Goal: Task Accomplishment & Management: Complete application form

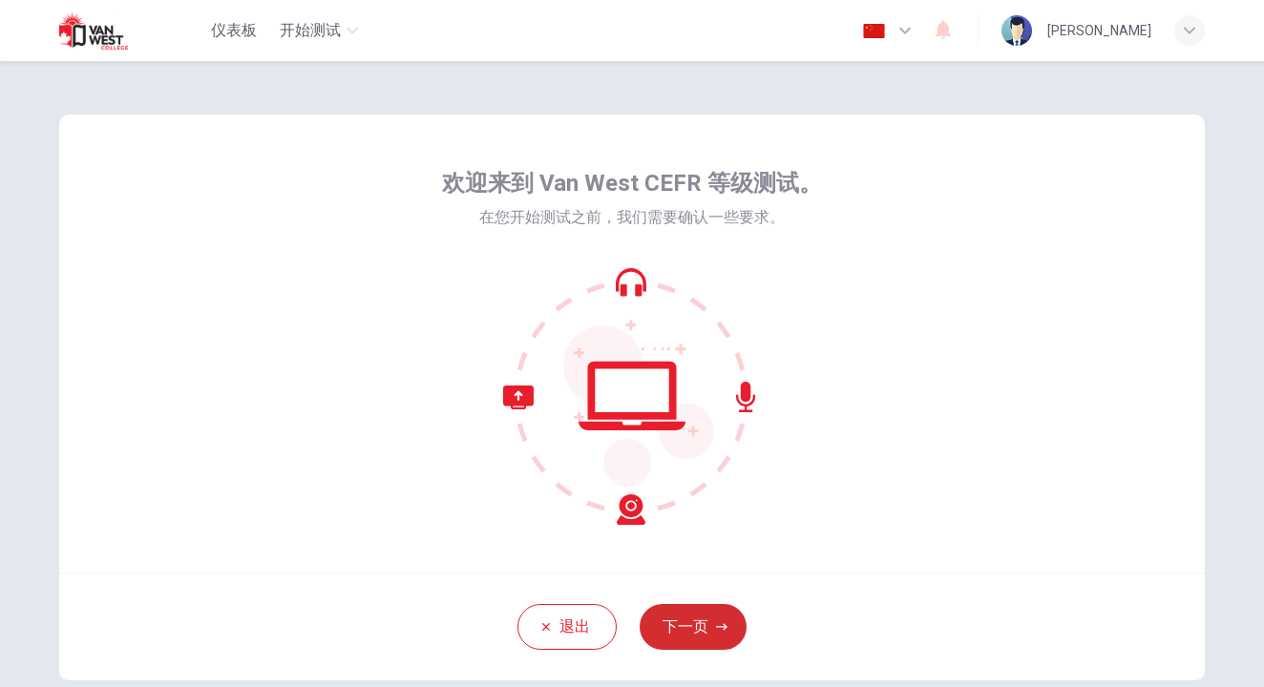
click at [696, 625] on button "下一页" at bounding box center [693, 627] width 107 height 46
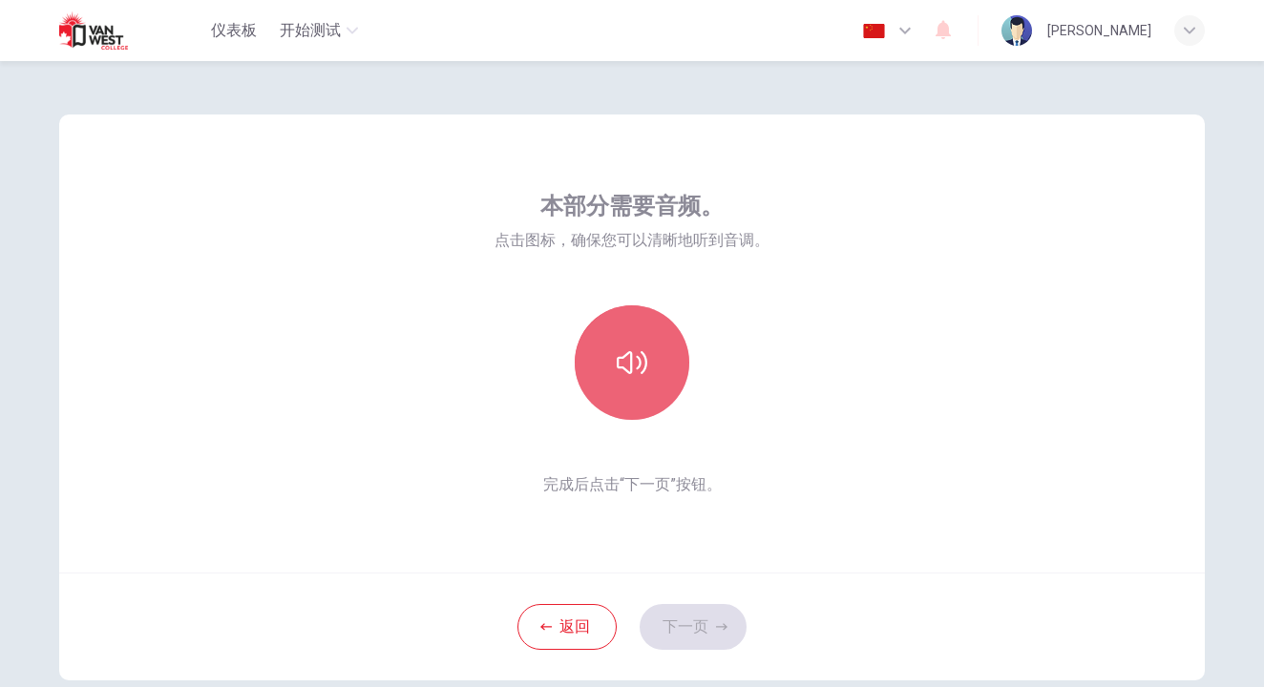
click at [625, 362] on icon "button" at bounding box center [632, 362] width 31 height 23
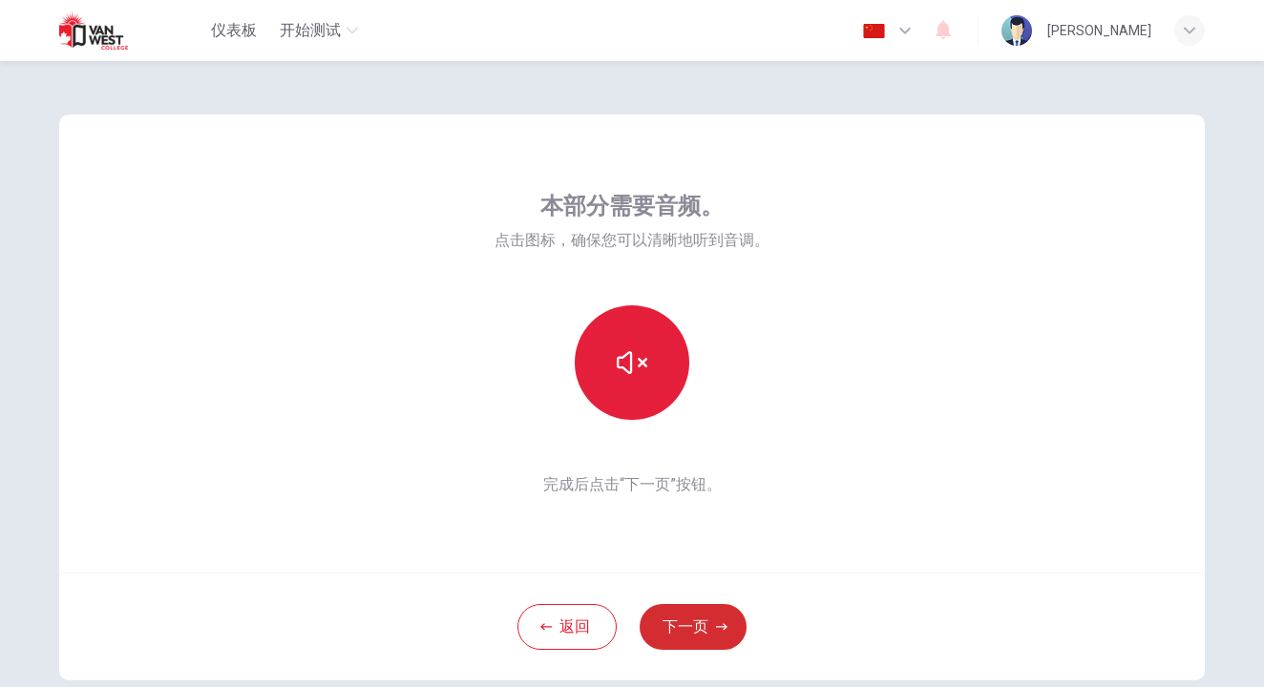
click at [679, 622] on button "下一页" at bounding box center [693, 627] width 107 height 46
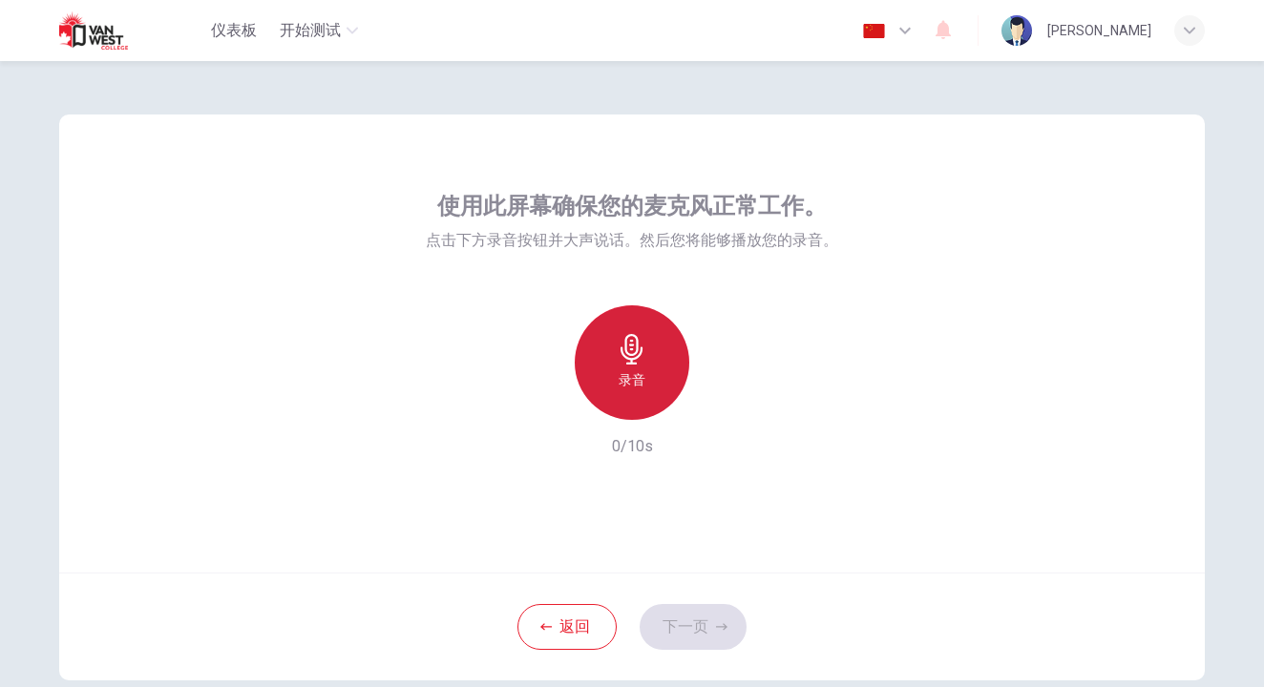
click at [617, 356] on icon "button" at bounding box center [632, 349] width 31 height 31
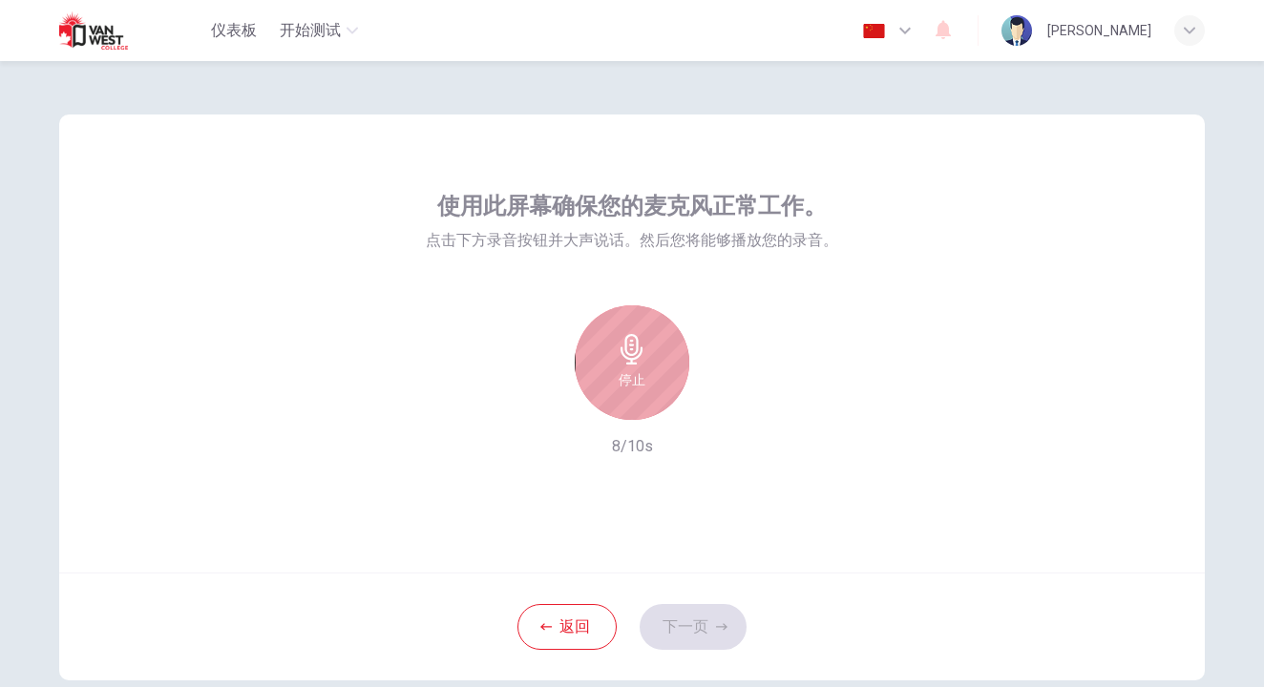
click at [644, 353] on div "停止" at bounding box center [632, 363] width 115 height 115
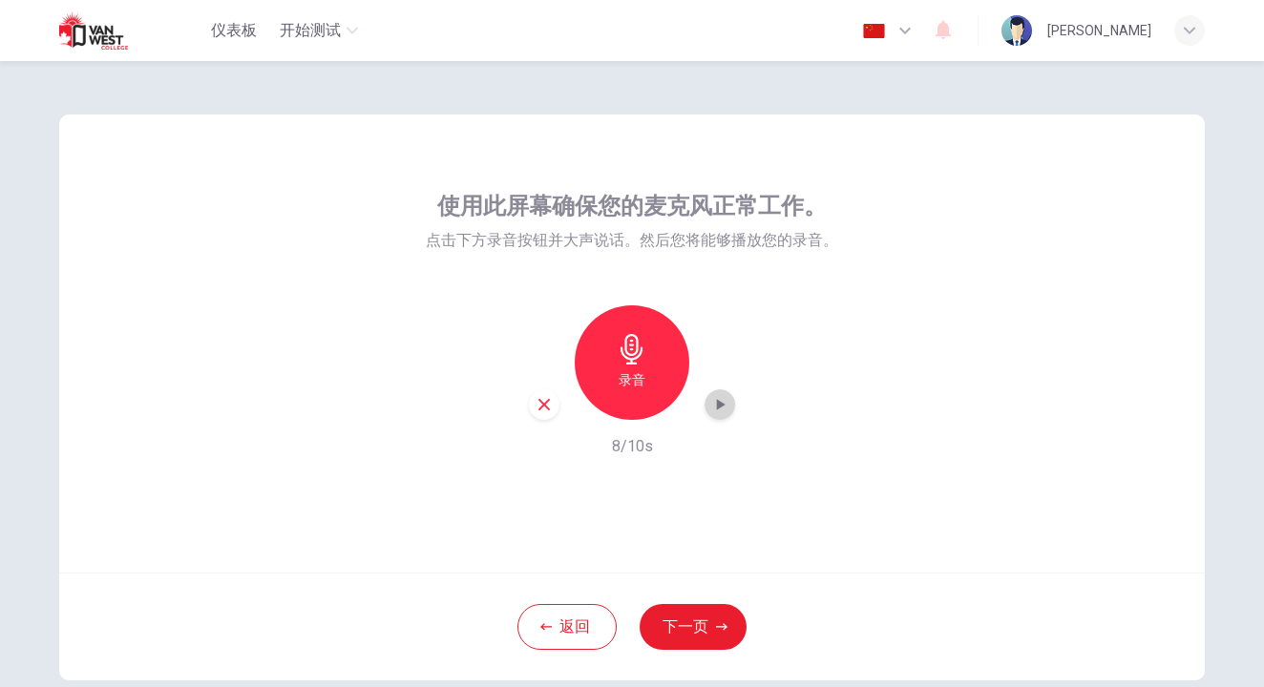
click at [705, 406] on div "button" at bounding box center [720, 405] width 31 height 31
click at [697, 619] on button "下一页" at bounding box center [693, 627] width 107 height 46
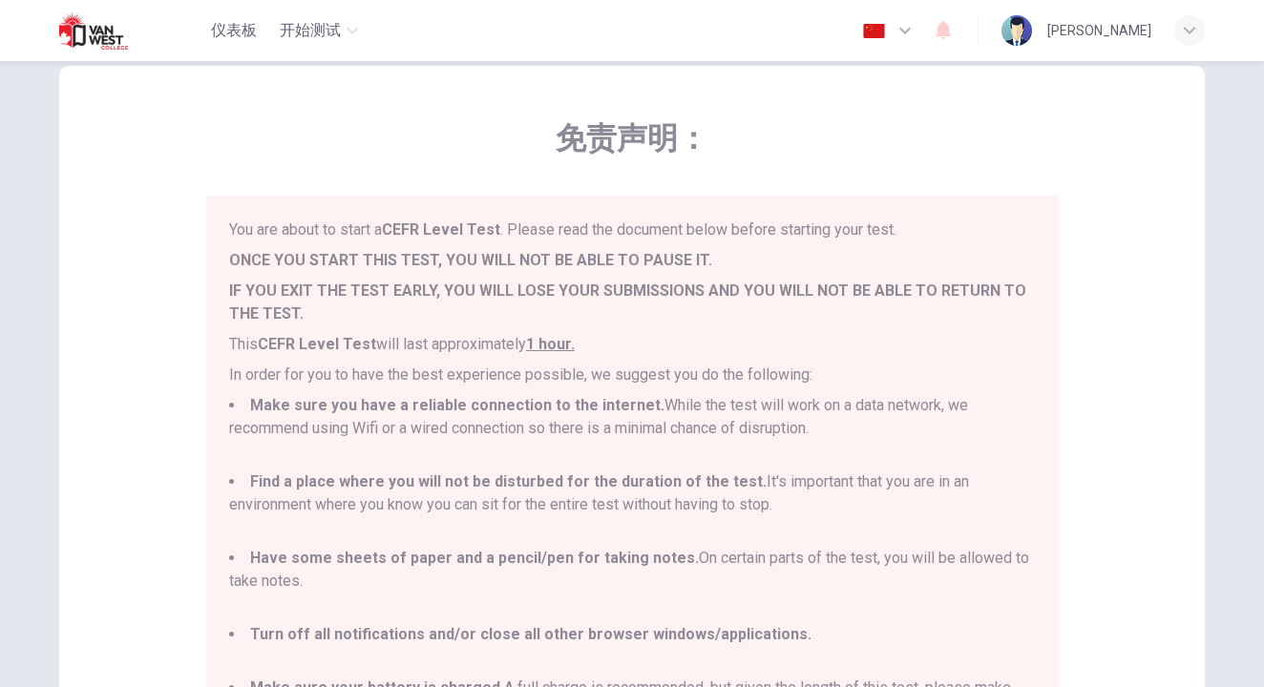
scroll to position [61, 0]
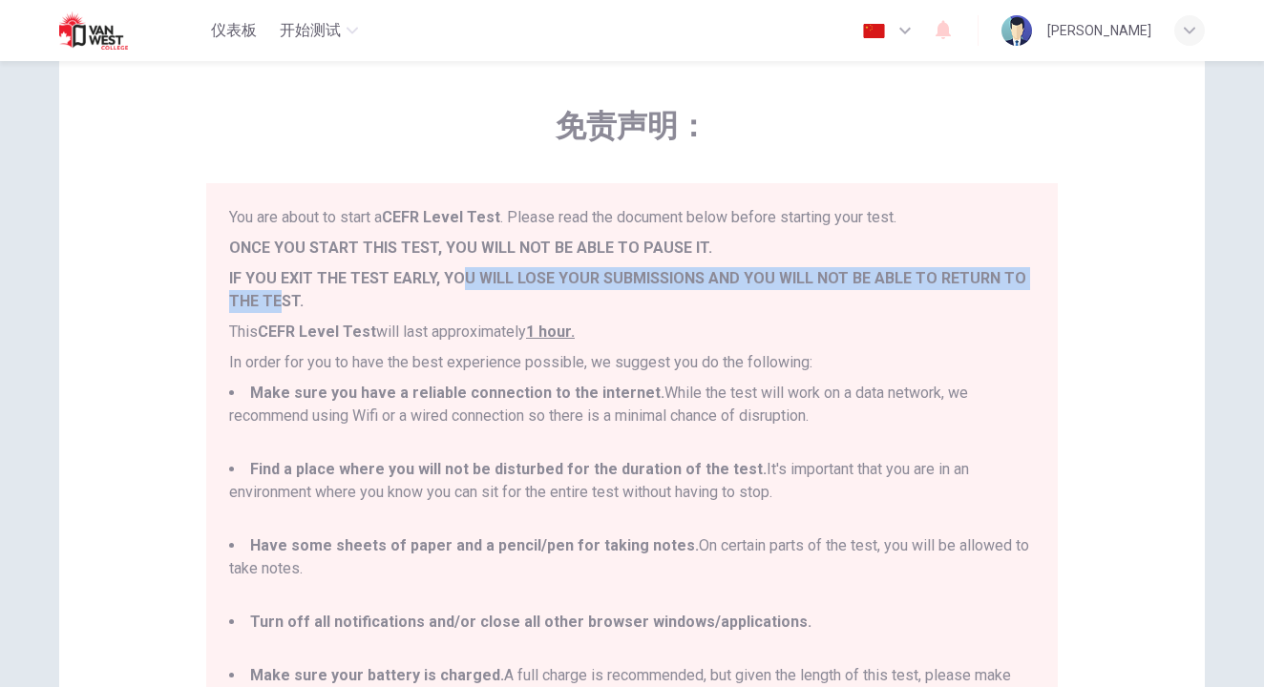
drag, startPoint x: 274, startPoint y: 289, endPoint x: 452, endPoint y: 276, distance: 178.1
click at [452, 276] on p "IF YOU EXIT THE TEST EARLY, YOU WILL LOSE YOUR SUBMISSIONS AND YOU WILL NOT BE …" at bounding box center [632, 290] width 806 height 46
click at [491, 273] on b "IF YOU EXIT THE TEST EARLY, YOU WILL LOSE YOUR SUBMISSIONS AND YOU WILL NOT BE …" at bounding box center [627, 289] width 797 height 41
drag, startPoint x: 506, startPoint y: 272, endPoint x: 936, endPoint y: 286, distance: 429.9
click at [936, 286] on b "IF YOU EXIT THE TEST EARLY, YOU WILL LOSE YOUR SUBMISSIONS AND YOU WILL NOT BE …" at bounding box center [627, 289] width 797 height 41
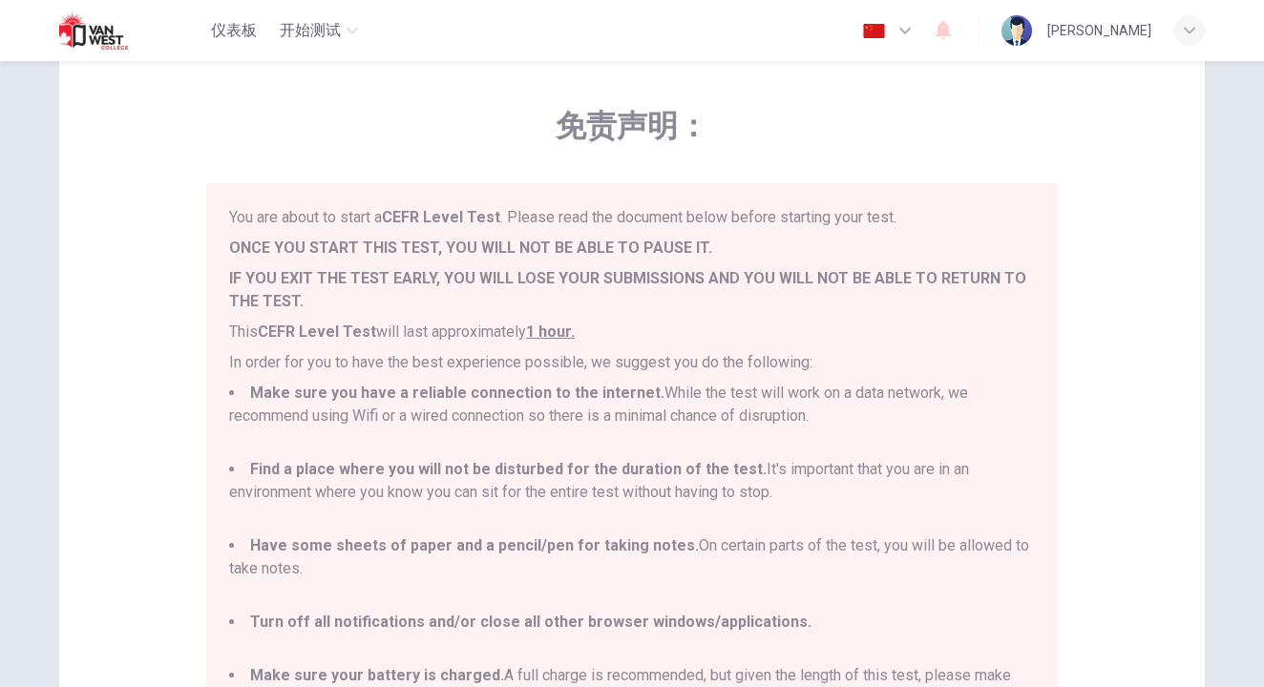
click at [868, 339] on p "This CEFR Level Test will last approximately 1 hour." at bounding box center [632, 332] width 806 height 23
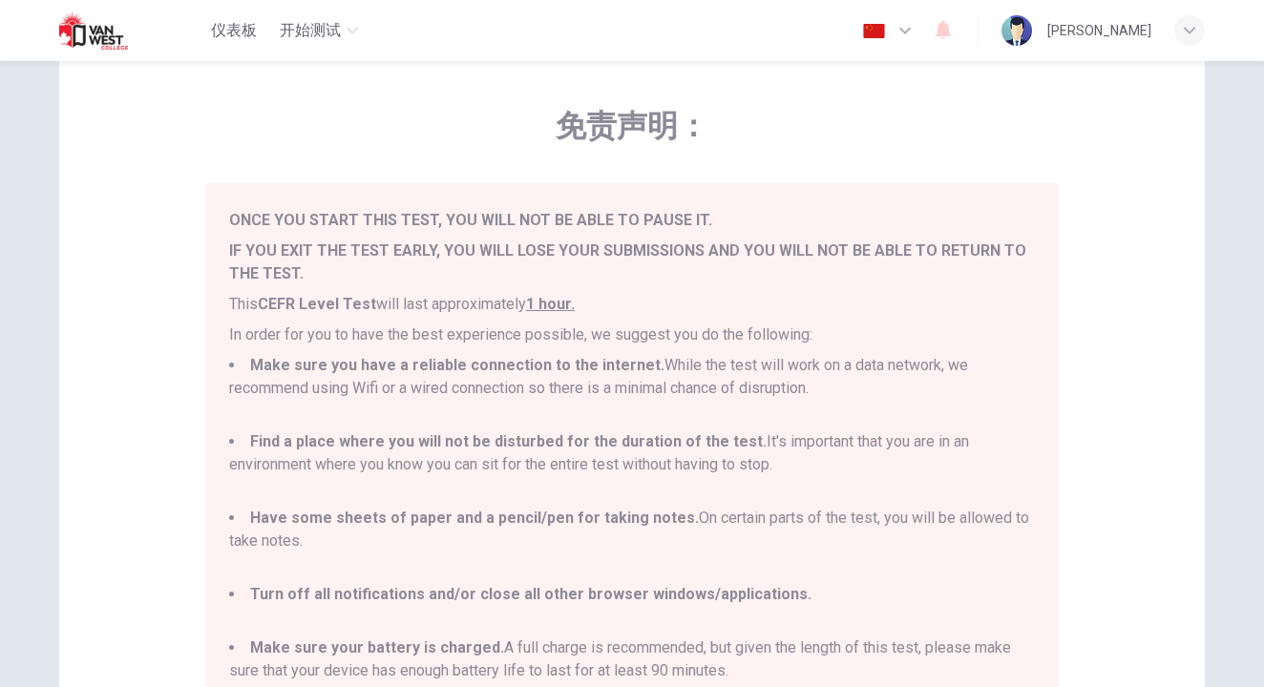
scroll to position [260, 0]
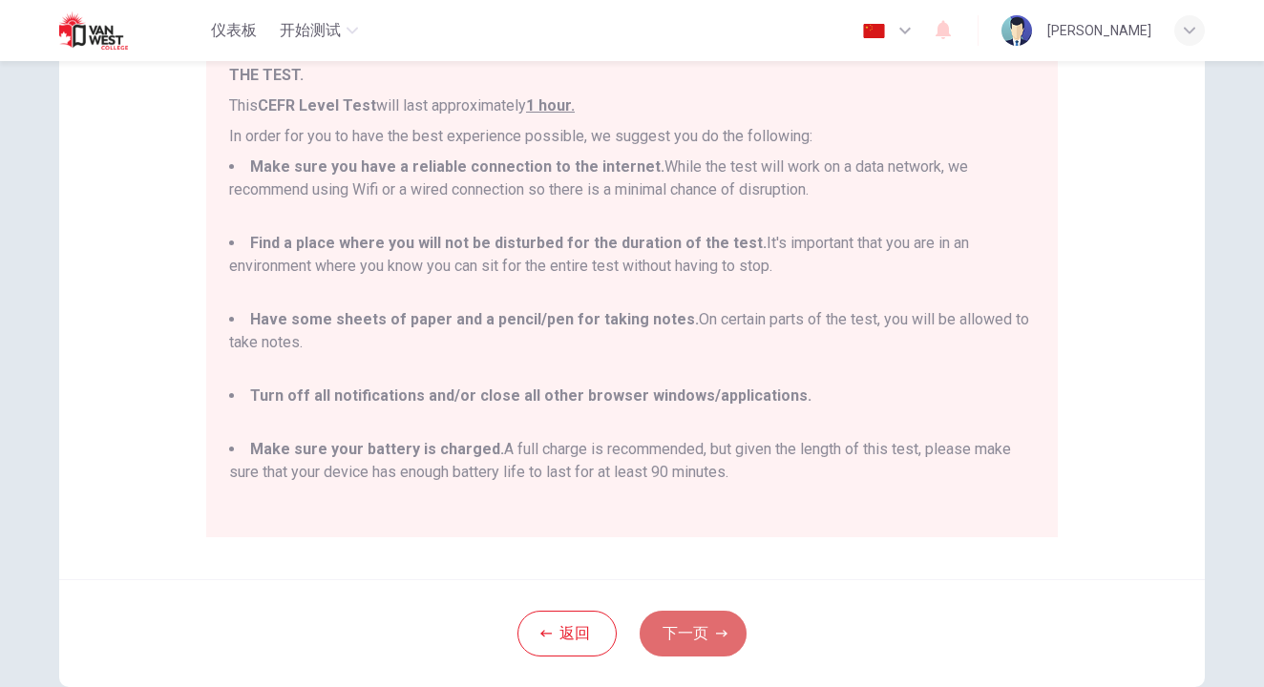
click at [705, 642] on button "下一页" at bounding box center [693, 634] width 107 height 46
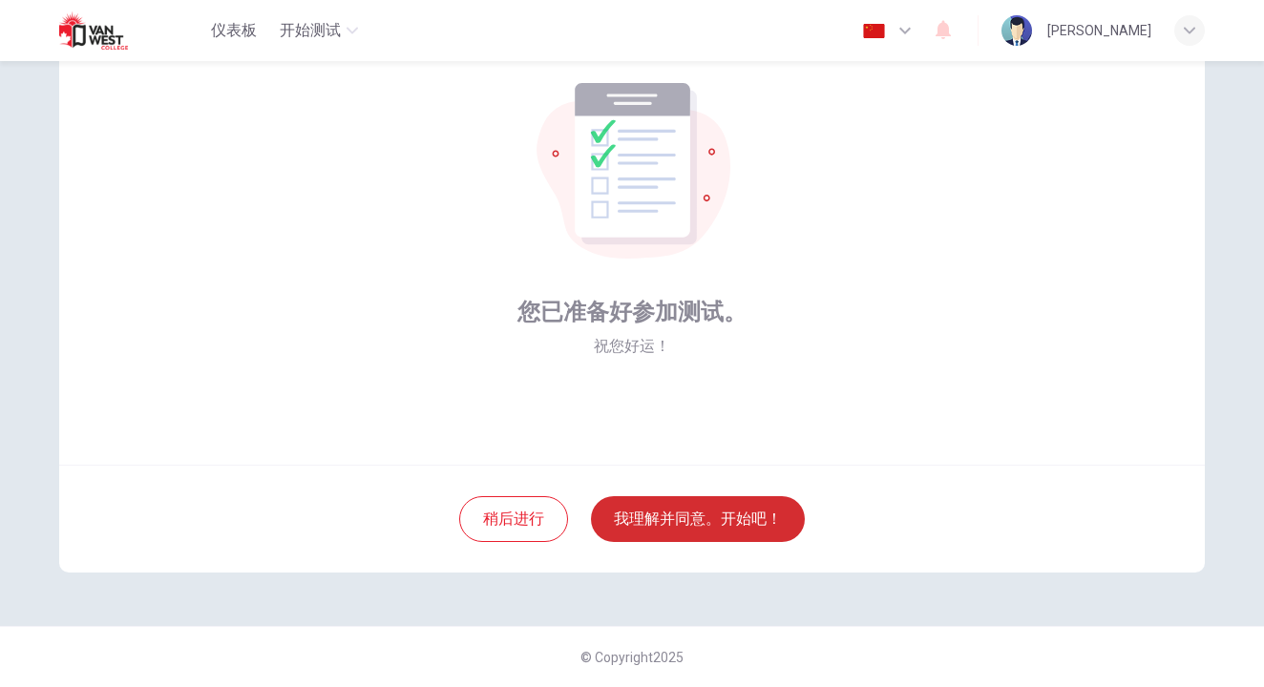
click at [699, 528] on button "我理解并同意。开始吧！" at bounding box center [698, 520] width 214 height 46
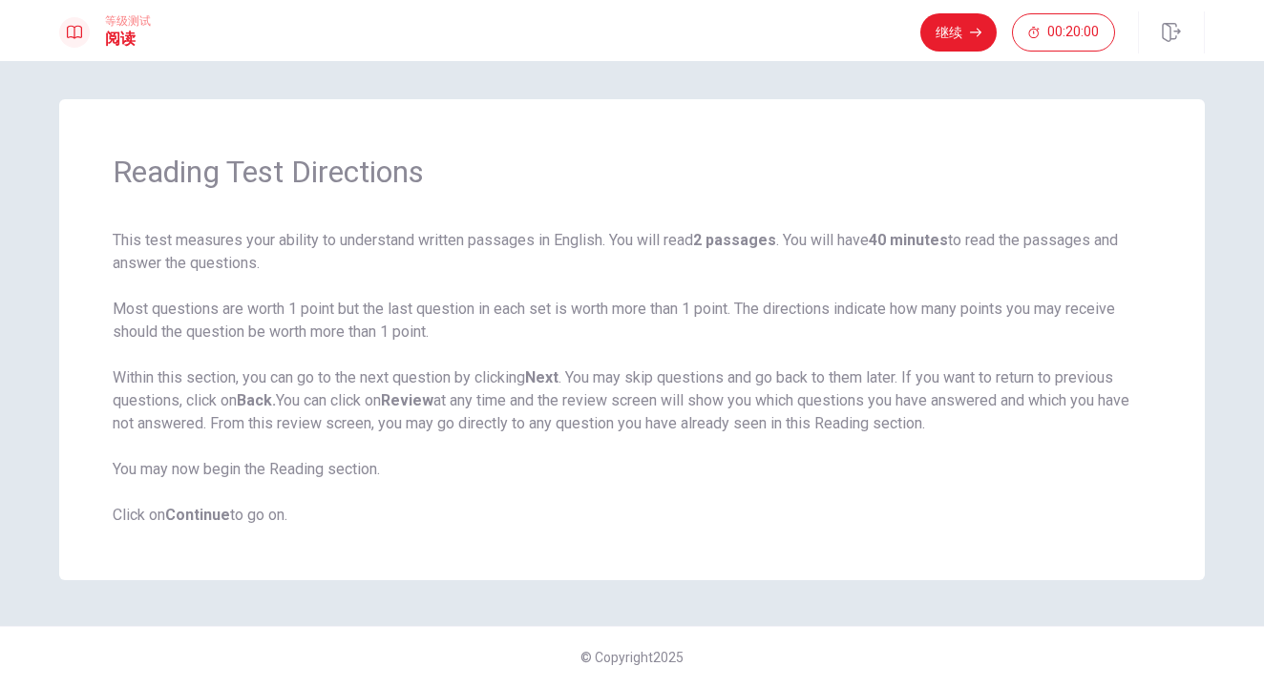
drag, startPoint x: 129, startPoint y: 384, endPoint x: 302, endPoint y: 377, distance: 173.0
click at [302, 377] on span "This test measures your ability to understand written passages in English. You …" at bounding box center [632, 378] width 1039 height 298
drag, startPoint x: 352, startPoint y: 372, endPoint x: 556, endPoint y: 377, distance: 203.4
click at [556, 377] on span "This test measures your ability to understand written passages in English. You …" at bounding box center [632, 378] width 1039 height 298
drag, startPoint x: 556, startPoint y: 377, endPoint x: 628, endPoint y: 375, distance: 72.6
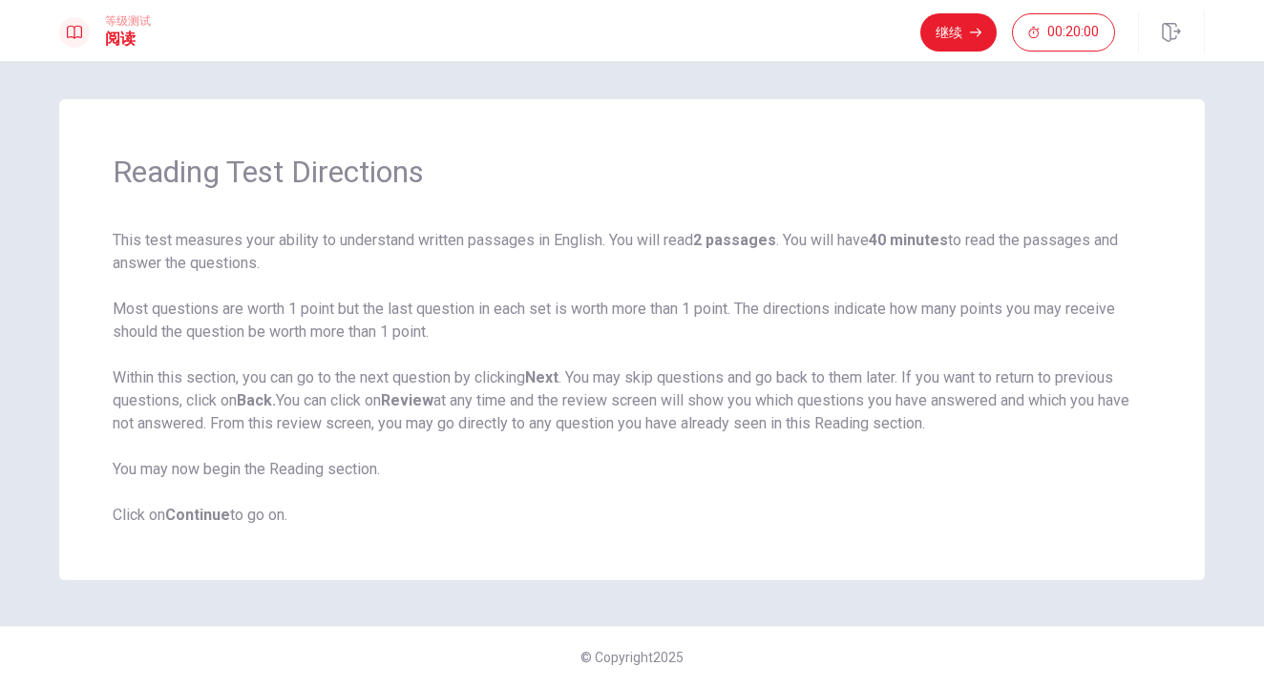
click at [628, 375] on span "This test measures your ability to understand written passages in English. You …" at bounding box center [632, 378] width 1039 height 298
drag, startPoint x: 627, startPoint y: 378, endPoint x: 174, endPoint y: 440, distance: 457.8
click at [174, 440] on span "This test measures your ability to understand written passages in English. You …" at bounding box center [632, 378] width 1039 height 298
drag, startPoint x: 464, startPoint y: 400, endPoint x: 517, endPoint y: 402, distance: 52.6
click at [517, 402] on span "This test measures your ability to understand written passages in English. You …" at bounding box center [632, 378] width 1039 height 298
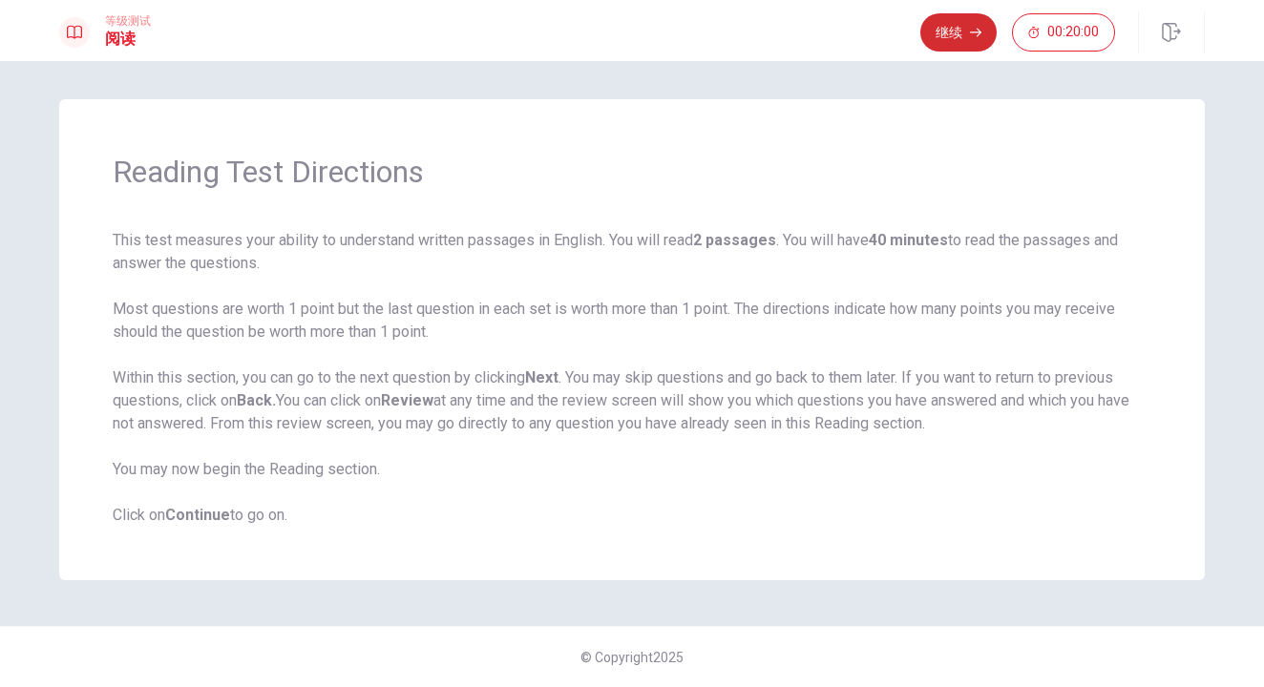
click at [950, 39] on button "继续" at bounding box center [958, 32] width 76 height 38
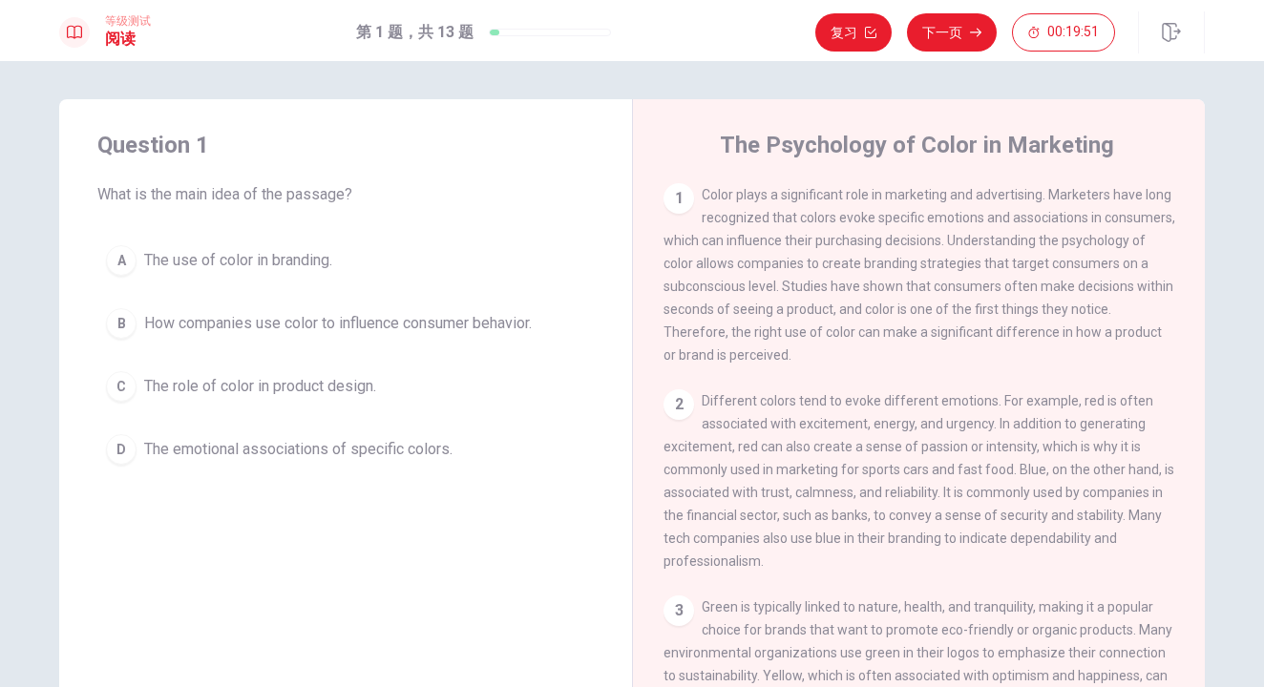
drag, startPoint x: 720, startPoint y: 152, endPoint x: 760, endPoint y: 153, distance: 40.1
click at [760, 153] on h4 "The Psychology of Color in Marketing" at bounding box center [917, 145] width 394 height 31
drag, startPoint x: 700, startPoint y: 198, endPoint x: 747, endPoint y: 196, distance: 46.8
click at [747, 196] on span "Color plays a significant role in marketing and advertising. Marketers have lon…" at bounding box center [920, 275] width 512 height 176
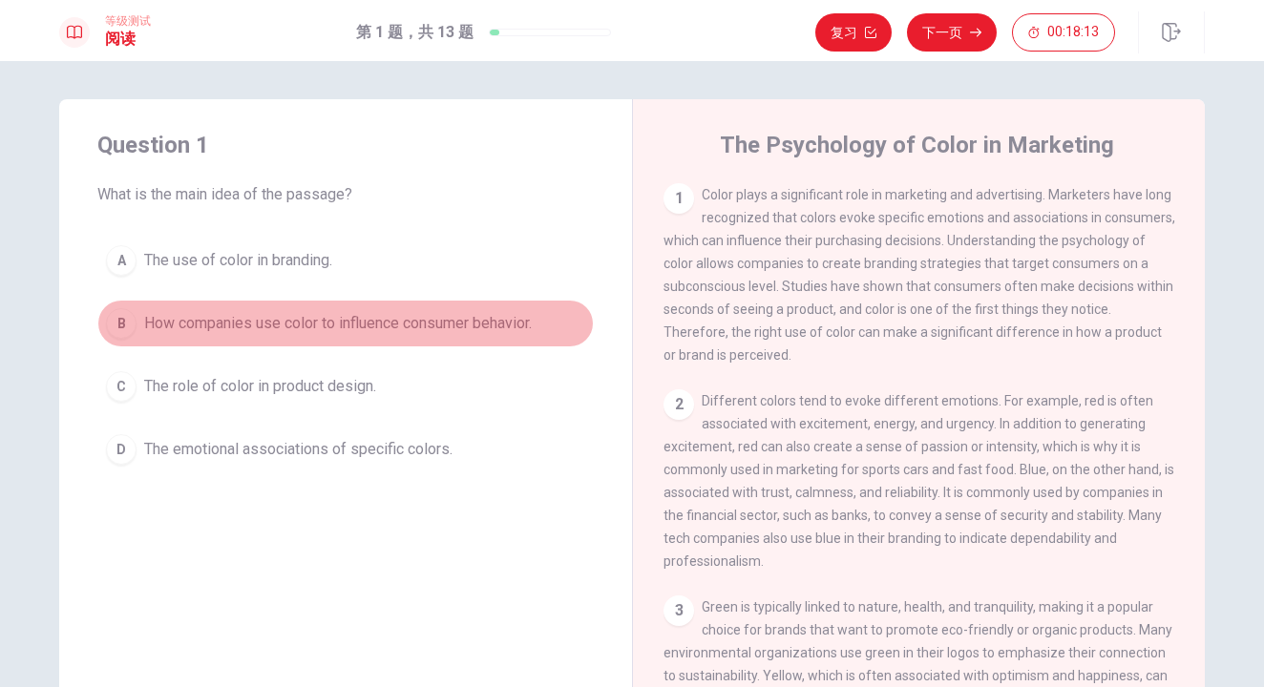
click at [316, 332] on span "How companies use color to influence consumer behavior." at bounding box center [338, 323] width 388 height 23
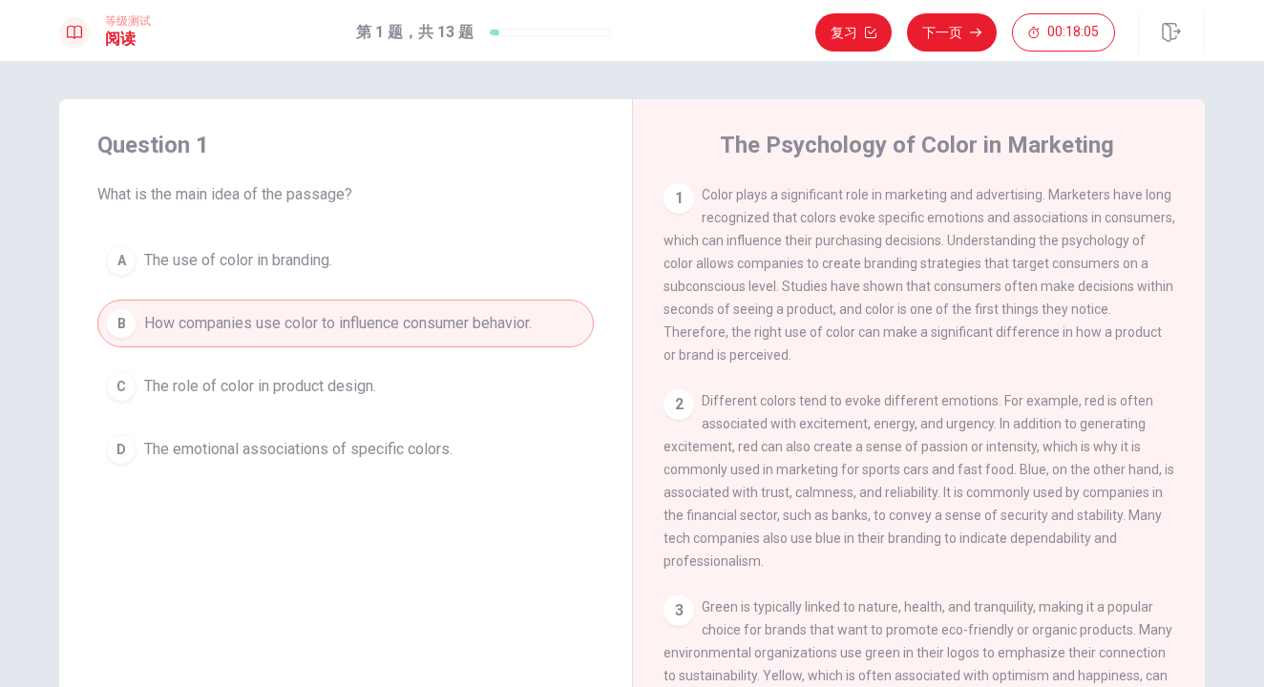
click at [492, 344] on button "B How companies use color to influence consumer behavior." at bounding box center [345, 324] width 497 height 48
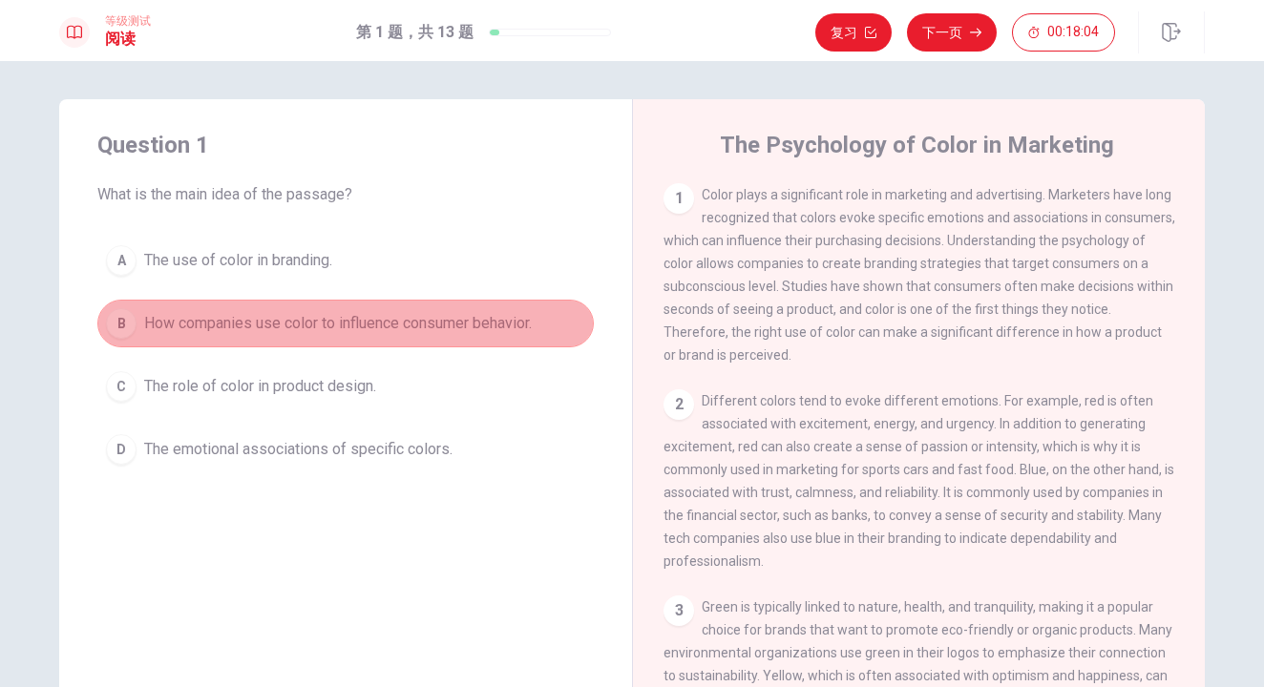
click at [492, 344] on button "B How companies use color to influence consumer behavior." at bounding box center [345, 324] width 497 height 48
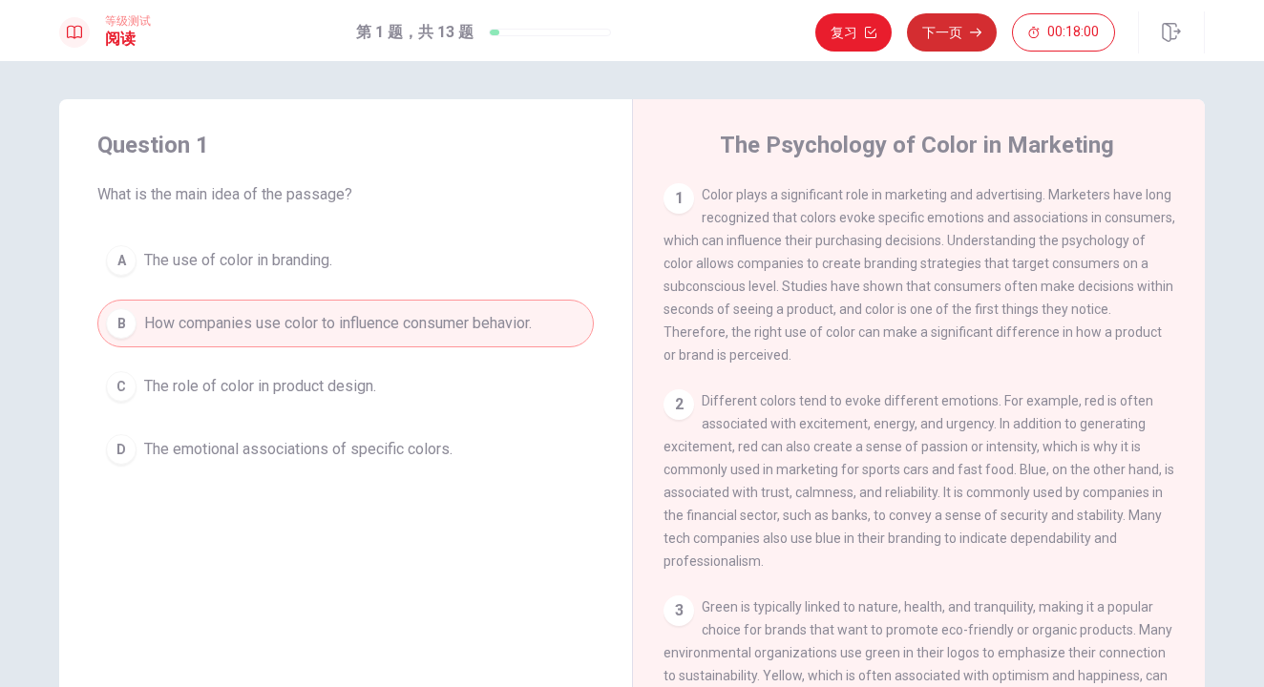
click at [944, 48] on button "下一页" at bounding box center [952, 32] width 90 height 38
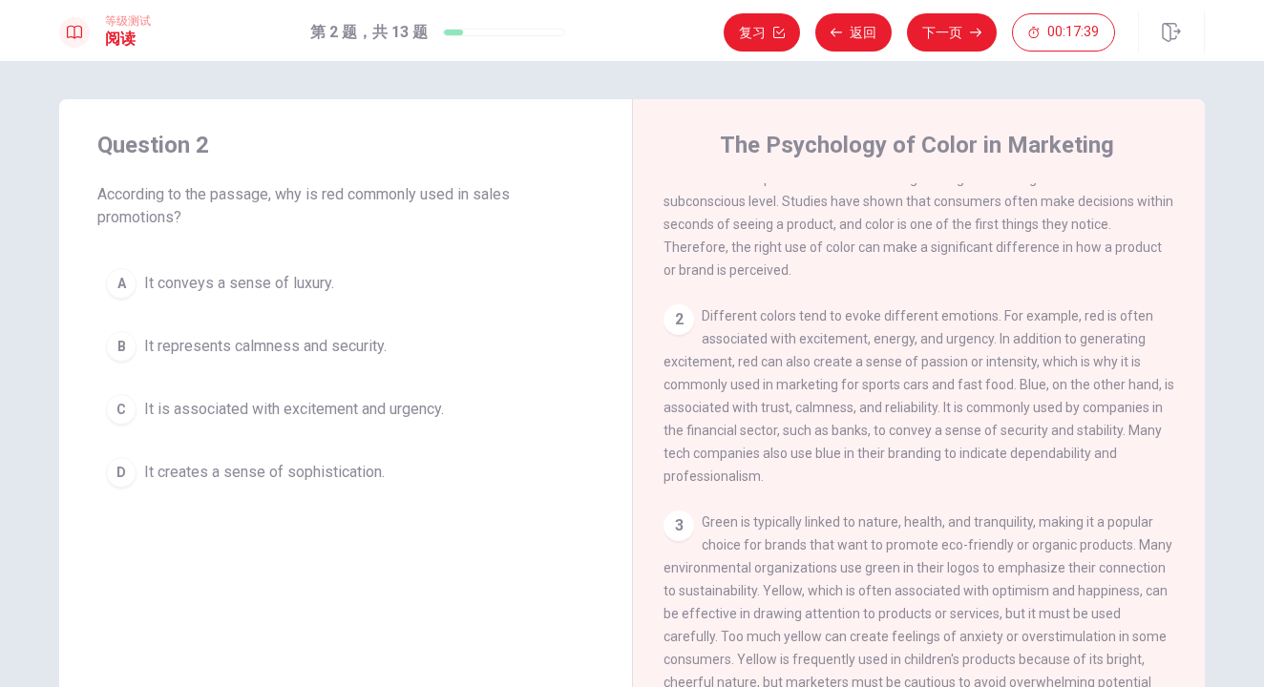
scroll to position [97, 0]
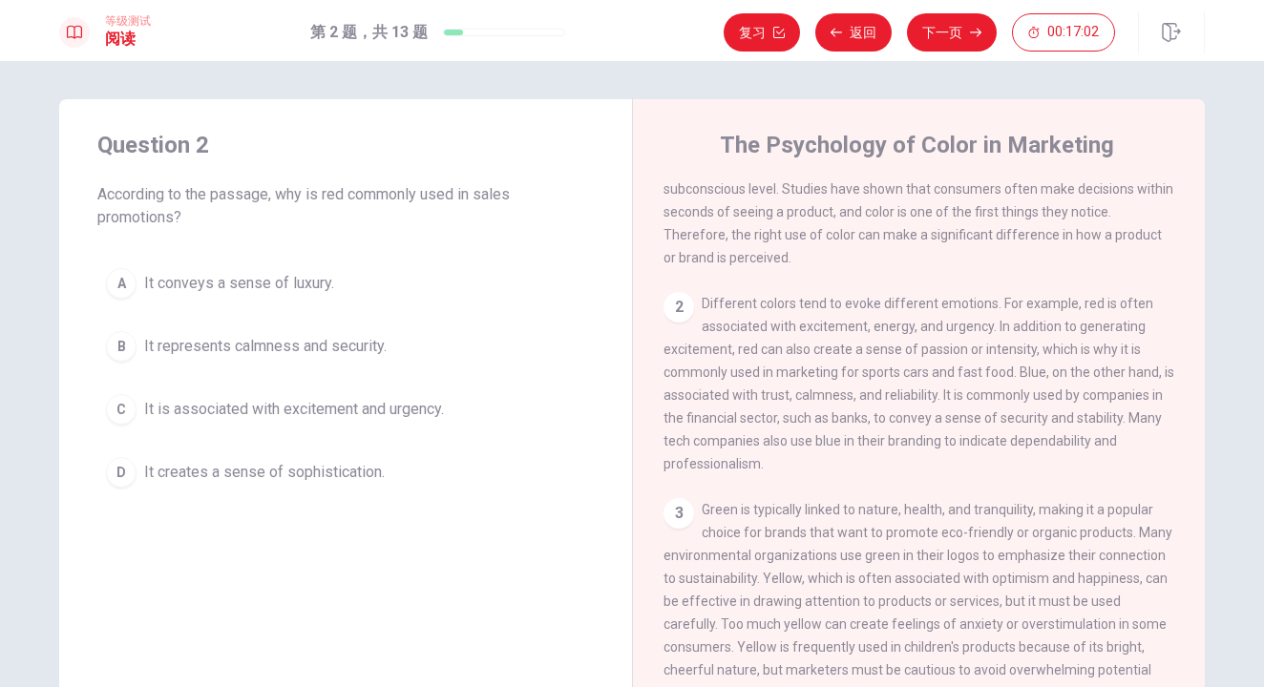
click at [421, 412] on span "It is associated with excitement and urgency." at bounding box center [294, 409] width 300 height 23
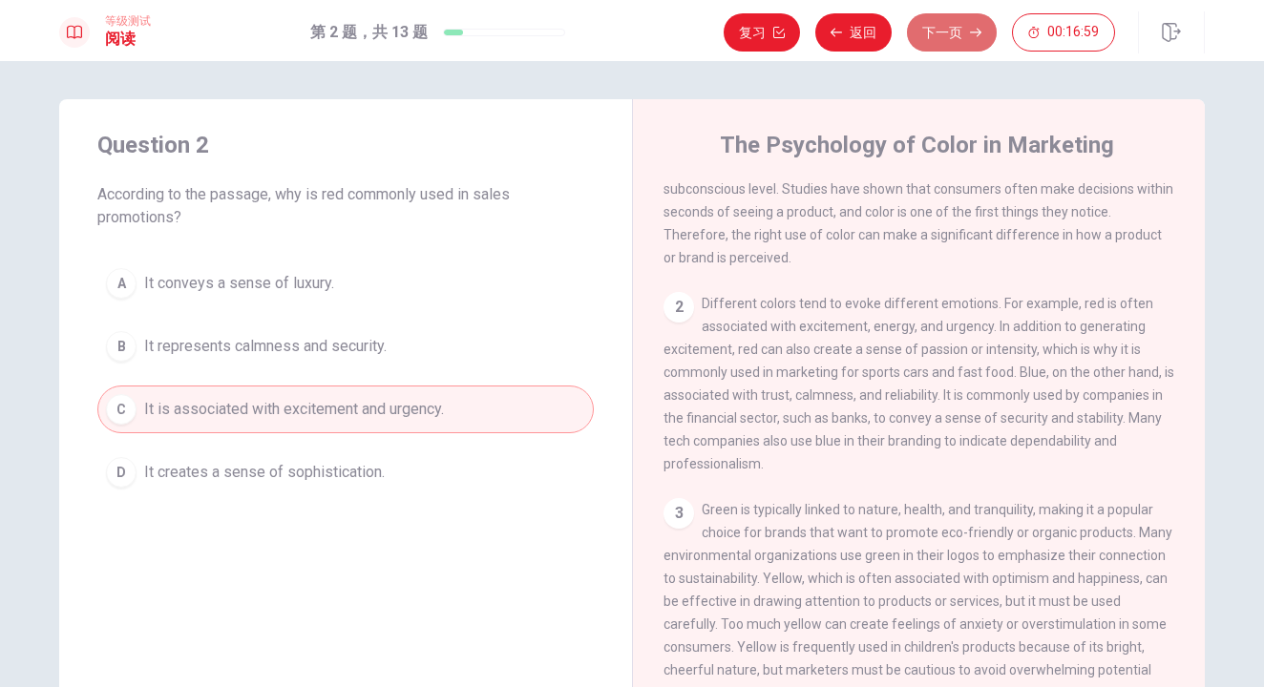
click at [930, 31] on button "下一页" at bounding box center [952, 32] width 90 height 38
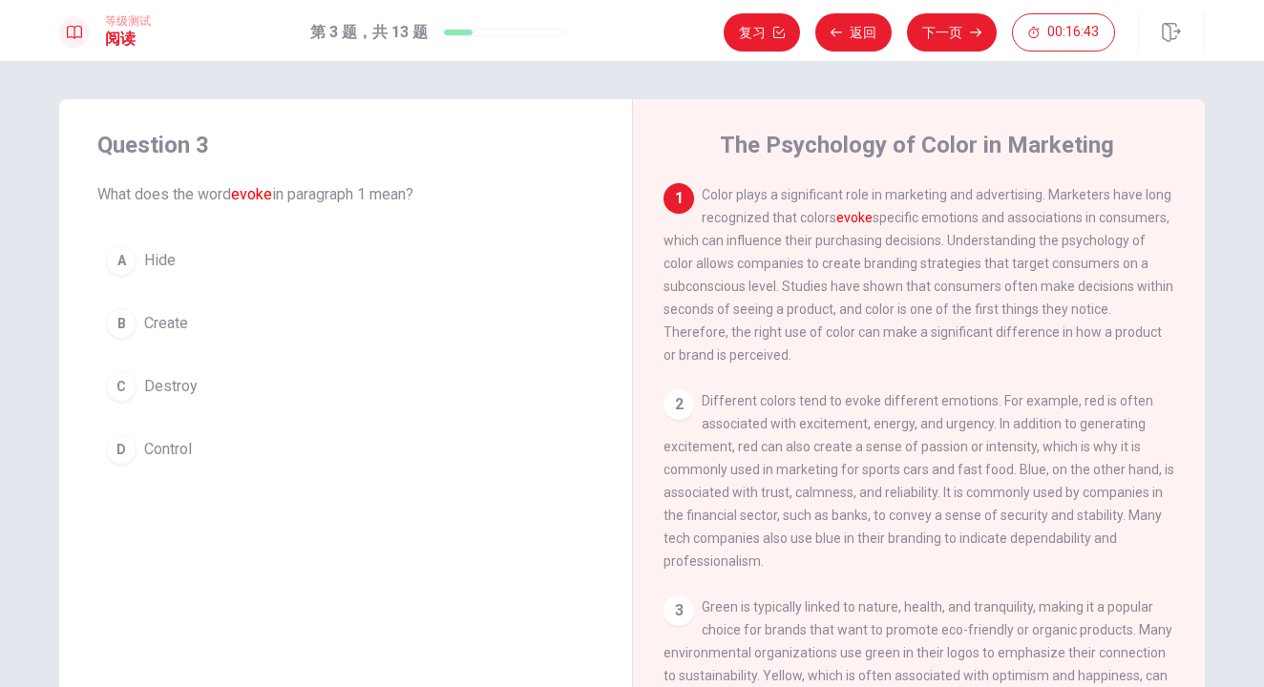
click at [176, 453] on span "Control" at bounding box center [168, 449] width 48 height 23
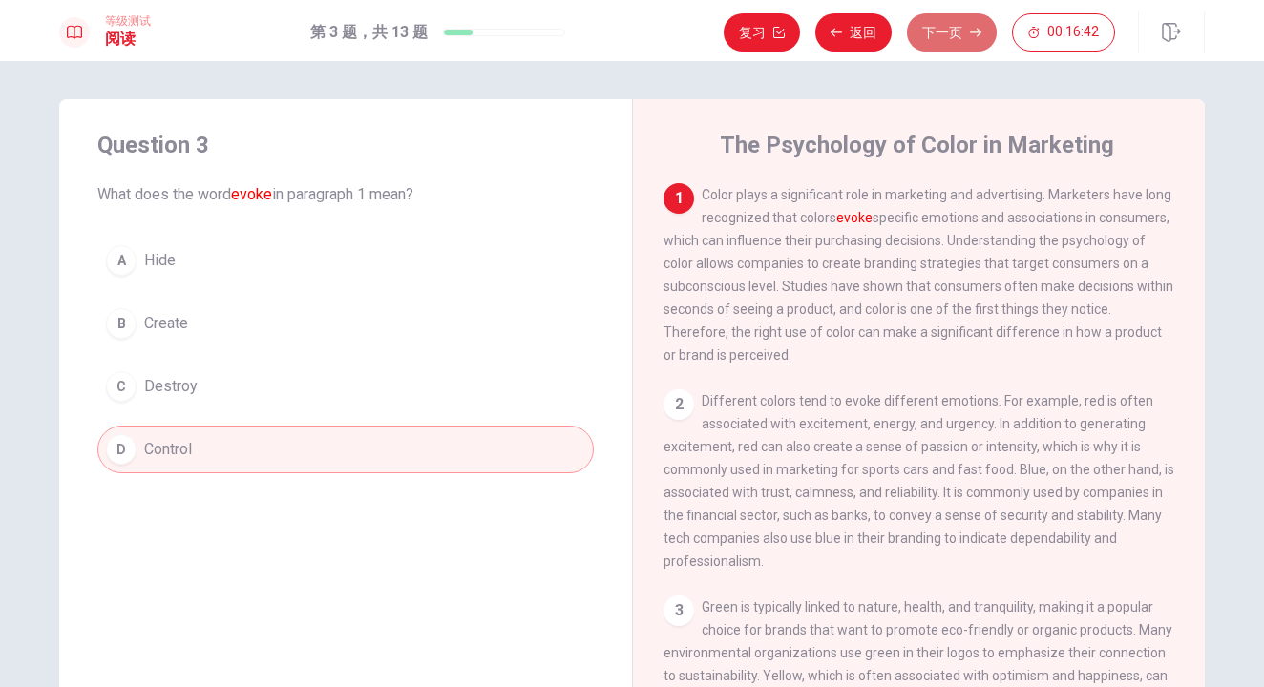
click at [933, 36] on button "下一页" at bounding box center [952, 32] width 90 height 38
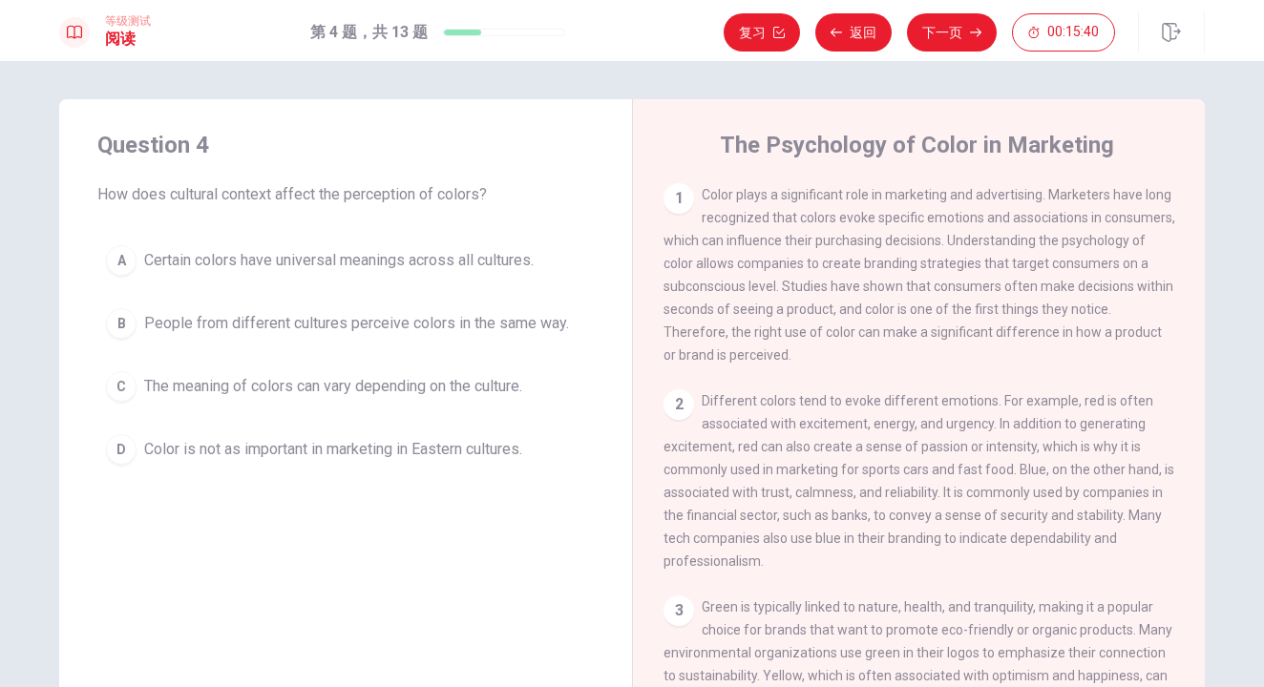
drag, startPoint x: 702, startPoint y: 194, endPoint x: 745, endPoint y: 204, distance: 44.2
click at [745, 204] on div "1 Color plays a significant role in marketing and advertising. Marketers have l…" at bounding box center [920, 274] width 512 height 183
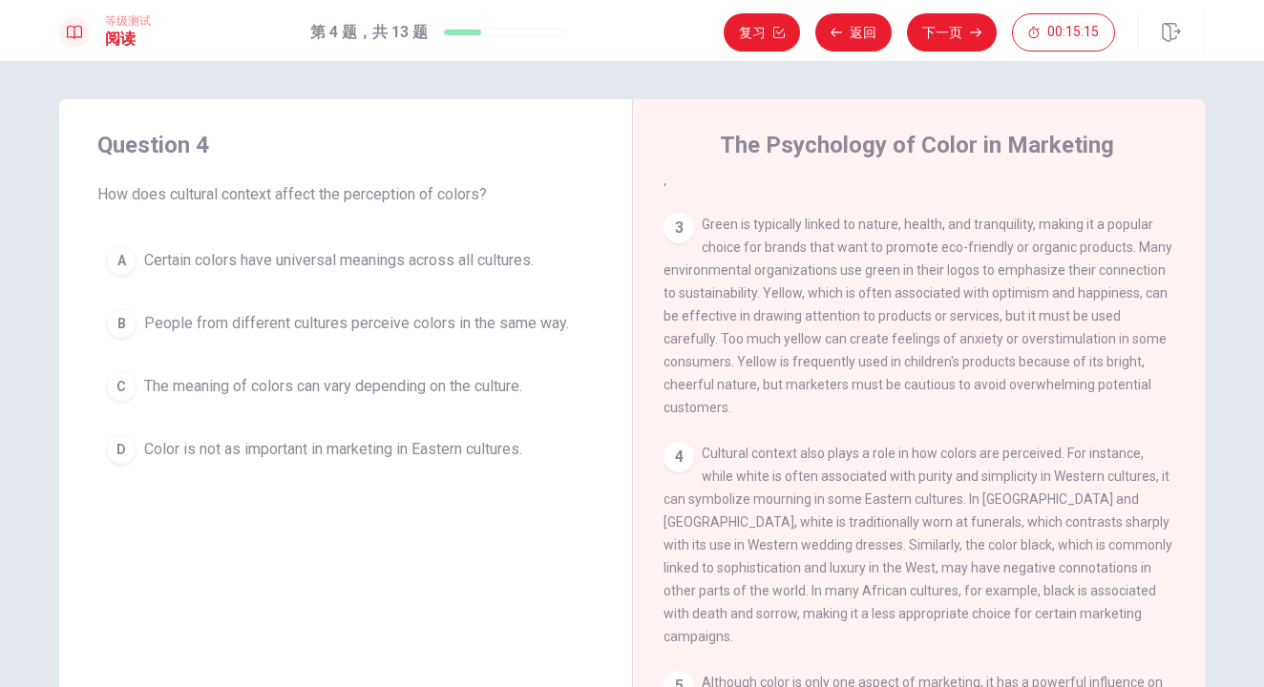
scroll to position [505, 0]
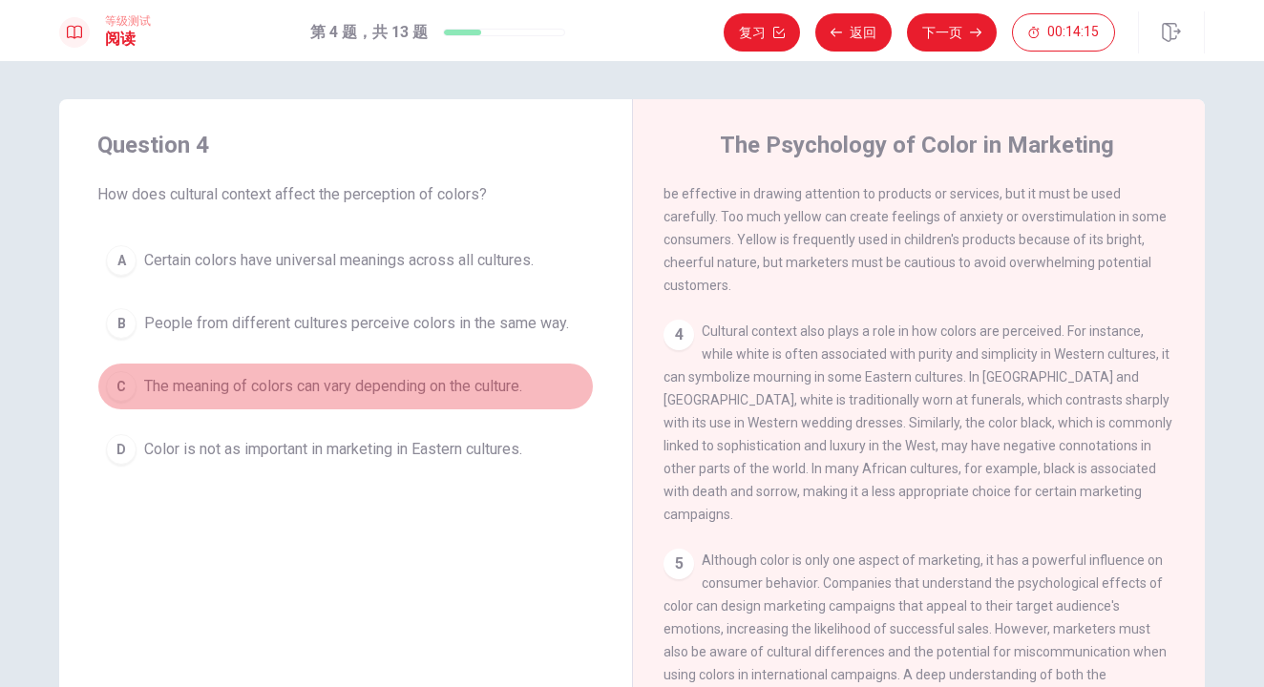
click at [486, 391] on span "The meaning of colors can vary depending on the culture." at bounding box center [333, 386] width 378 height 23
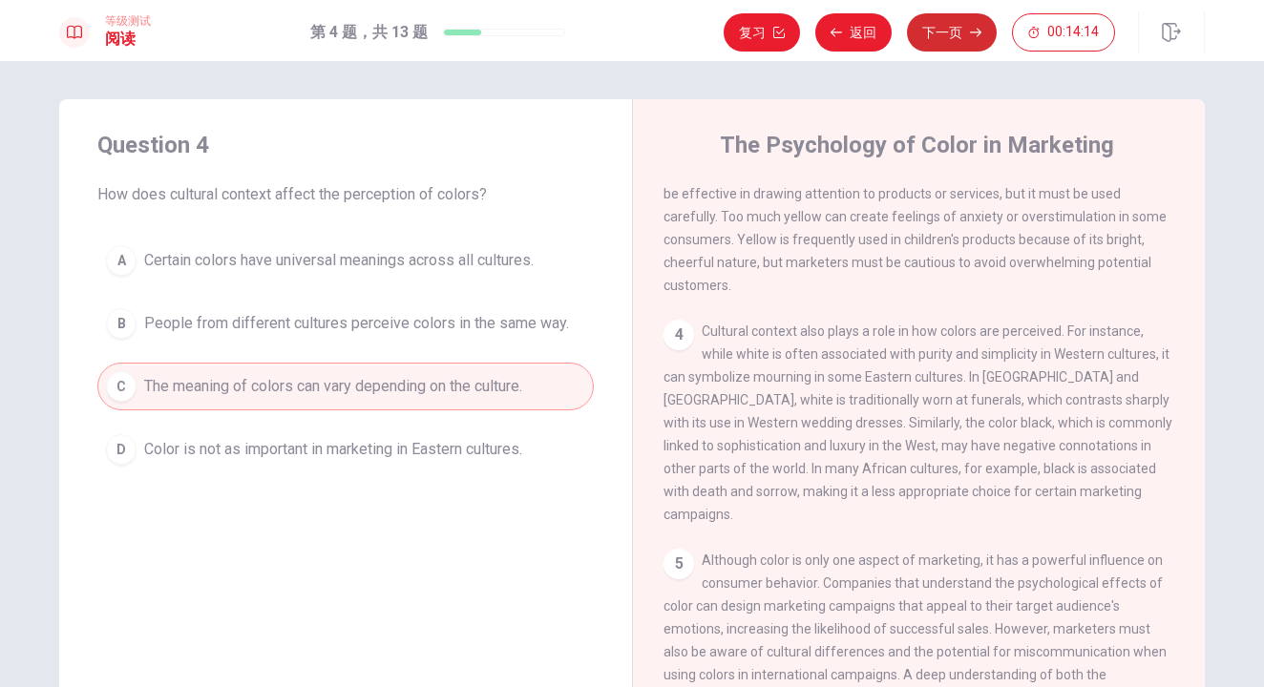
click at [972, 37] on icon "button" at bounding box center [975, 32] width 11 height 11
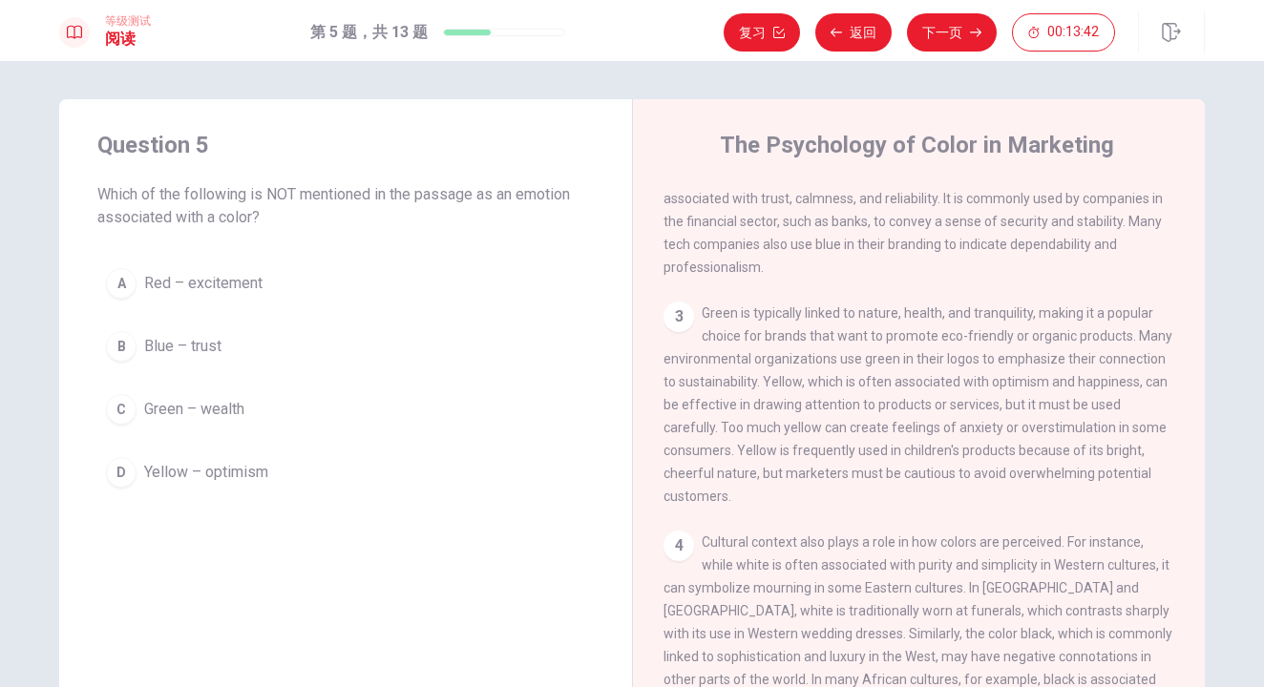
scroll to position [205, 0]
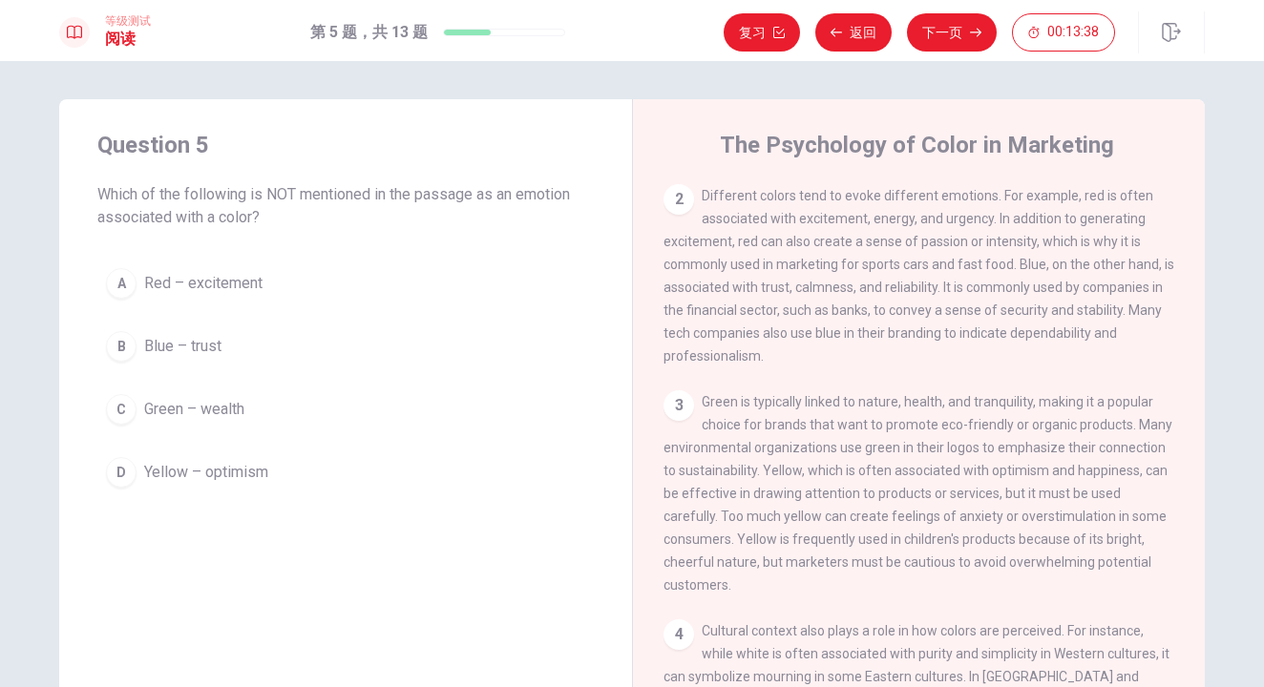
click at [192, 415] on span "Green – wealth" at bounding box center [194, 409] width 100 height 23
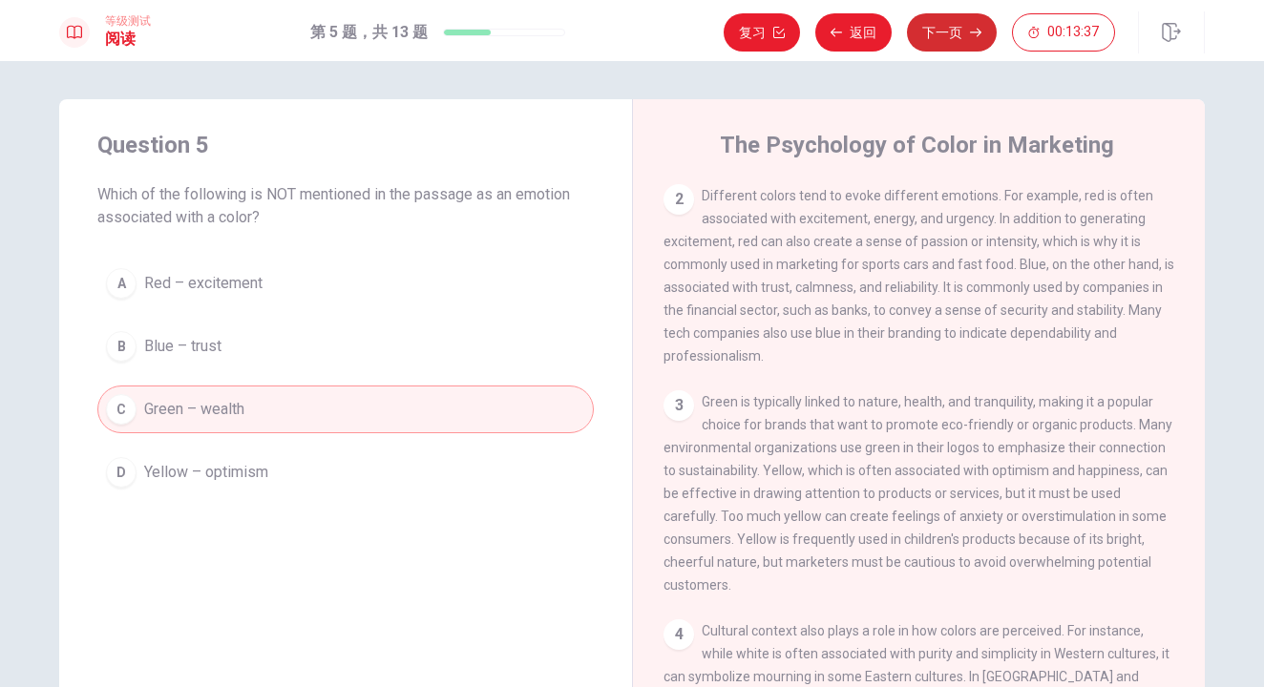
click at [964, 39] on button "下一页" at bounding box center [952, 32] width 90 height 38
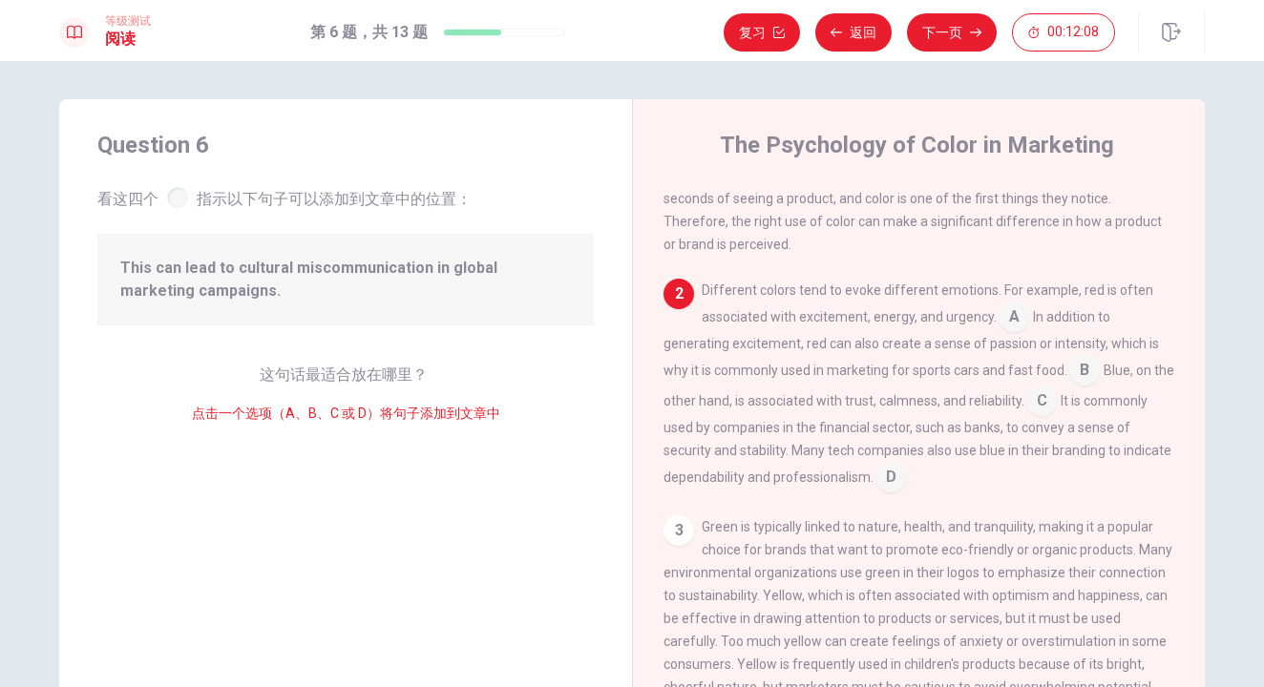
scroll to position [123, 0]
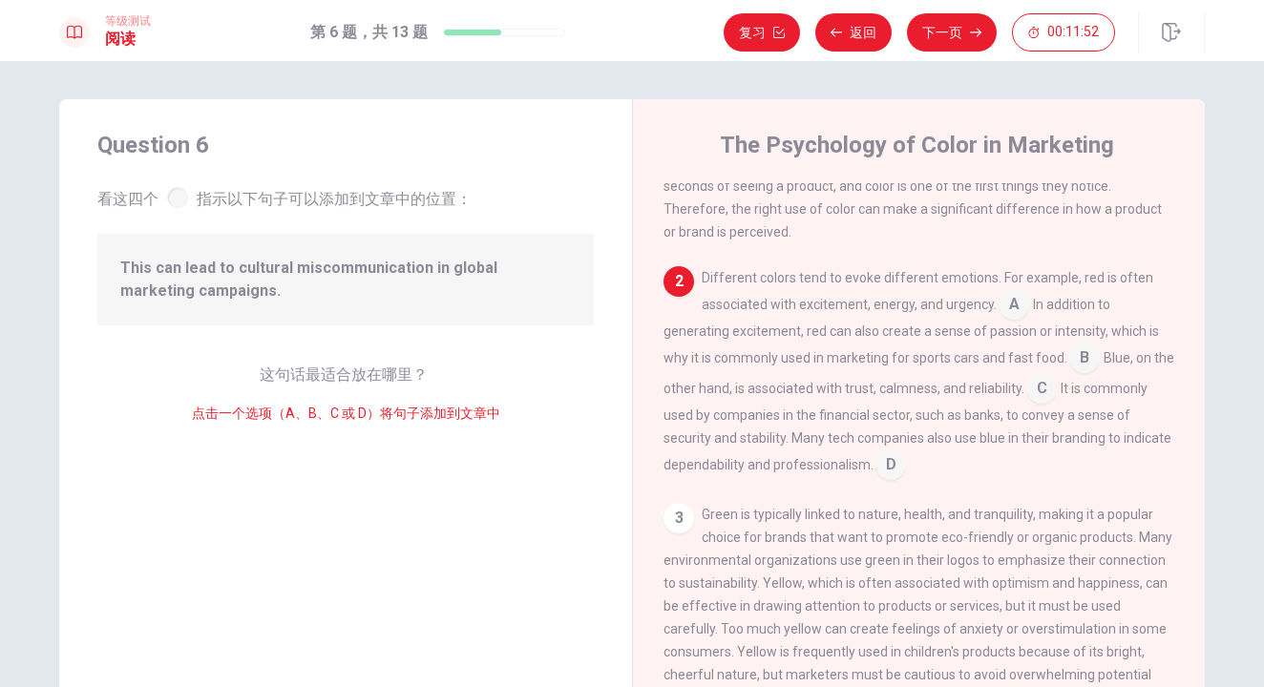
click at [1057, 402] on input at bounding box center [1041, 390] width 31 height 31
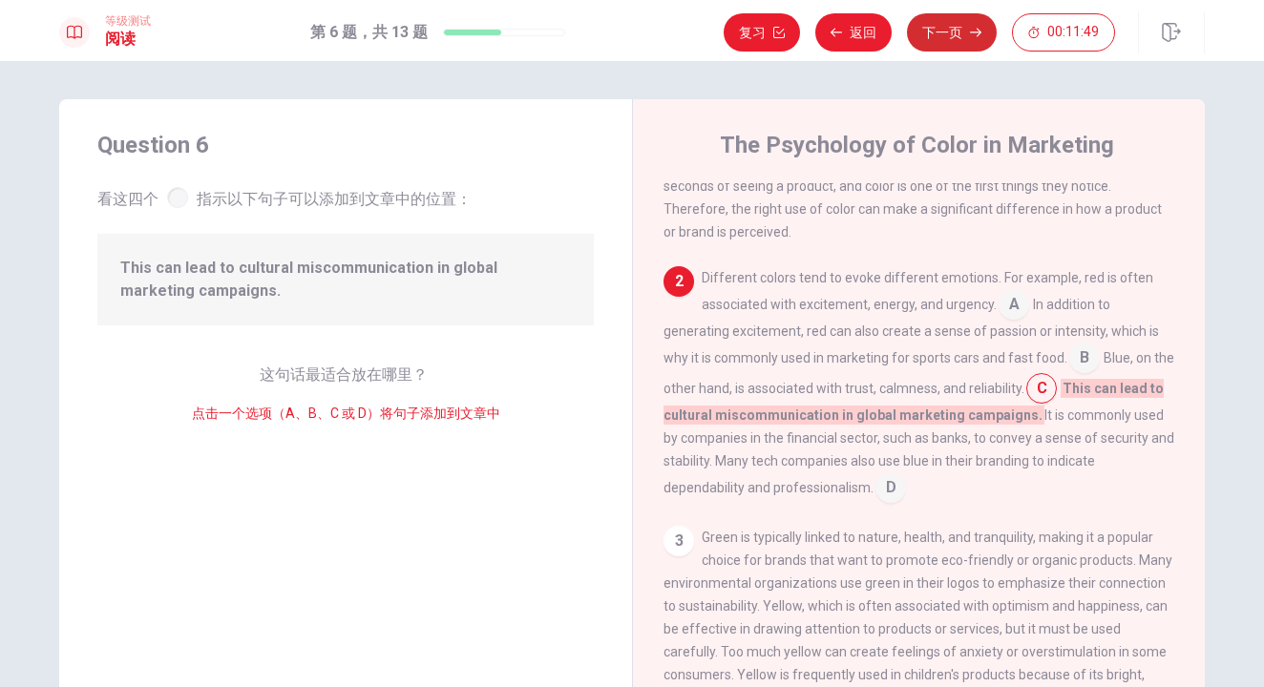
click at [964, 31] on button "下一页" at bounding box center [952, 32] width 90 height 38
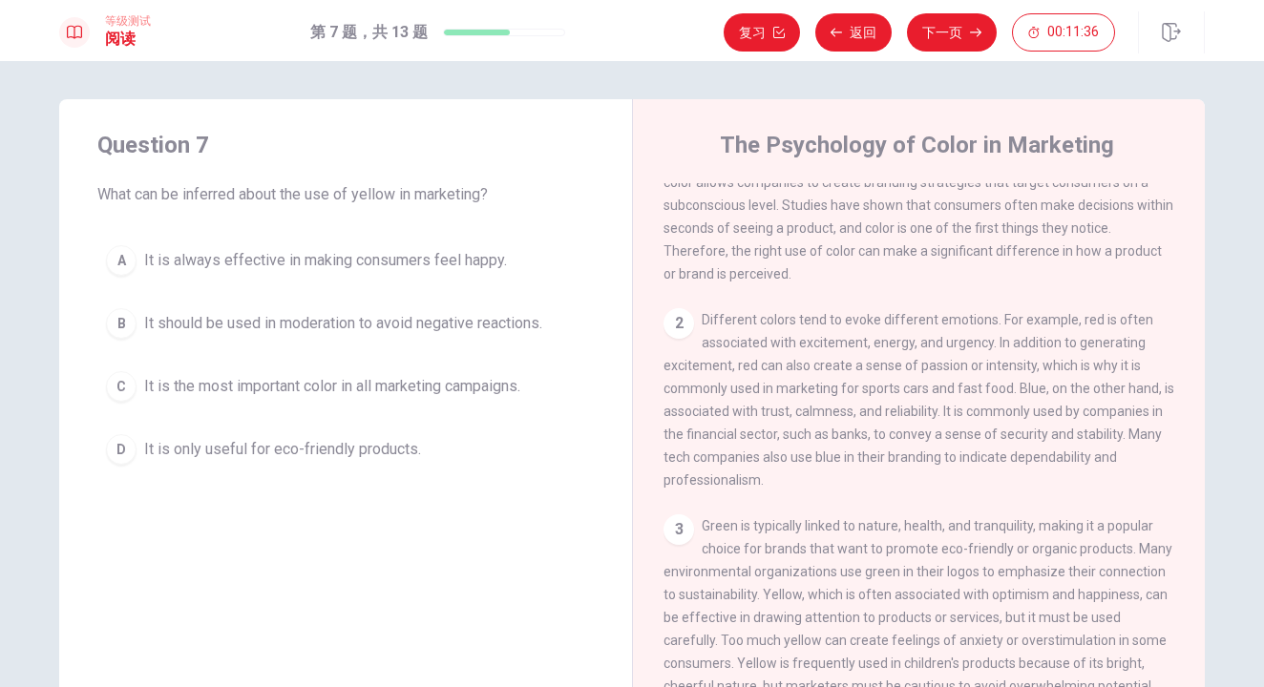
scroll to position [147, 0]
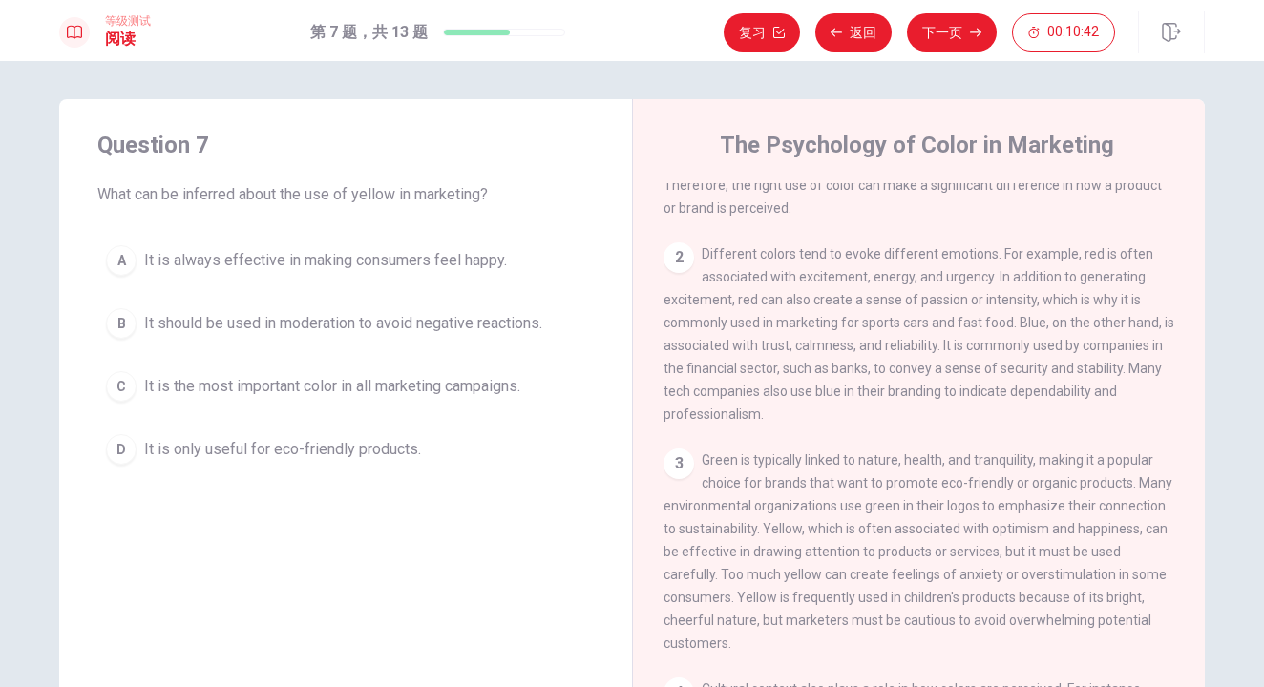
click at [328, 328] on span "It should be used in moderation to avoid negative reactions." at bounding box center [343, 323] width 398 height 23
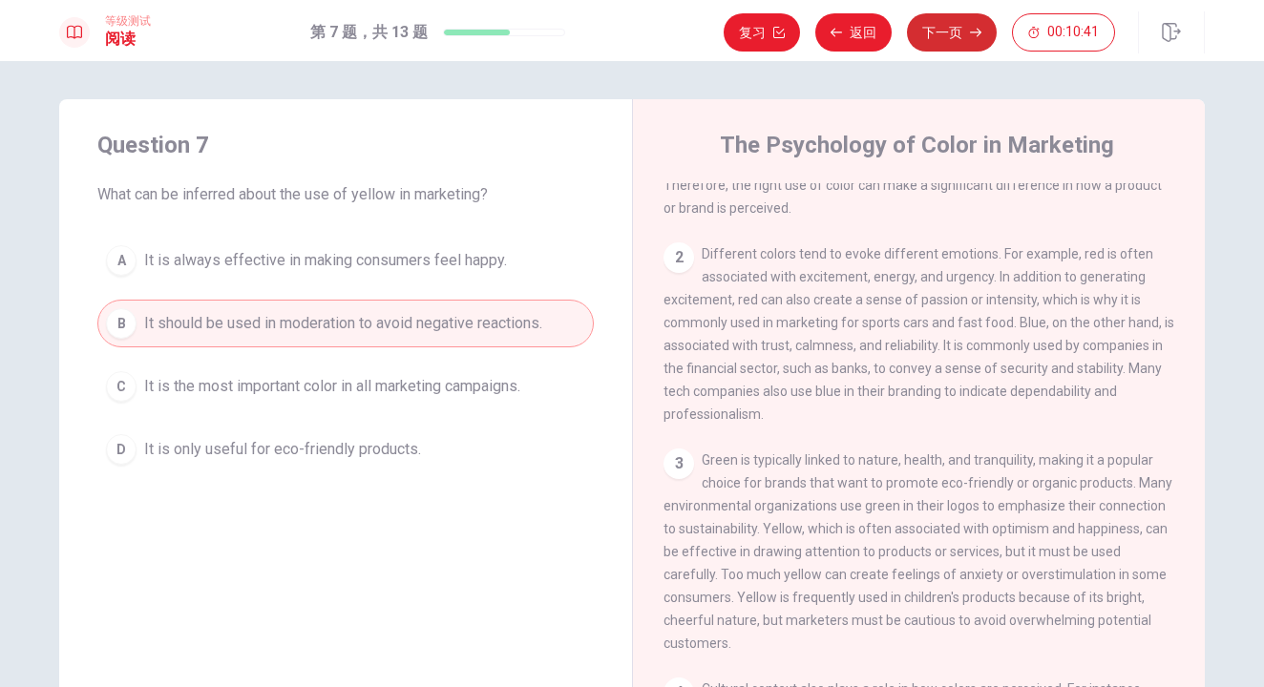
click at [967, 28] on button "下一页" at bounding box center [952, 32] width 90 height 38
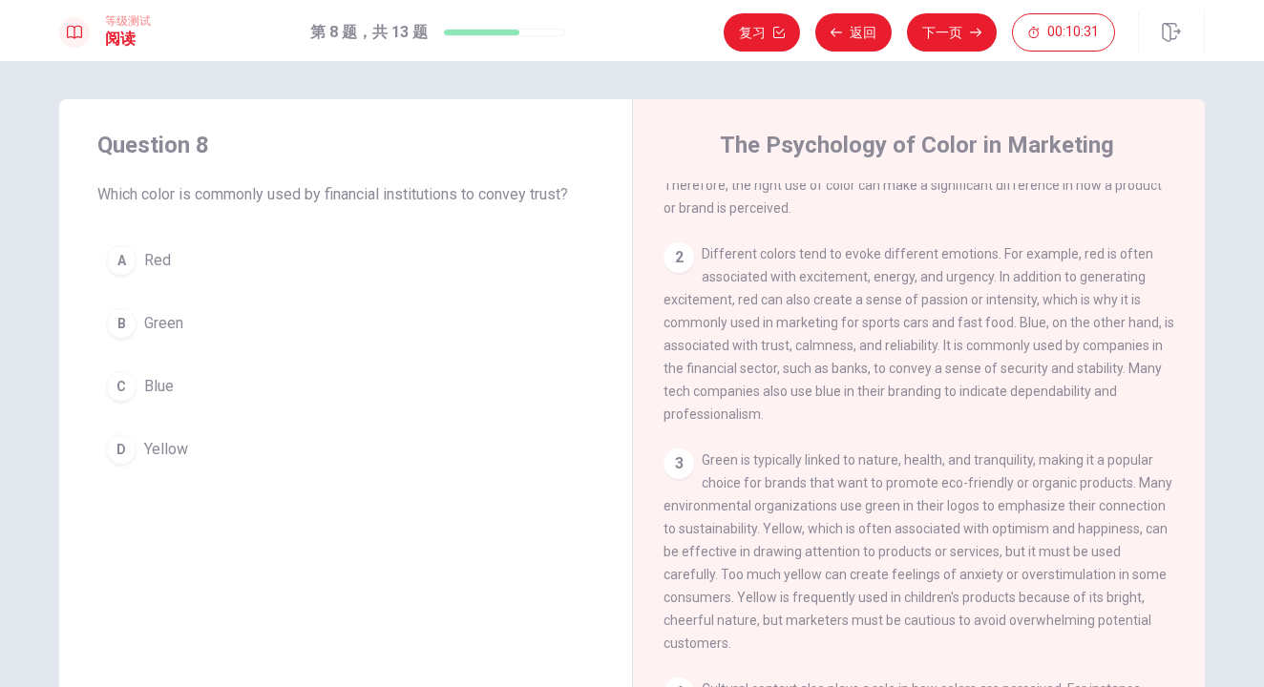
click at [163, 390] on span "Blue" at bounding box center [159, 386] width 30 height 23
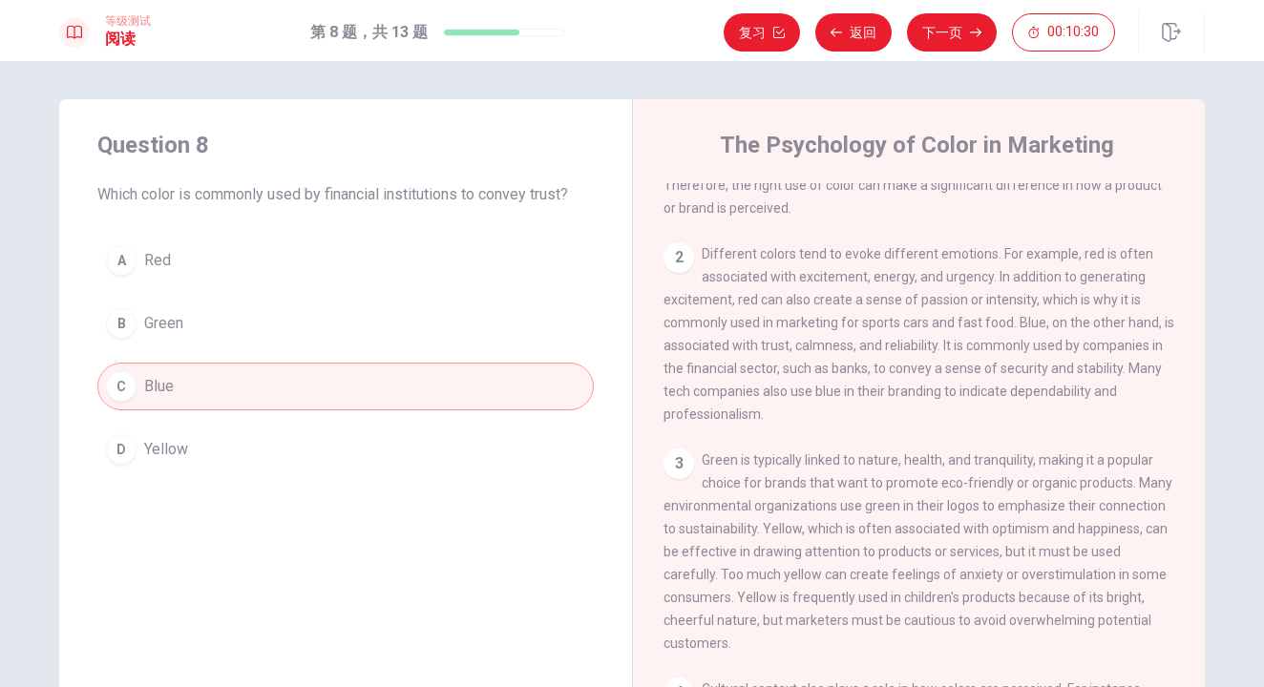
click at [966, 43] on button "下一页" at bounding box center [952, 32] width 90 height 38
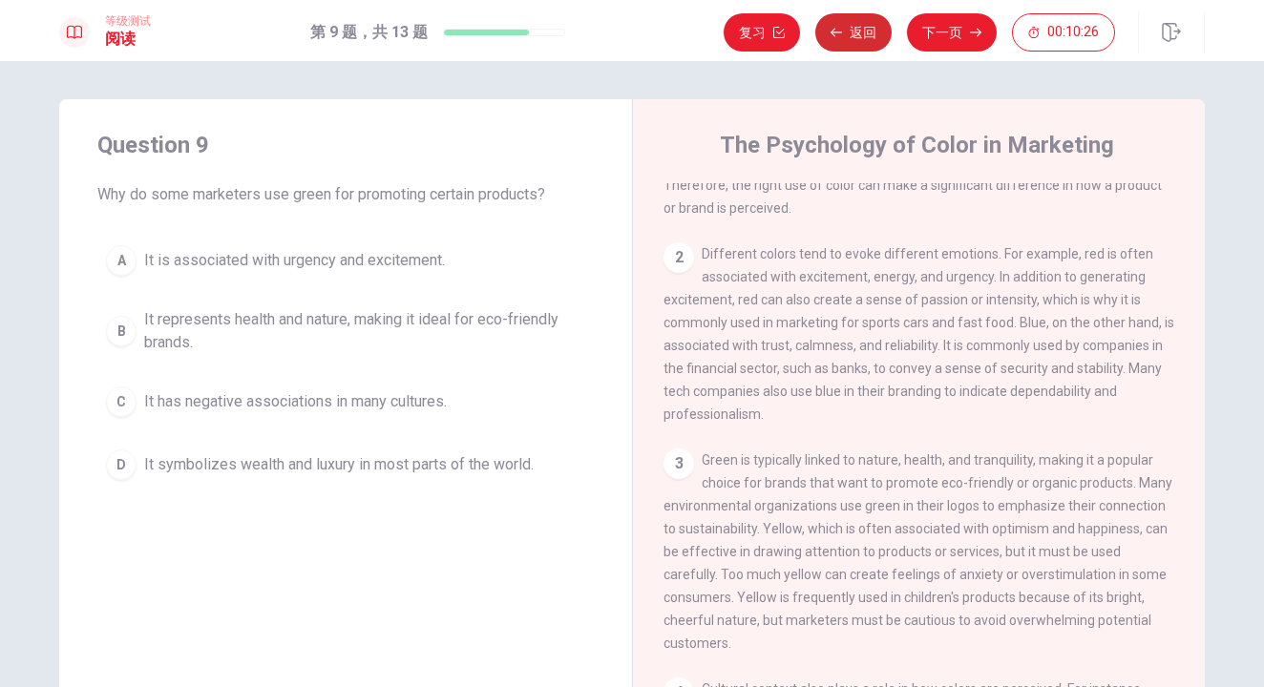
click at [841, 27] on icon "button" at bounding box center [836, 32] width 11 height 11
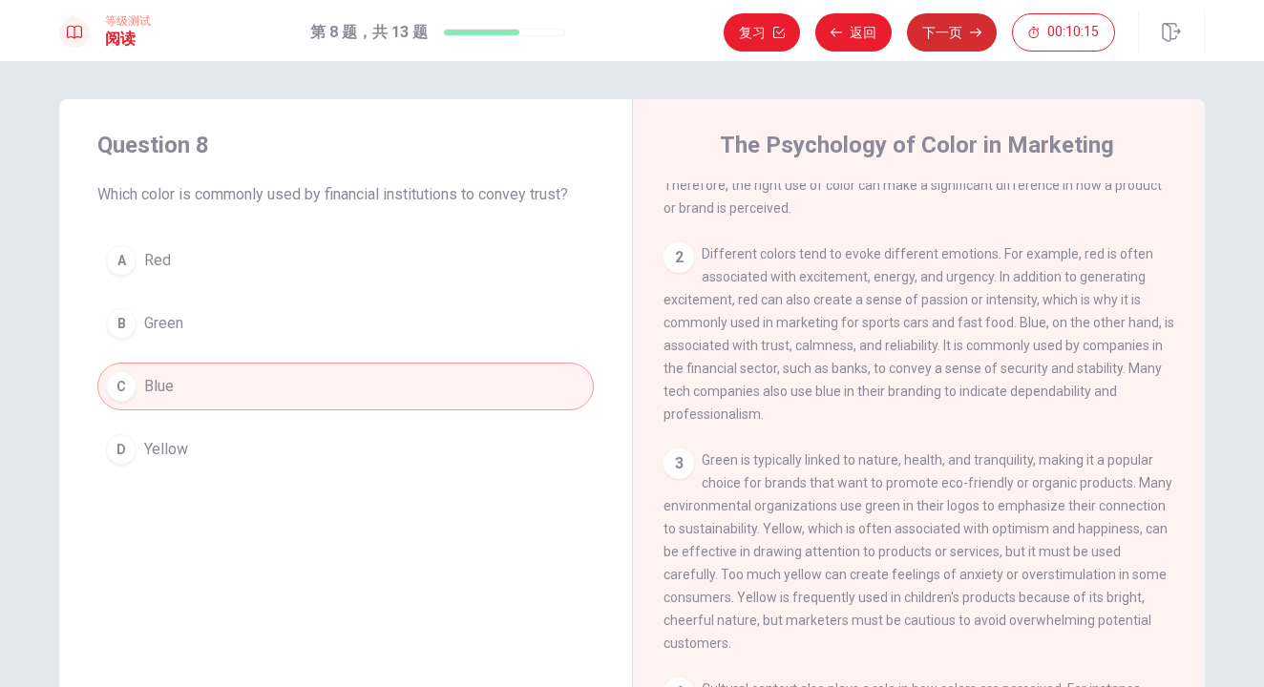
click at [944, 24] on button "下一页" at bounding box center [952, 32] width 90 height 38
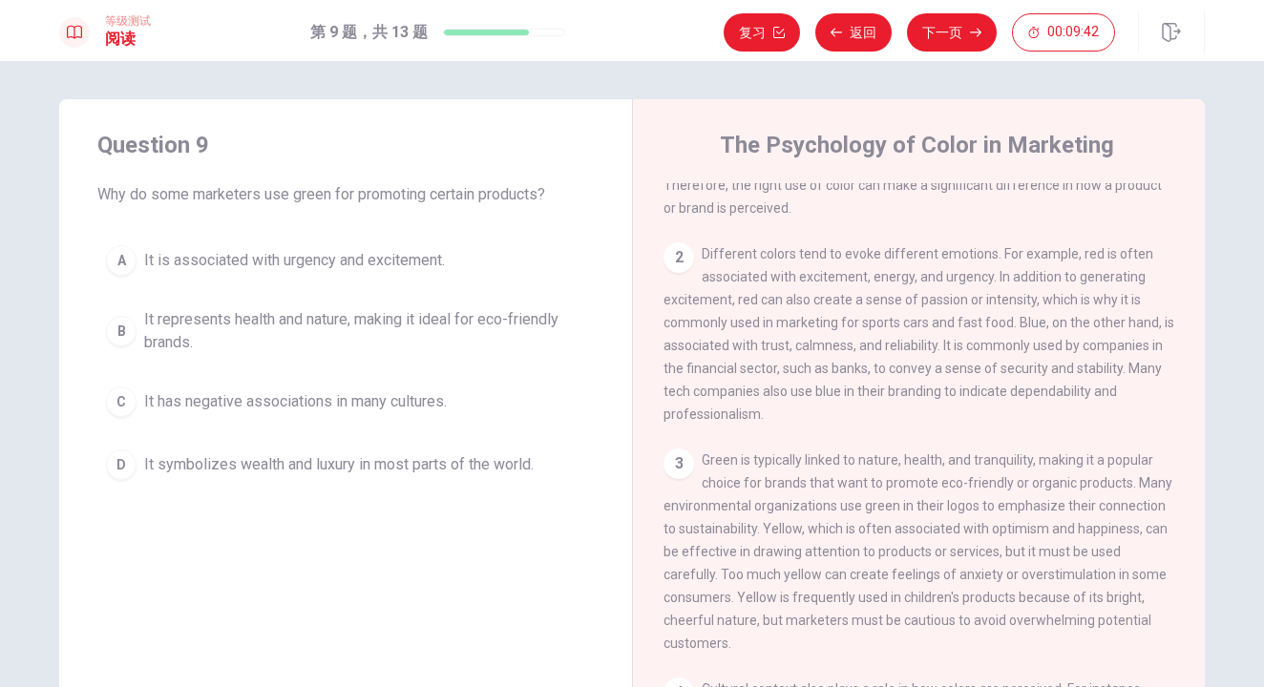
click at [243, 324] on span "It represents health and nature, making it ideal for eco-friendly brands." at bounding box center [364, 331] width 441 height 46
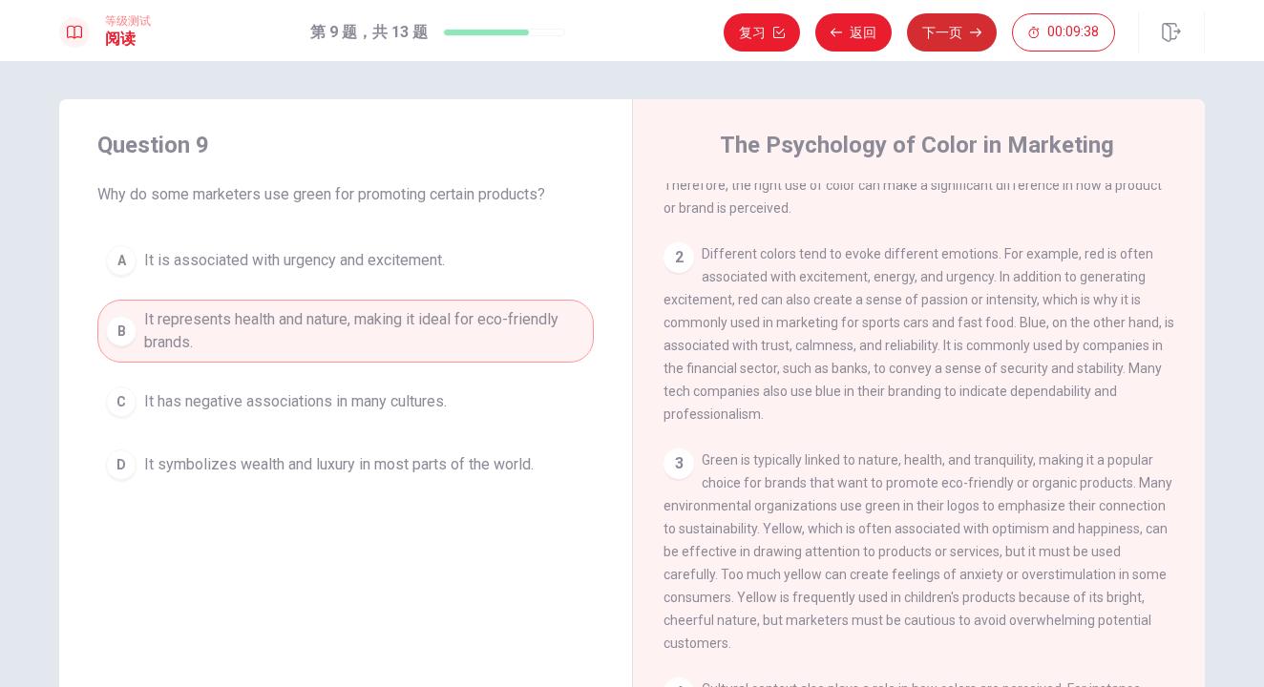
click at [975, 40] on button "下一页" at bounding box center [952, 32] width 90 height 38
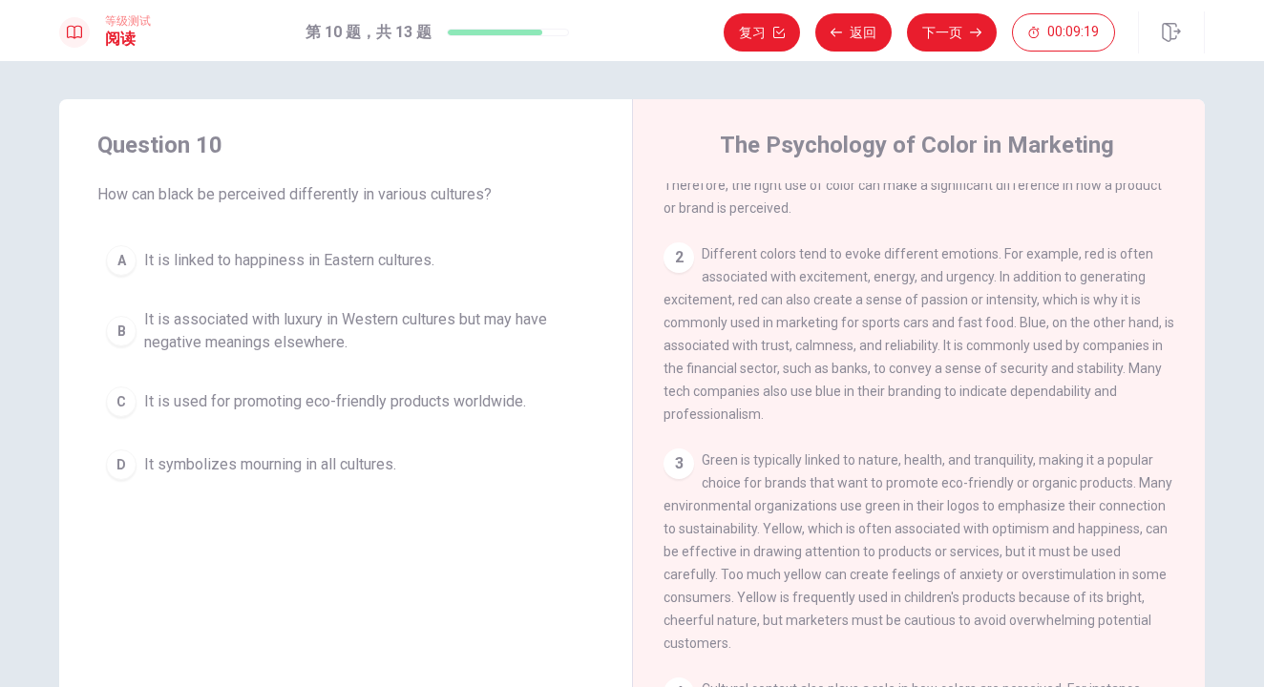
click at [265, 335] on span "It is associated with luxury in Western cultures but may have negative meanings…" at bounding box center [364, 331] width 441 height 46
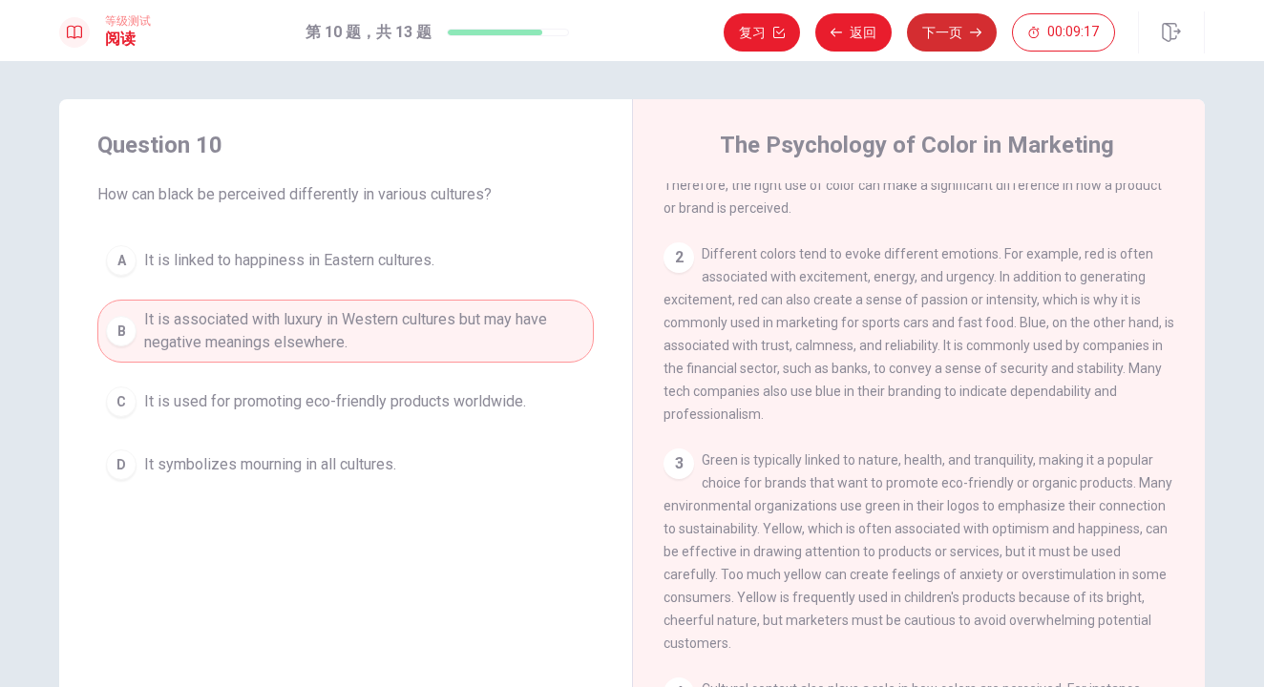
click at [940, 37] on button "下一页" at bounding box center [952, 32] width 90 height 38
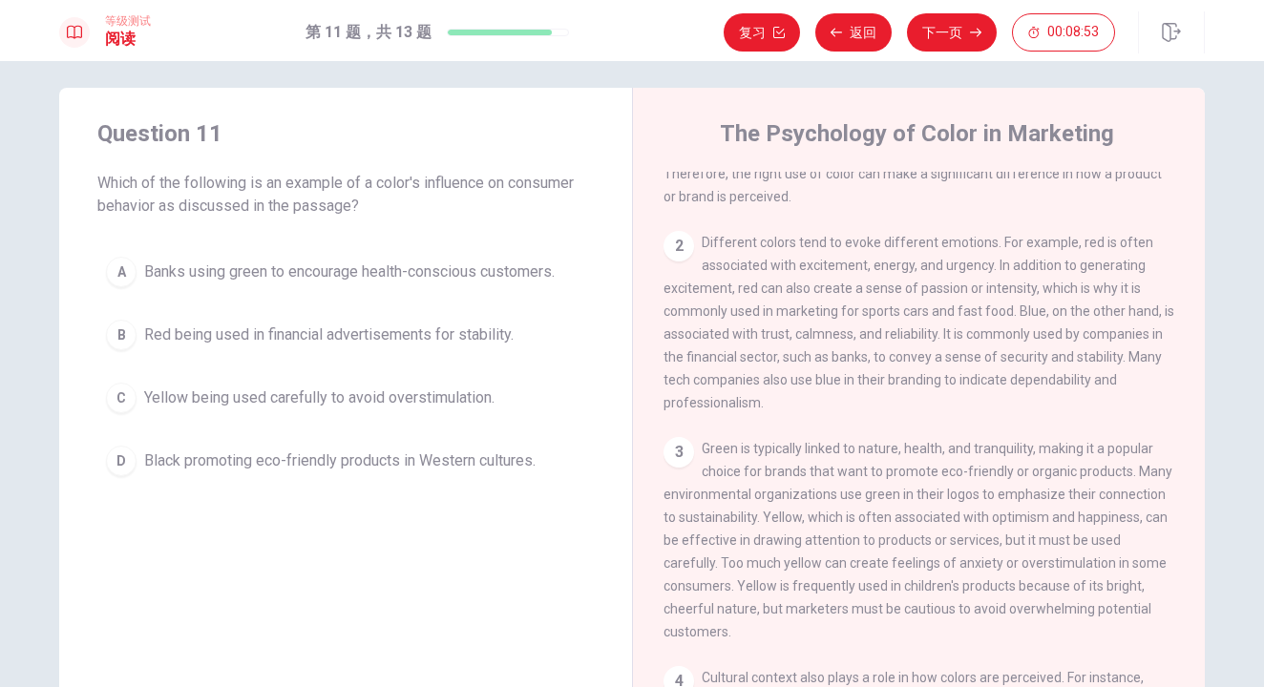
scroll to position [24, 0]
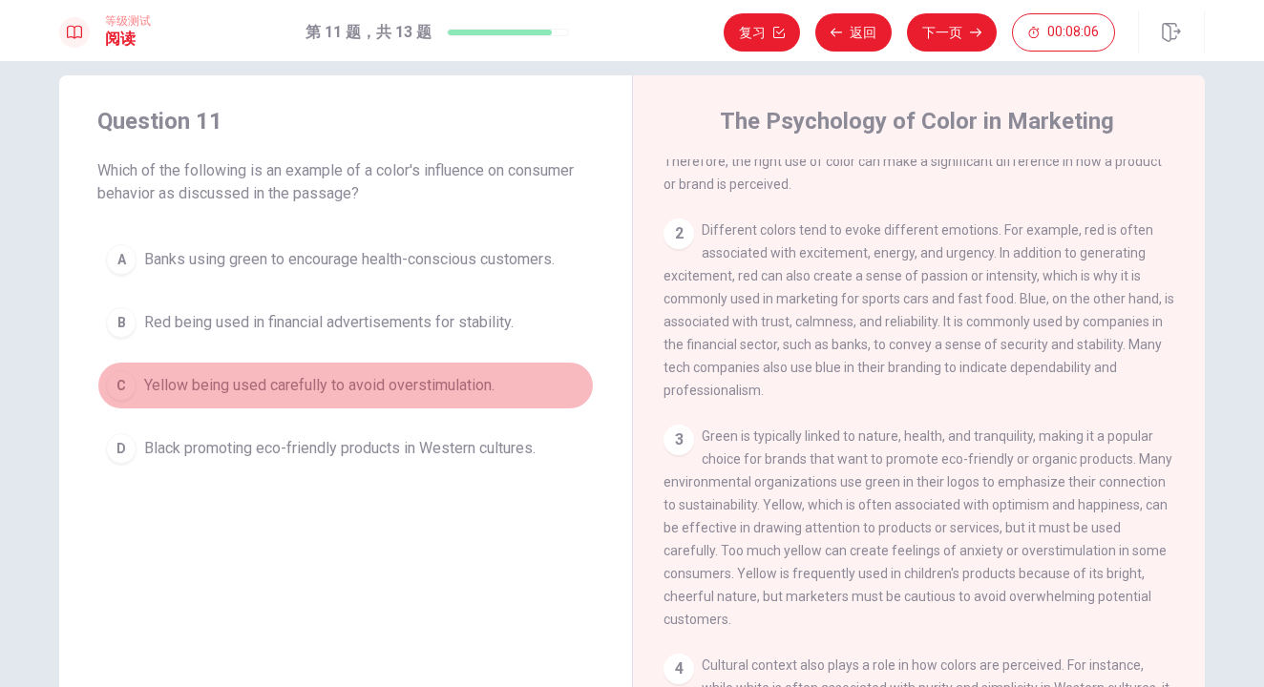
click at [343, 391] on span "Yellow being used carefully to avoid overstimulation." at bounding box center [319, 385] width 350 height 23
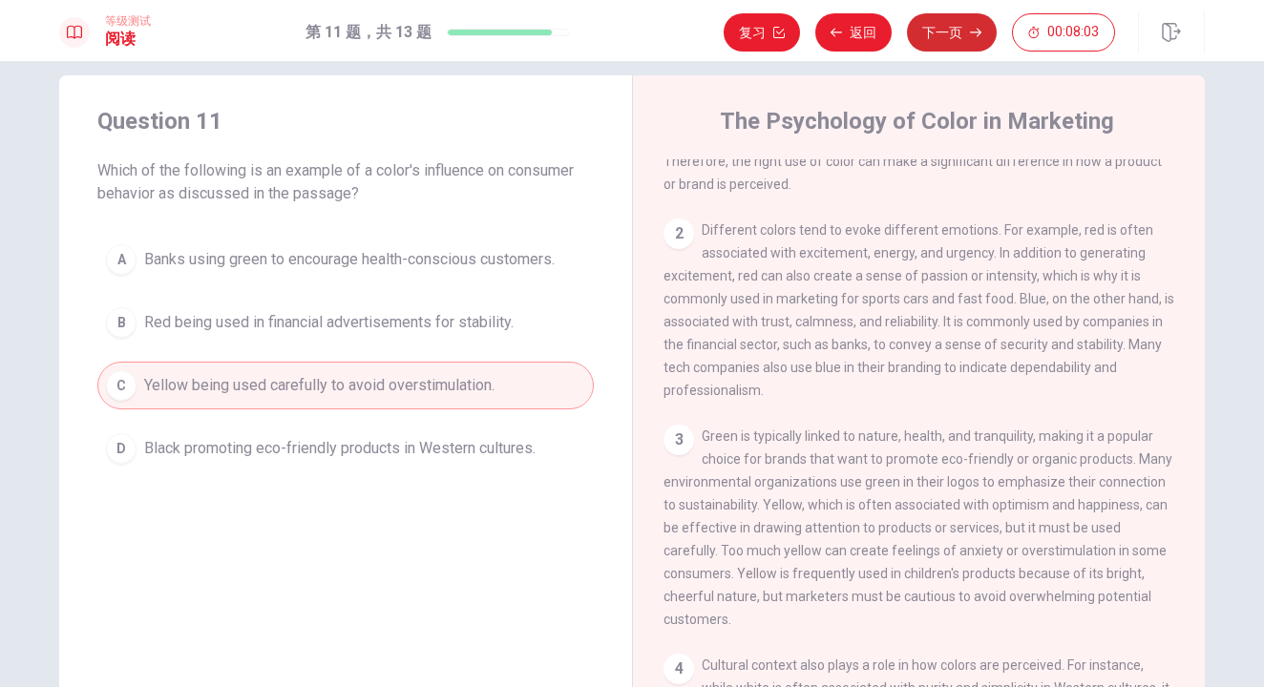
click at [944, 32] on button "下一页" at bounding box center [952, 32] width 90 height 38
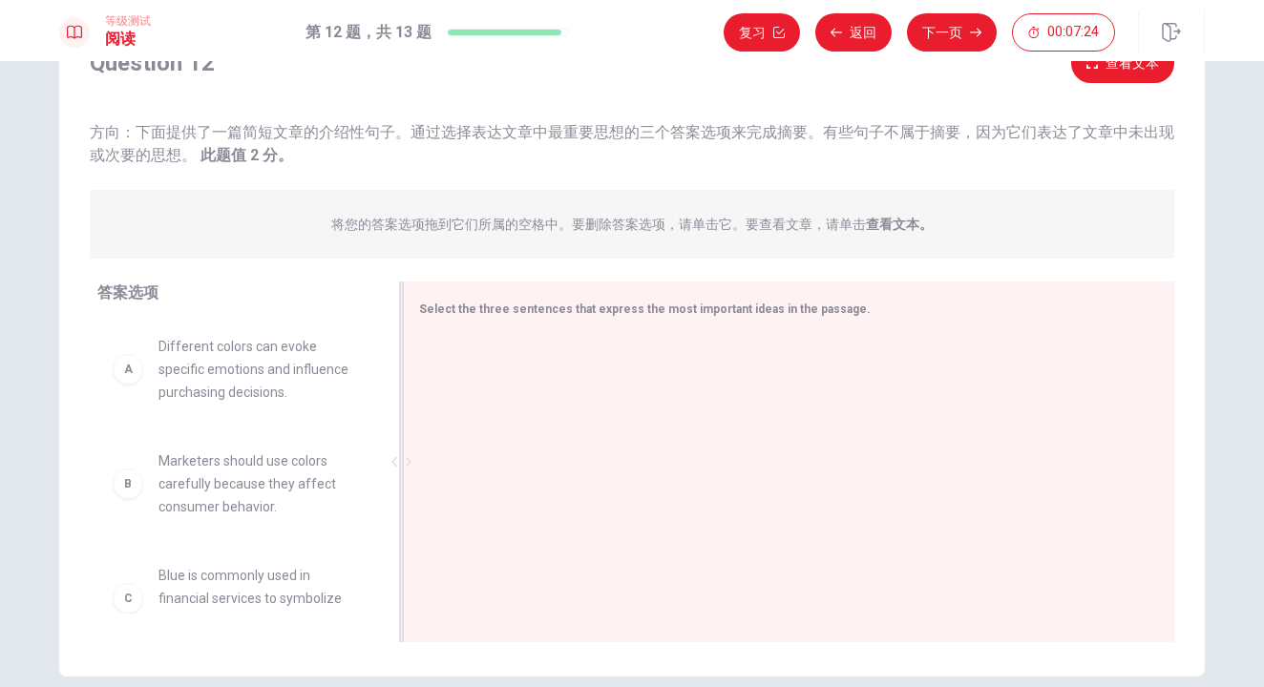
scroll to position [98, 0]
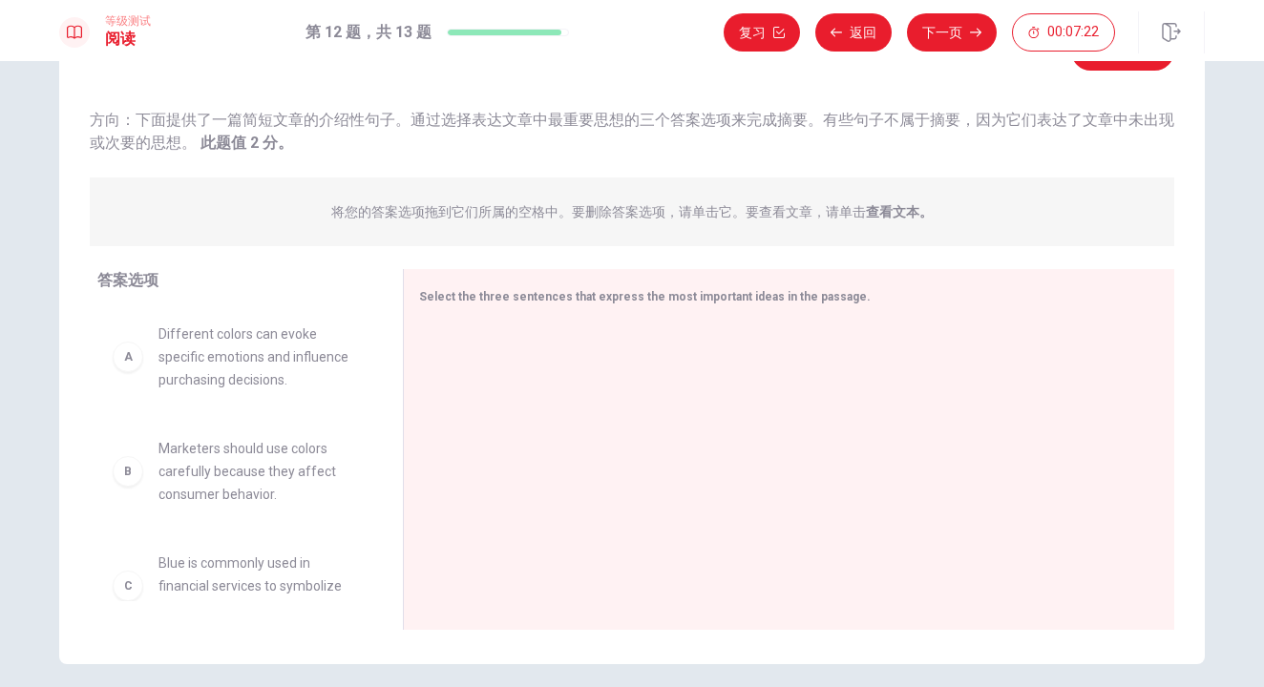
click at [245, 381] on span "Different colors can evoke specific emotions and influence purchasing decisions." at bounding box center [258, 357] width 199 height 69
drag, startPoint x: 114, startPoint y: 366, endPoint x: 546, endPoint y: 355, distance: 432.7
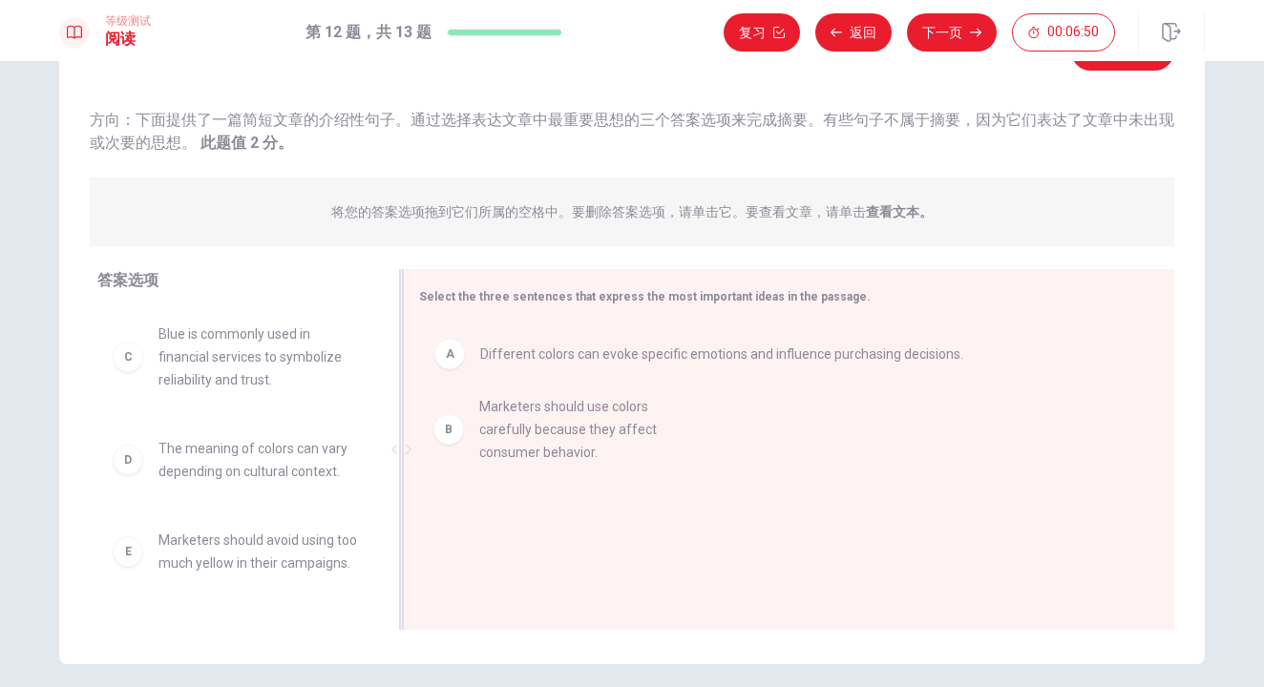
drag, startPoint x: 214, startPoint y: 366, endPoint x: 546, endPoint y: 438, distance: 340.1
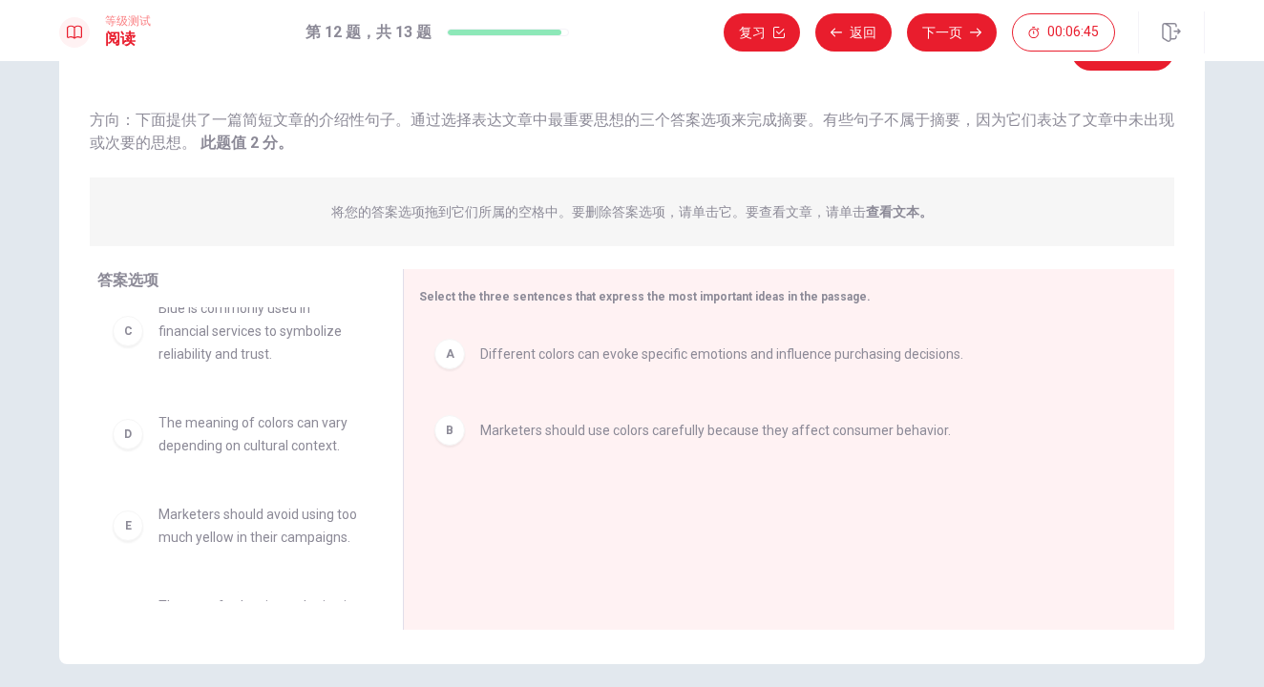
scroll to position [28, 0]
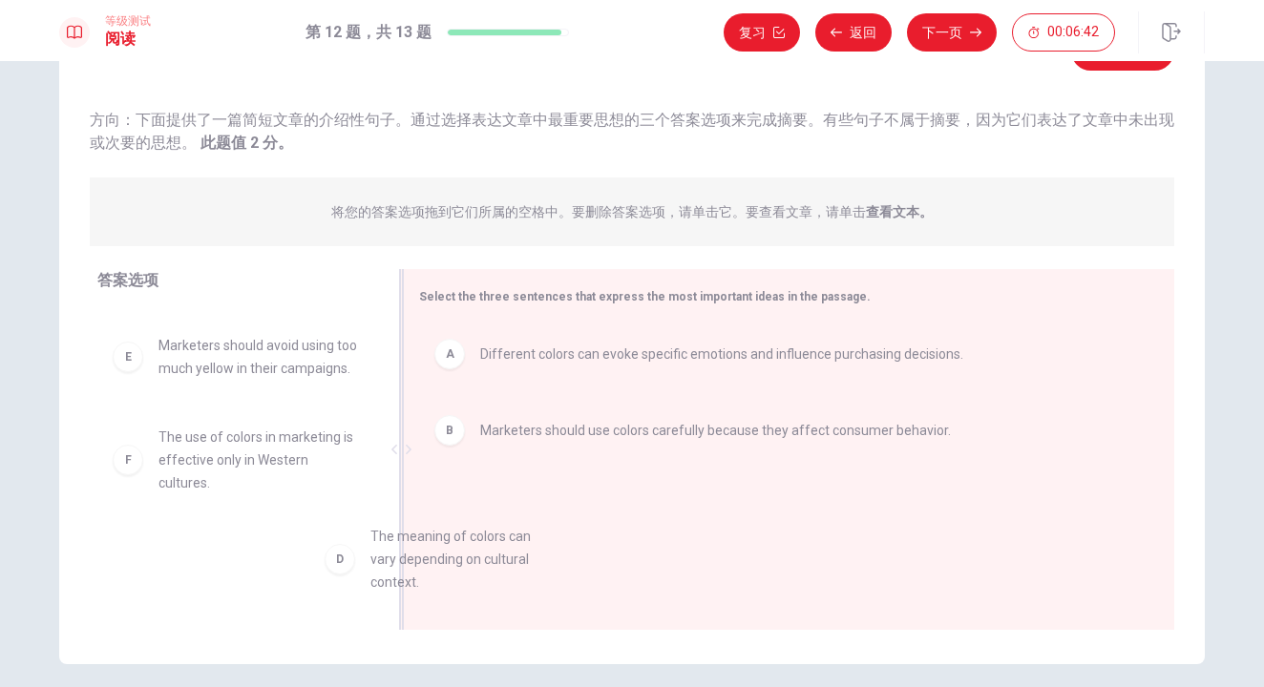
drag, startPoint x: 297, startPoint y: 435, endPoint x: 518, endPoint y: 553, distance: 250.7
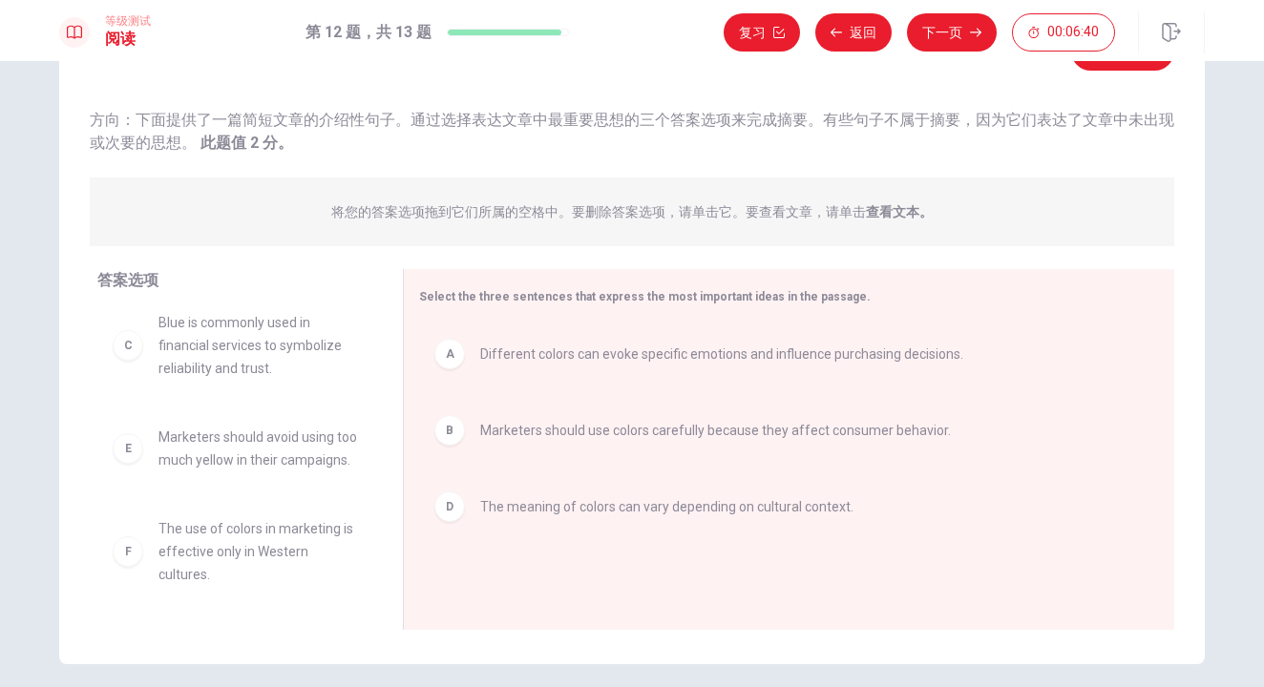
scroll to position [0, 0]
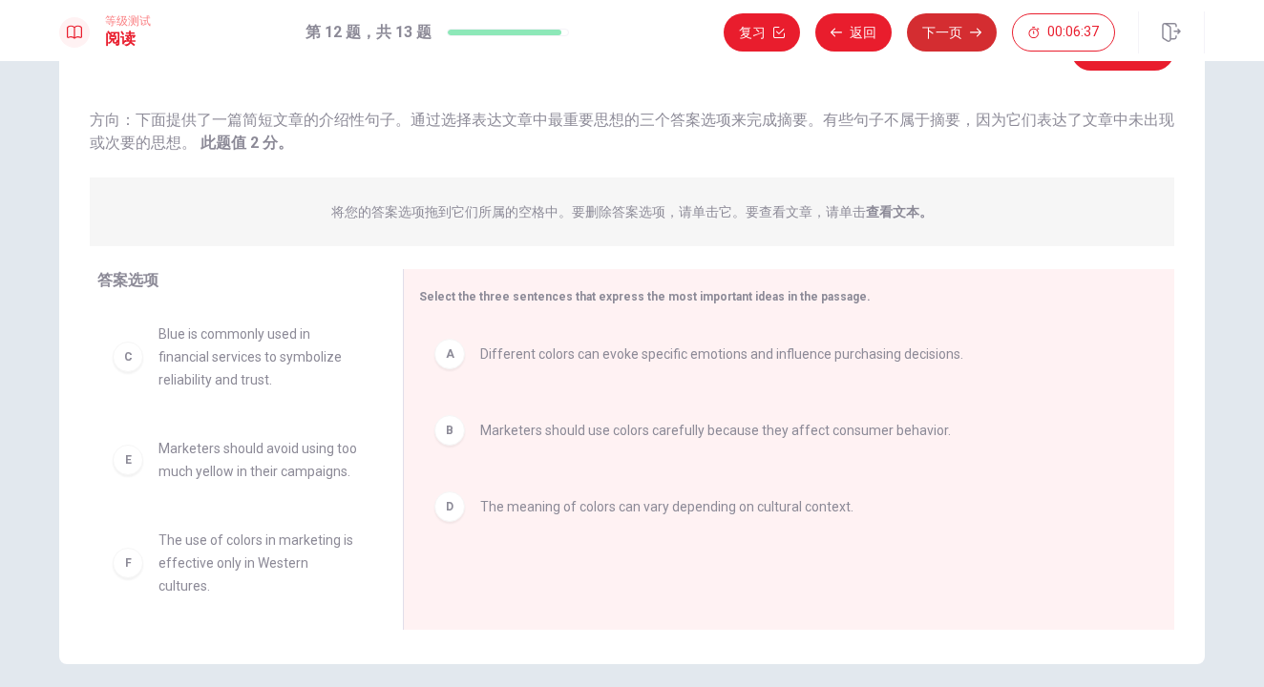
click at [960, 36] on button "下一页" at bounding box center [952, 32] width 90 height 38
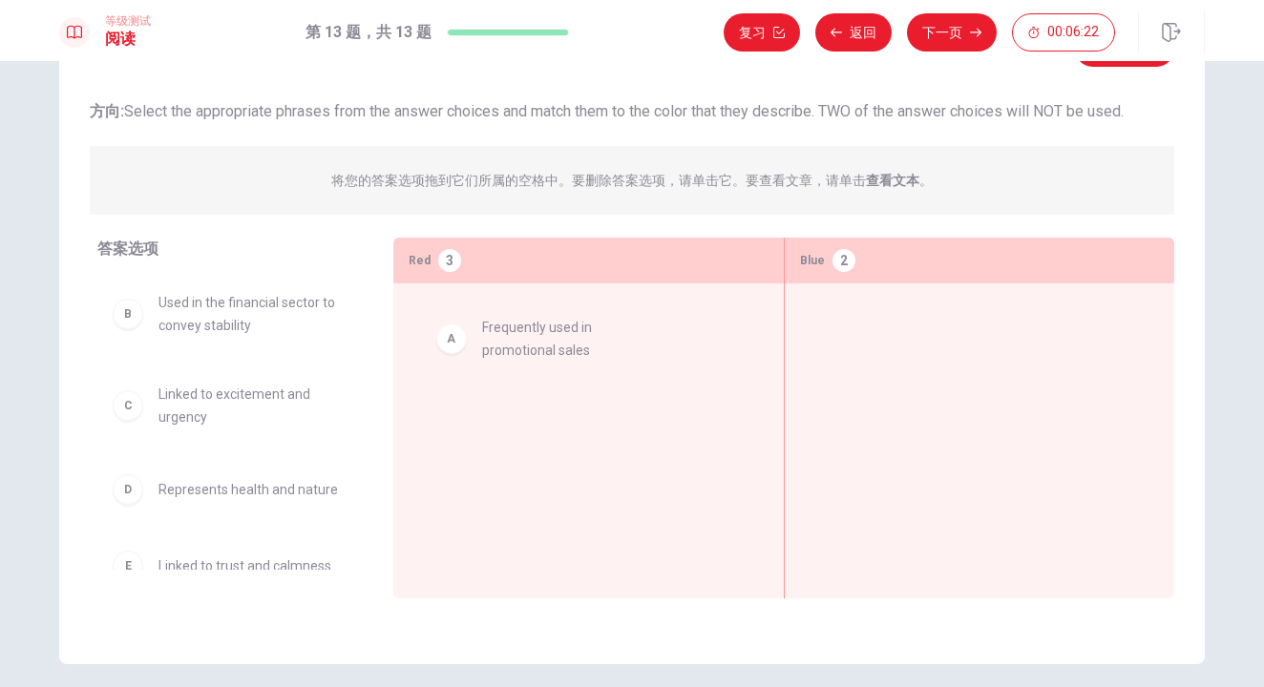
drag, startPoint x: 243, startPoint y: 318, endPoint x: 579, endPoint y: 345, distance: 336.2
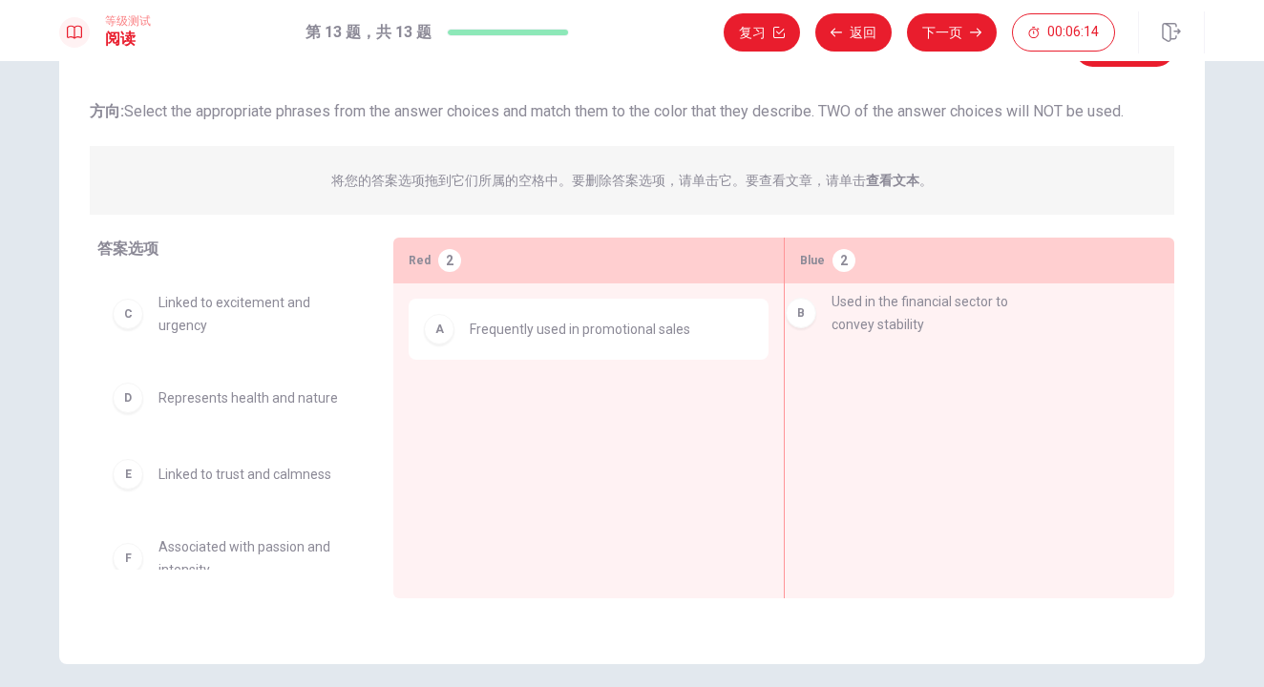
drag, startPoint x: 265, startPoint y: 310, endPoint x: 948, endPoint y: 309, distance: 682.7
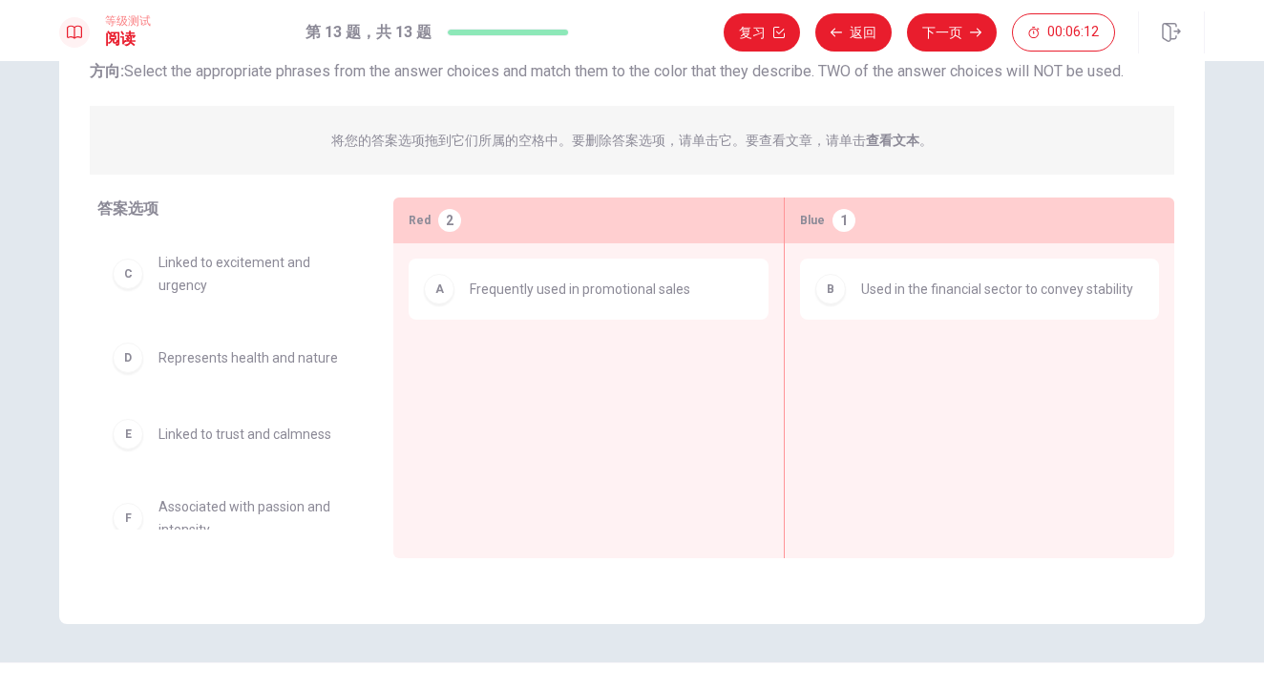
scroll to position [126, 0]
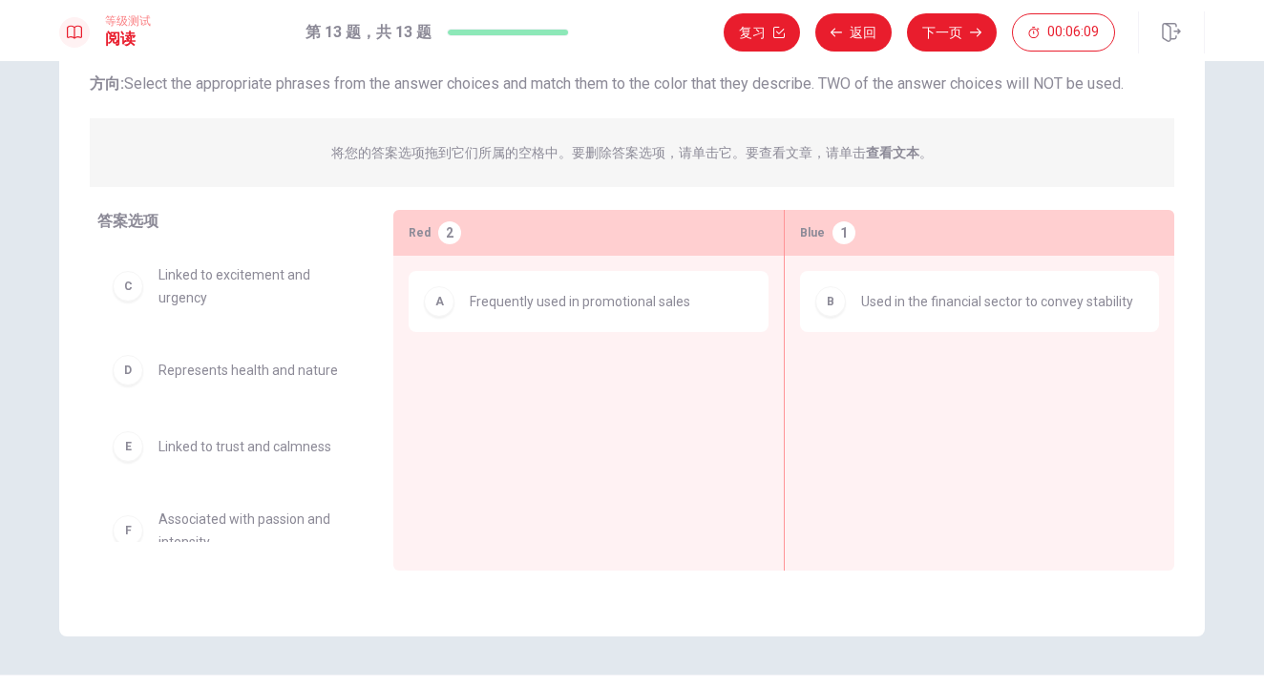
click at [241, 293] on span "Linked to excitement and urgency" at bounding box center [253, 287] width 189 height 46
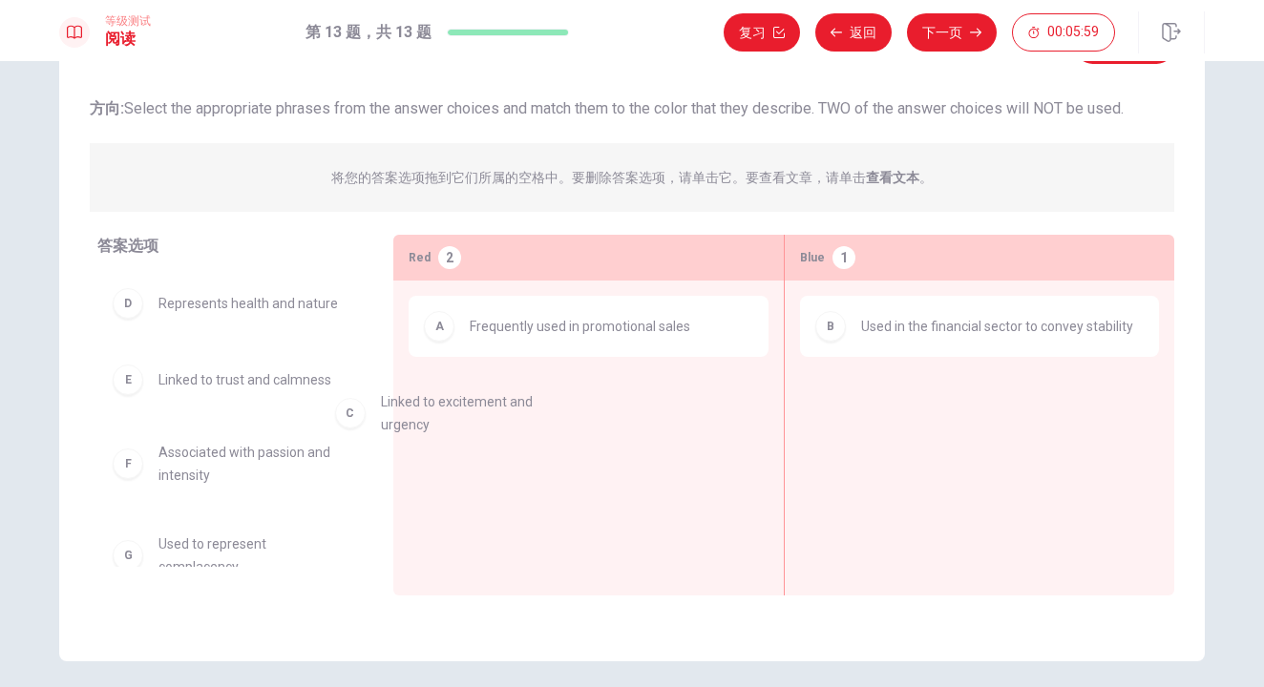
drag, startPoint x: 239, startPoint y: 311, endPoint x: 493, endPoint y: 412, distance: 273.1
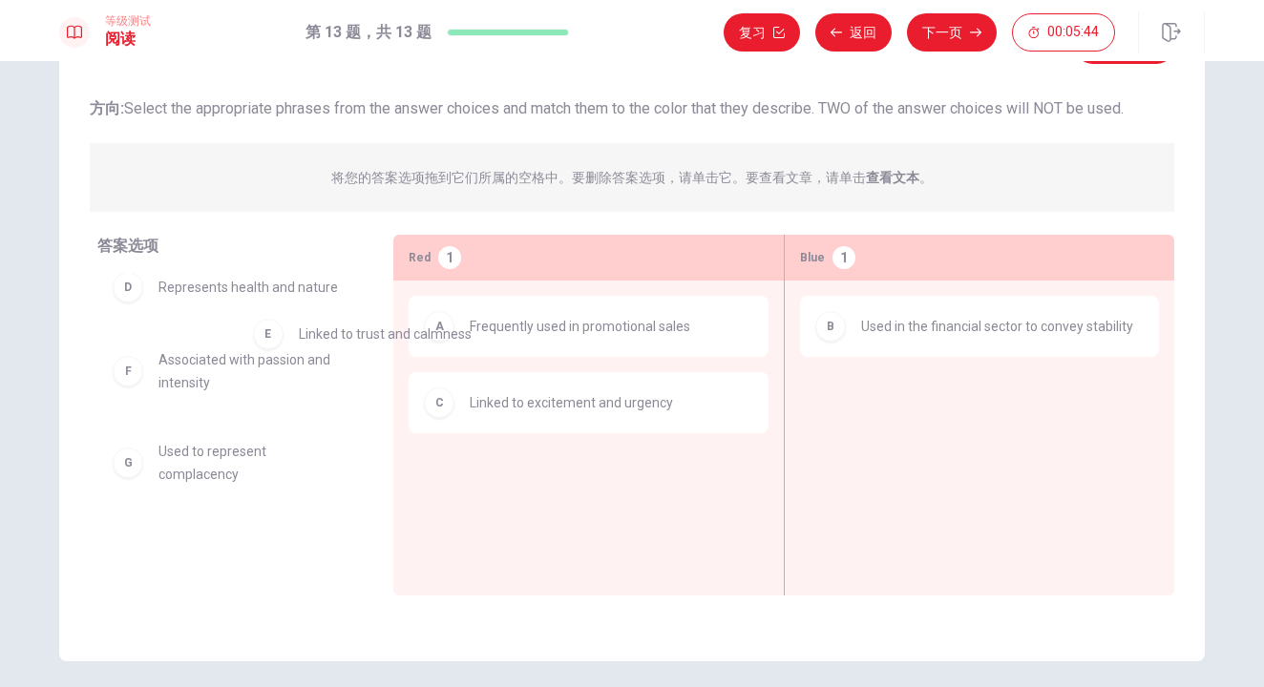
scroll to position [7, 0]
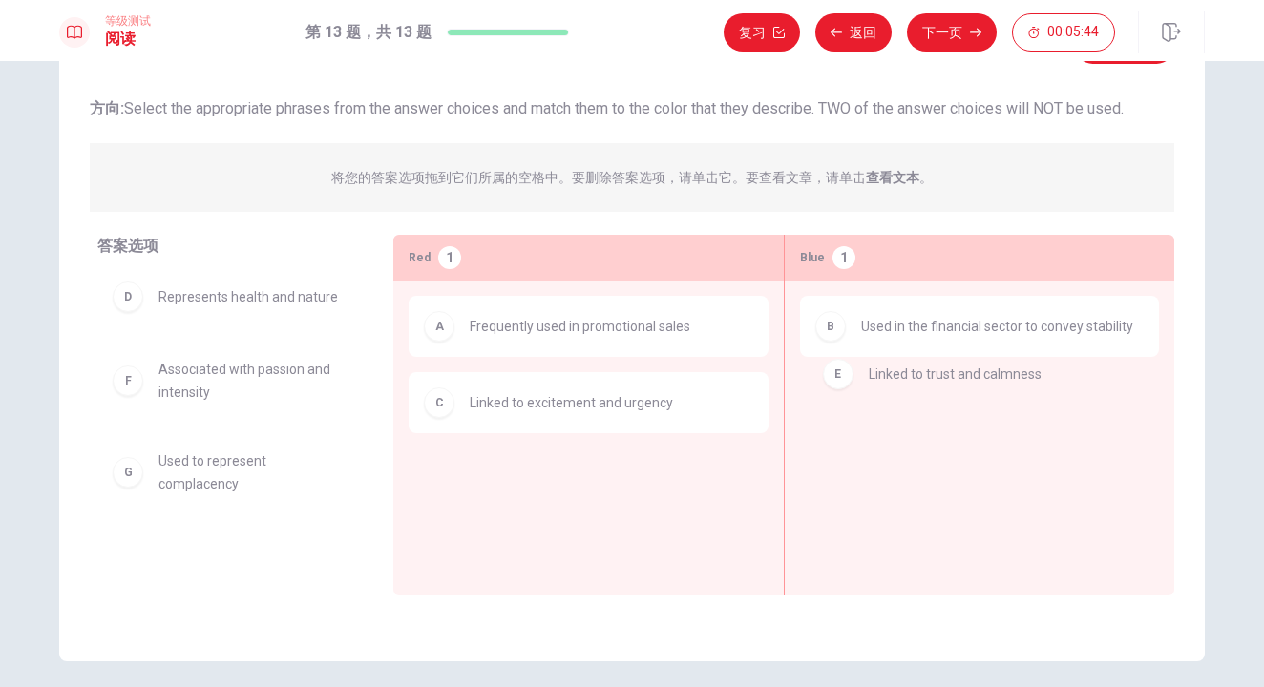
drag, startPoint x: 253, startPoint y: 370, endPoint x: 973, endPoint y: 391, distance: 720.2
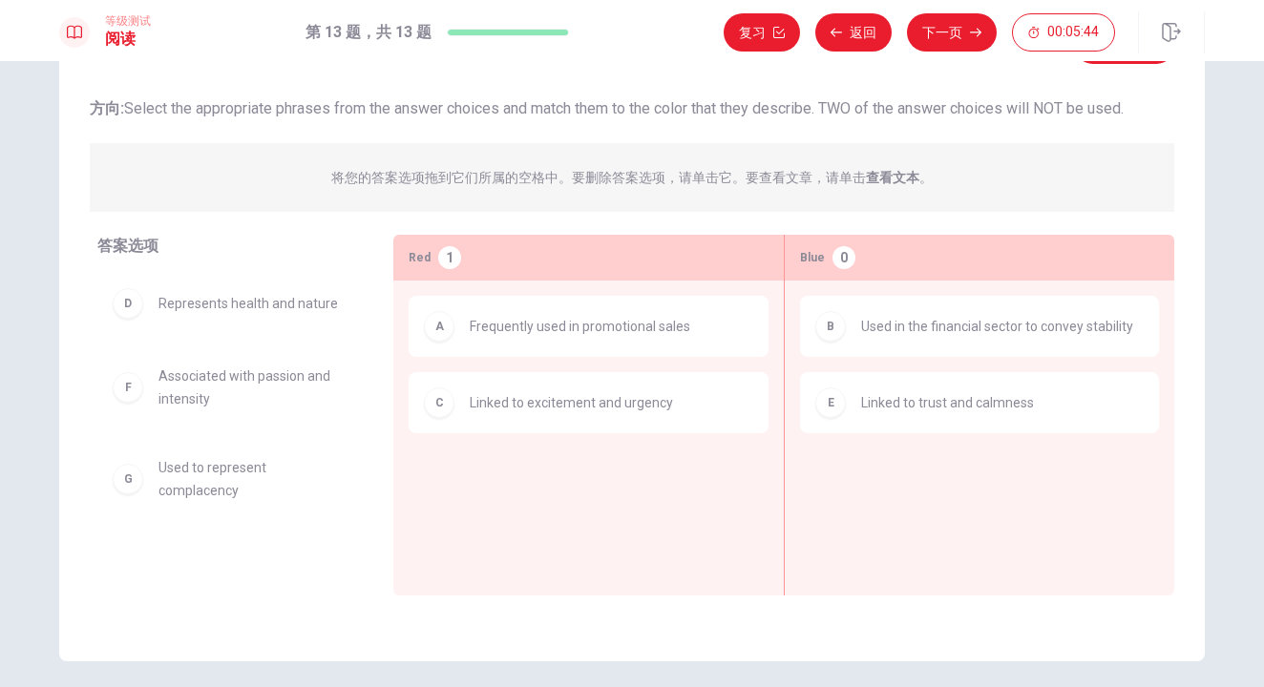
scroll to position [0, 0]
drag, startPoint x: 247, startPoint y: 377, endPoint x: 463, endPoint y: 480, distance: 239.2
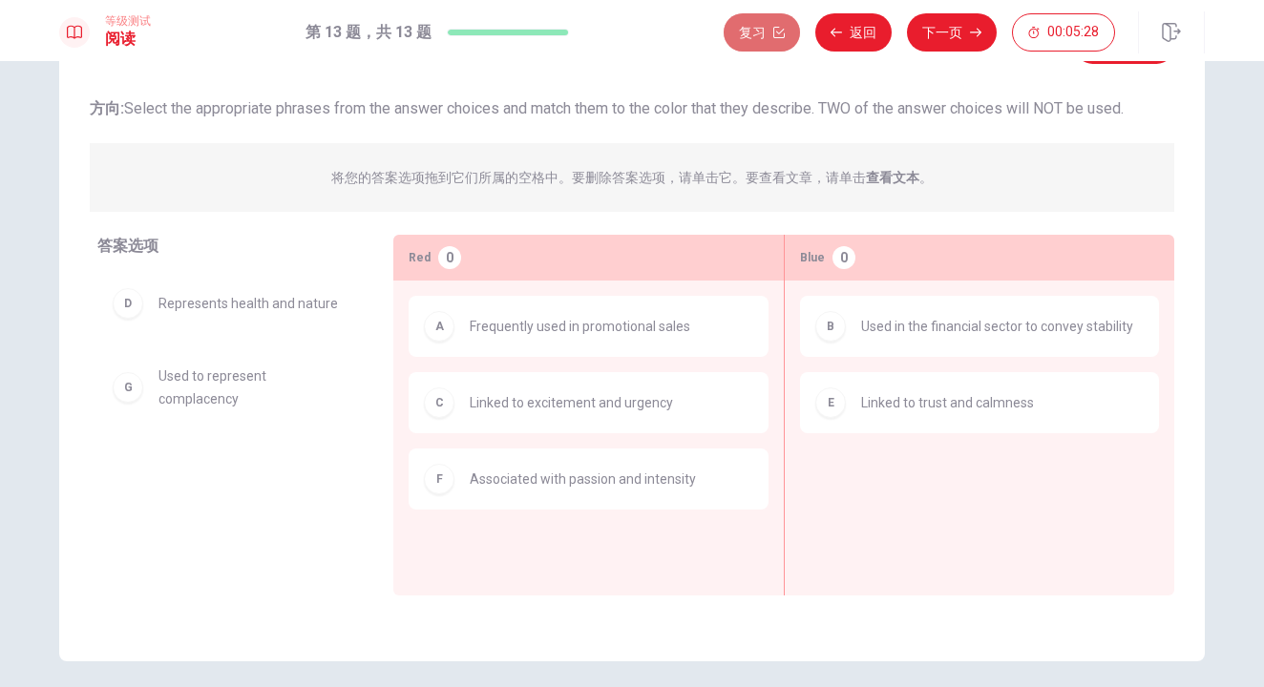
click at [746, 37] on button "复习" at bounding box center [762, 32] width 76 height 38
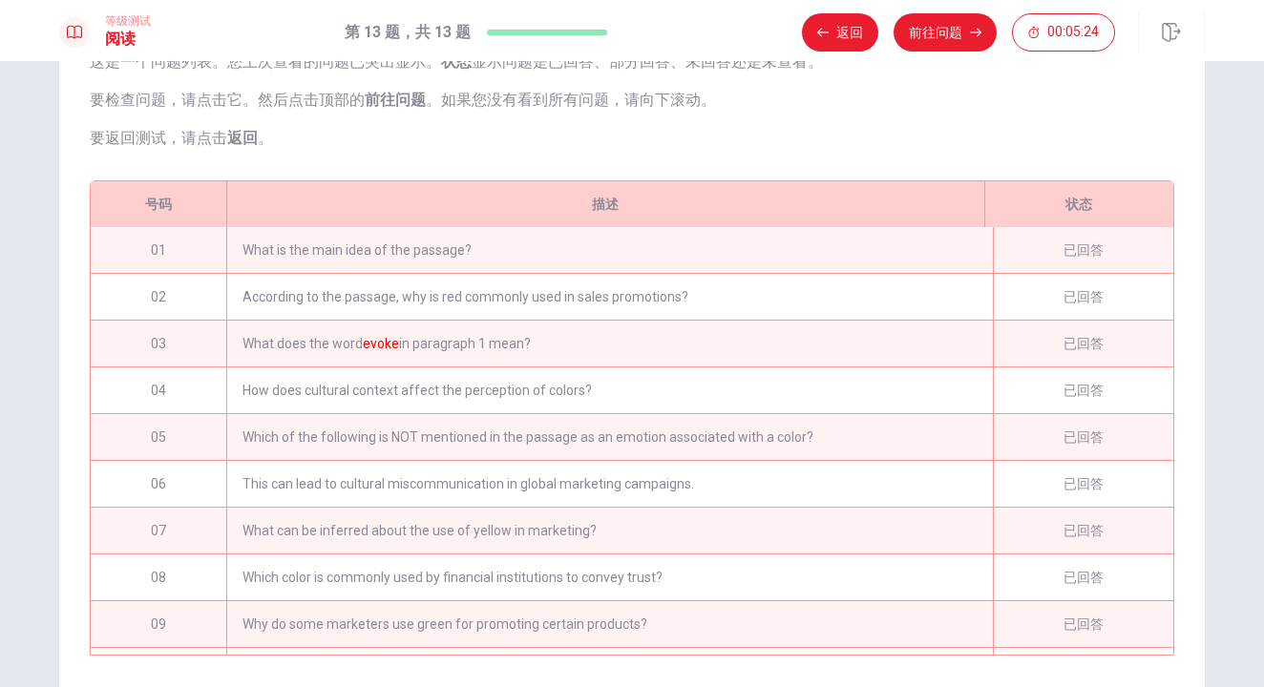
scroll to position [24, 0]
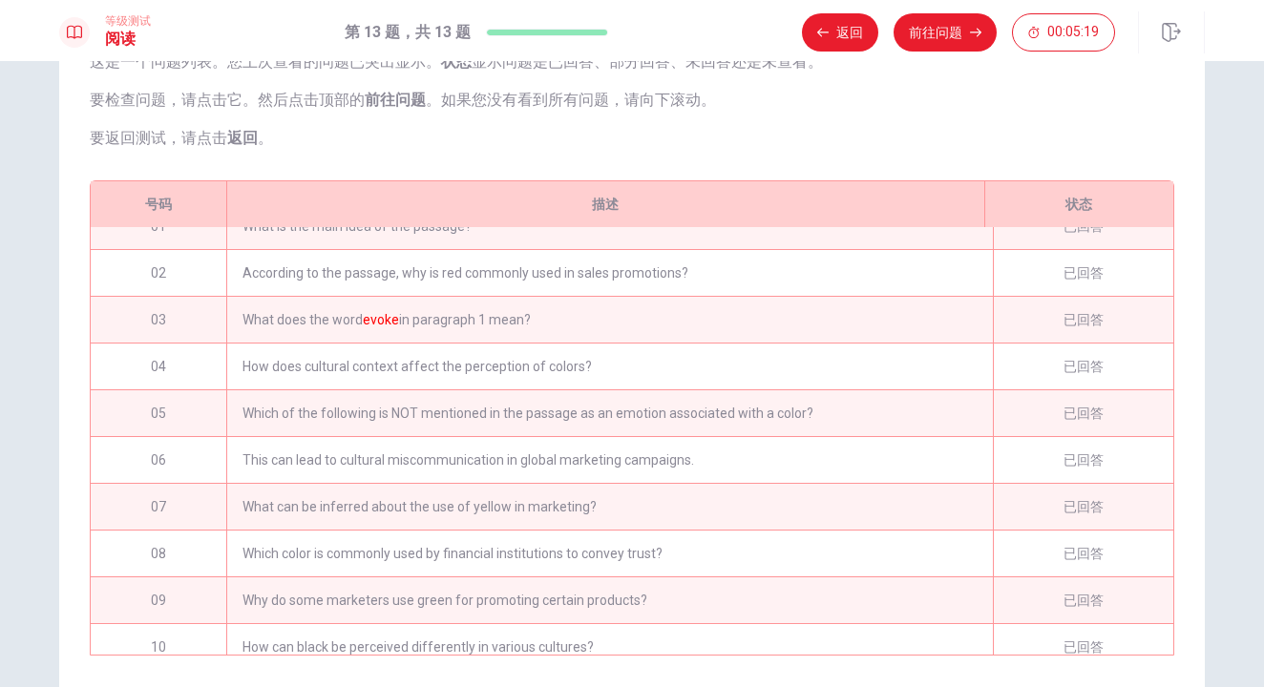
click at [538, 409] on div "Which of the following is NOT mentioned in the passage as an emotion associated…" at bounding box center [609, 414] width 767 height 46
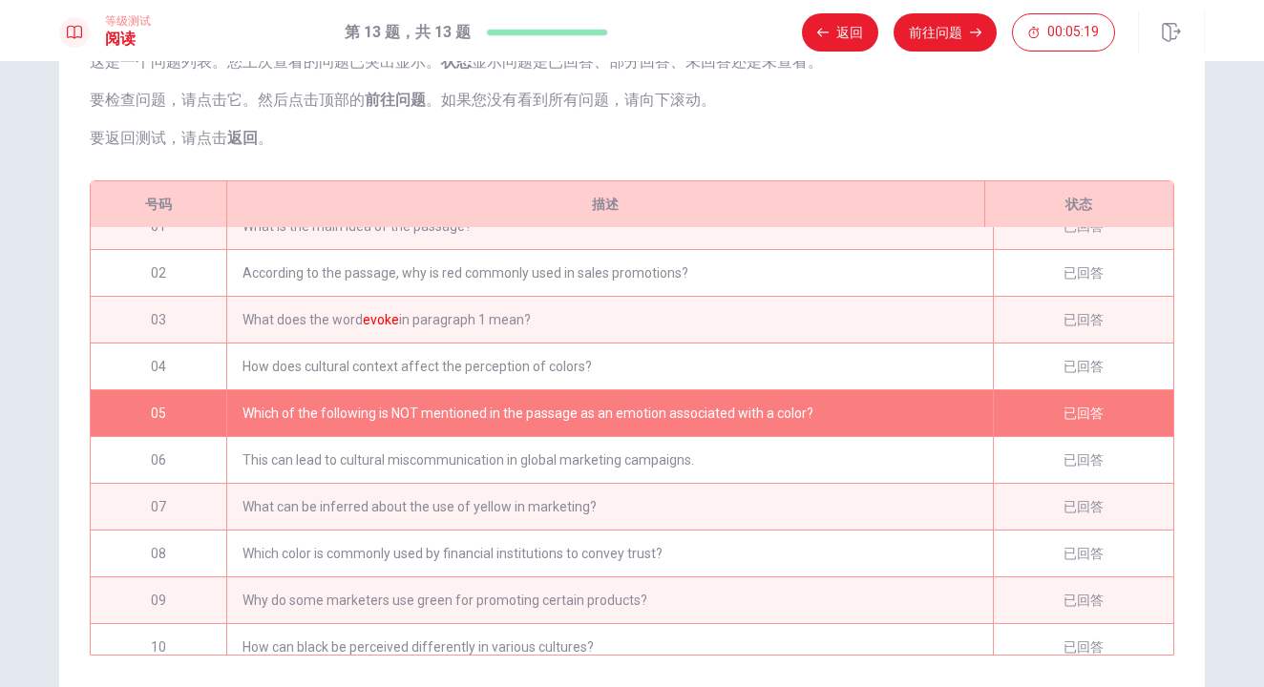
click at [538, 409] on div "Which of the following is NOT mentioned in the passage as an emotion associated…" at bounding box center [609, 414] width 767 height 46
click at [554, 412] on div "Which of the following is NOT mentioned in the passage as an emotion associated…" at bounding box center [609, 414] width 767 height 46
click at [1074, 416] on div "已回答" at bounding box center [1083, 414] width 180 height 46
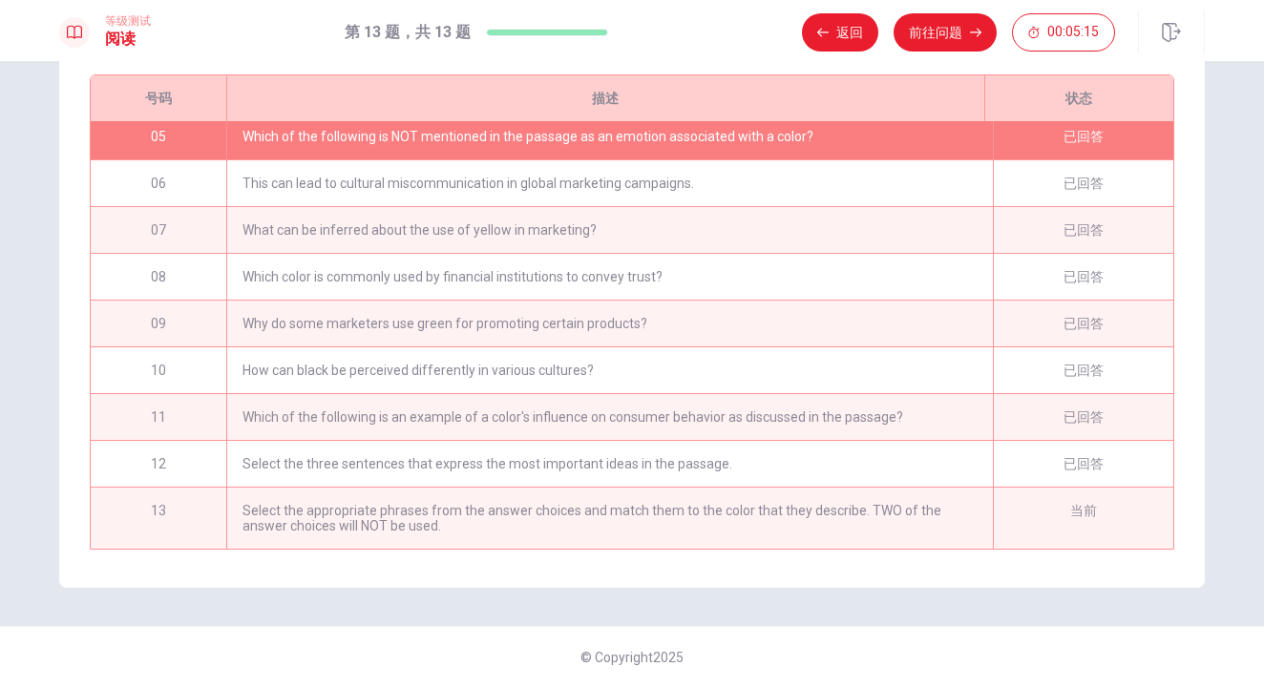
scroll to position [0, 0]
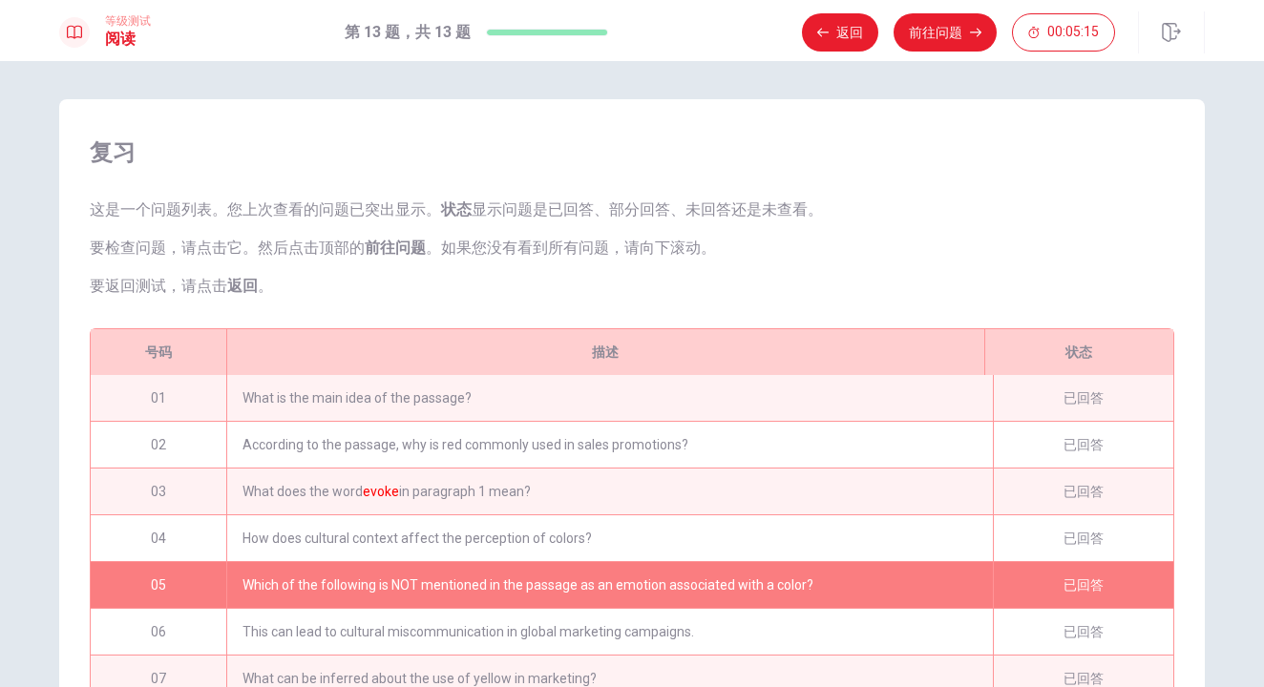
click at [828, 10] on div "等级测试 阅读 第 13 题，共 13 题 返回 前往问题 00:05:15" at bounding box center [632, 30] width 1264 height 61
click at [832, 28] on button "返回" at bounding box center [840, 32] width 76 height 38
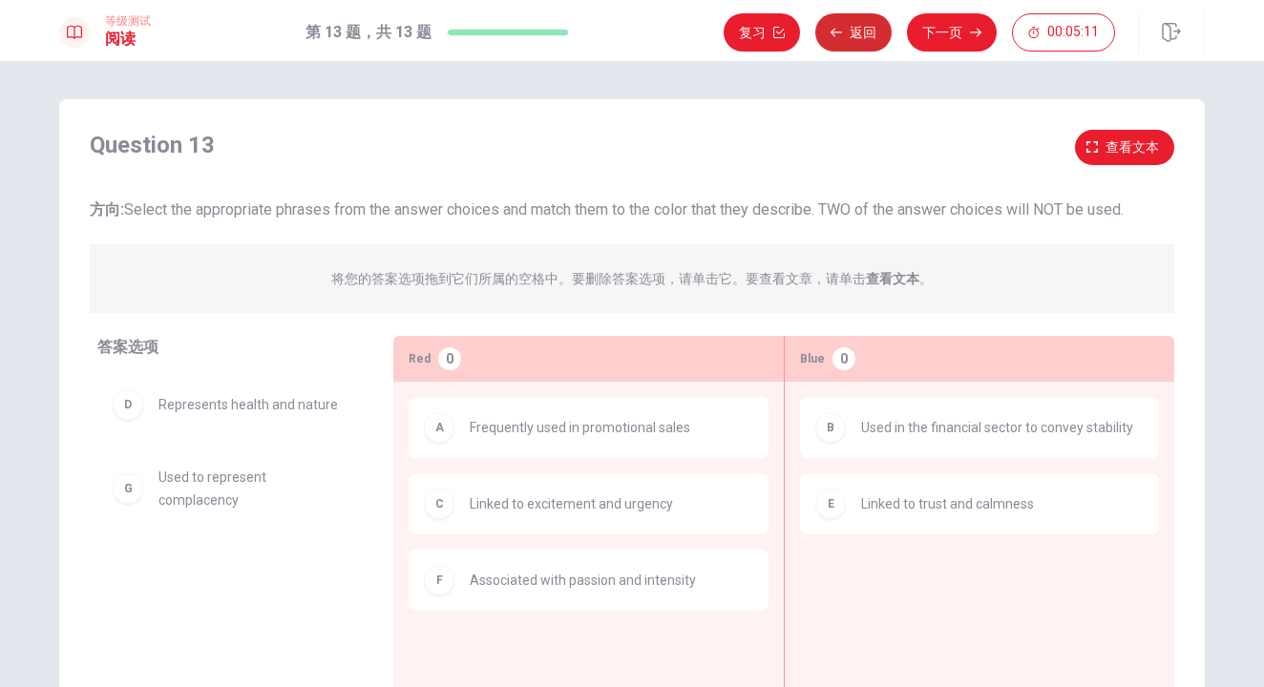
click at [857, 48] on button "返回" at bounding box center [853, 32] width 76 height 38
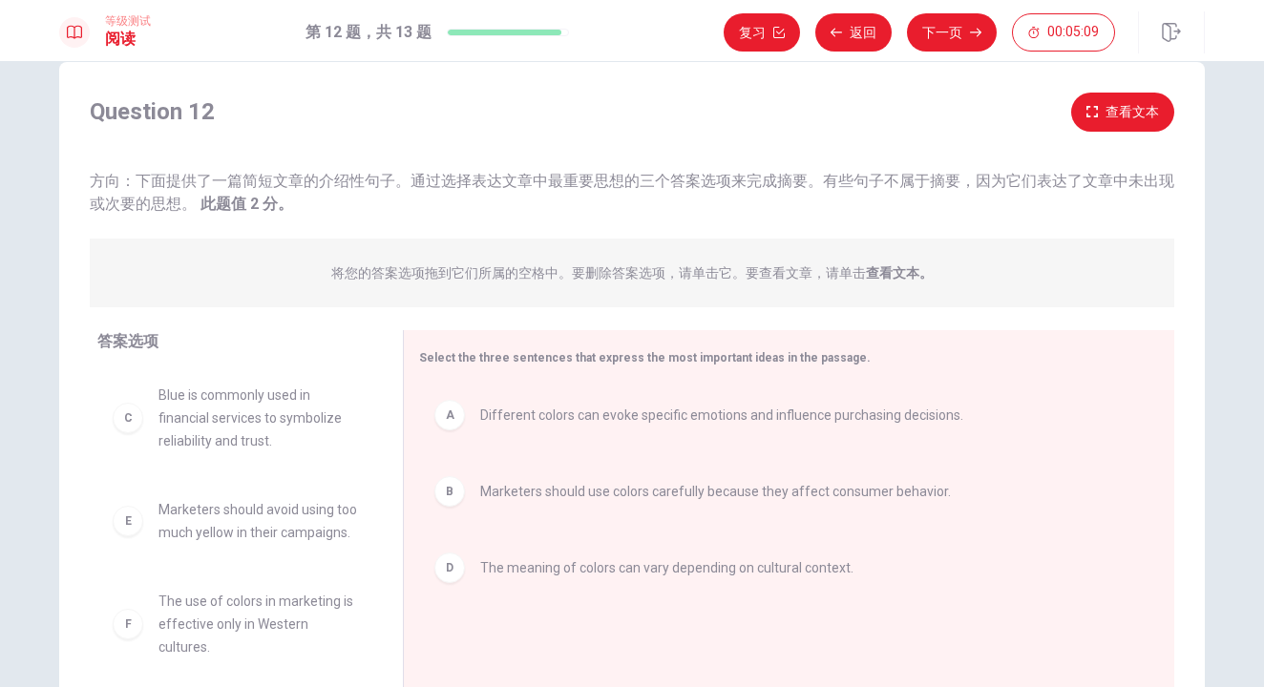
scroll to position [82, 0]
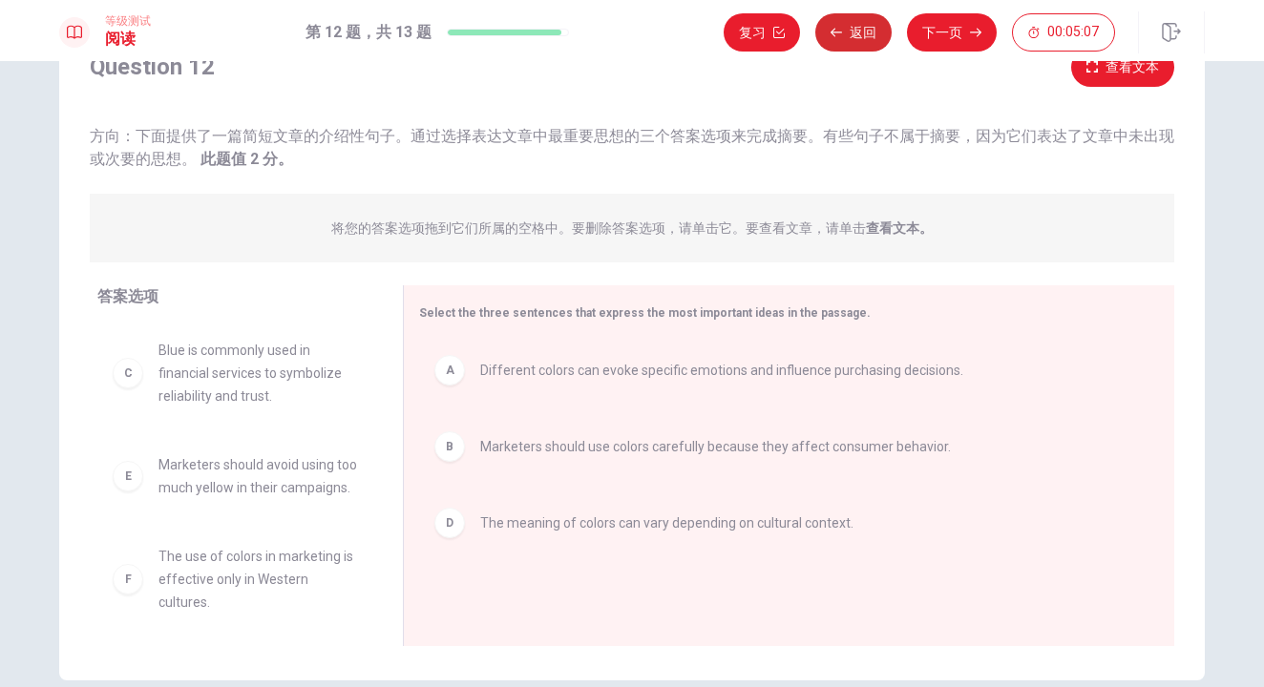
click at [846, 32] on button "返回" at bounding box center [853, 32] width 76 height 38
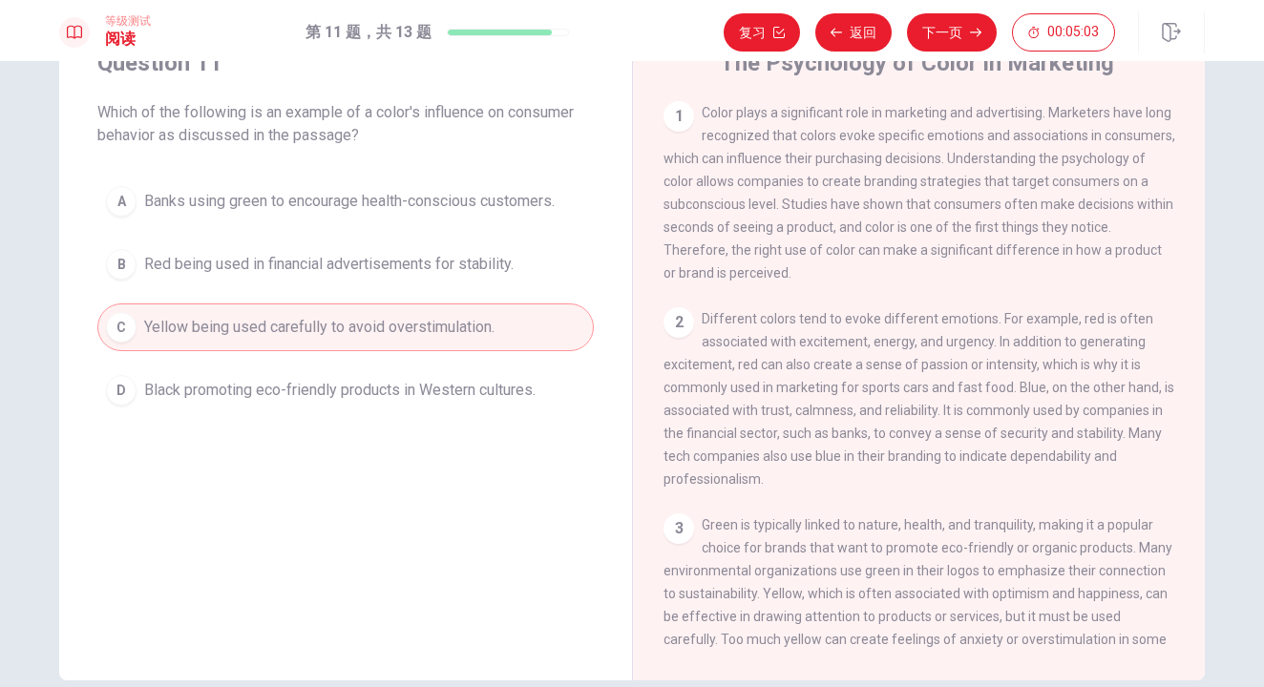
scroll to position [25, 0]
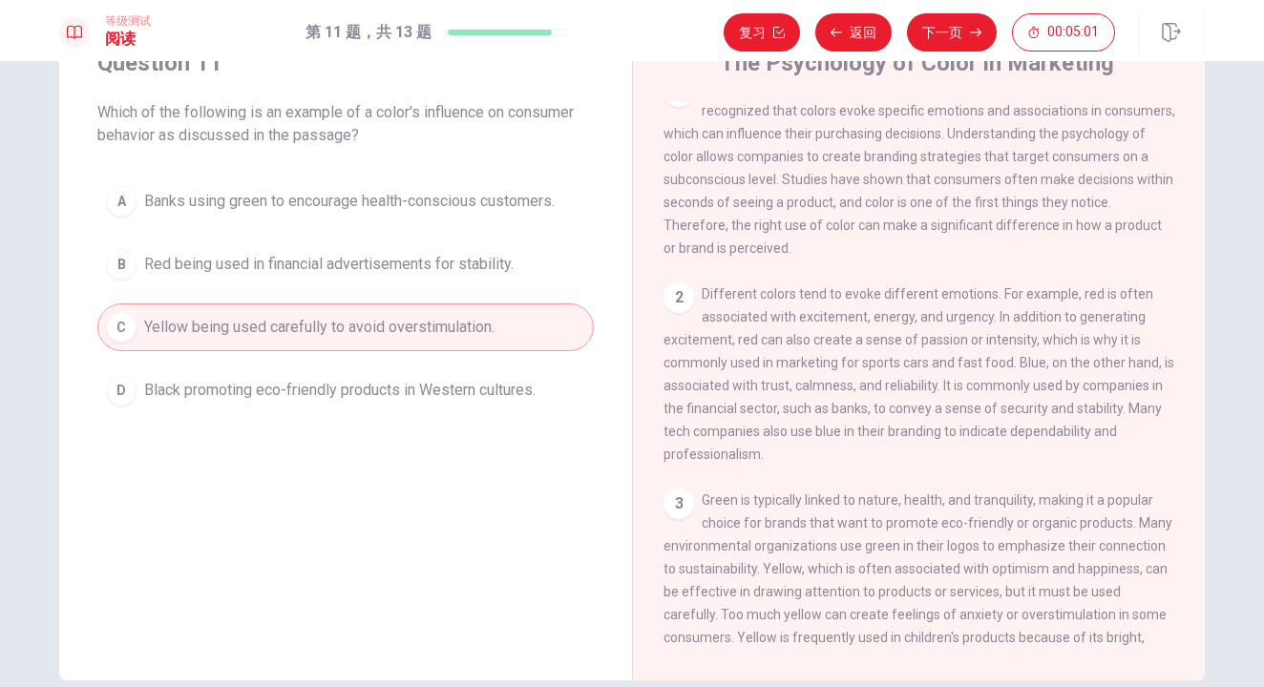
drag, startPoint x: 1015, startPoint y: 361, endPoint x: 747, endPoint y: 409, distance: 272.5
click at [747, 409] on span "Different colors tend to evoke different emotions. For example, red is often as…" at bounding box center [919, 374] width 511 height 176
drag, startPoint x: 754, startPoint y: 391, endPoint x: 703, endPoint y: 412, distance: 55.3
click at [703, 412] on div "2 Different colors tend to evoke different emotions. For example, red is often …" at bounding box center [920, 374] width 512 height 183
drag, startPoint x: 731, startPoint y: 410, endPoint x: 861, endPoint y: 409, distance: 129.9
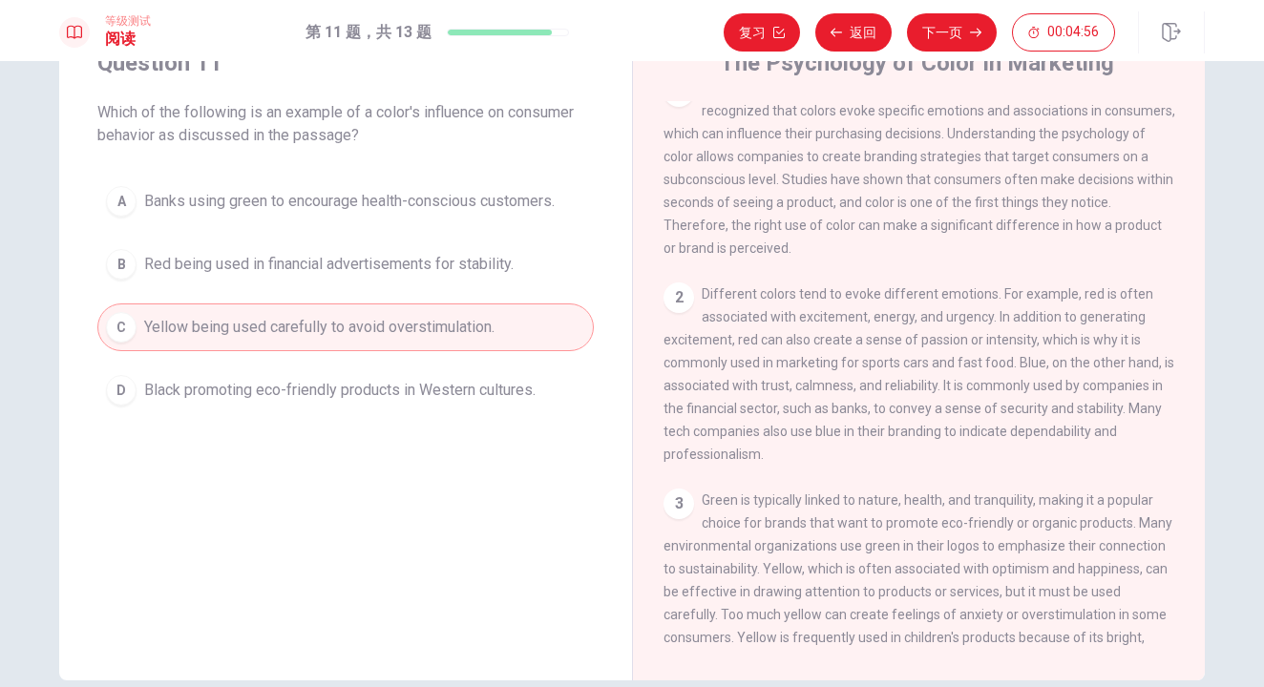
click at [861, 409] on span "Different colors tend to evoke different emotions. For example, red is often as…" at bounding box center [919, 374] width 511 height 176
drag, startPoint x: 872, startPoint y: 409, endPoint x: 936, endPoint y: 410, distance: 64.0
click at [927, 410] on span "Different colors tend to evoke different emotions. For example, red is often as…" at bounding box center [919, 374] width 511 height 176
click at [936, 410] on span "Different colors tend to evoke different emotions. For example, red is often as…" at bounding box center [919, 374] width 511 height 176
drag, startPoint x: 1008, startPoint y: 411, endPoint x: 814, endPoint y: 438, distance: 196.7
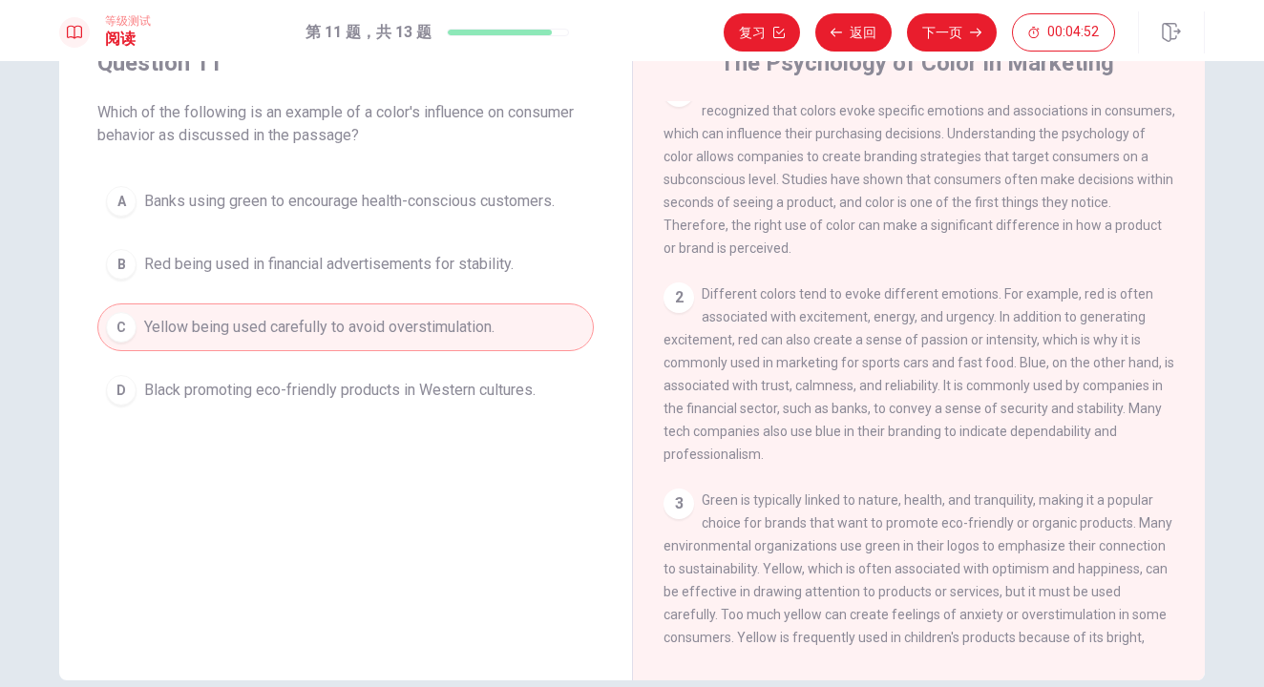
click at [814, 438] on span "Different colors tend to evoke different emotions. For example, red is often as…" at bounding box center [919, 374] width 511 height 176
click at [862, 32] on button "返回" at bounding box center [853, 32] width 76 height 38
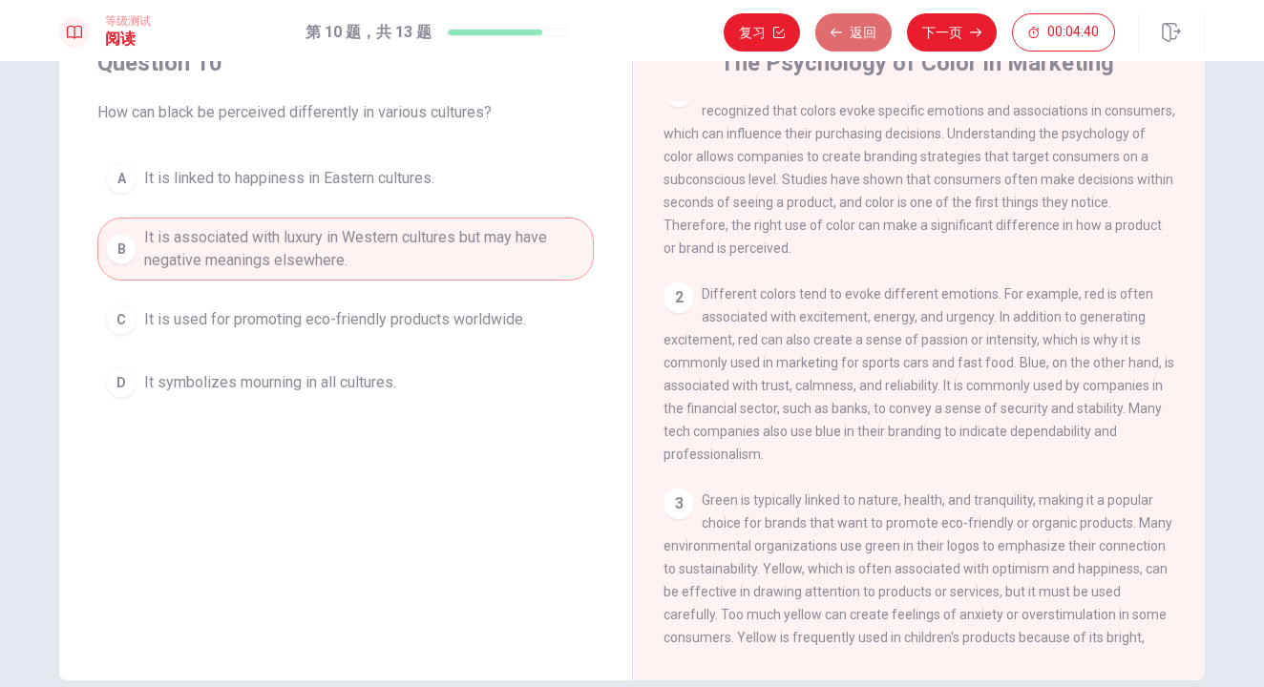
click at [862, 32] on button "返回" at bounding box center [853, 32] width 76 height 38
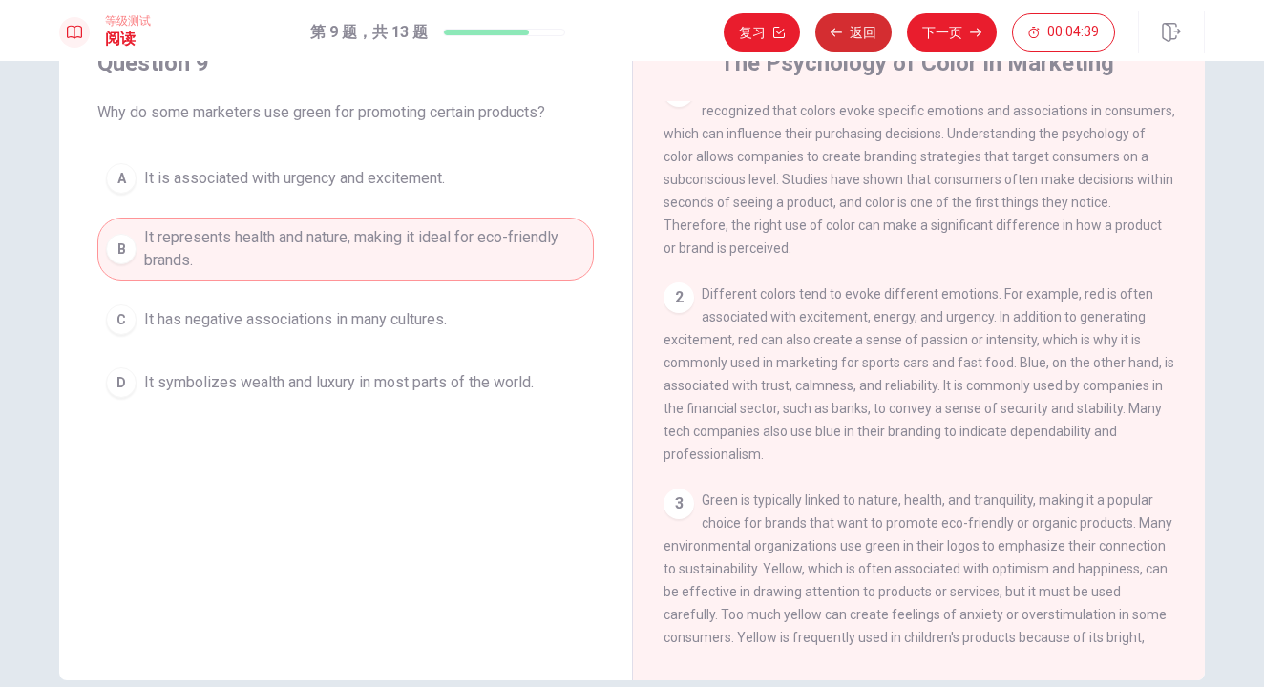
click at [862, 32] on button "返回" at bounding box center [853, 32] width 76 height 38
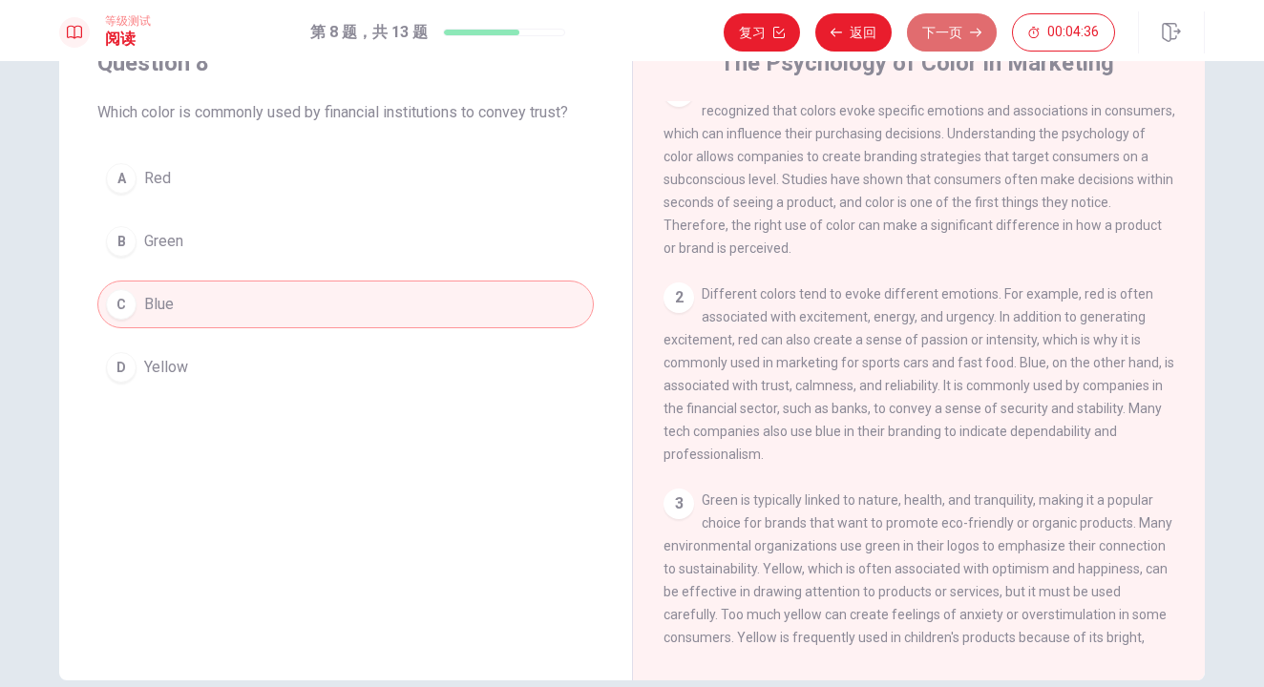
click at [940, 42] on button "下一页" at bounding box center [952, 32] width 90 height 38
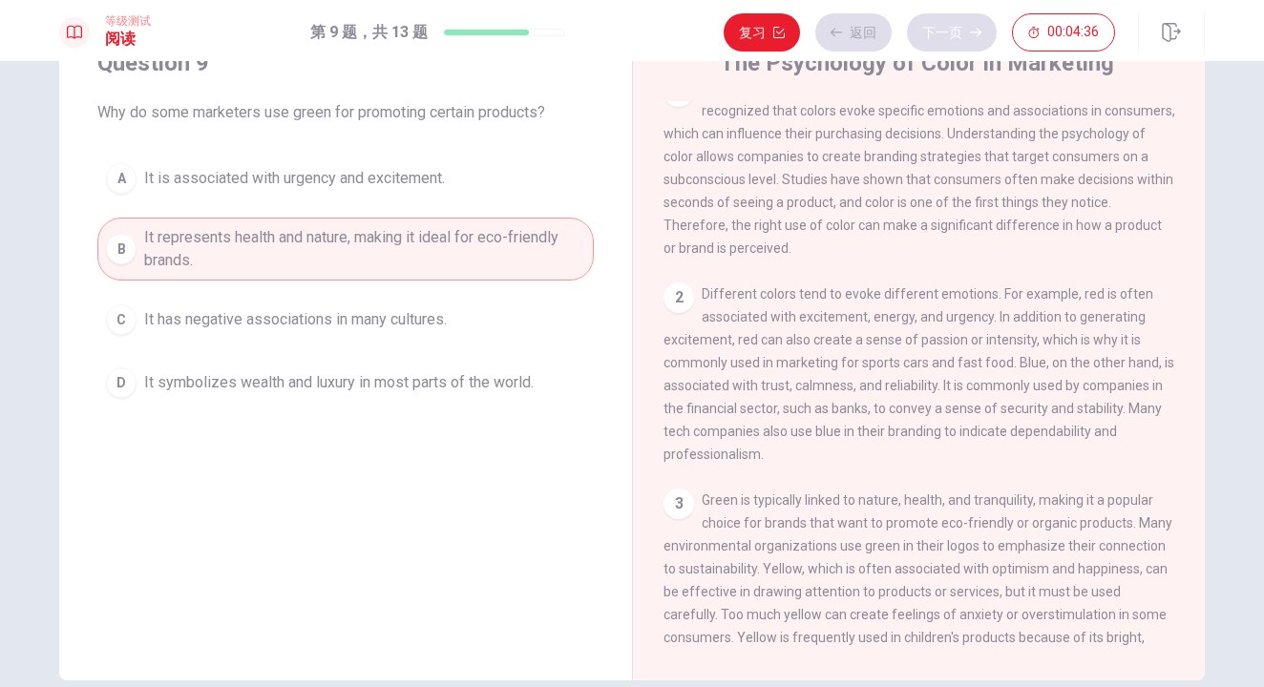
click at [940, 42] on div "复习 返回 下一页 00:04:36" at bounding box center [919, 32] width 391 height 38
click at [941, 38] on button "下一页" at bounding box center [952, 32] width 90 height 38
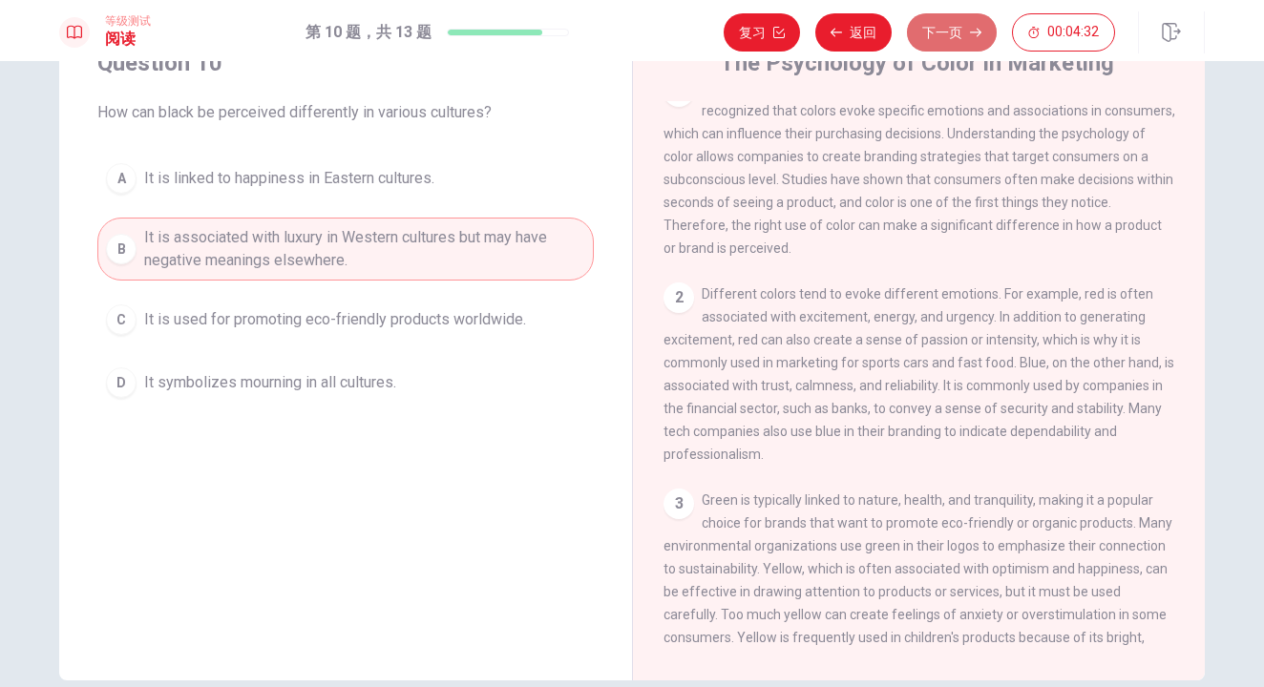
click at [941, 38] on button "下一页" at bounding box center [952, 32] width 90 height 38
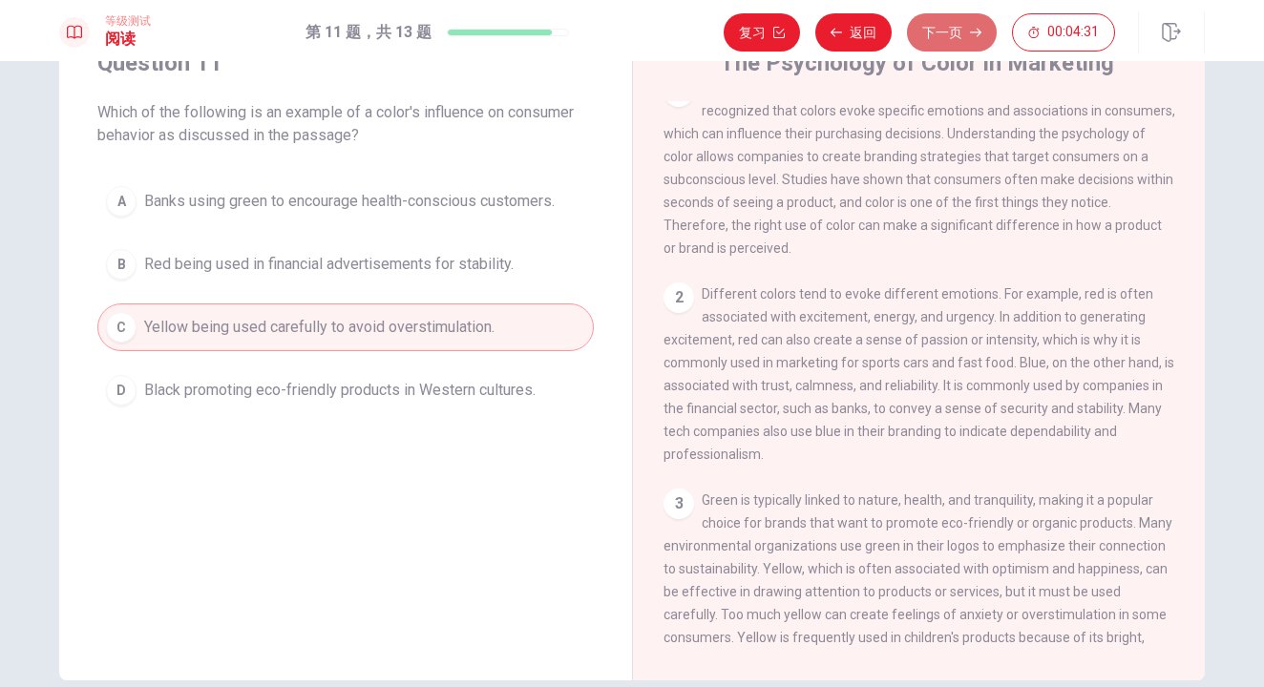
click at [941, 38] on button "下一页" at bounding box center [952, 32] width 90 height 38
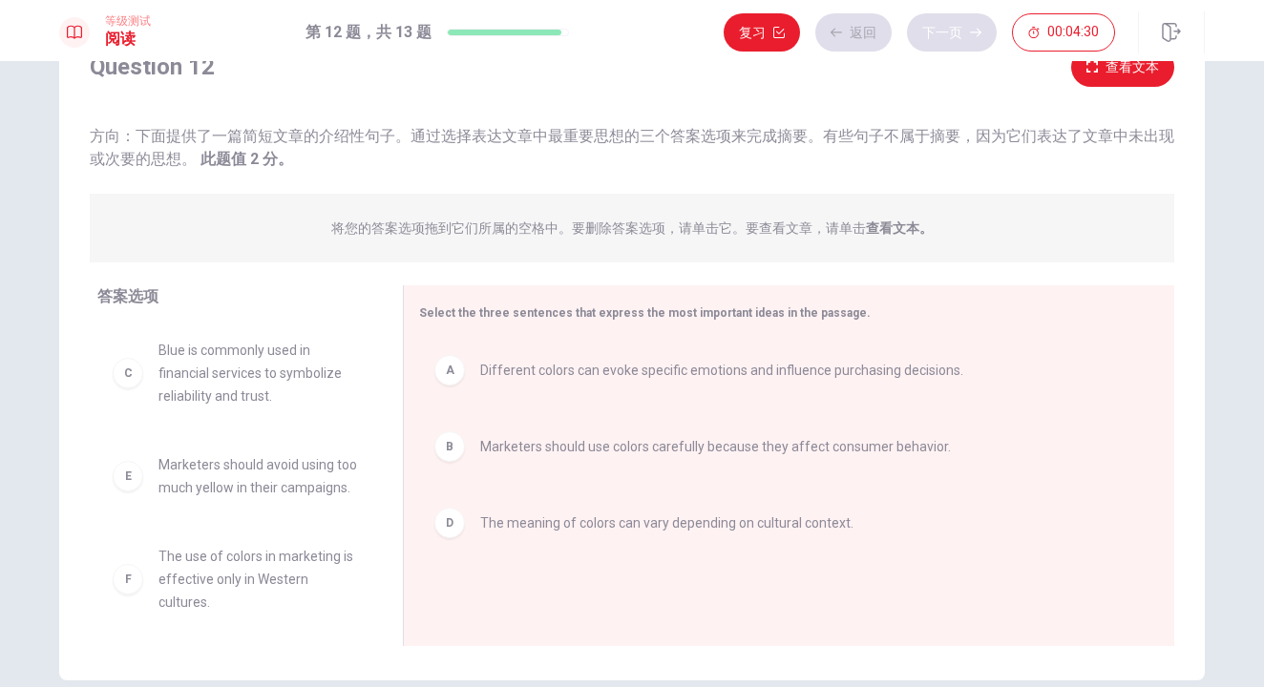
click at [941, 38] on div "复习 返回 下一页 00:04:30" at bounding box center [919, 32] width 391 height 38
click at [941, 38] on button "下一页" at bounding box center [952, 32] width 90 height 38
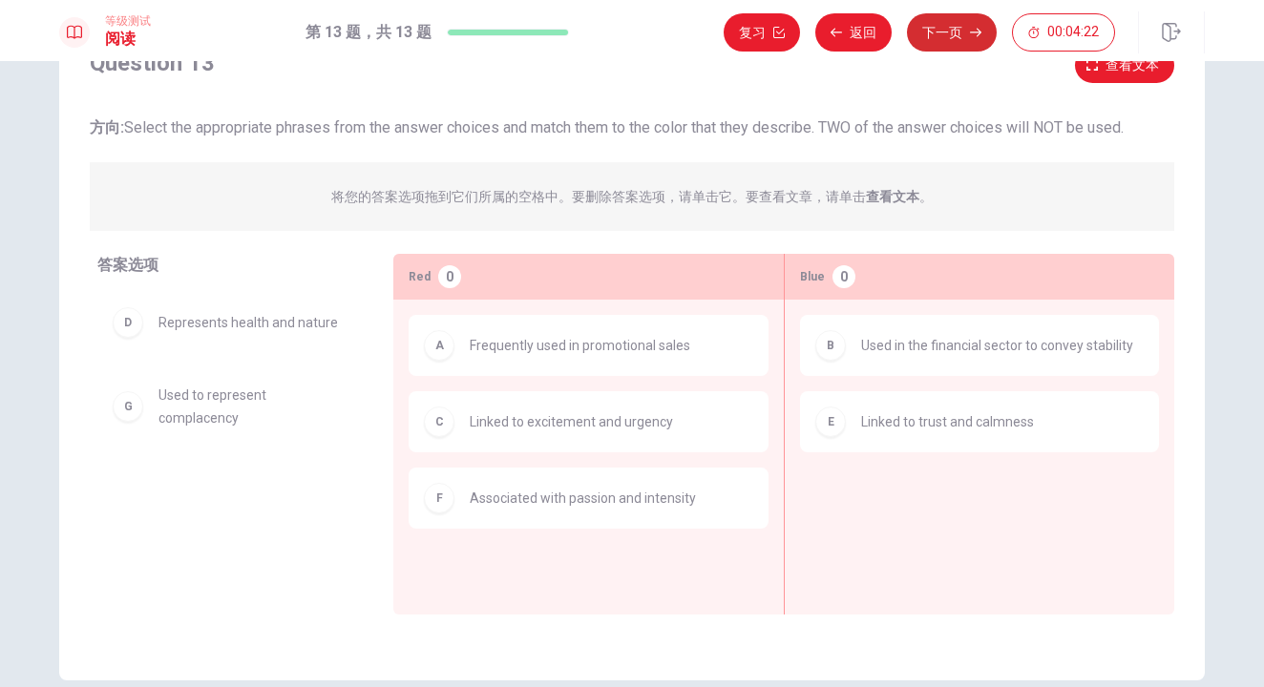
click at [971, 28] on icon "button" at bounding box center [975, 32] width 11 height 11
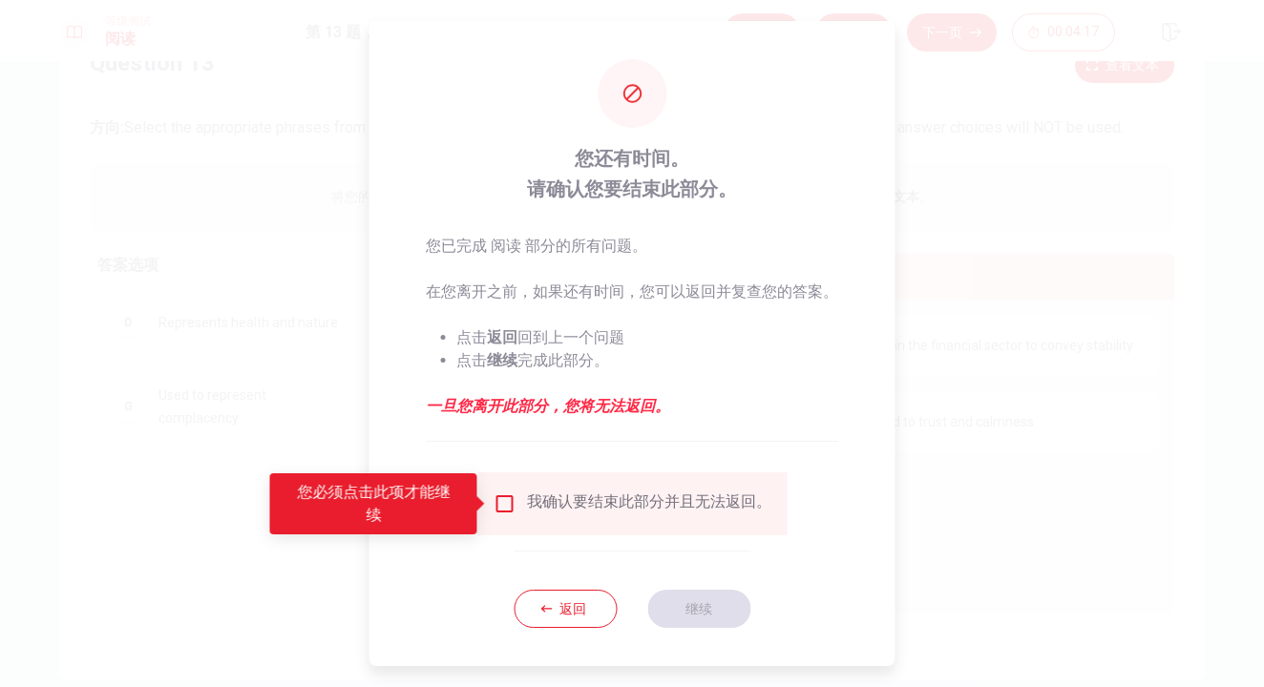
drag, startPoint x: 437, startPoint y: 293, endPoint x: 622, endPoint y: 287, distance: 184.4
click at [622, 287] on p "在您离开之前，如果还有时间，您可以返回并复查您的答案。" at bounding box center [632, 292] width 412 height 23
click at [563, 603] on button "返回" at bounding box center [565, 609] width 103 height 38
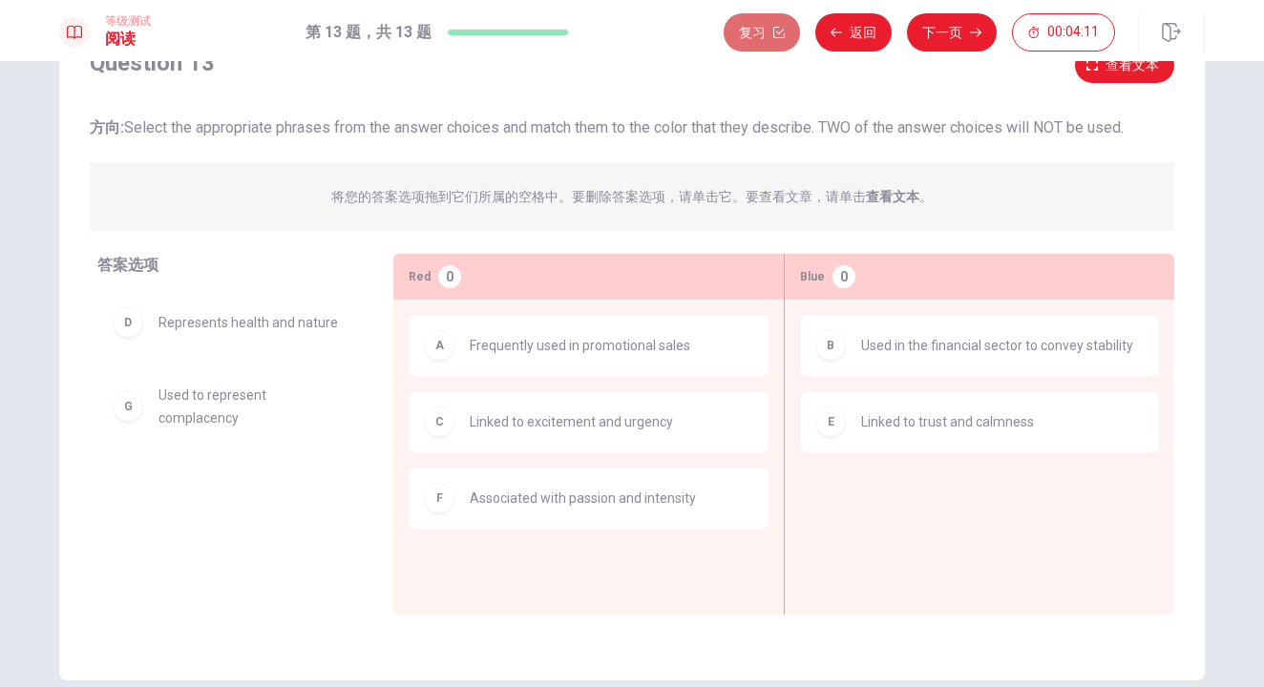
click at [751, 24] on button "复习" at bounding box center [762, 32] width 76 height 38
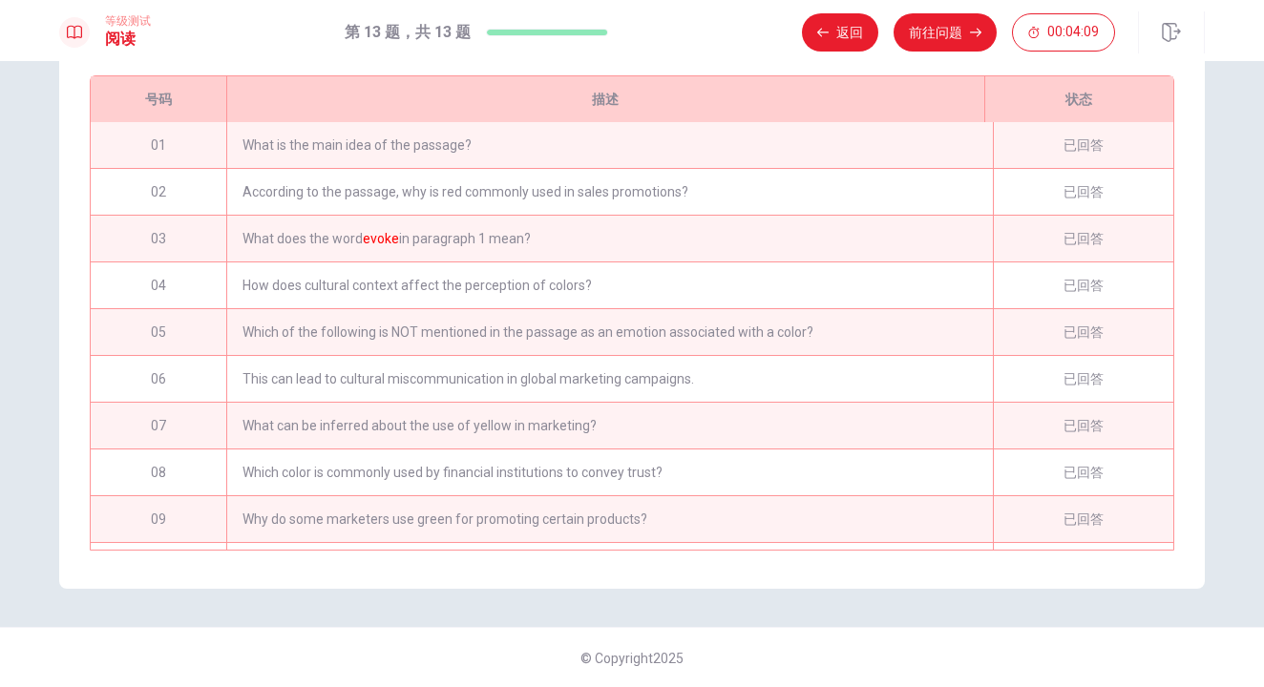
scroll to position [205, 0]
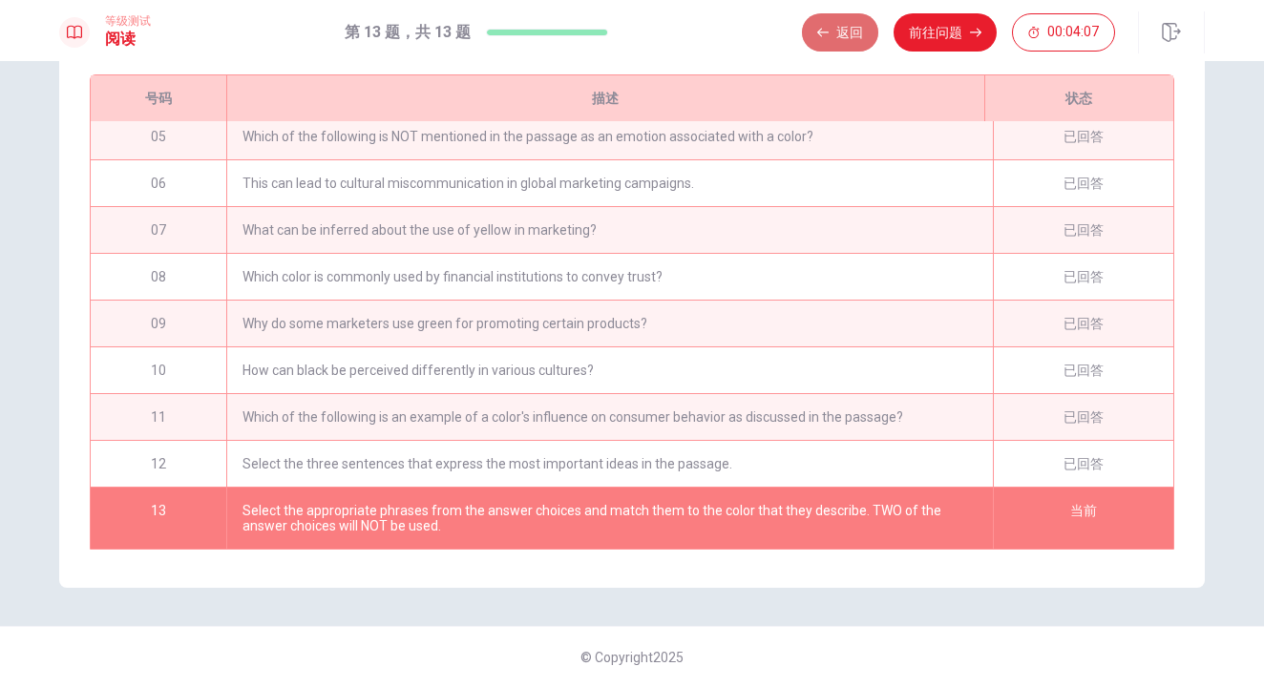
click at [841, 42] on button "返回" at bounding box center [840, 32] width 76 height 38
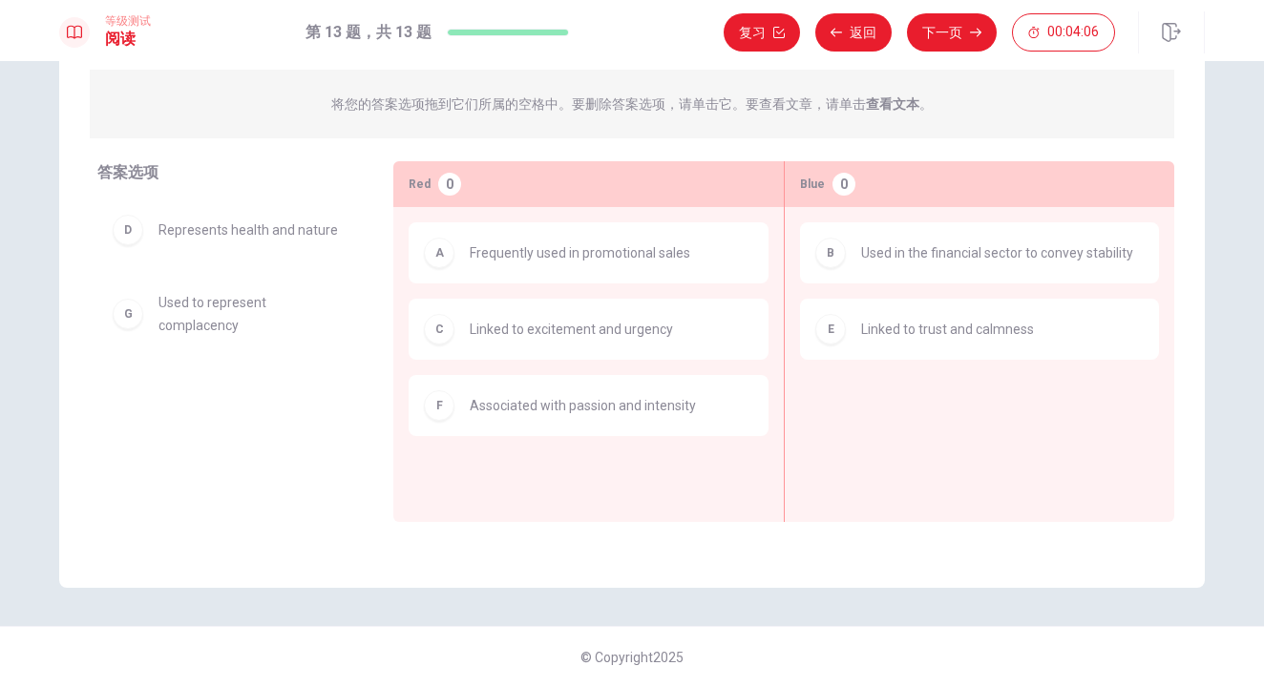
scroll to position [175, 0]
click at [961, 31] on button "下一页" at bounding box center [952, 32] width 90 height 38
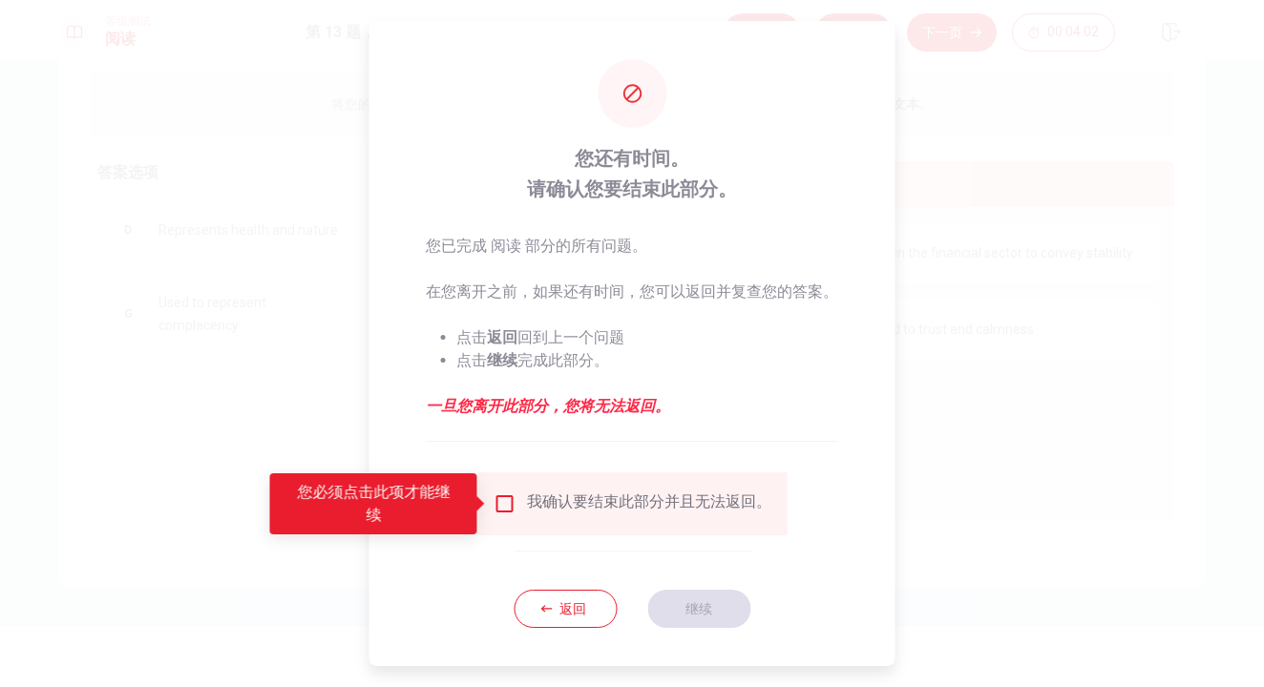
click at [548, 522] on div "我确认要结束此部分并且无法返回。" at bounding box center [631, 504] width 309 height 63
click at [497, 504] on input "您必须点击此项才能继续" at bounding box center [504, 504] width 23 height 23
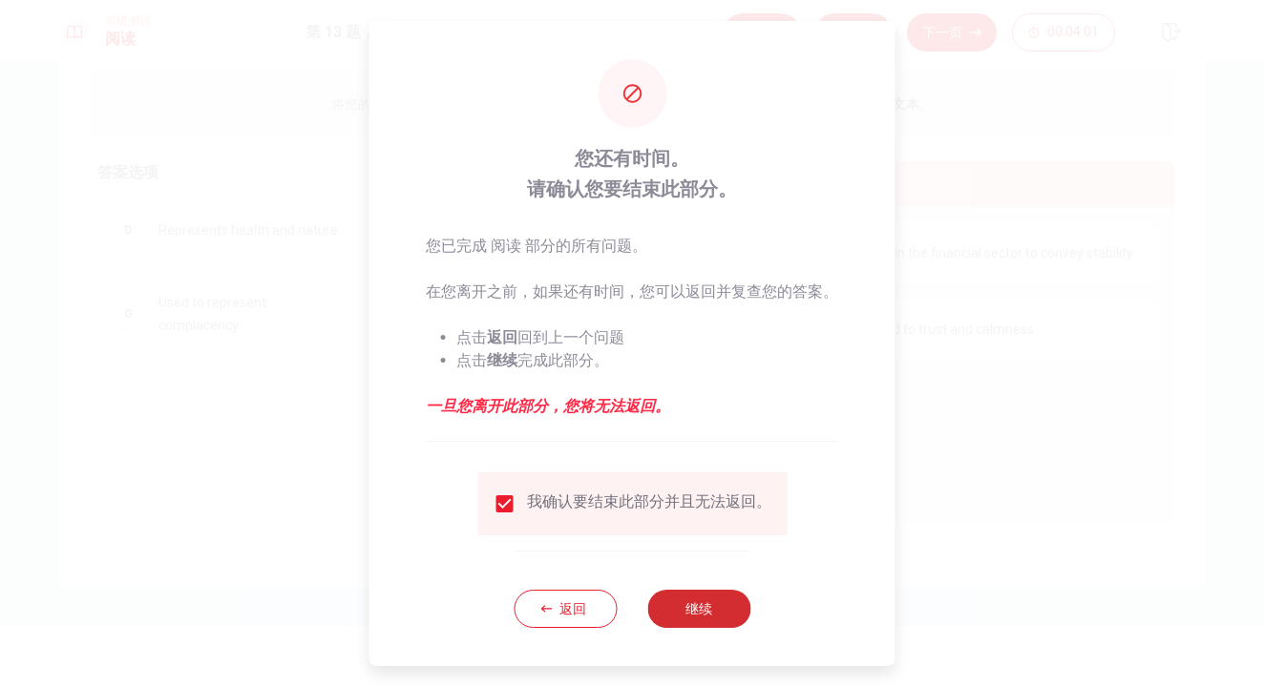
click at [667, 603] on button "继续" at bounding box center [698, 609] width 103 height 38
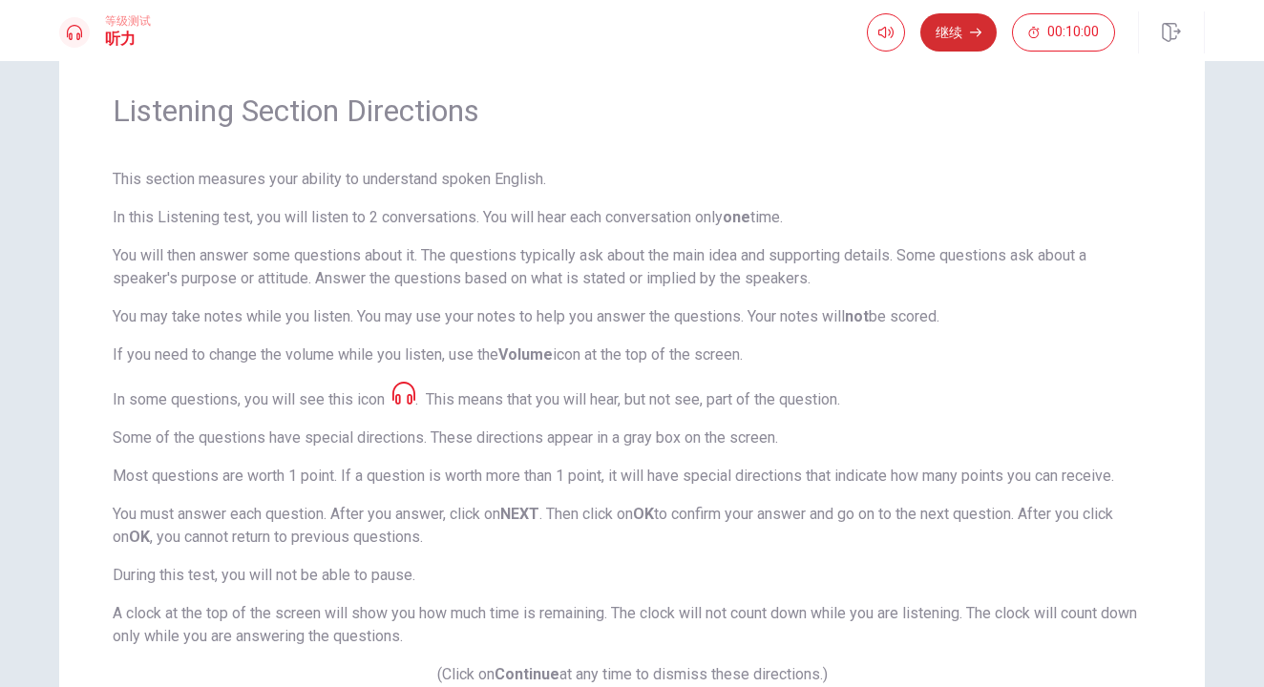
scroll to position [74, 0]
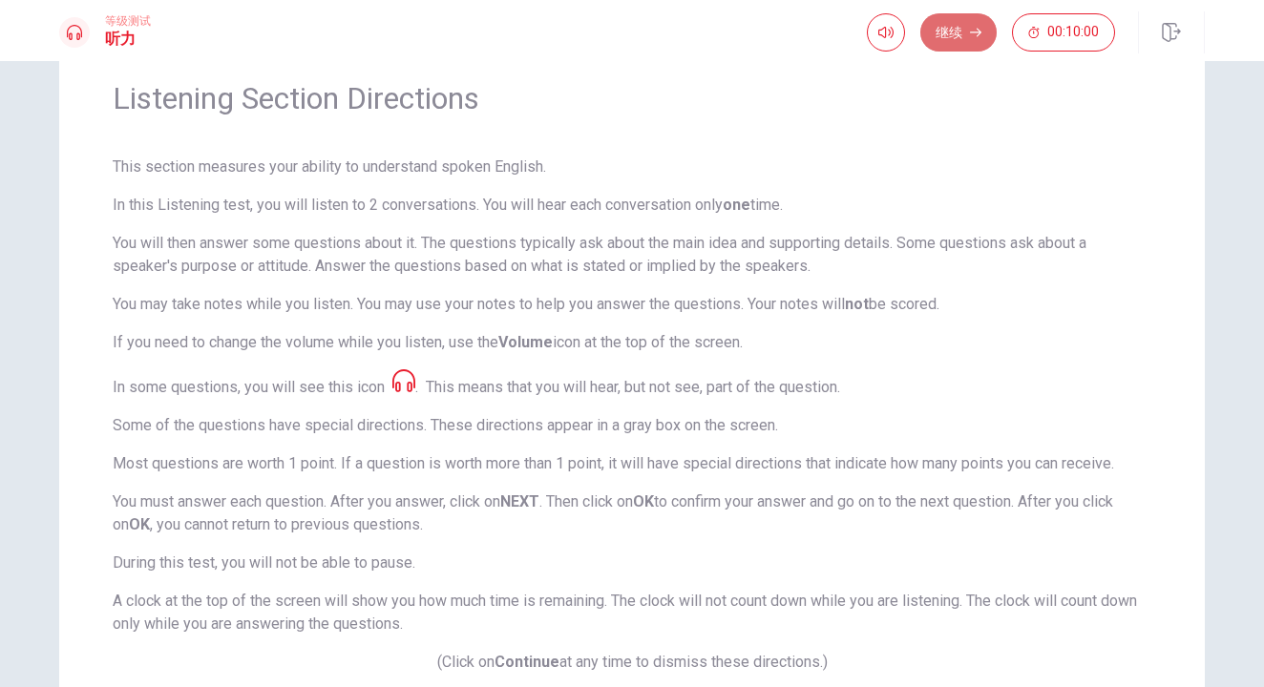
click at [958, 35] on button "继续" at bounding box center [958, 32] width 76 height 38
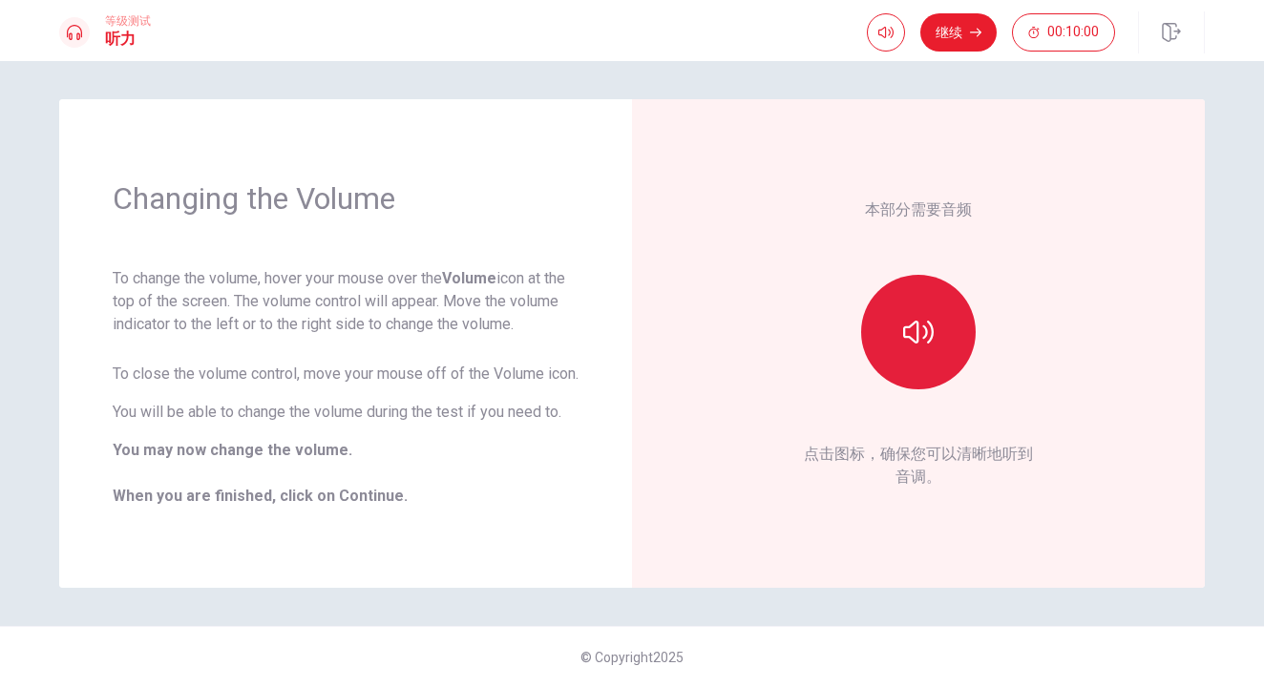
click at [898, 325] on button "button" at bounding box center [918, 332] width 115 height 115
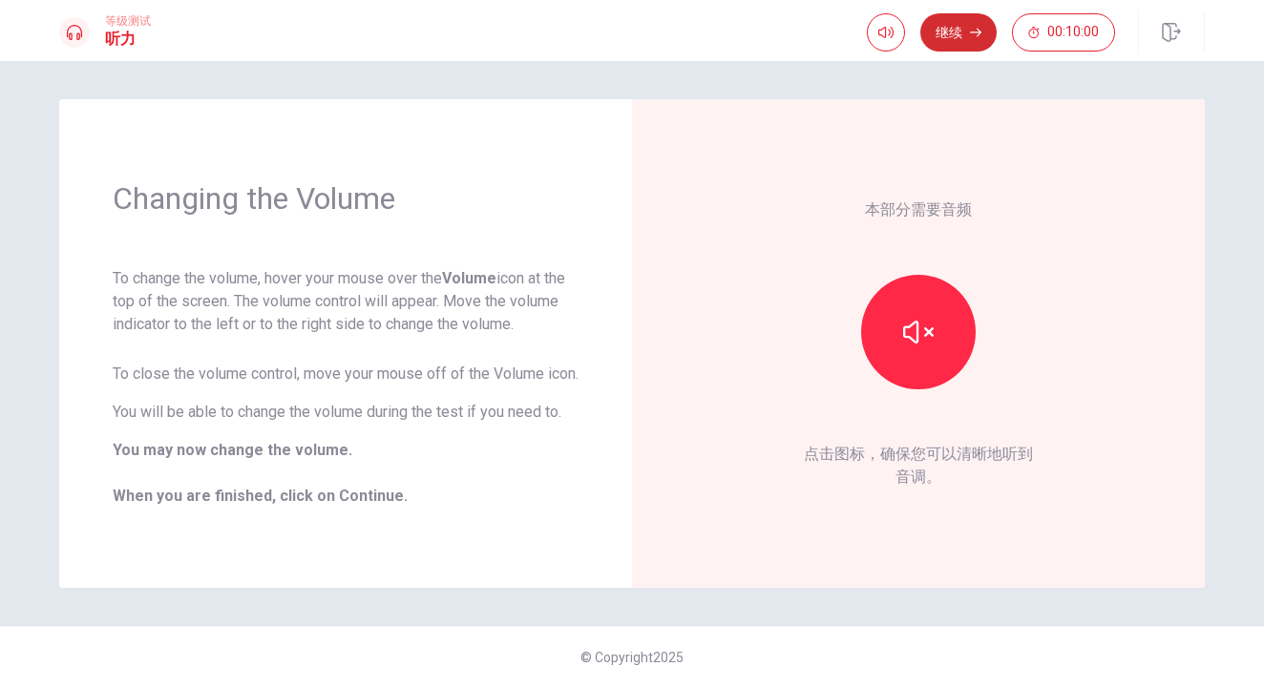
click at [978, 33] on icon "button" at bounding box center [975, 32] width 11 height 11
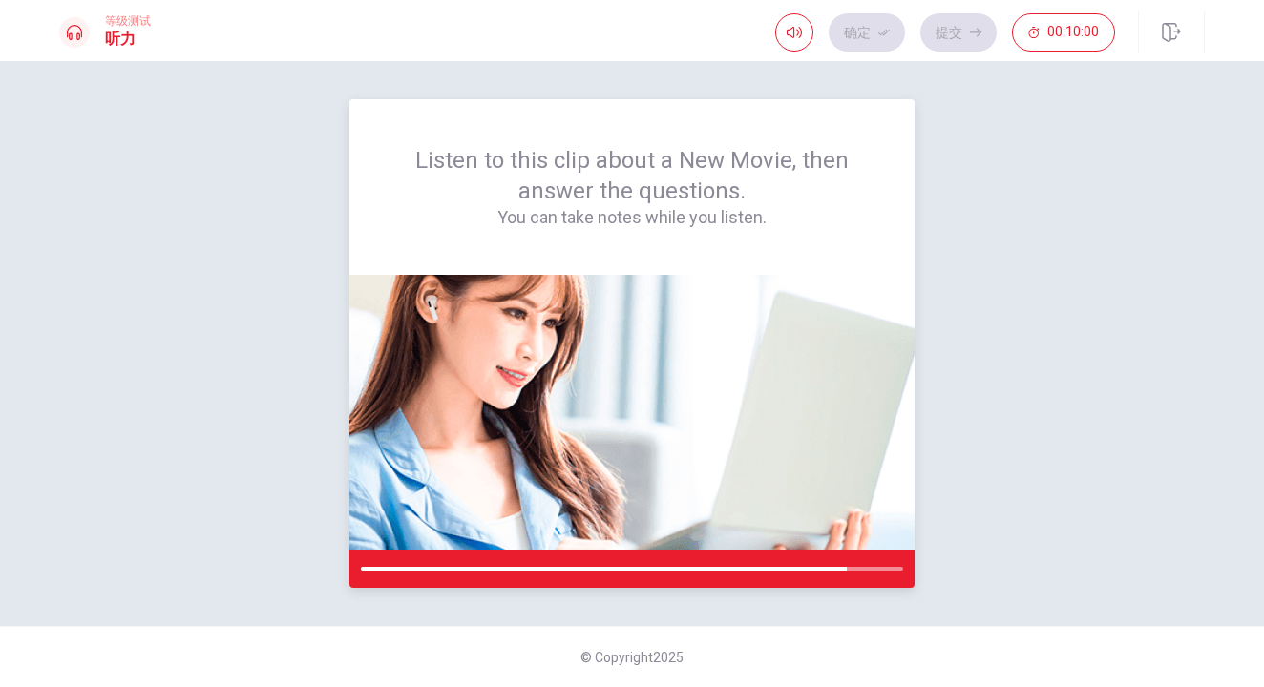
click at [749, 107] on div "Listen to this clip about a New Movie, then answer the questions. You can take …" at bounding box center [631, 187] width 565 height 176
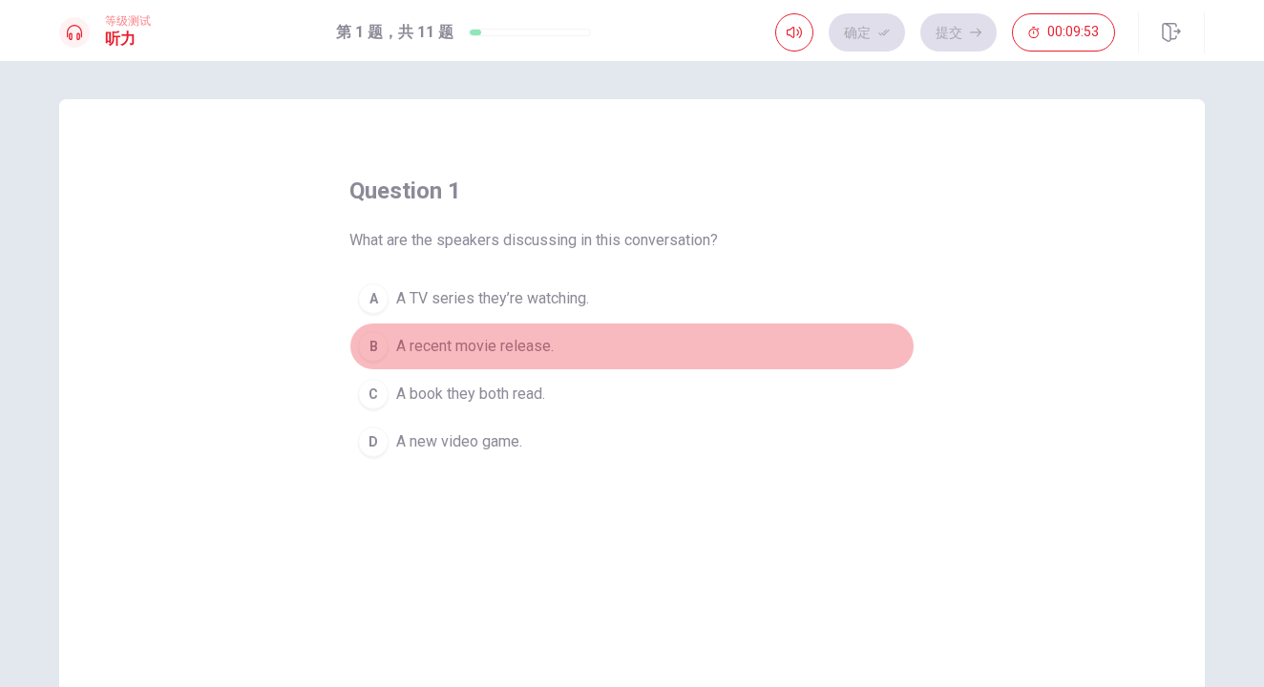
click at [516, 352] on span "A recent movie release." at bounding box center [475, 346] width 158 height 23
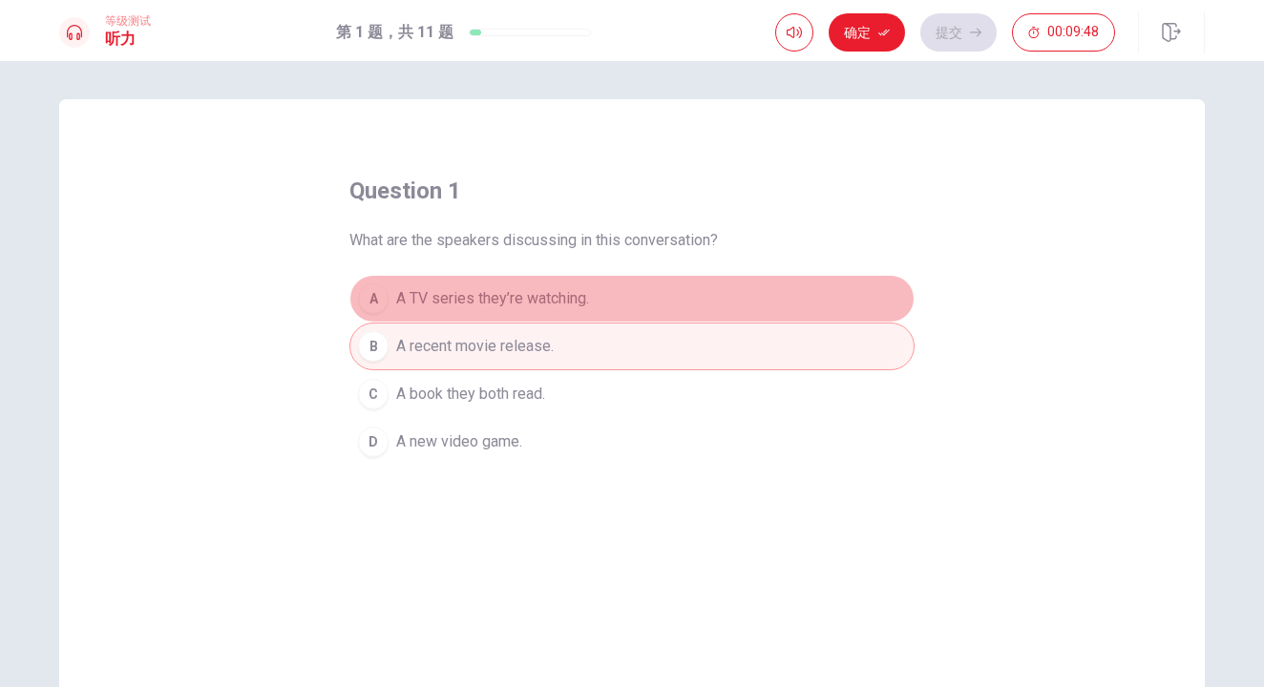
click at [431, 306] on span "A TV series they’re watching." at bounding box center [492, 298] width 193 height 23
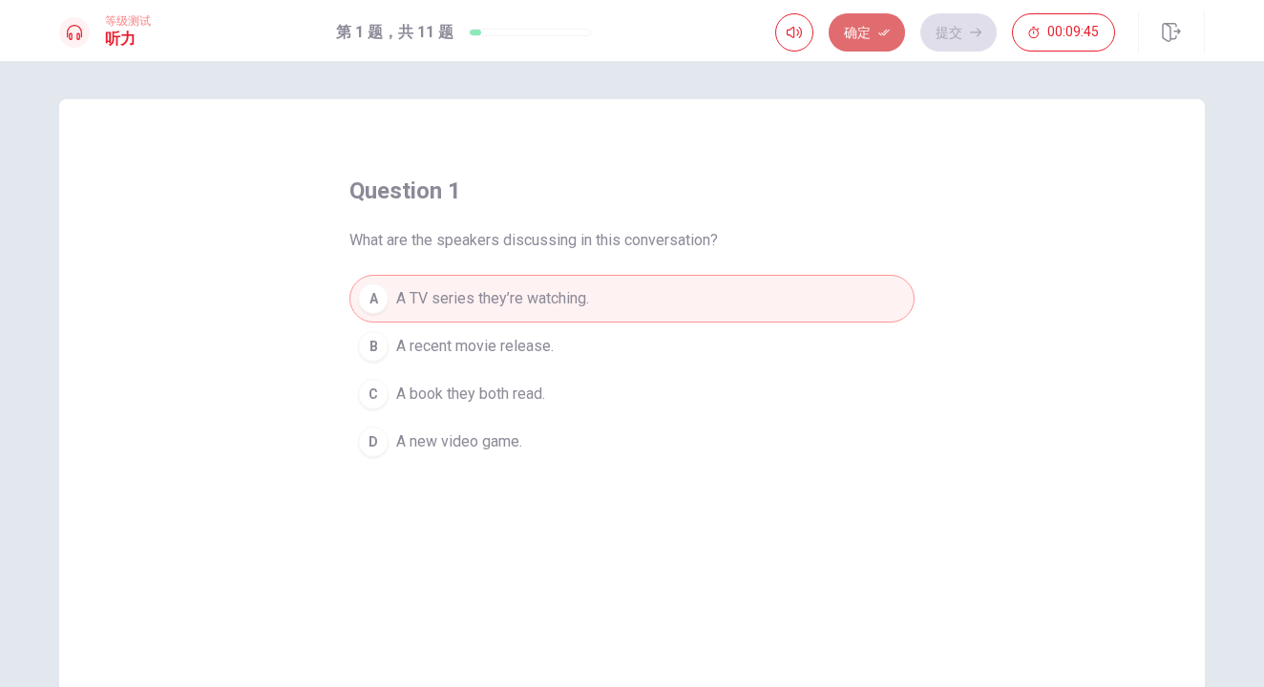
click at [876, 27] on button "确定" at bounding box center [867, 32] width 76 height 38
click at [960, 43] on button "提交" at bounding box center [958, 32] width 76 height 38
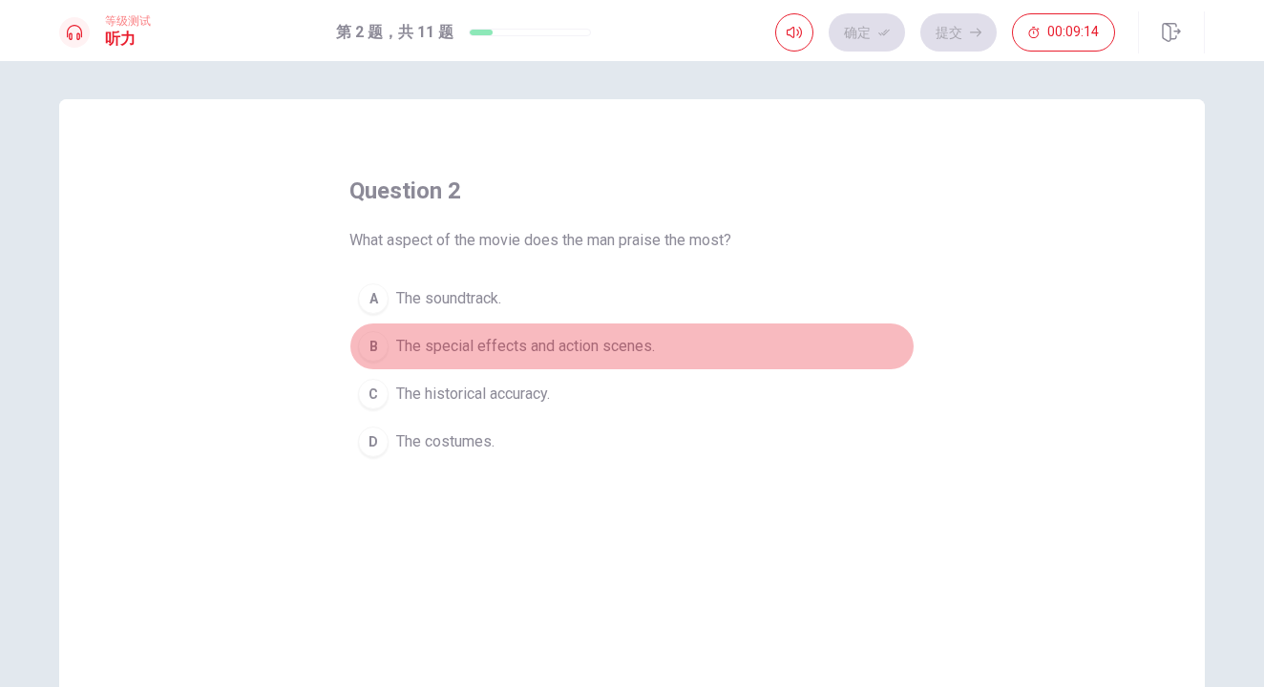
click at [548, 353] on span "The special effects and action scenes." at bounding box center [525, 346] width 259 height 23
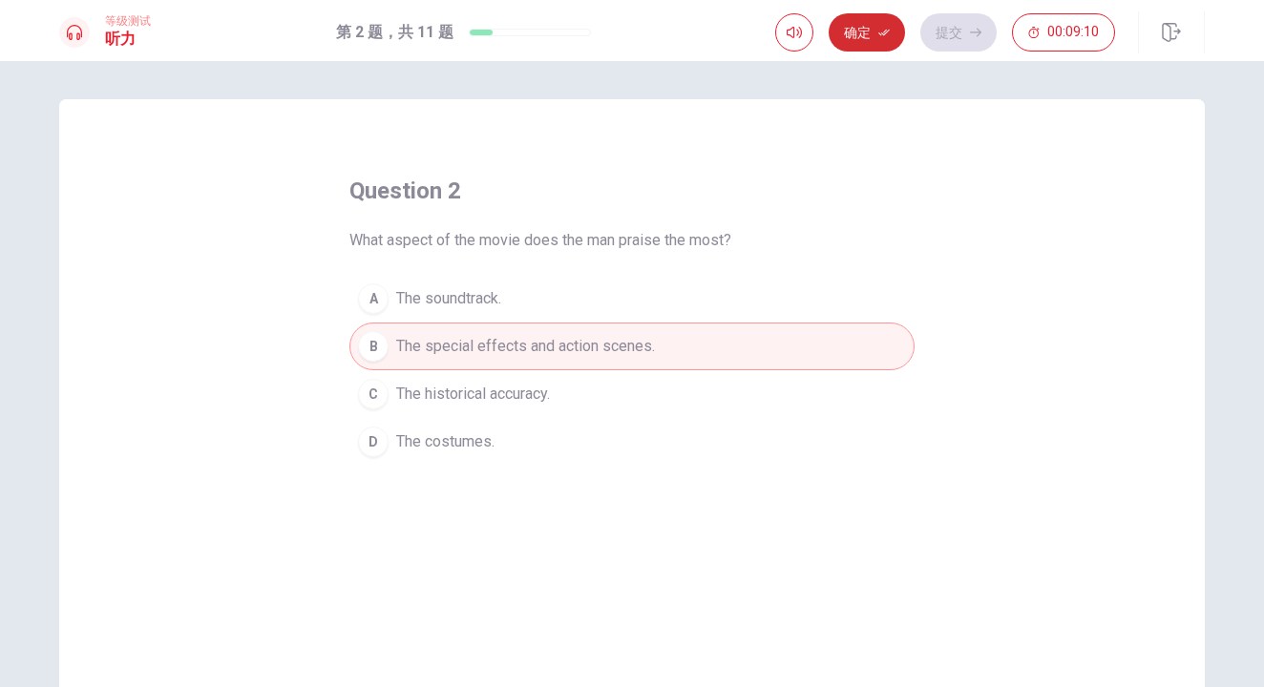
click at [870, 42] on button "确定" at bounding box center [867, 32] width 76 height 38
click at [947, 33] on button "提交" at bounding box center [958, 32] width 76 height 38
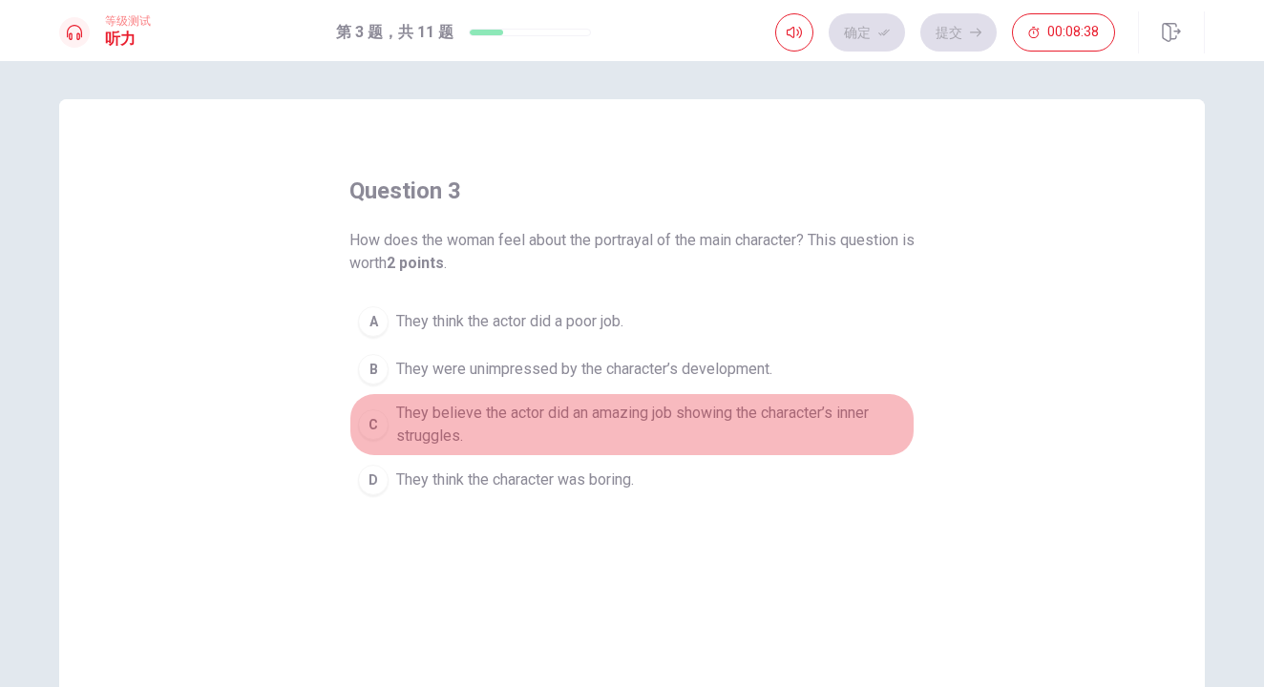
click at [865, 418] on span "They believe the actor did an amazing job showing the character’s inner struggl…" at bounding box center [651, 425] width 510 height 46
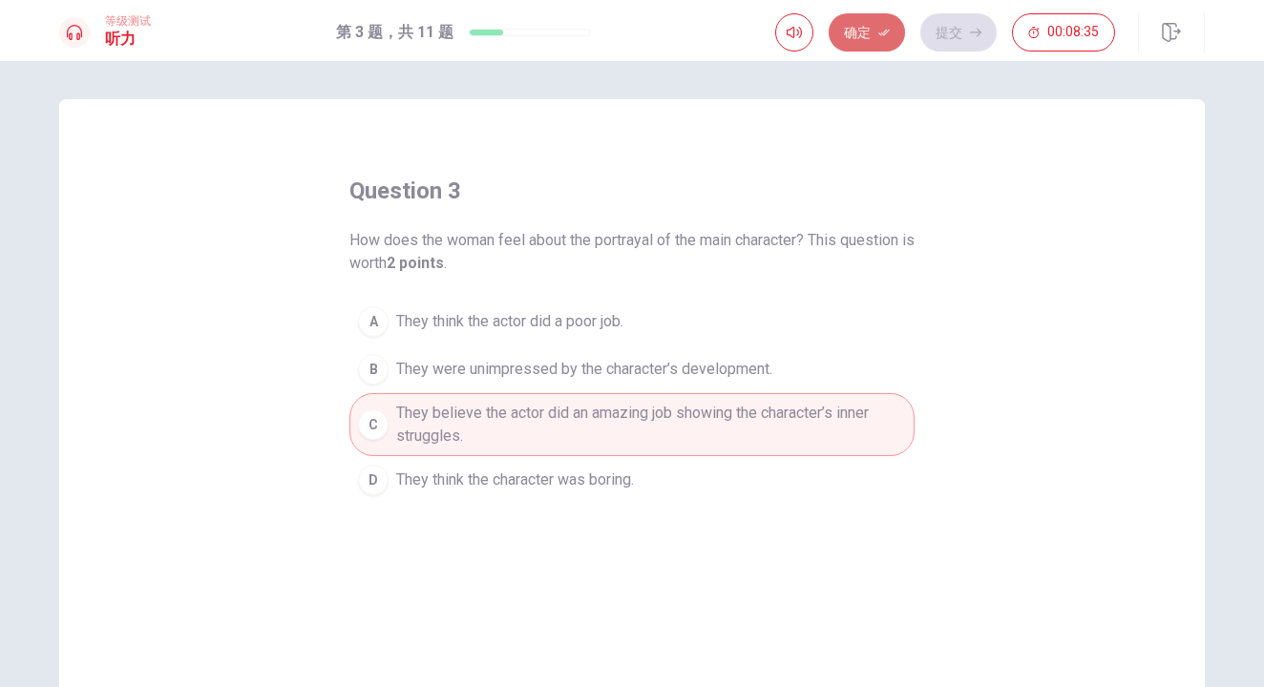
click at [874, 40] on button "确定" at bounding box center [867, 32] width 76 height 38
click at [952, 45] on button "提交" at bounding box center [958, 32] width 76 height 38
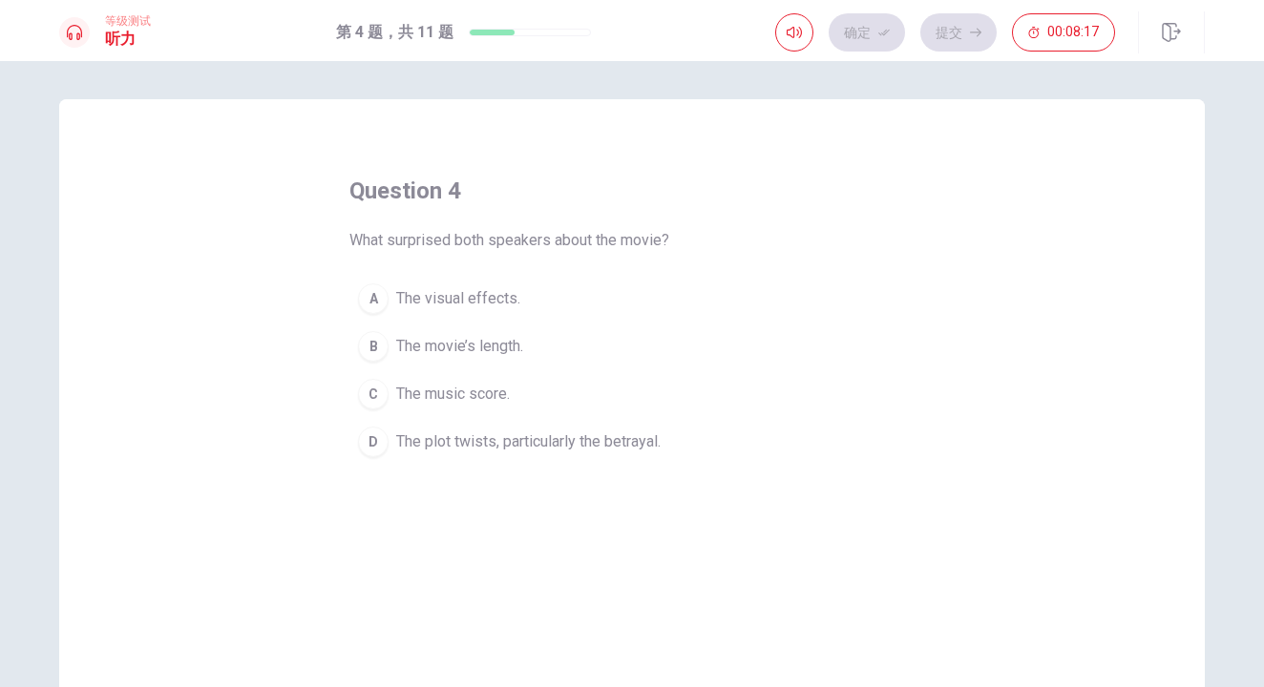
click at [421, 450] on span "The plot twists, particularly the betrayal." at bounding box center [528, 442] width 264 height 23
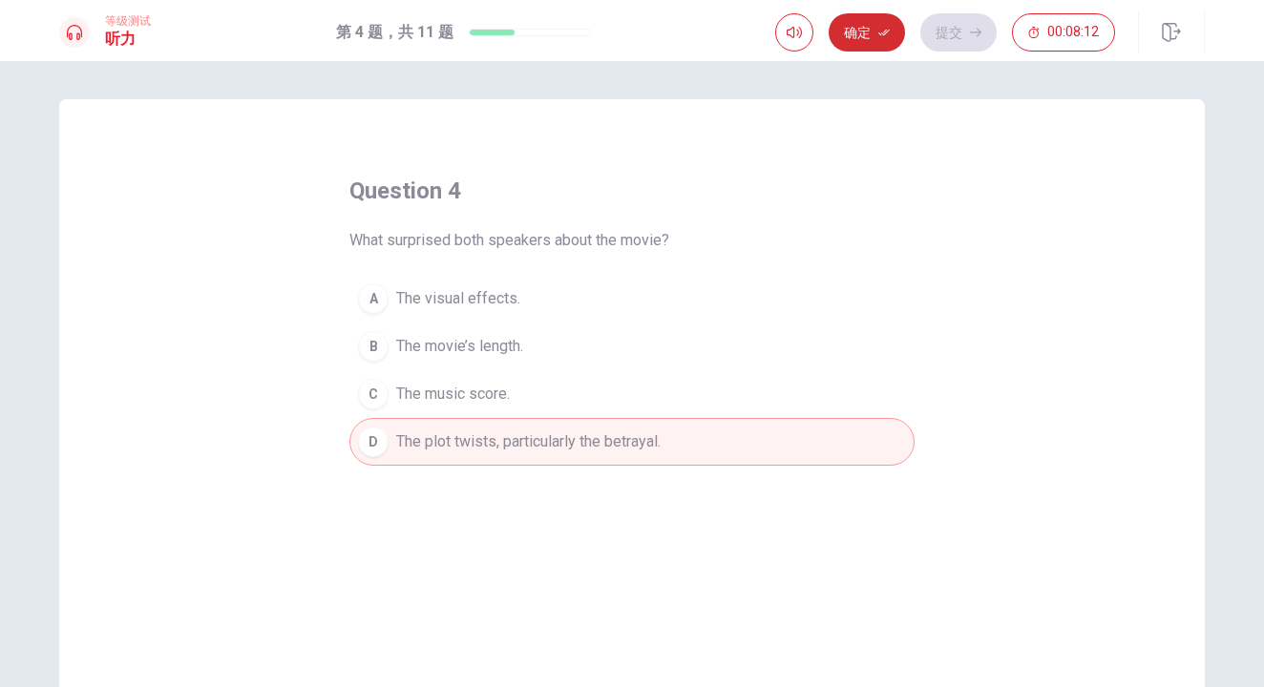
click at [877, 38] on button "确定" at bounding box center [867, 32] width 76 height 38
click at [958, 50] on button "提交" at bounding box center [958, 32] width 76 height 38
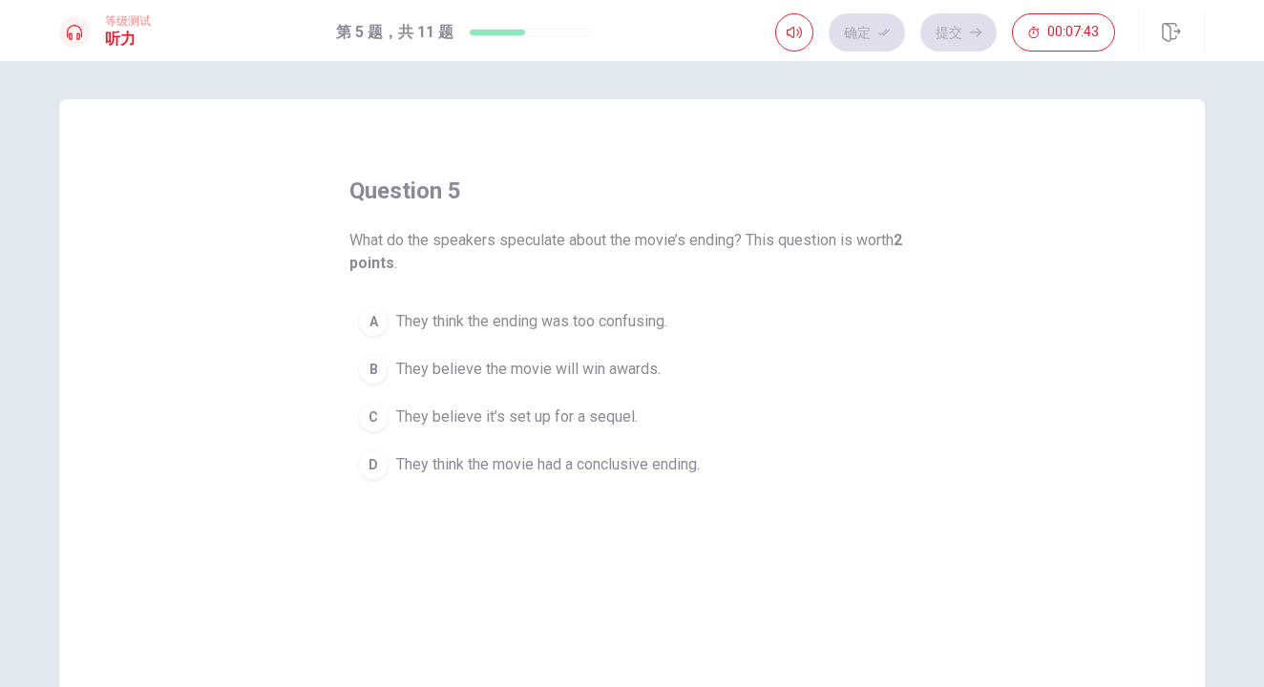
click at [487, 423] on span "They believe it’s set up for a sequel." at bounding box center [517, 417] width 242 height 23
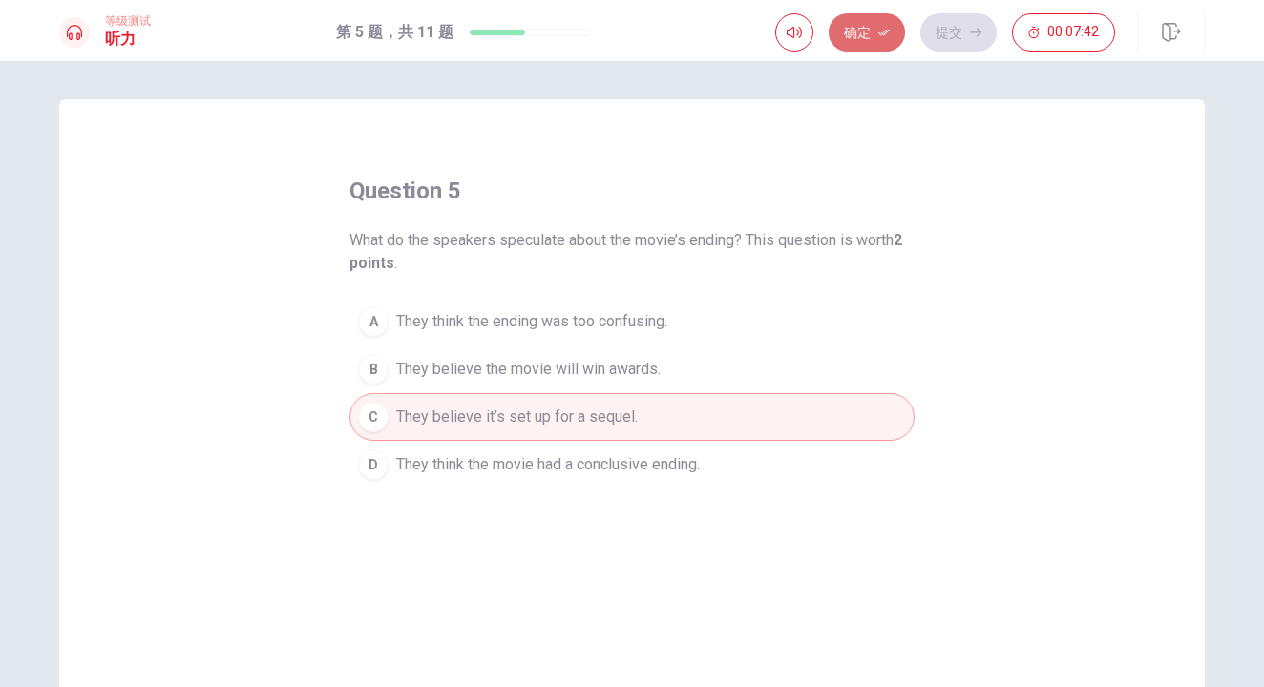
click at [875, 28] on button "确定" at bounding box center [867, 32] width 76 height 38
click at [946, 34] on button "提交" at bounding box center [958, 32] width 76 height 38
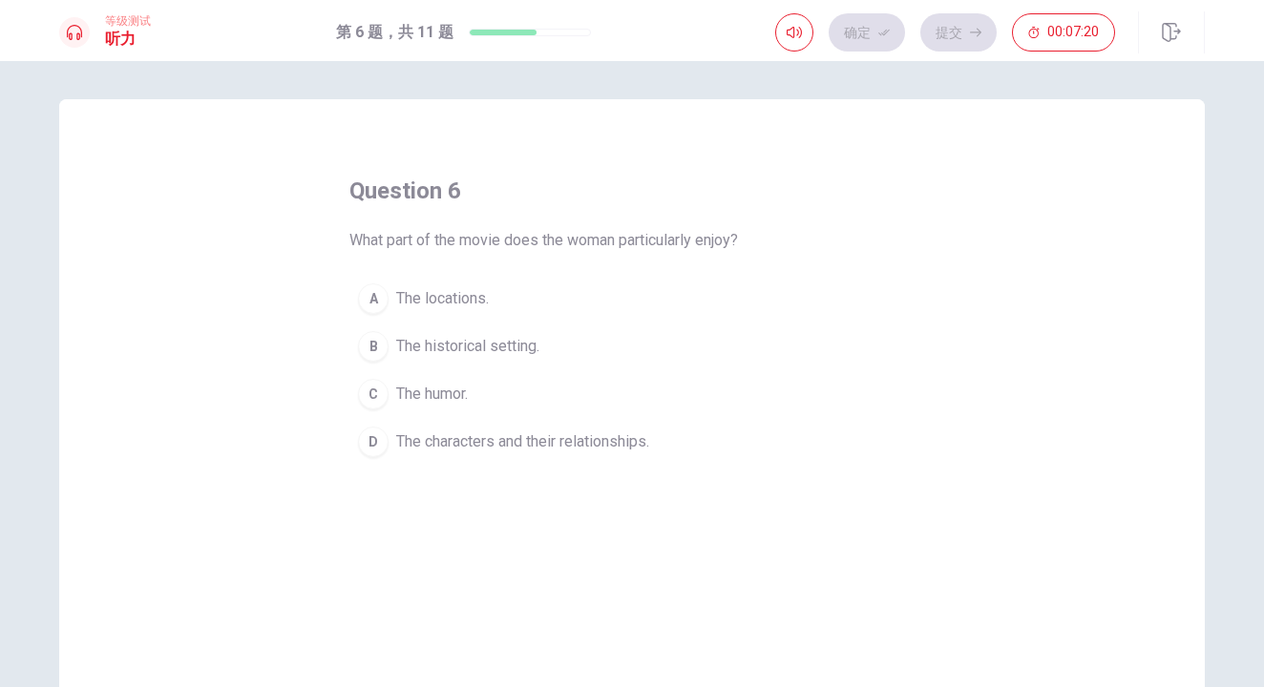
click at [669, 447] on button "D The characters and their relationships." at bounding box center [631, 442] width 565 height 48
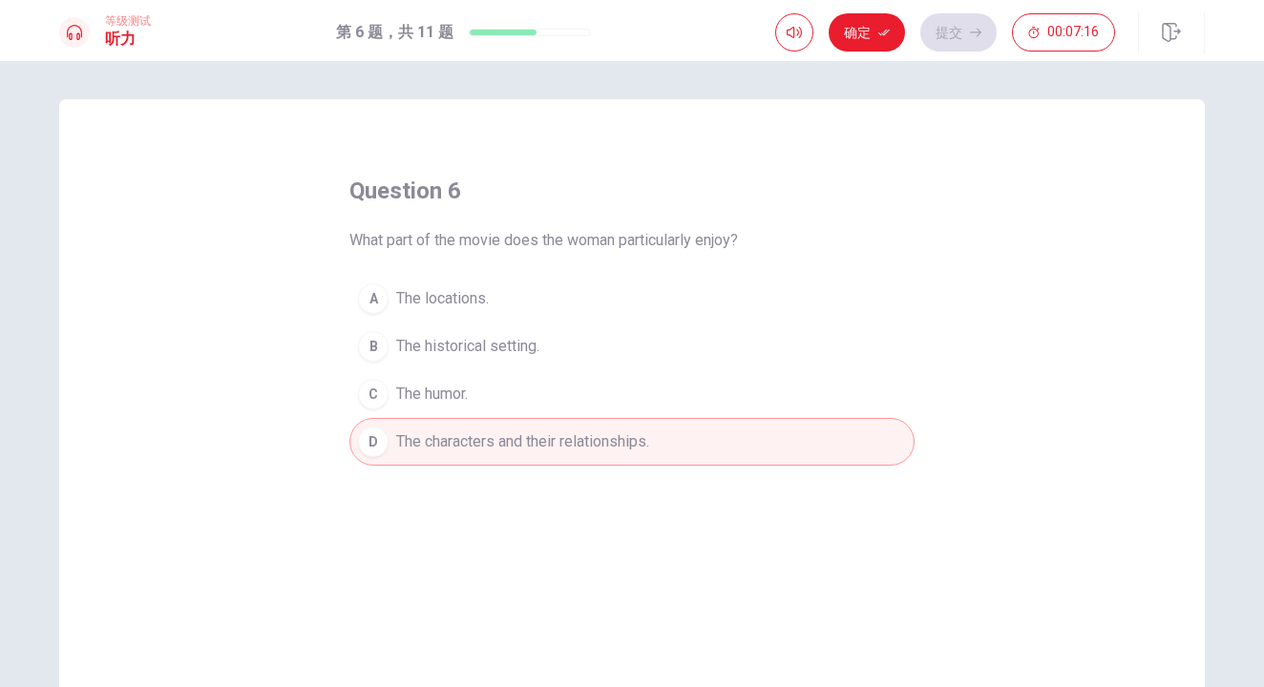
click at [412, 350] on span "The historical setting." at bounding box center [467, 346] width 143 height 23
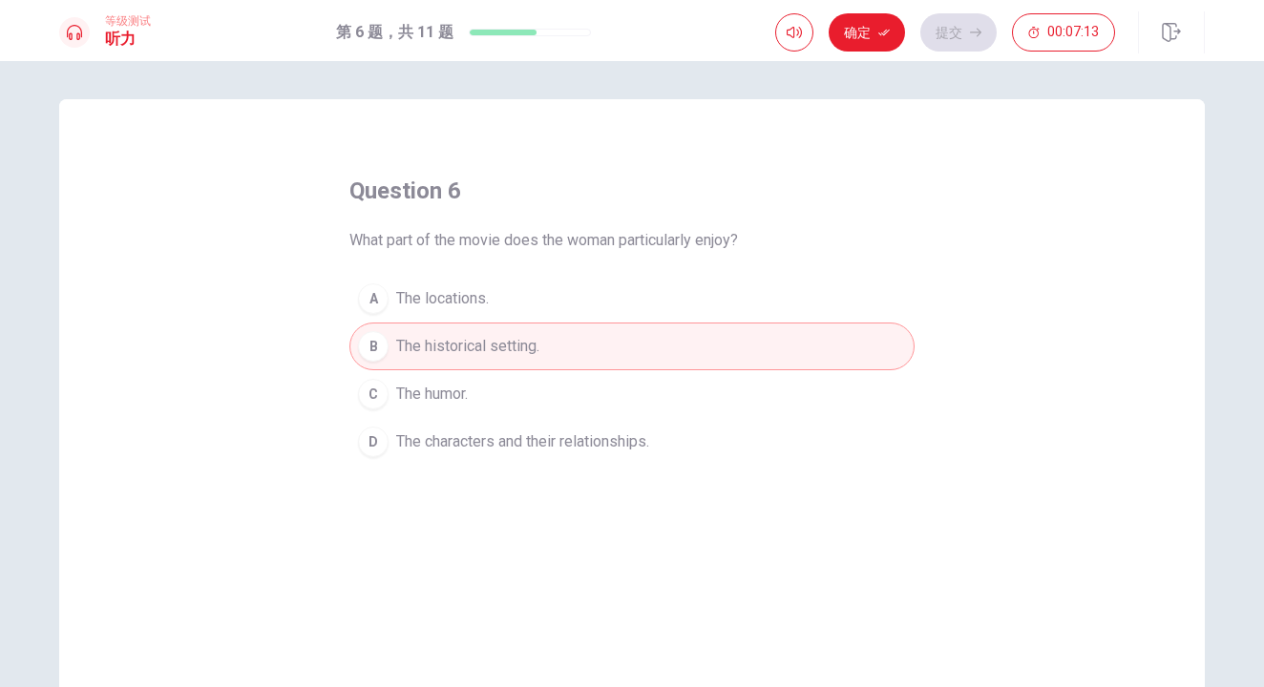
click at [878, 36] on icon "button" at bounding box center [883, 32] width 11 height 11
click at [935, 28] on button "提交" at bounding box center [958, 32] width 76 height 38
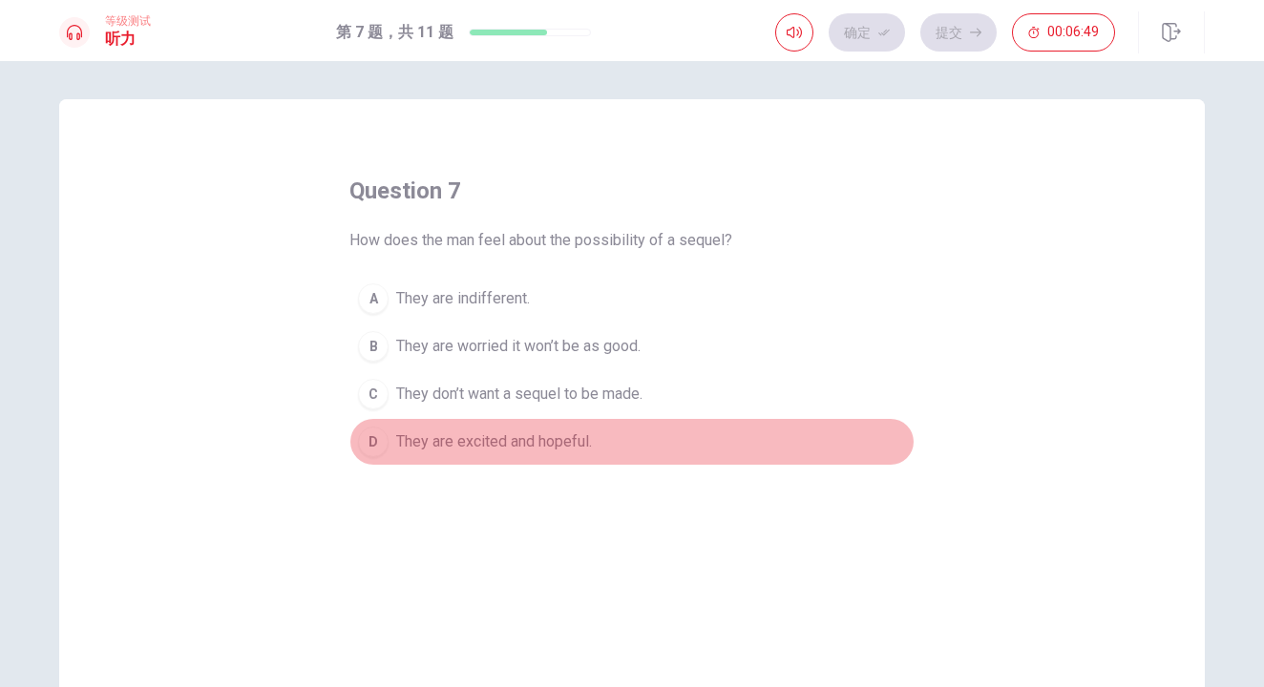
click at [476, 448] on span "They are excited and hopeful." at bounding box center [494, 442] width 196 height 23
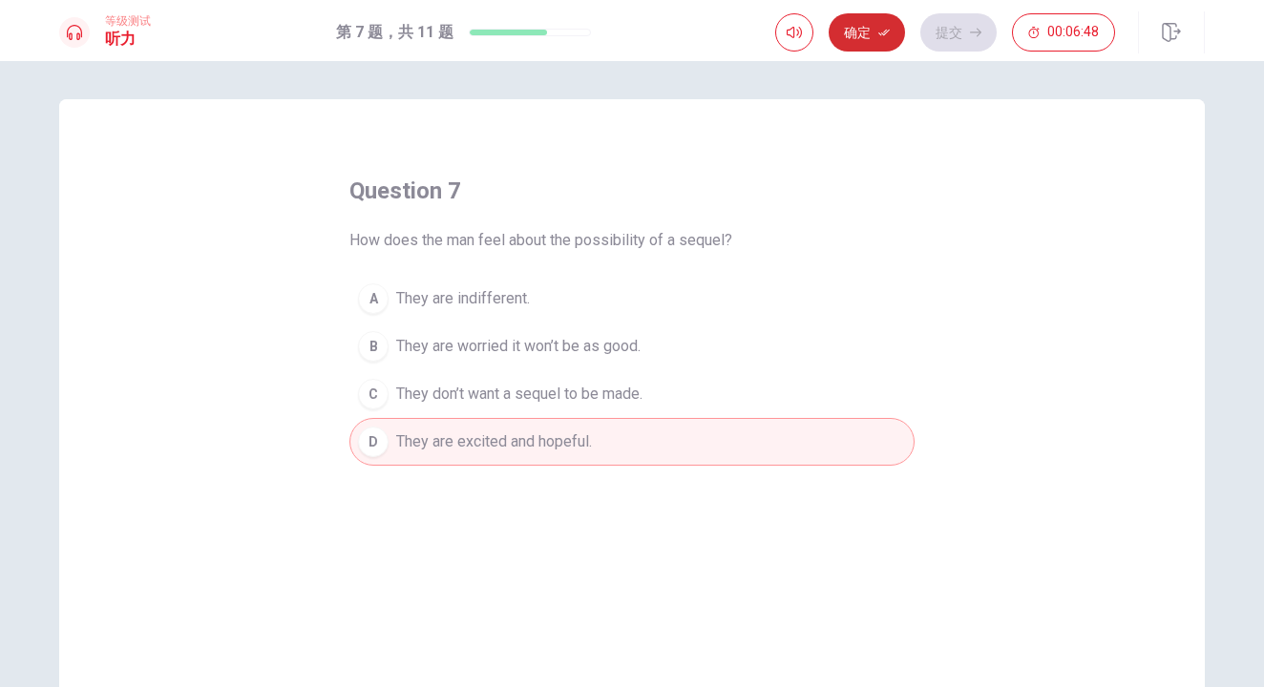
click at [878, 39] on button "确定" at bounding box center [867, 32] width 76 height 38
click at [972, 41] on button "提交" at bounding box center [958, 32] width 76 height 38
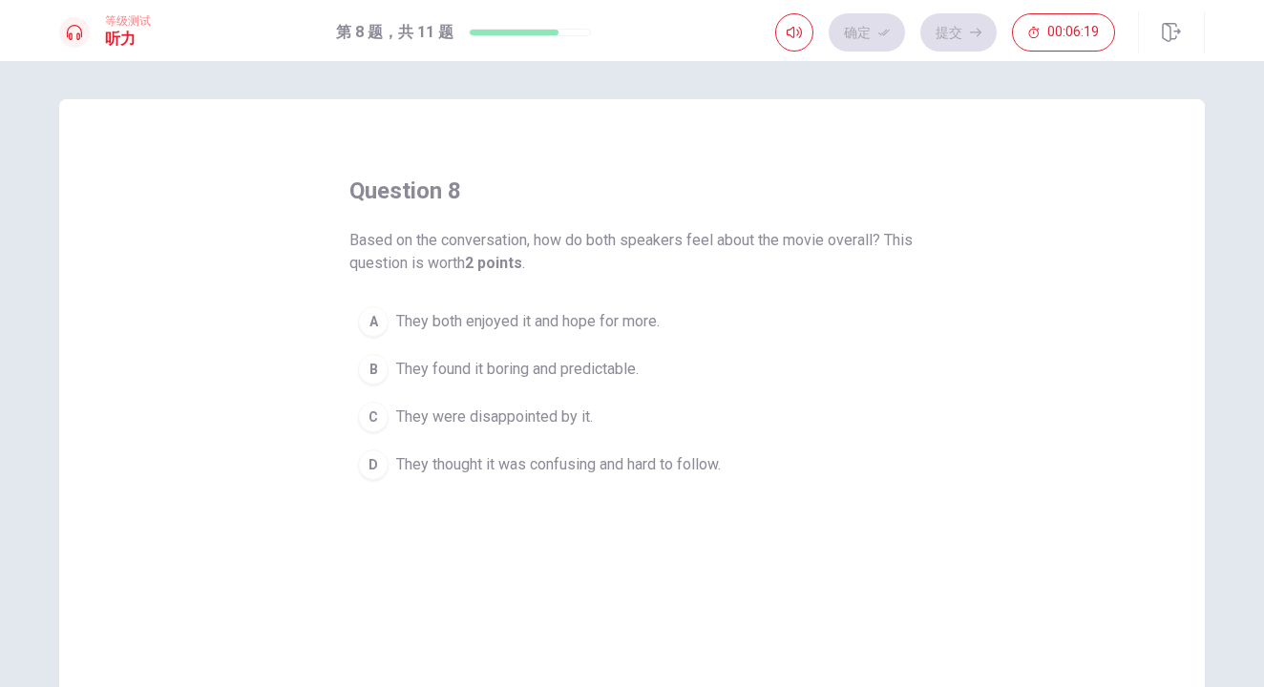
click at [572, 324] on span "They both enjoyed it and hope for more." at bounding box center [528, 321] width 264 height 23
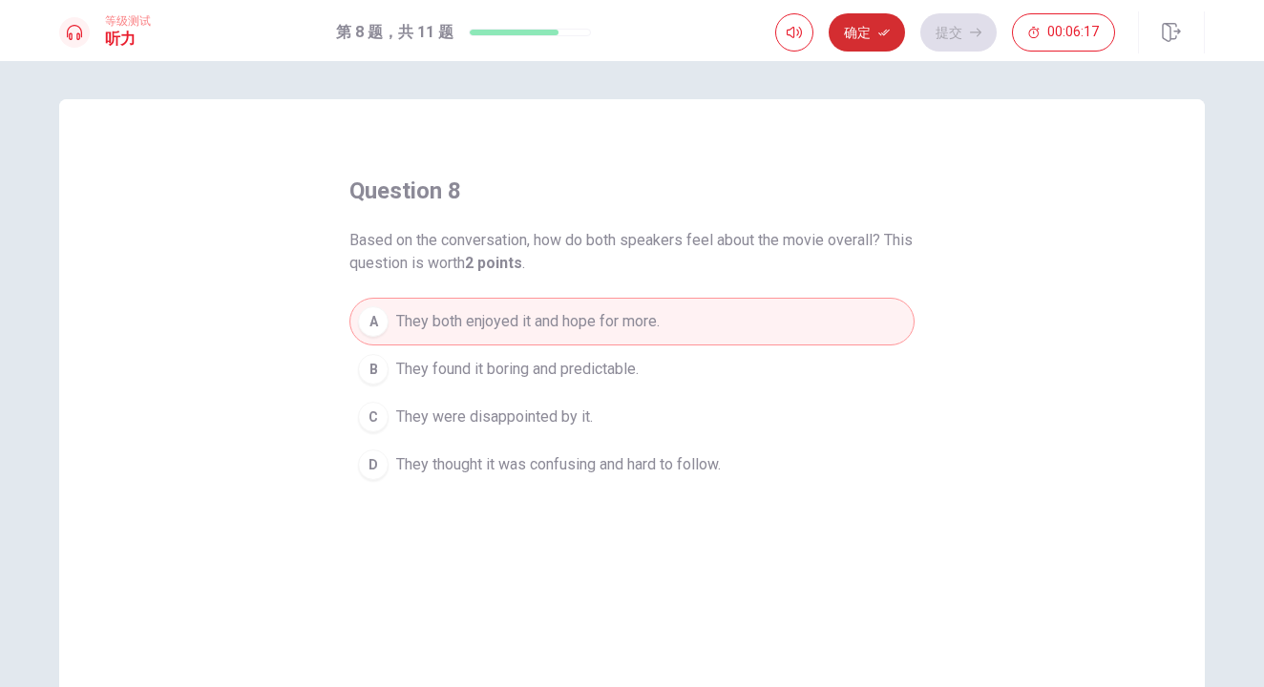
click at [859, 50] on button "确定" at bounding box center [867, 32] width 76 height 38
click at [943, 33] on button "提交" at bounding box center [958, 32] width 76 height 38
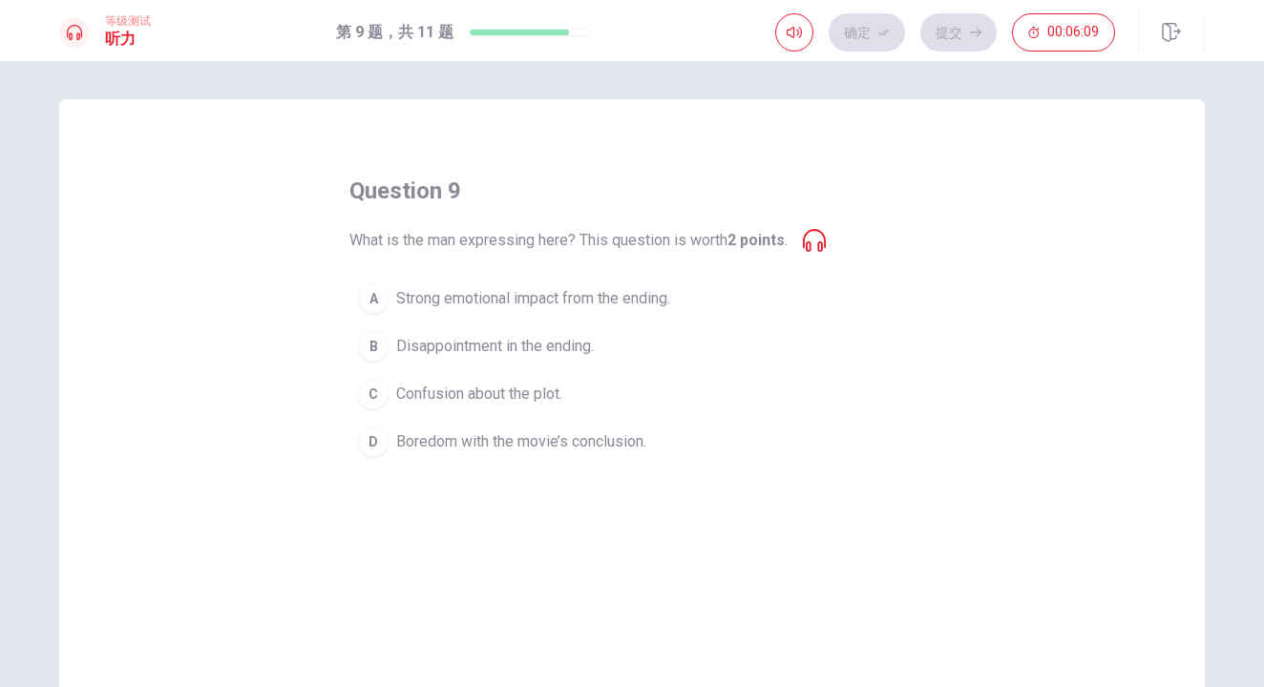
click at [506, 302] on span "Strong emotional impact from the ending." at bounding box center [533, 298] width 274 height 23
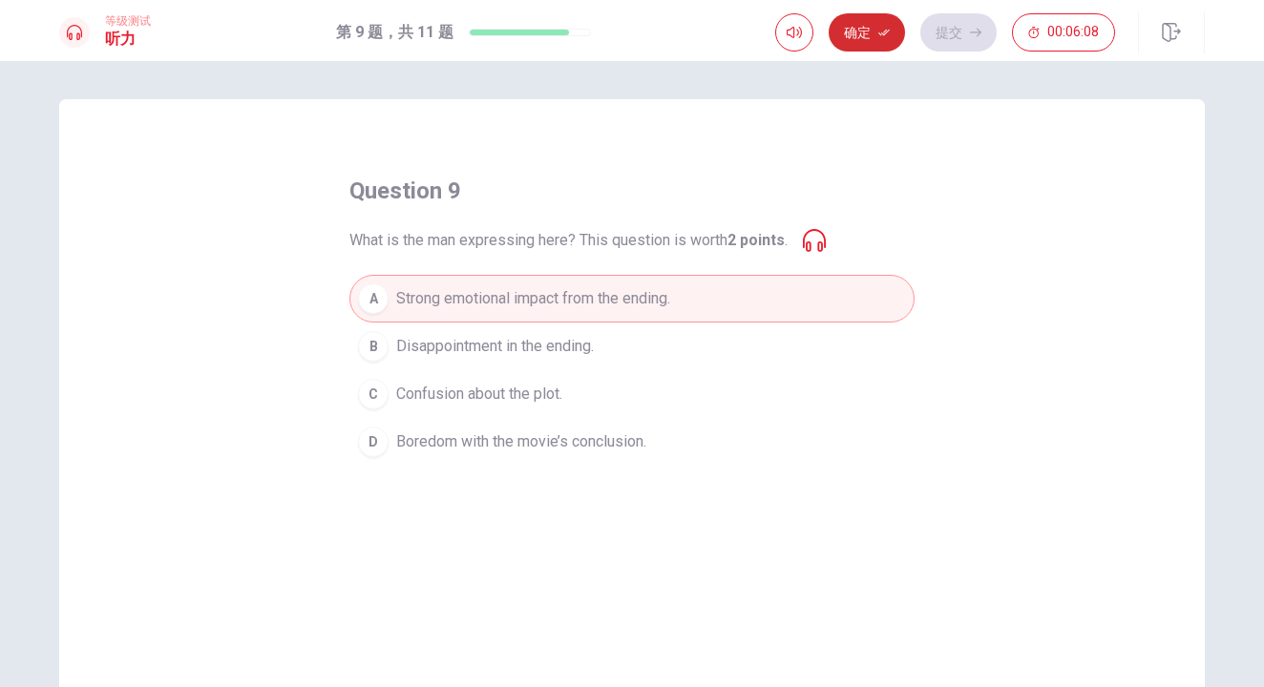
click at [858, 41] on button "确定" at bounding box center [867, 32] width 76 height 38
click at [947, 38] on button "提交" at bounding box center [958, 32] width 76 height 38
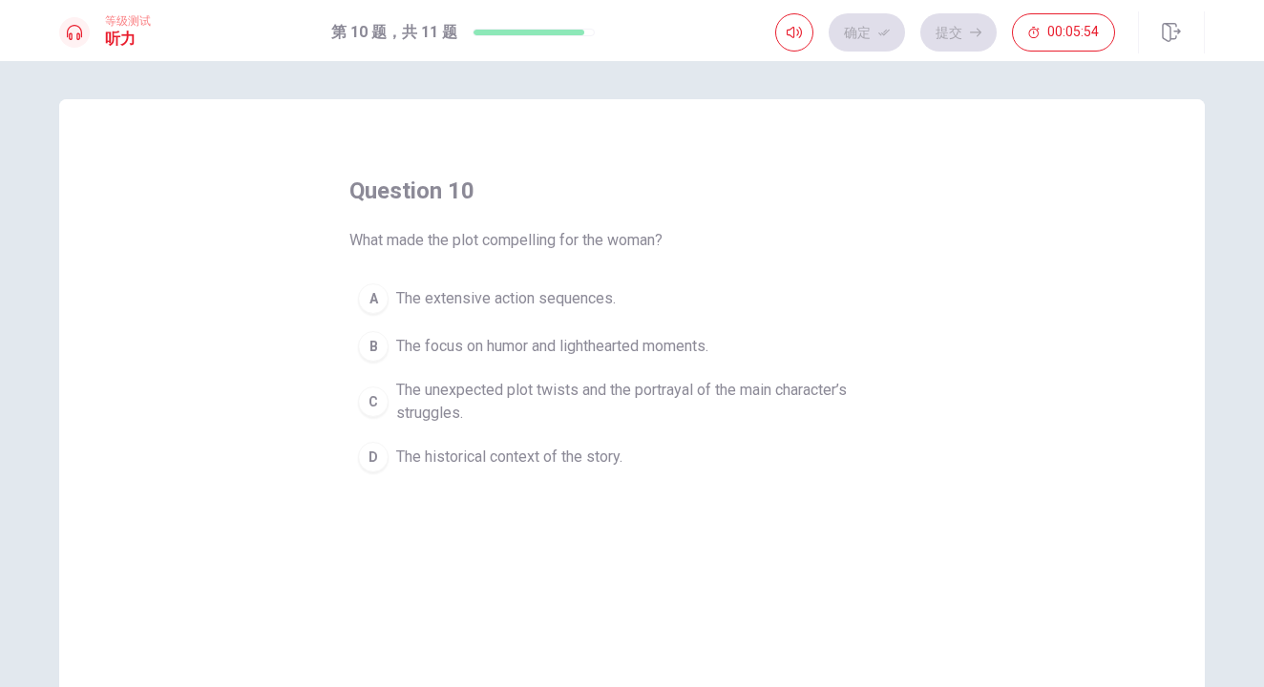
click at [538, 395] on span "The unexpected plot twists and the portrayal of the main character’s struggles." at bounding box center [651, 402] width 510 height 46
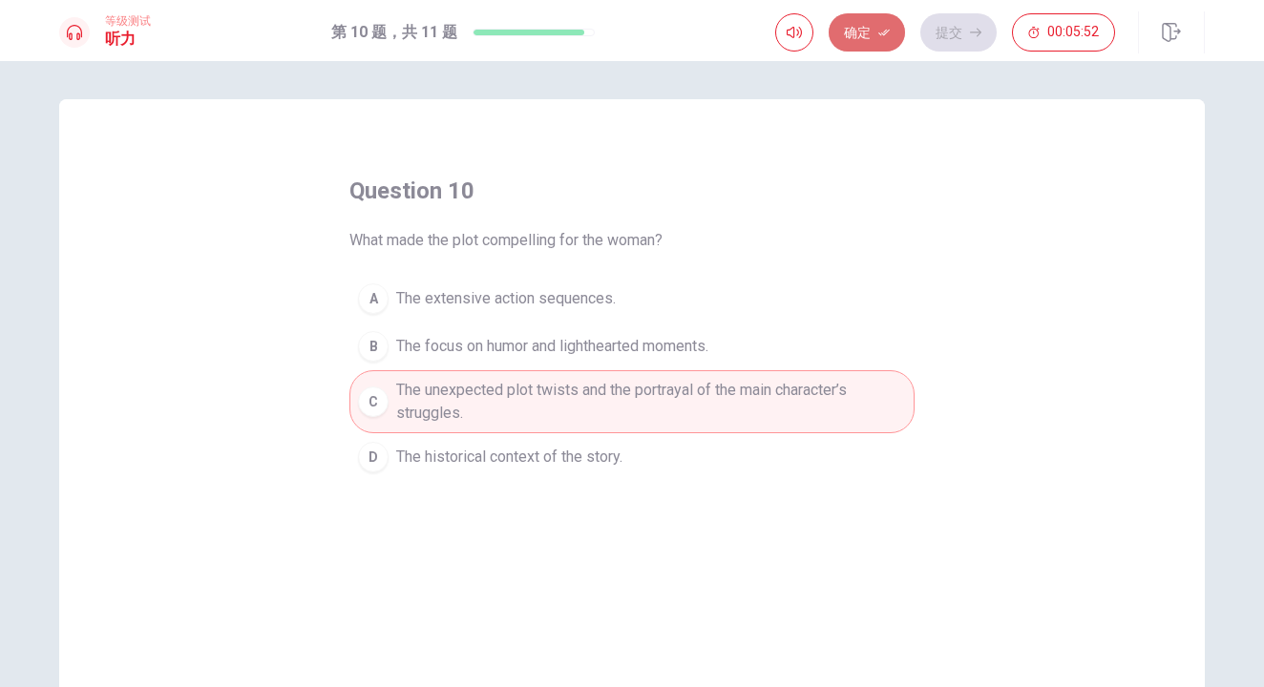
click at [862, 38] on button "确定" at bounding box center [867, 32] width 76 height 38
click at [952, 41] on button "提交" at bounding box center [958, 32] width 76 height 38
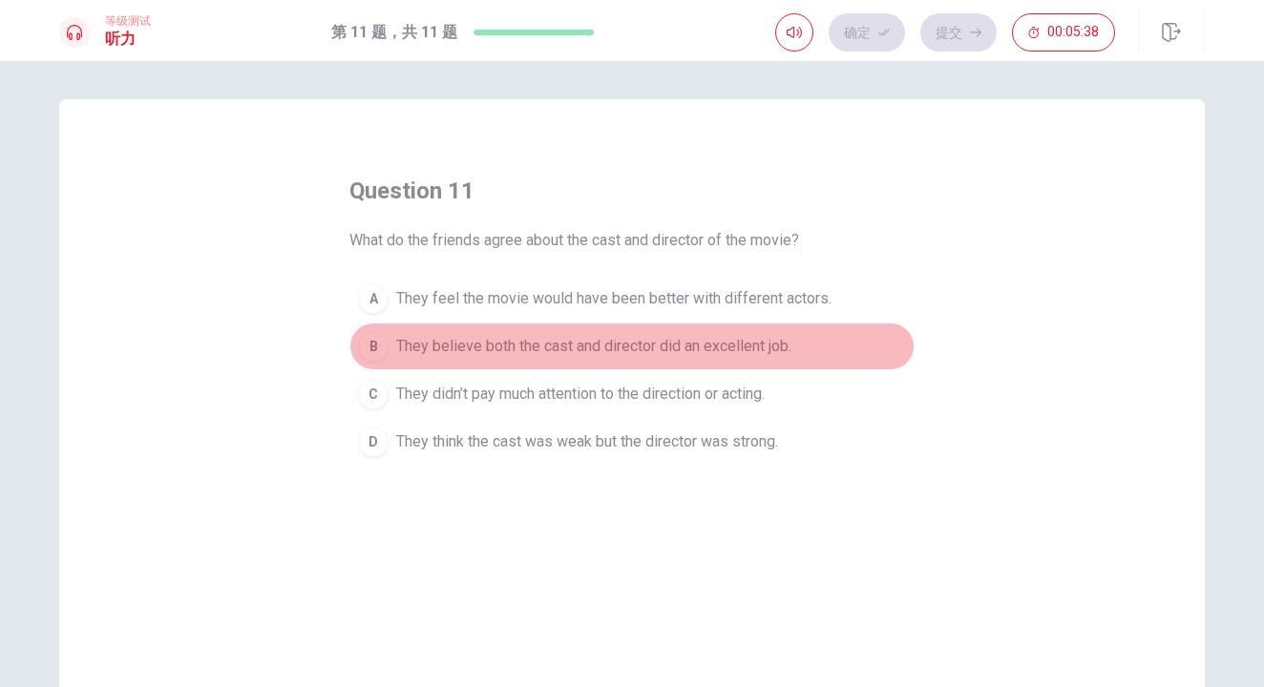
click at [751, 351] on span "They believe both the cast and director did an excellent job." at bounding box center [593, 346] width 395 height 23
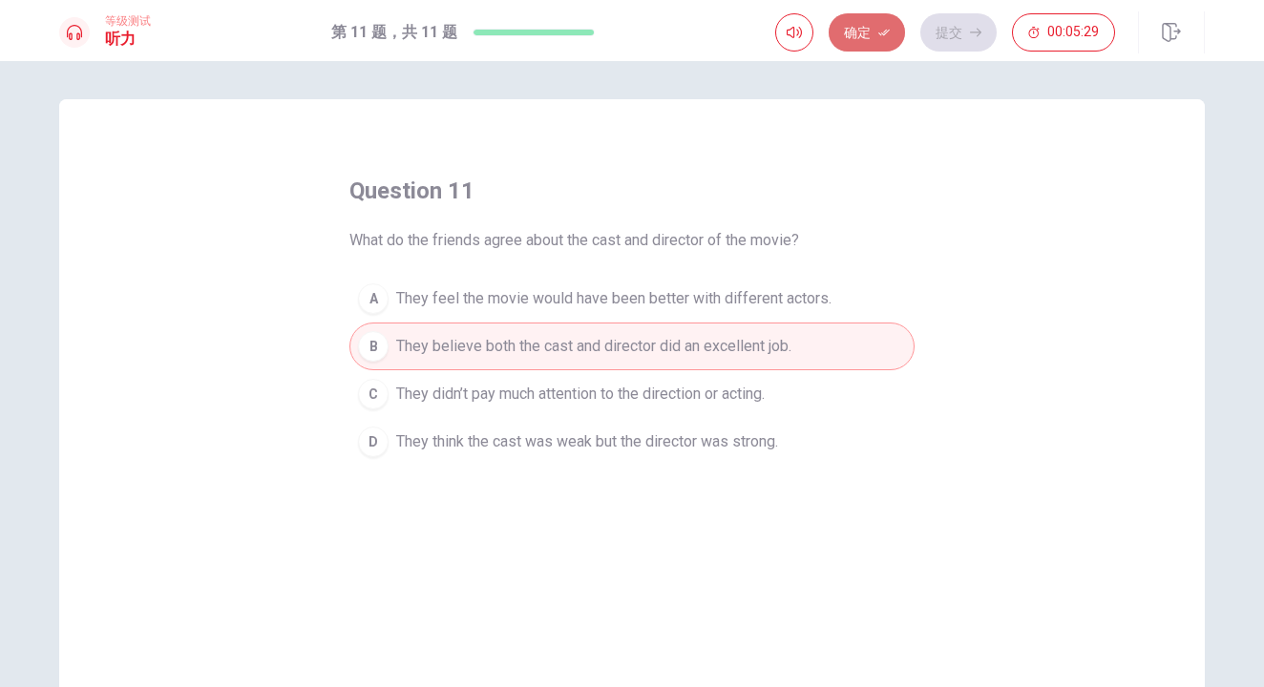
click at [872, 42] on button "确定" at bounding box center [867, 32] width 76 height 38
click at [947, 51] on button "提交" at bounding box center [958, 32] width 76 height 38
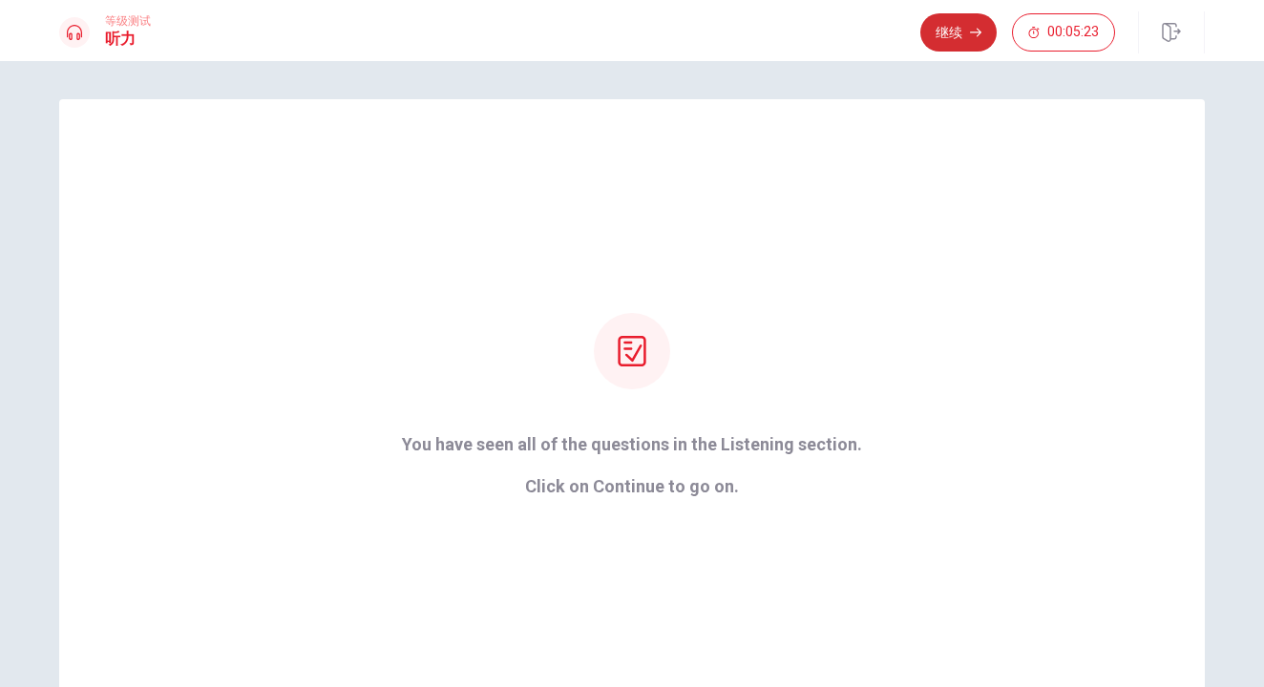
click at [957, 45] on button "继续" at bounding box center [958, 32] width 76 height 38
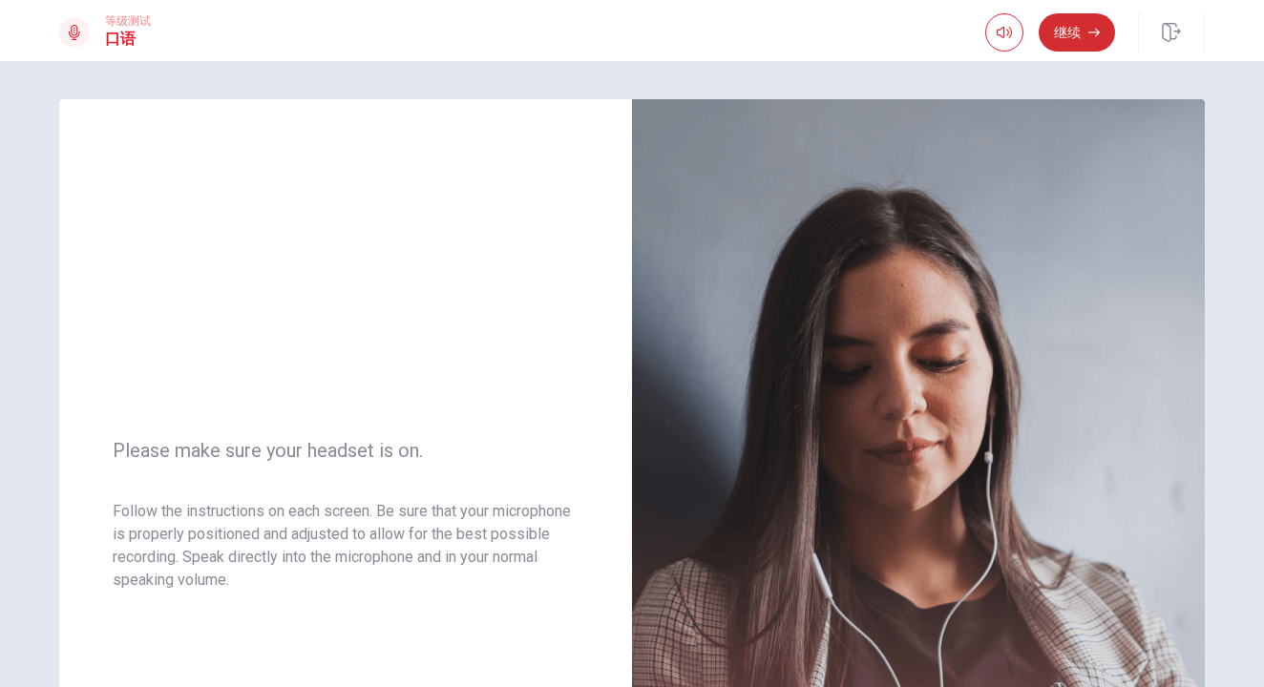
click at [1064, 46] on button "继续" at bounding box center [1077, 32] width 76 height 38
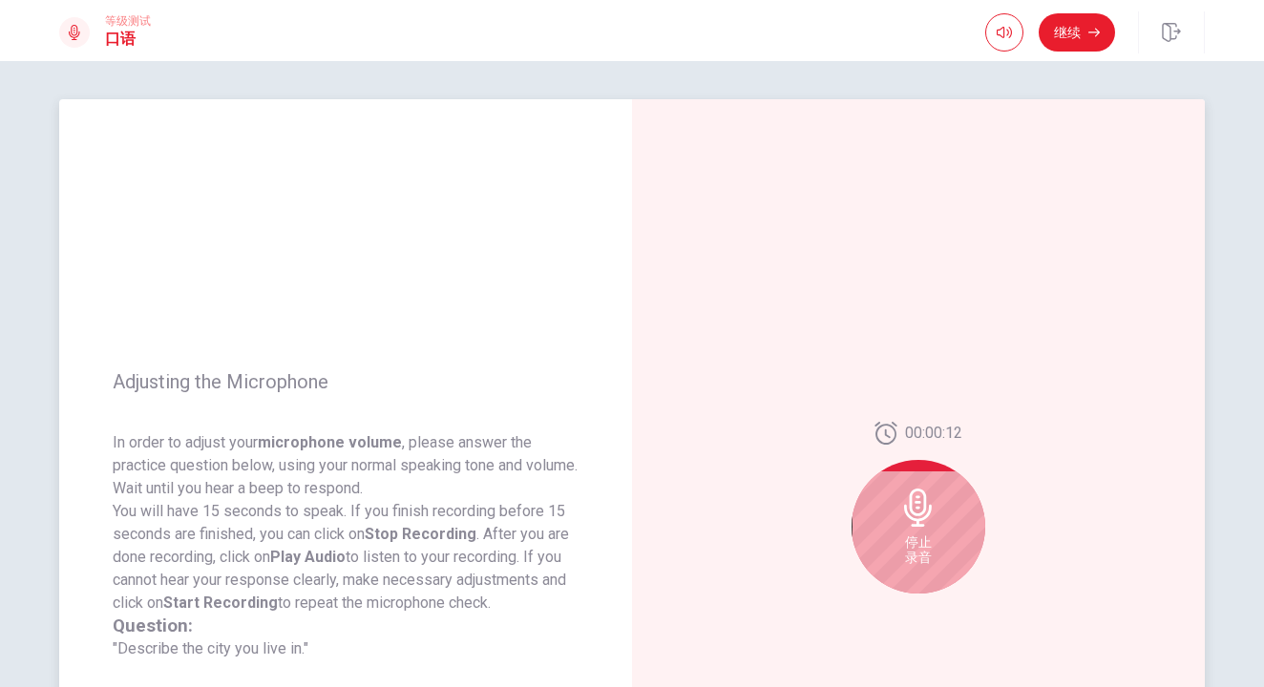
click at [923, 547] on span "停止 录音" at bounding box center [918, 550] width 27 height 31
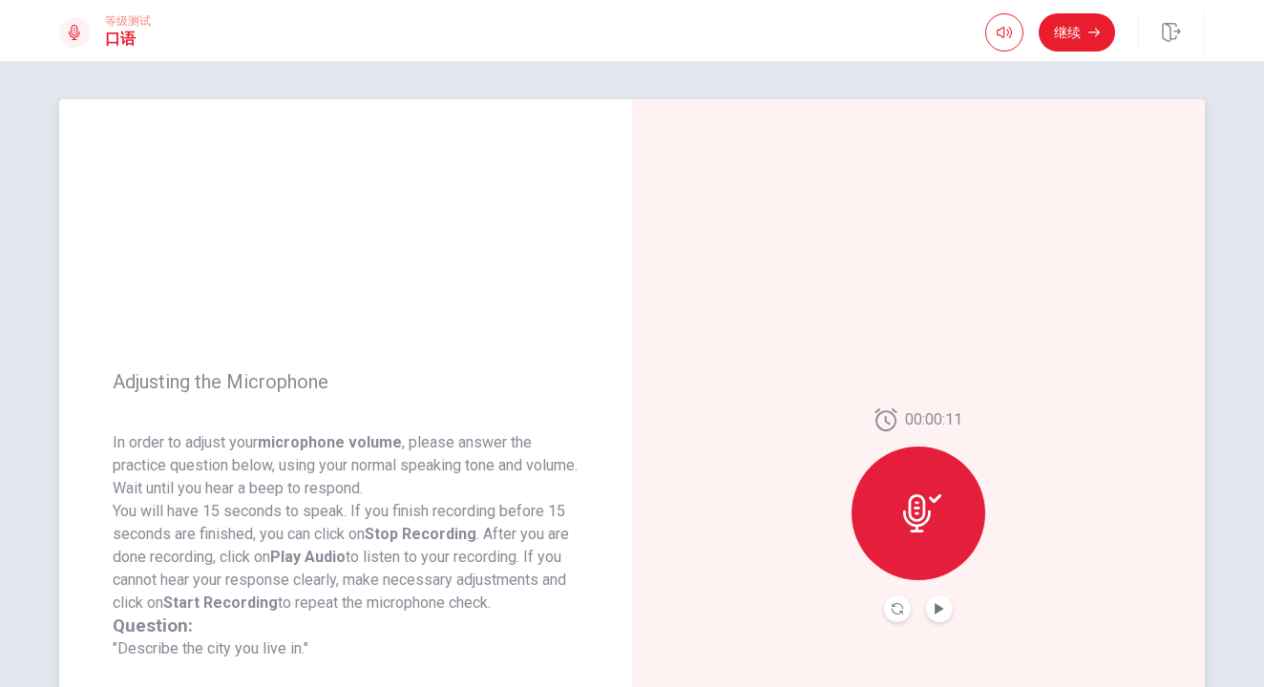
click at [930, 520] on icon at bounding box center [922, 514] width 38 height 38
click at [936, 610] on icon "Play Audio" at bounding box center [939, 608] width 9 height 11
click at [937, 618] on button "Pause Audio" at bounding box center [939, 609] width 27 height 27
click at [907, 516] on icon at bounding box center [922, 514] width 38 height 38
click at [939, 603] on icon "Play Audio" at bounding box center [939, 608] width 11 height 11
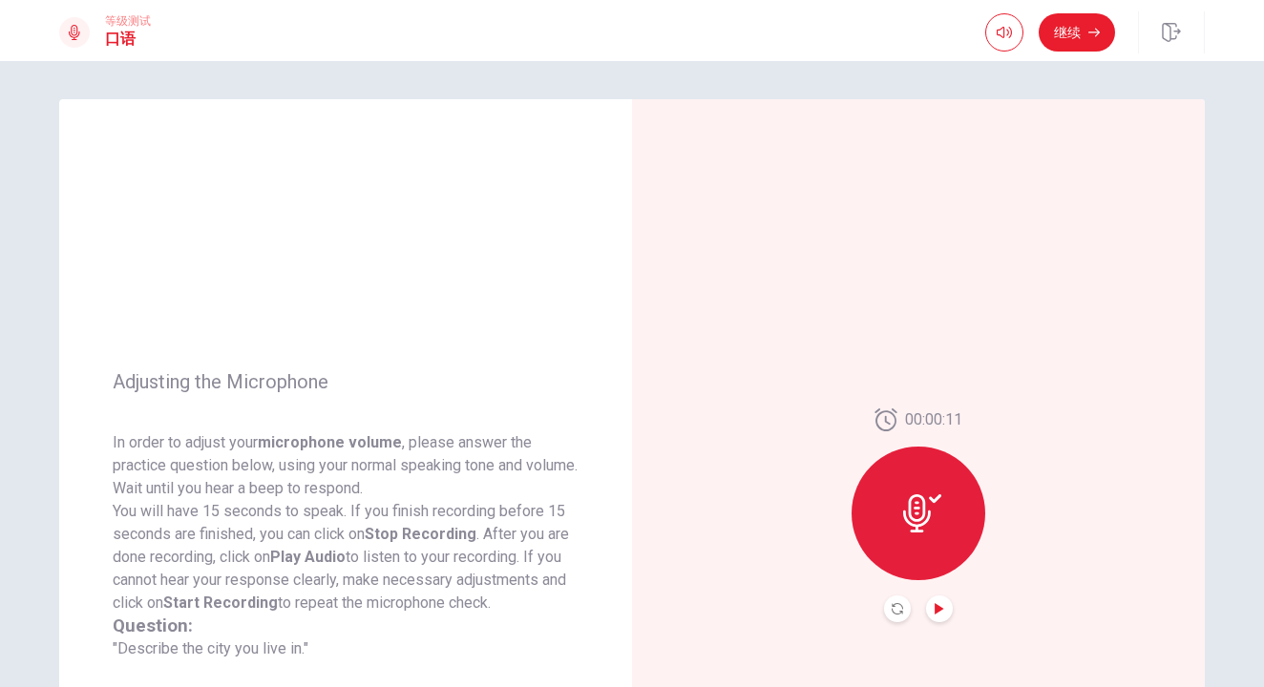
click at [936, 606] on icon "Play Audio" at bounding box center [939, 608] width 11 height 11
click at [917, 500] on icon at bounding box center [917, 514] width 28 height 38
click at [903, 530] on icon at bounding box center [922, 514] width 38 height 38
click at [1004, 520] on div "00:00:11" at bounding box center [918, 515] width 573 height 833
click at [897, 612] on icon "Record Again" at bounding box center [897, 608] width 11 height 11
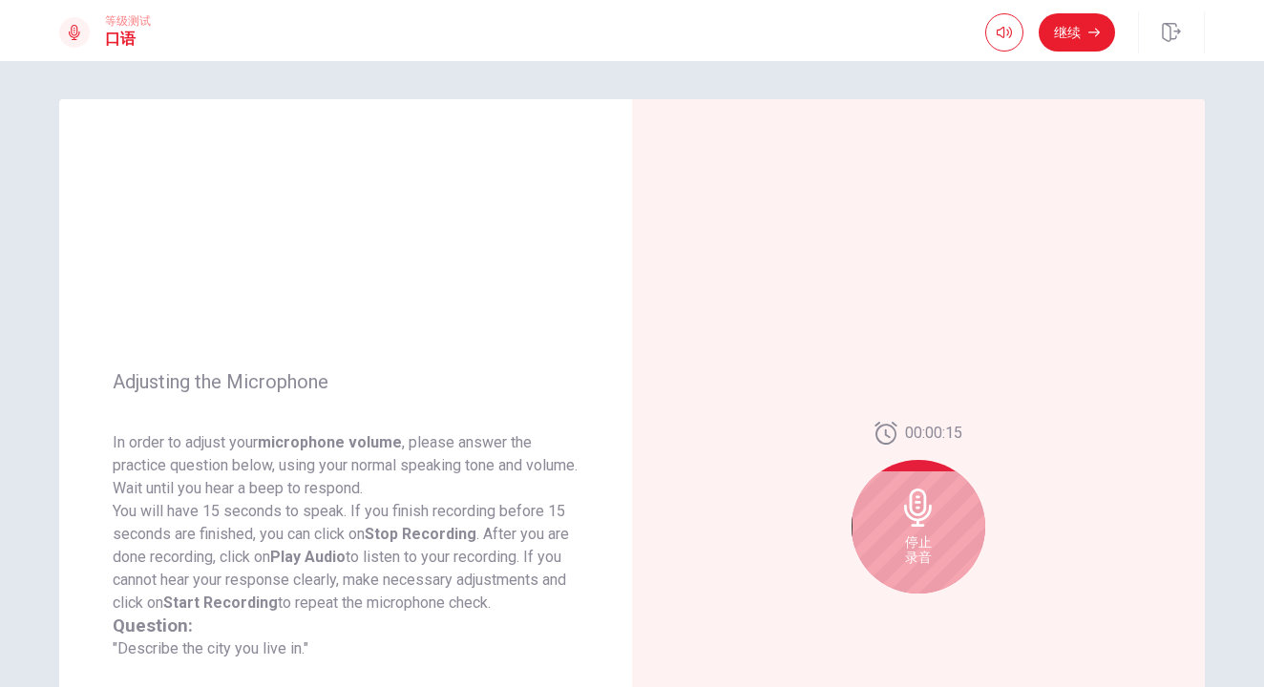
click at [908, 497] on icon at bounding box center [918, 508] width 38 height 38
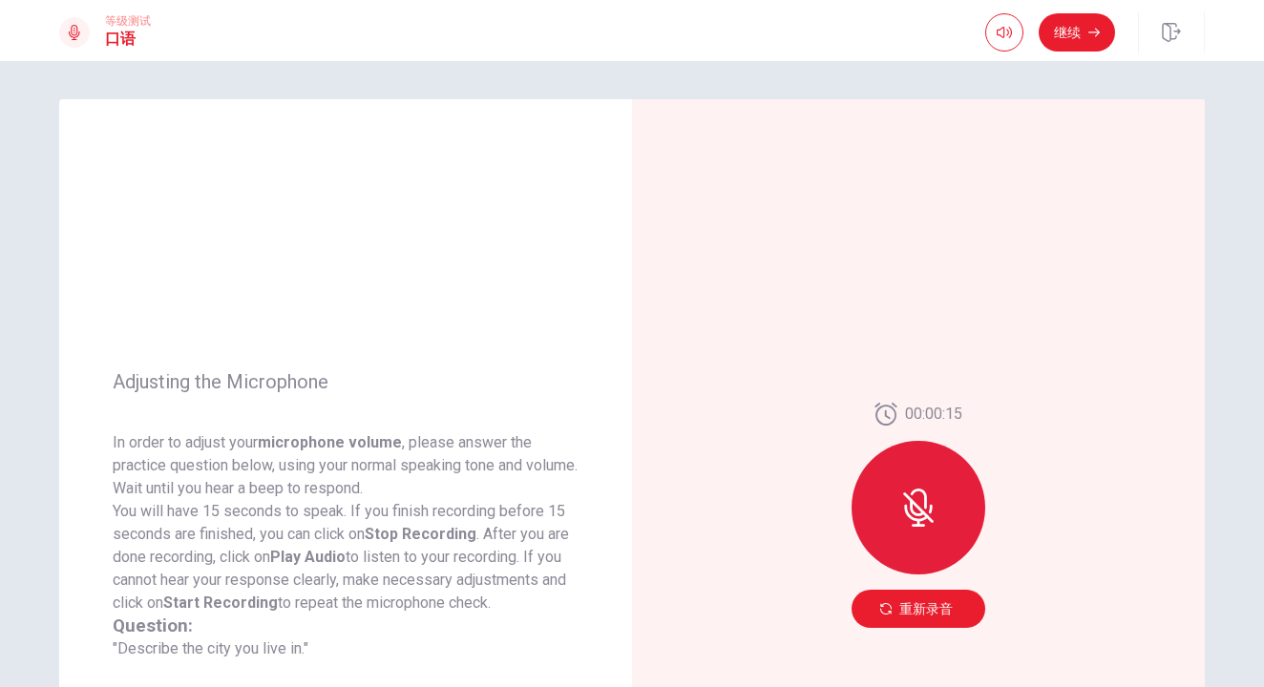
click at [936, 527] on div at bounding box center [919, 508] width 134 height 134
click at [869, 610] on button "重新录音" at bounding box center [919, 609] width 134 height 38
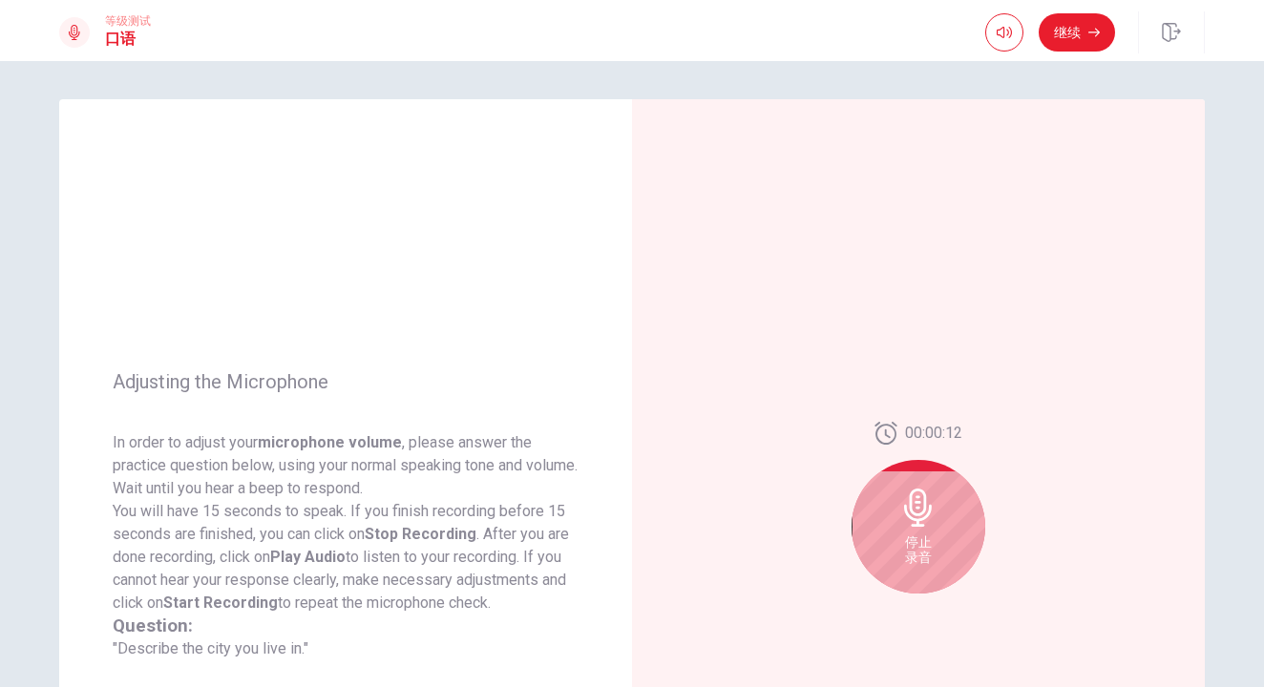
click at [917, 522] on icon at bounding box center [918, 508] width 38 height 38
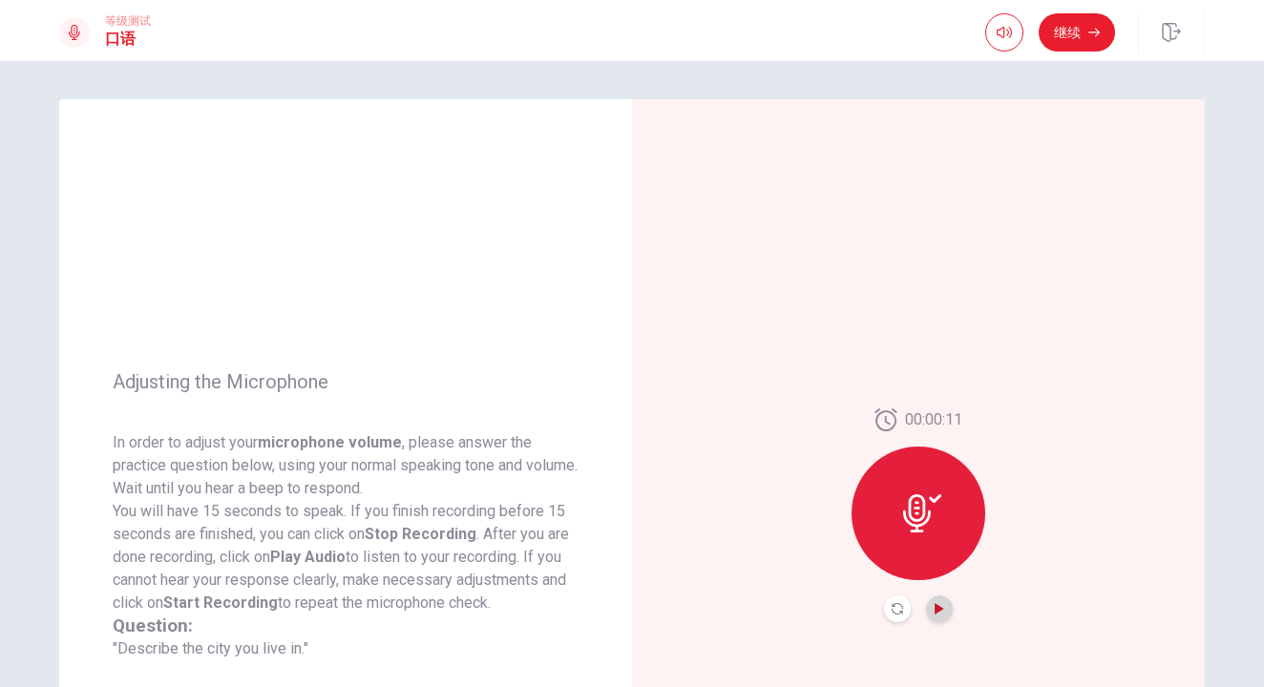
click at [935, 608] on icon "Play Audio" at bounding box center [939, 608] width 9 height 11
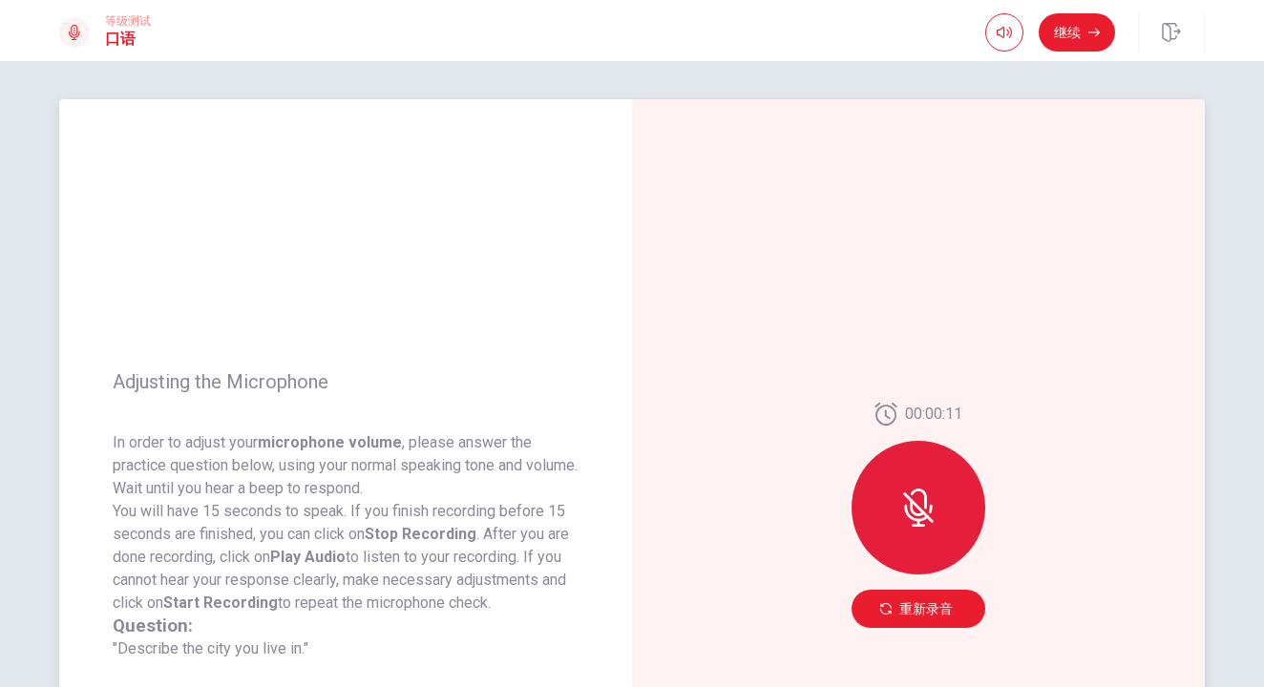
click at [753, 573] on div "00:00:11 重新录音" at bounding box center [918, 515] width 573 height 833
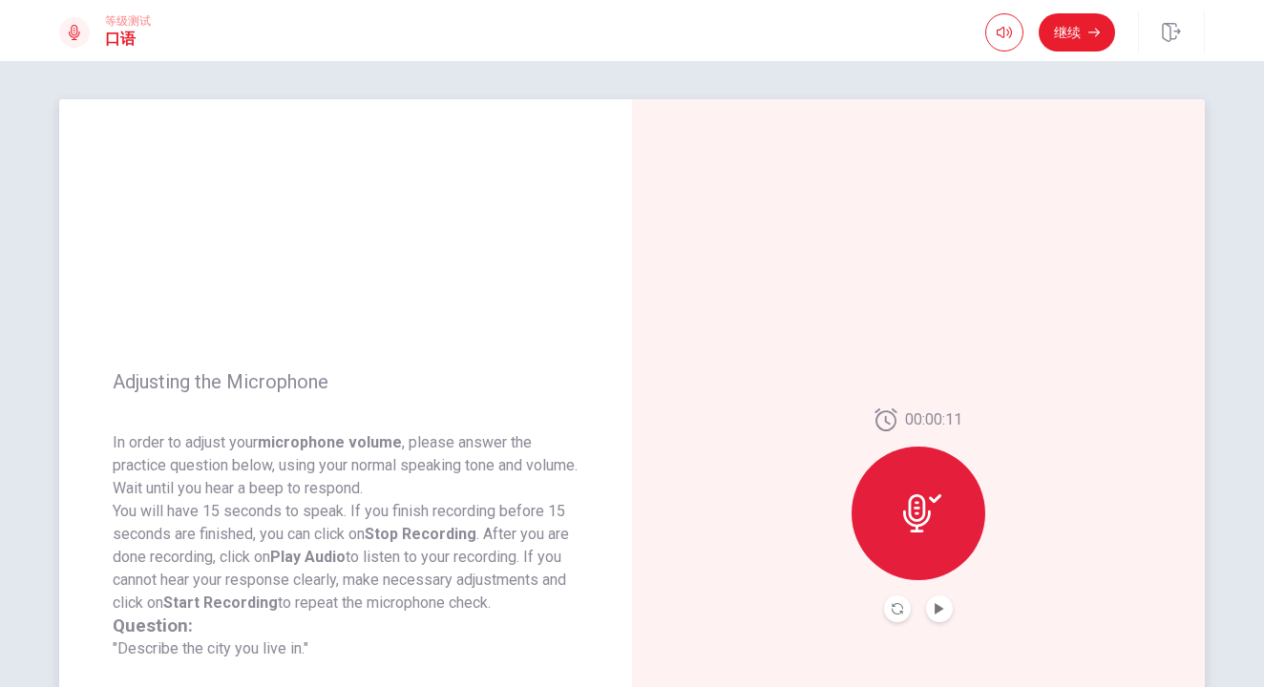
click at [908, 505] on icon at bounding box center [922, 514] width 38 height 38
click at [896, 605] on icon "Record Again" at bounding box center [897, 608] width 11 height 11
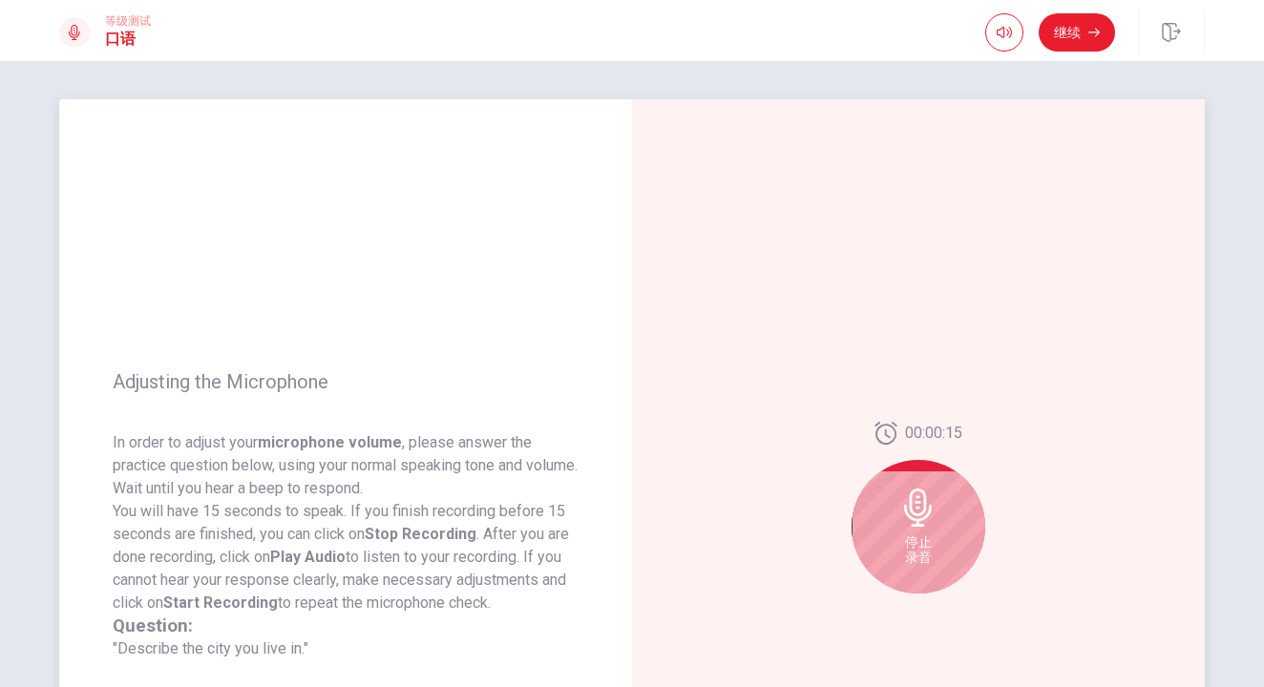
click at [927, 500] on icon at bounding box center [918, 508] width 38 height 38
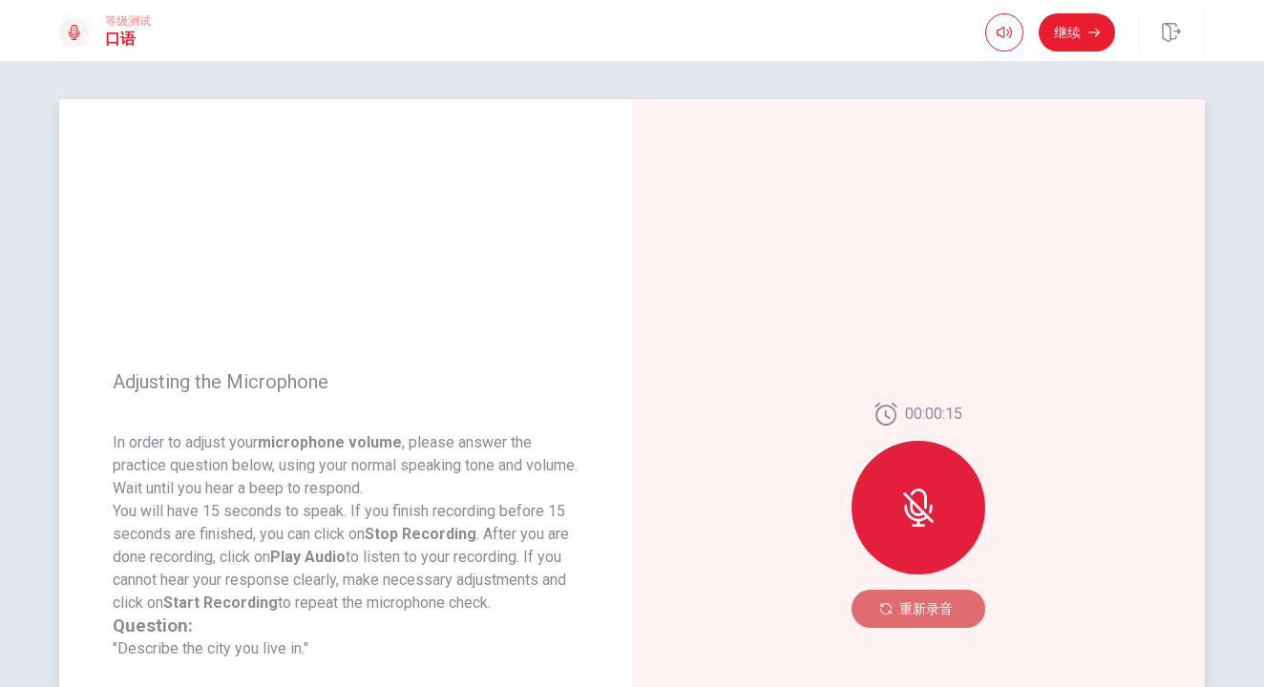
click at [944, 616] on button "重新录音" at bounding box center [919, 609] width 134 height 38
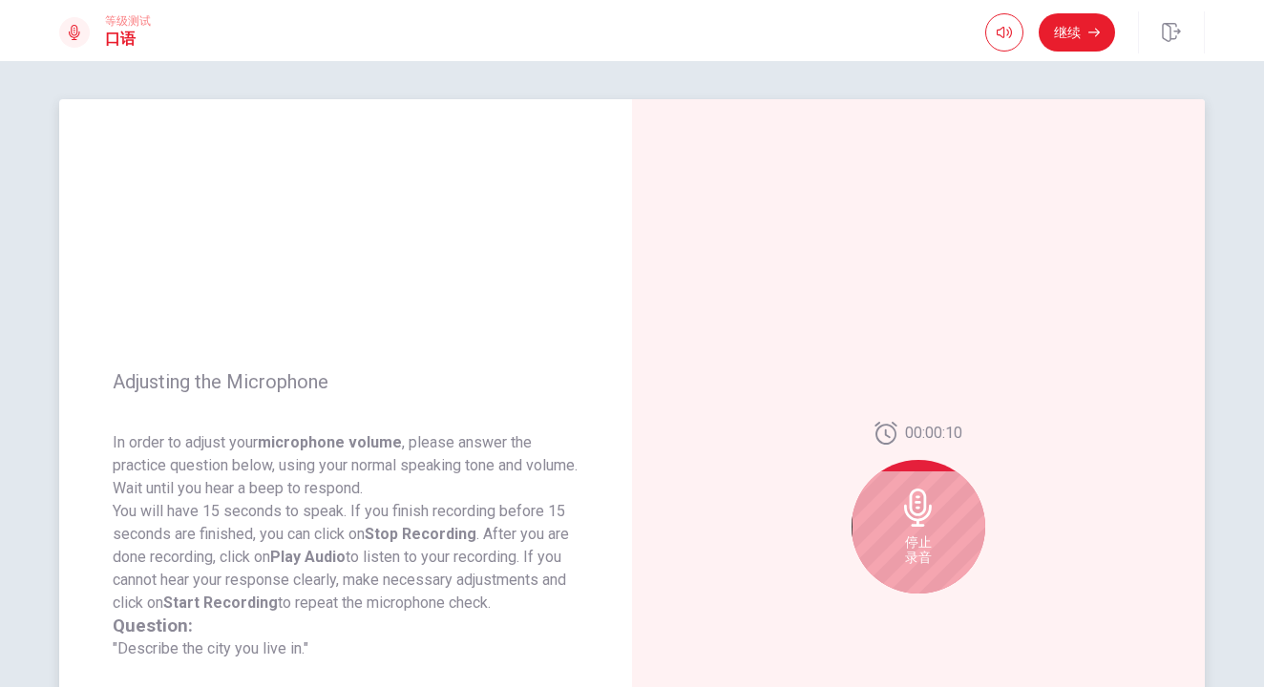
click at [917, 526] on icon at bounding box center [918, 508] width 28 height 38
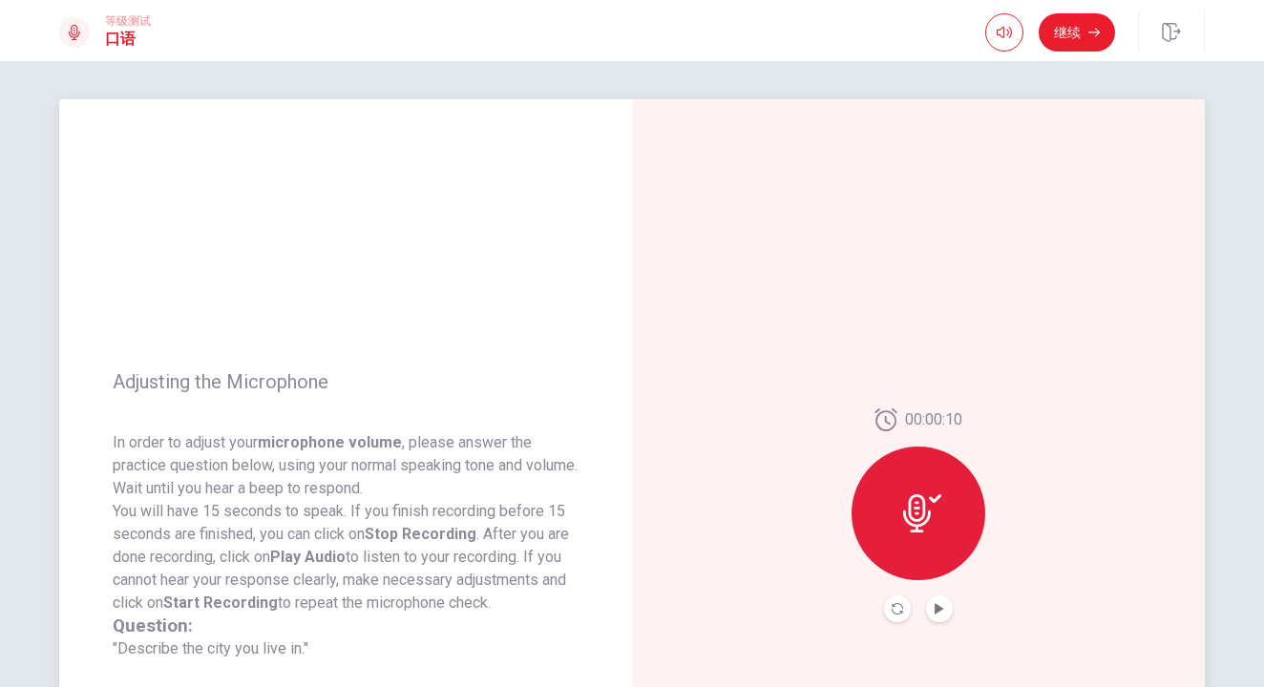
click at [936, 618] on button "Play Audio" at bounding box center [939, 609] width 27 height 27
click at [1010, 391] on div "00:00:10" at bounding box center [918, 515] width 573 height 833
click at [947, 603] on div at bounding box center [918, 609] width 69 height 27
click at [941, 603] on button "Play Audio" at bounding box center [939, 609] width 27 height 27
click at [926, 510] on icon at bounding box center [922, 514] width 38 height 38
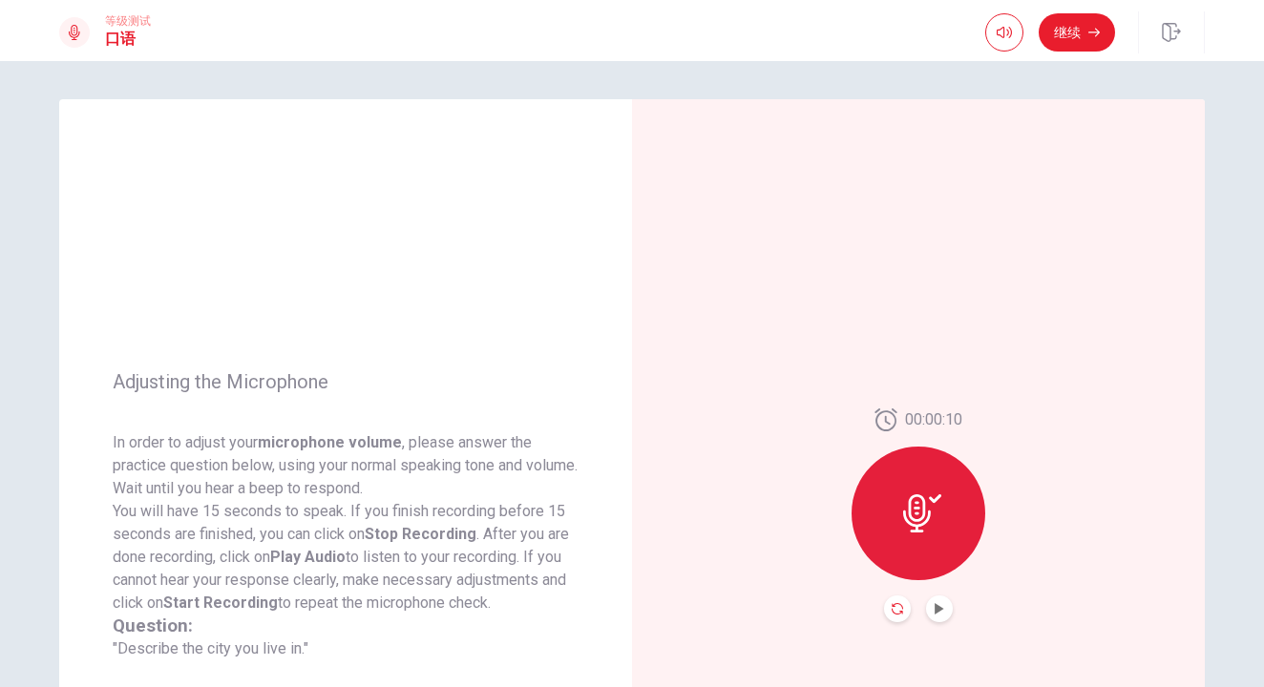
click at [892, 614] on icon "Record Again" at bounding box center [897, 608] width 11 height 11
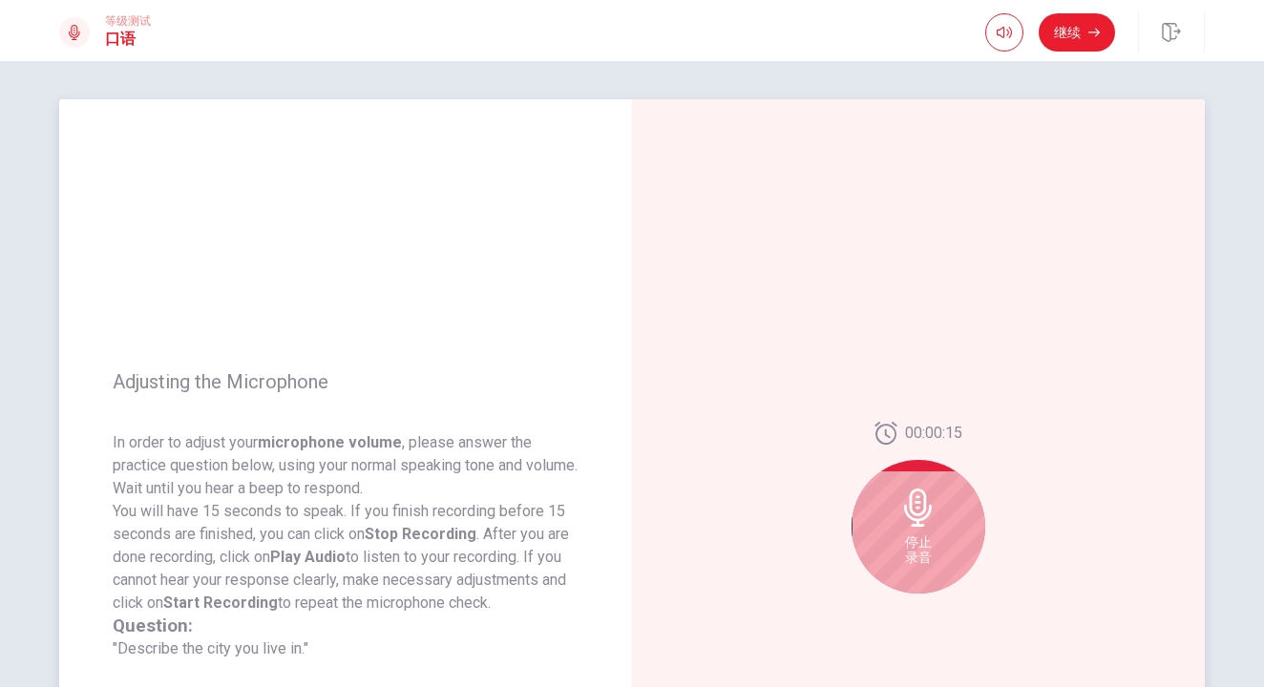
click at [930, 512] on icon at bounding box center [918, 508] width 38 height 38
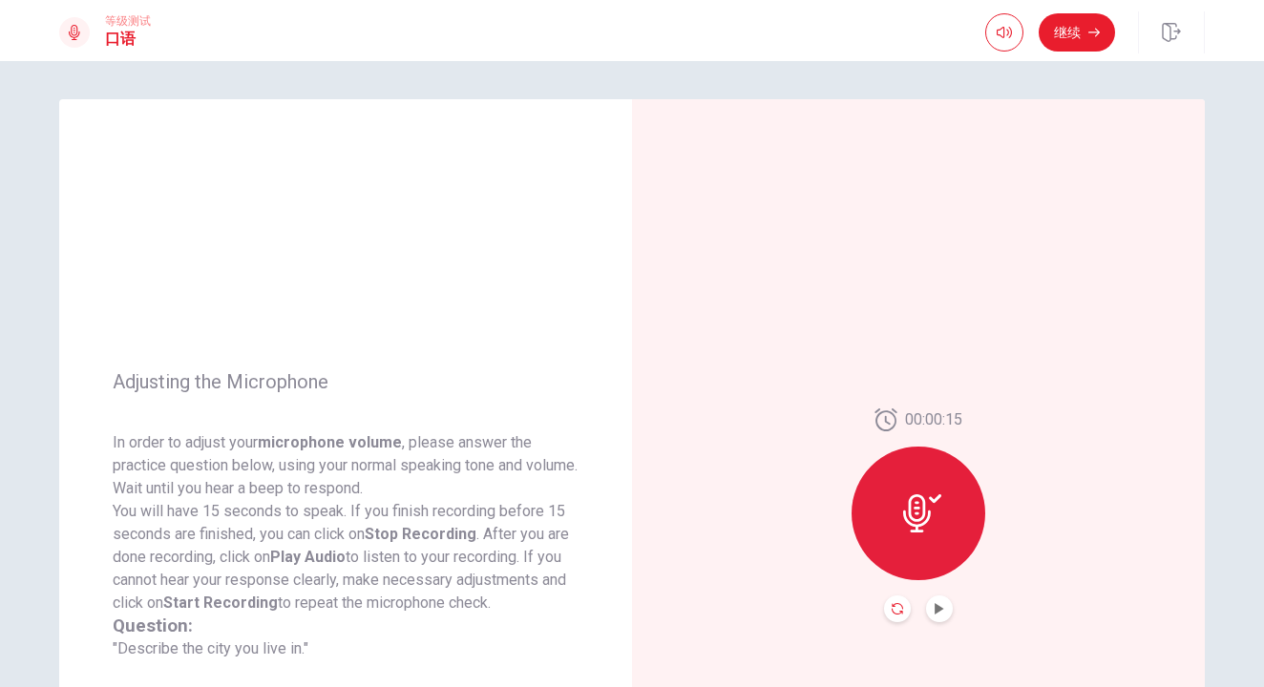
click at [892, 608] on icon "Record Again" at bounding box center [897, 608] width 11 height 11
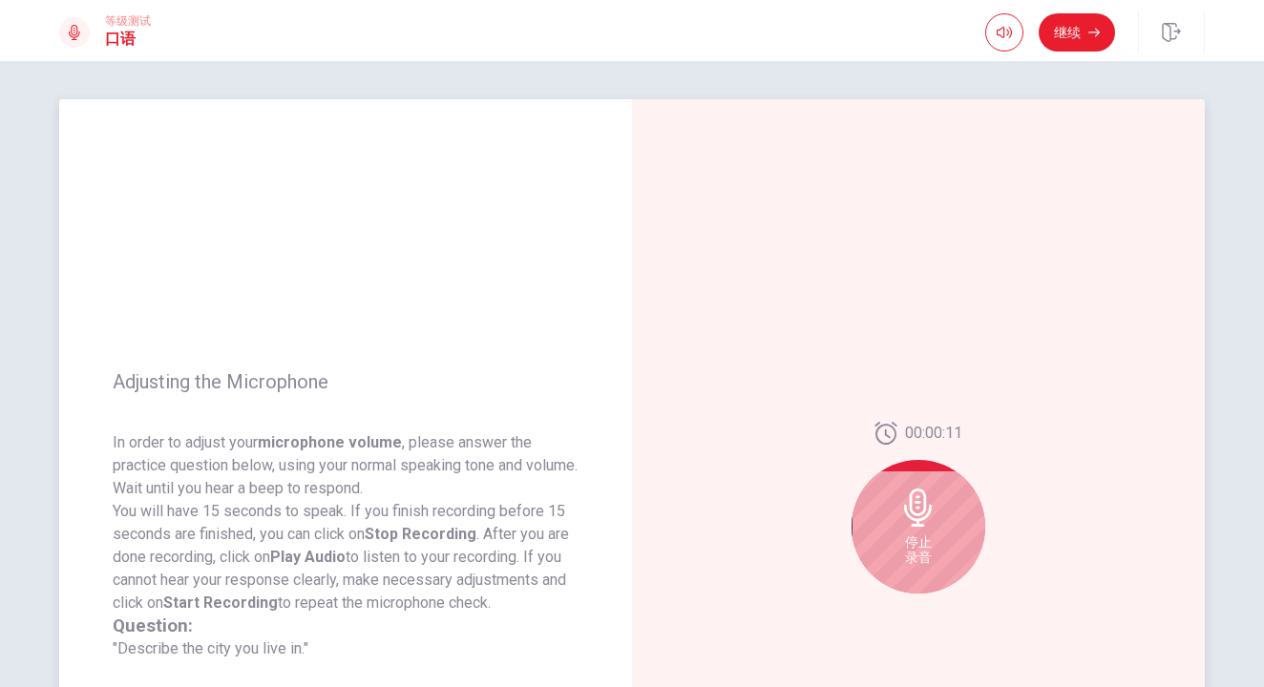
click at [916, 534] on div "停止 录音" at bounding box center [919, 527] width 134 height 134
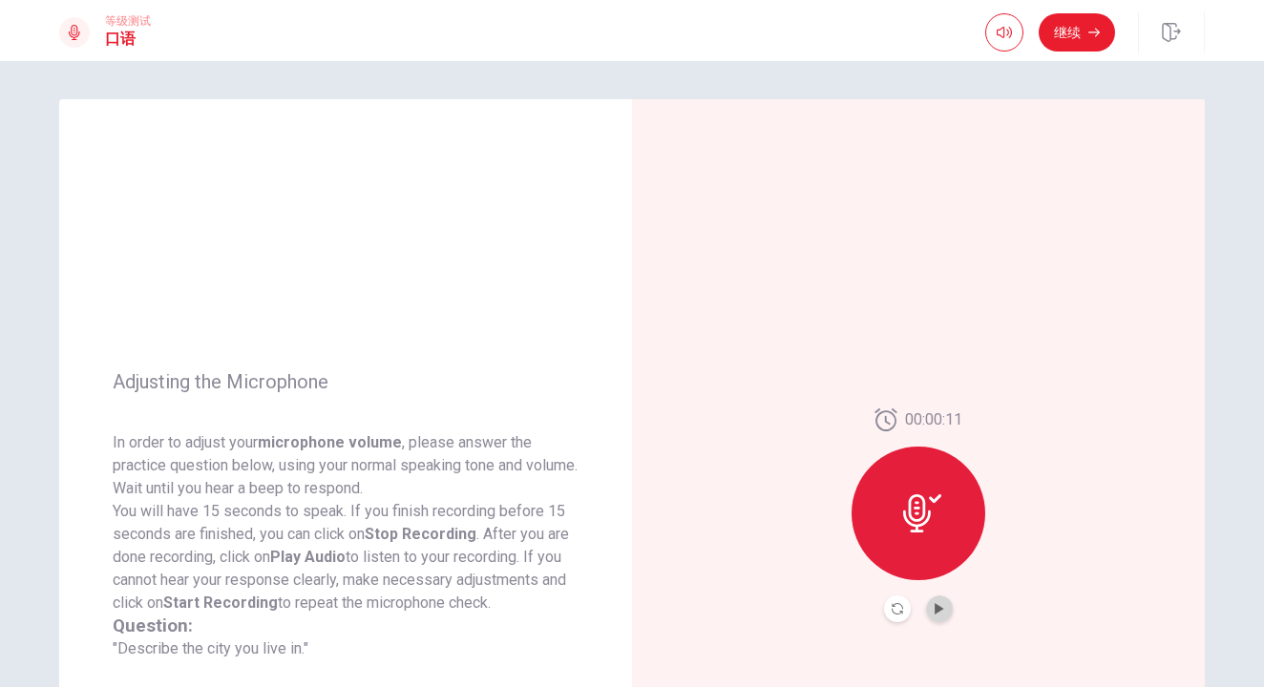
click at [935, 603] on button "Play Audio" at bounding box center [939, 609] width 27 height 27
click at [1085, 26] on button "继续" at bounding box center [1077, 32] width 76 height 38
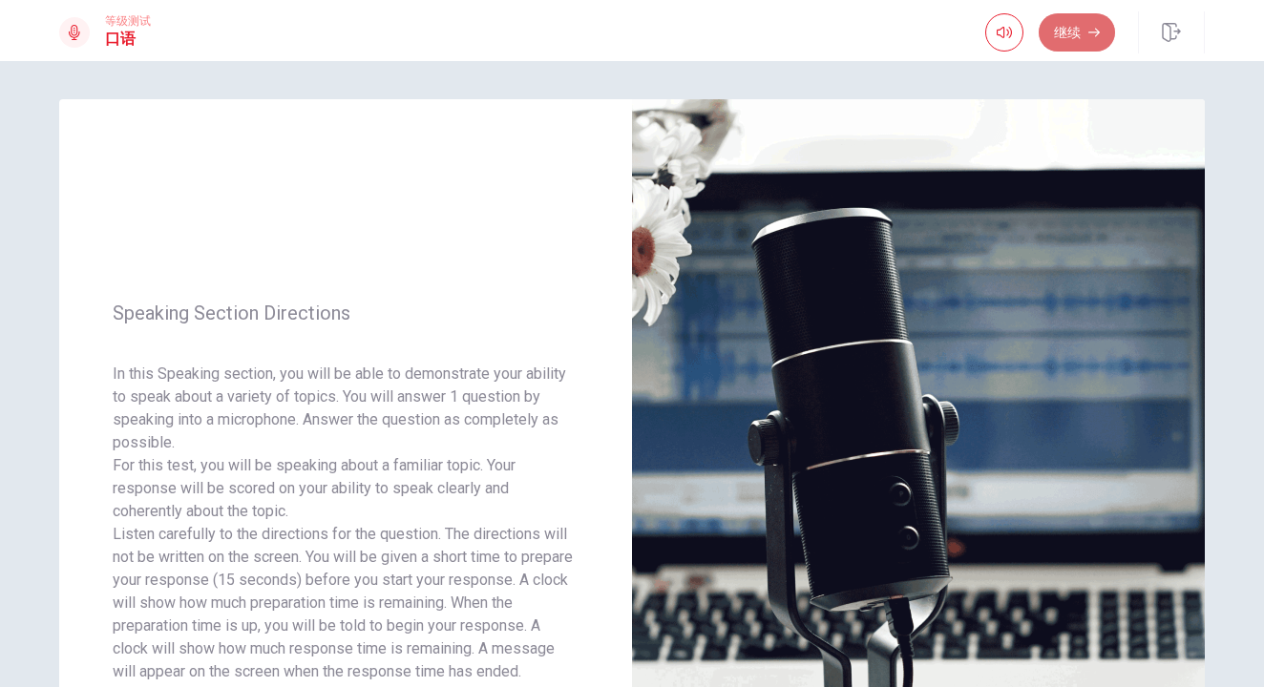
click at [1079, 29] on button "继续" at bounding box center [1077, 32] width 76 height 38
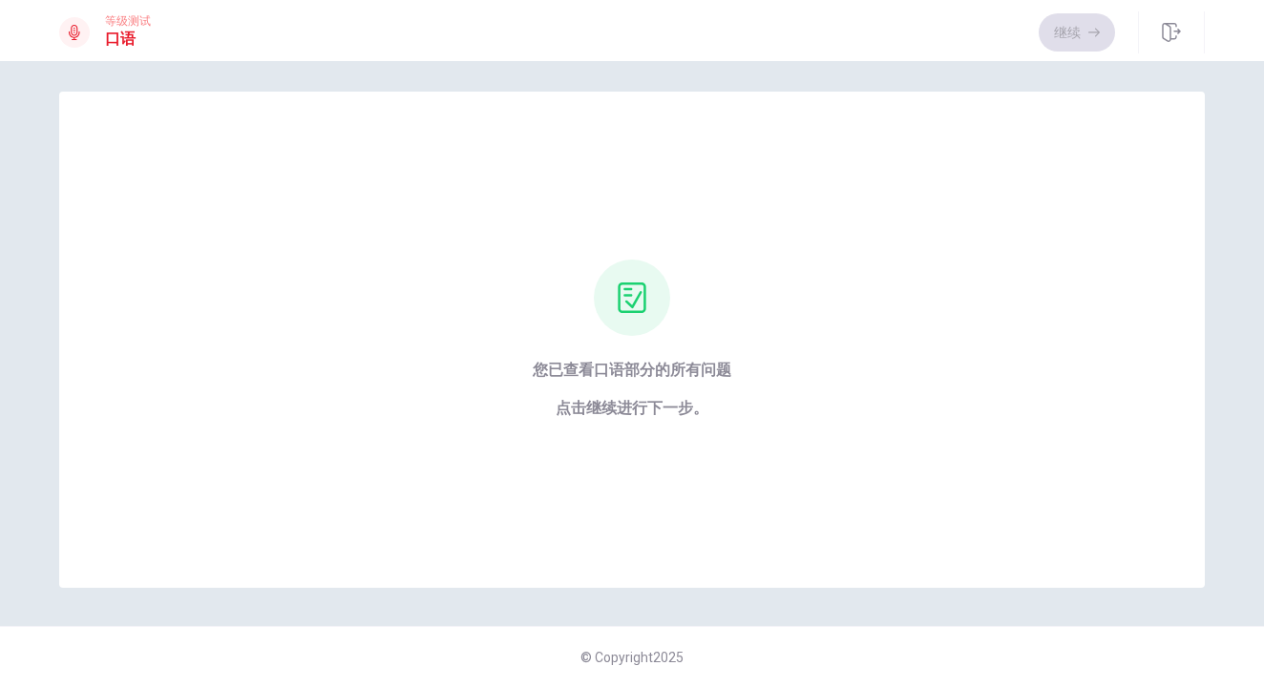
scroll to position [8, 0]
click at [1088, 34] on button "继续" at bounding box center [1077, 32] width 76 height 38
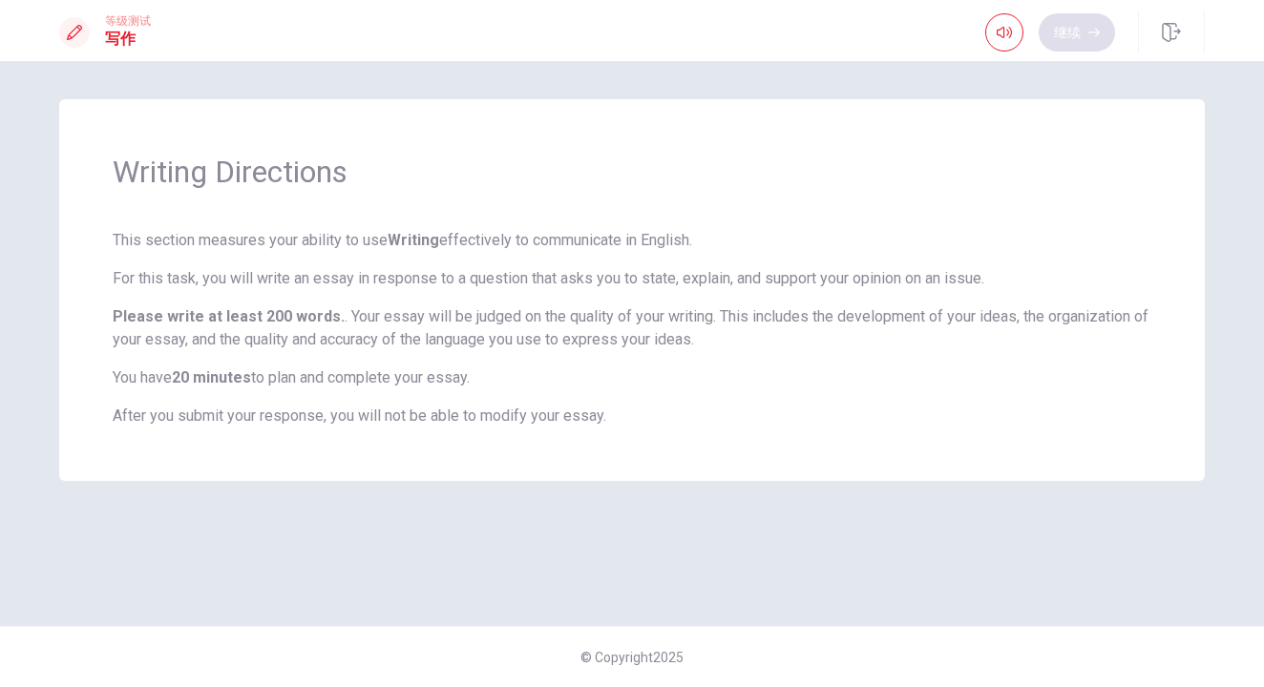
scroll to position [0, 0]
click at [1069, 39] on button "继续" at bounding box center [1077, 32] width 76 height 38
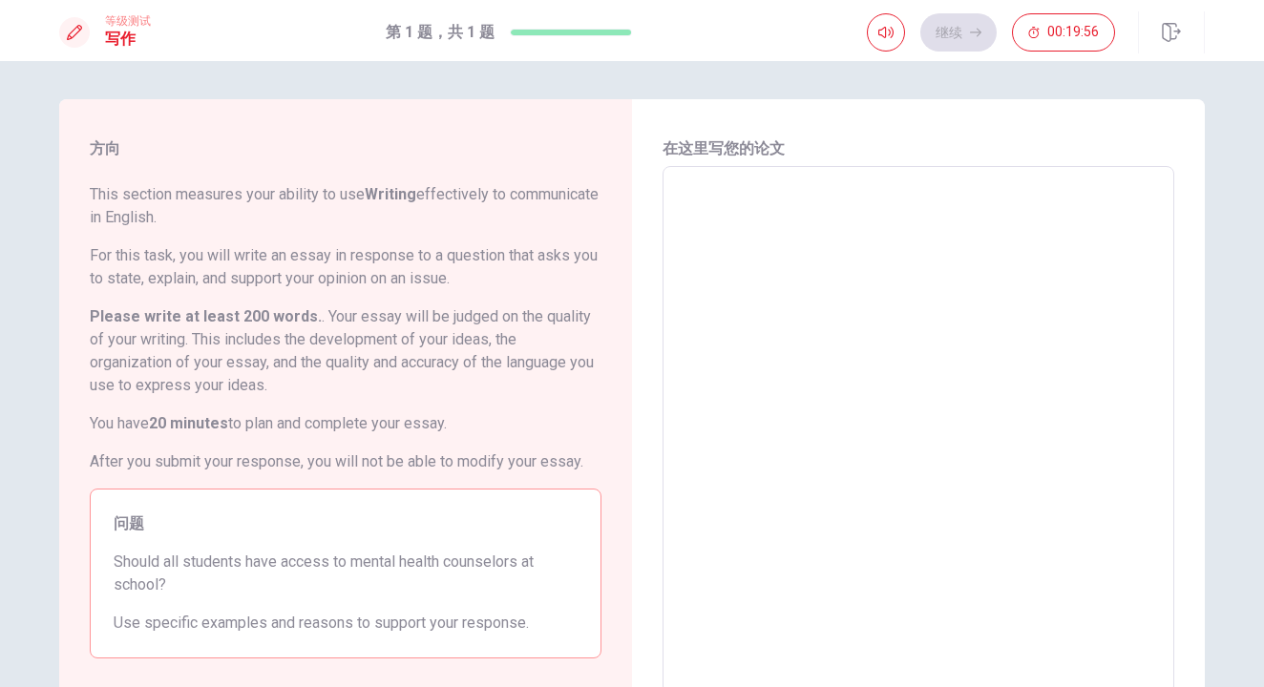
drag, startPoint x: 93, startPoint y: 195, endPoint x: 164, endPoint y: 194, distance: 71.6
click at [164, 194] on span "This section measures your ability to use Writing effectively to communicate in…" at bounding box center [346, 206] width 512 height 46
click at [731, 210] on textarea at bounding box center [918, 430] width 485 height 497
type textarea "ni"
type textarea "x"
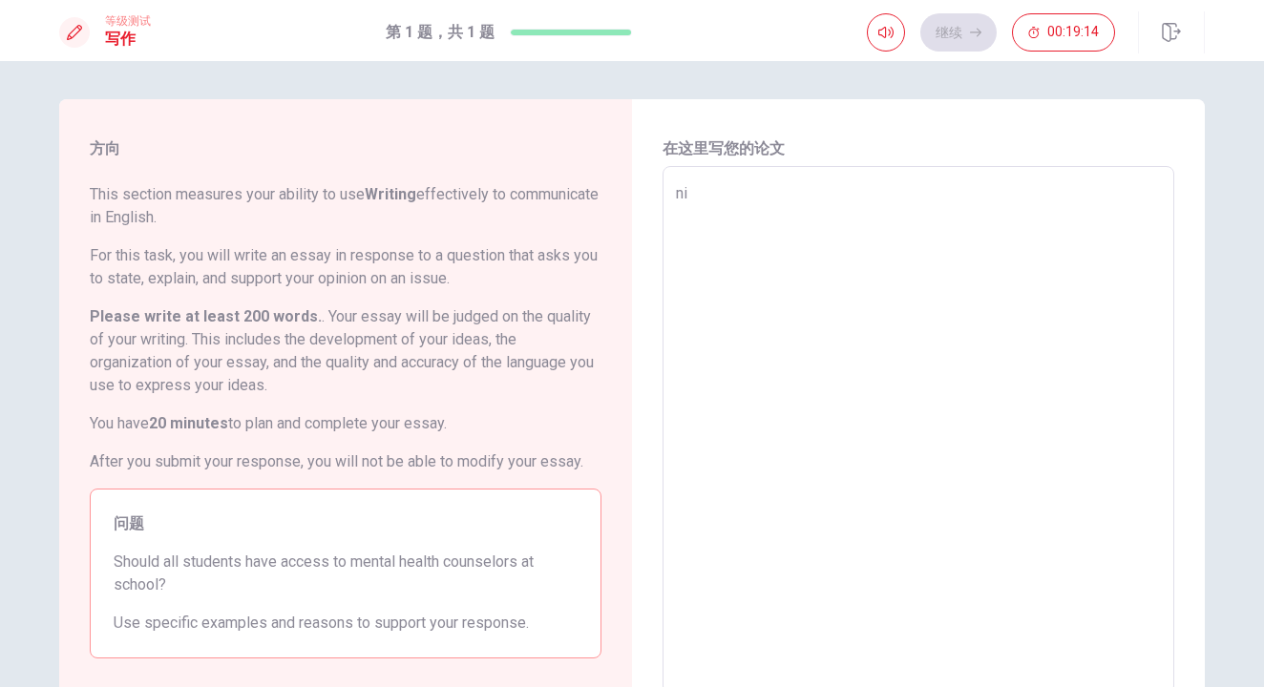
type textarea "n"
type textarea "x"
type textarea "ｎ"
type textarea "x"
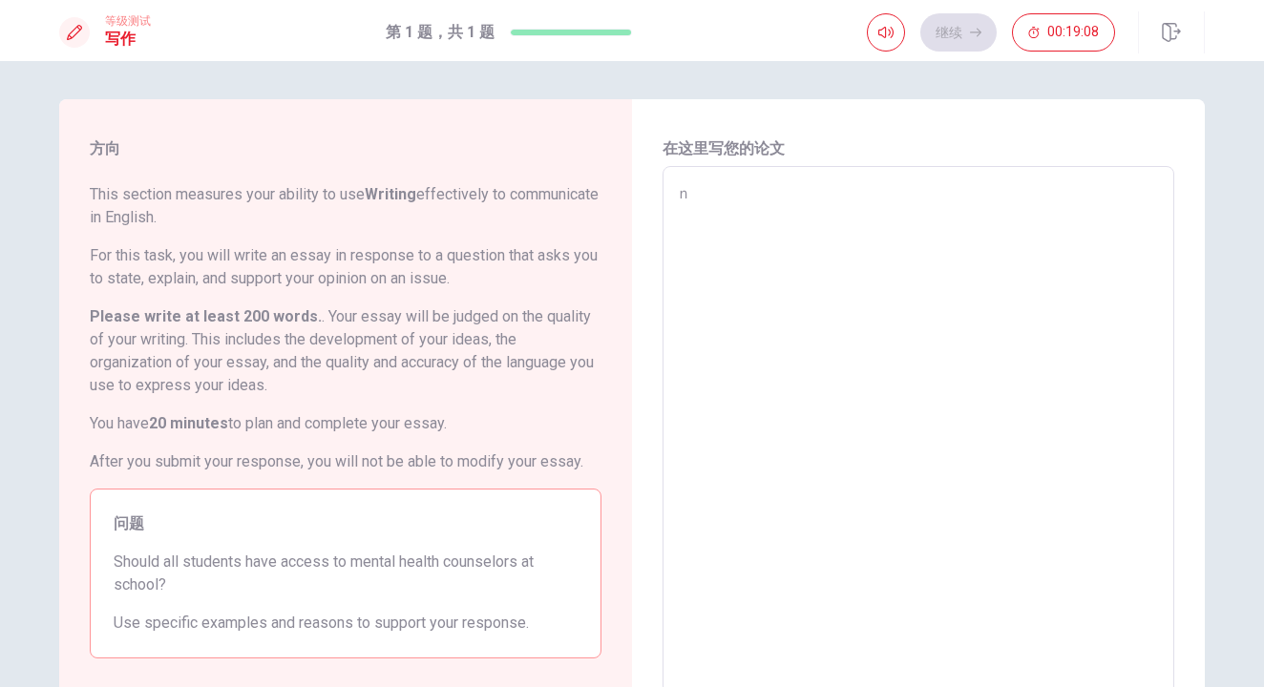
type textarea "ｎｏ"
type textarea "x"
type textarea "ｎｏn"
type textarea "x"
type textarea "ｎｏno"
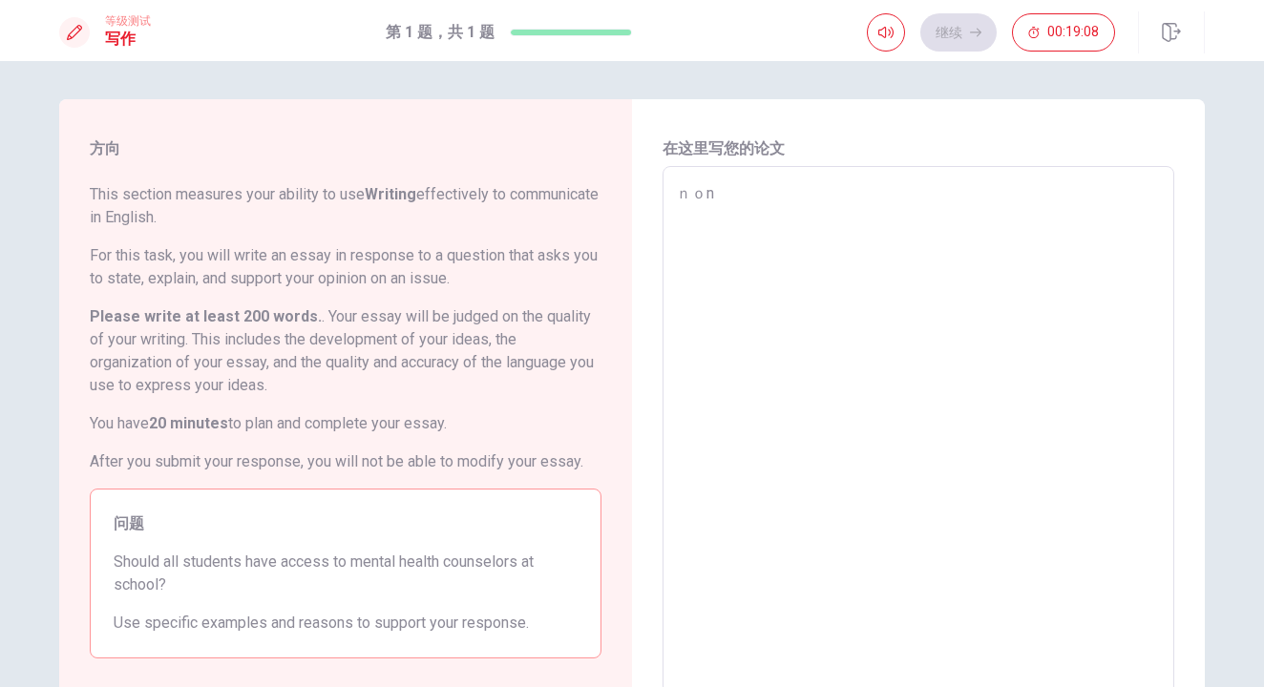
type textarea "x"
type textarea "ｎｏn"
type textarea "x"
type textarea "ｎｏ"
type textarea "x"
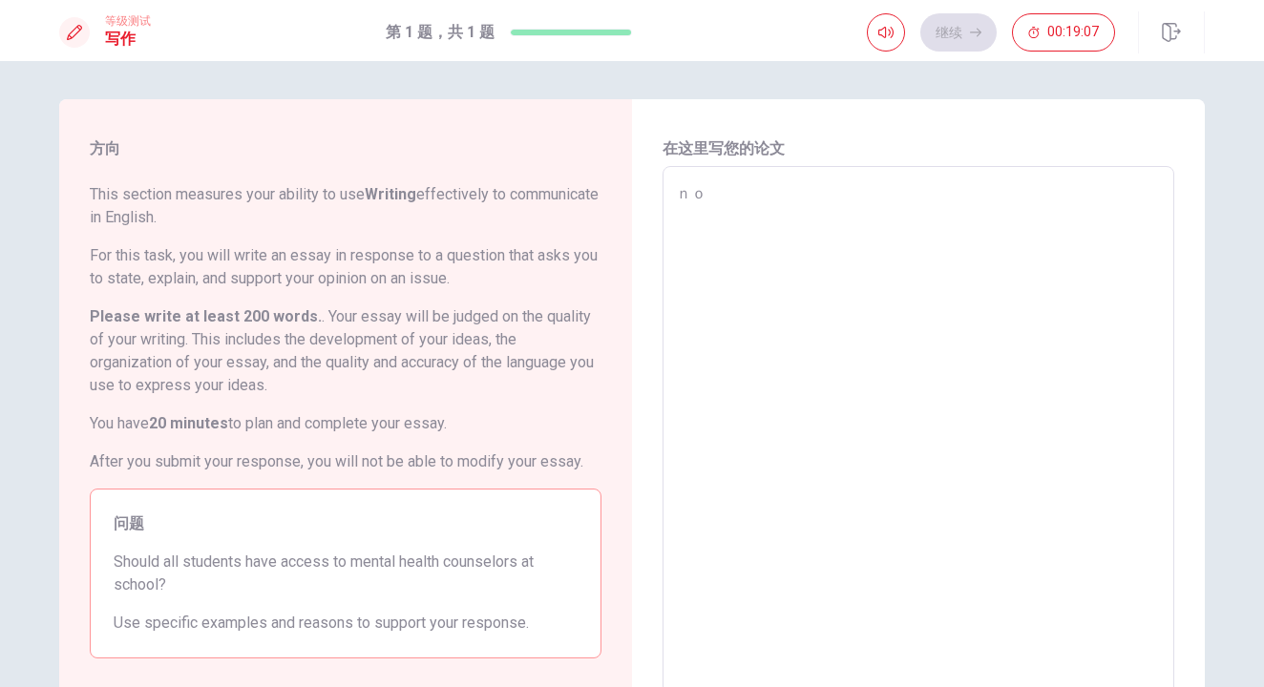
type textarea "ｎ"
type textarea "x"
type textarea "n"
type textarea "x"
type textarea "no"
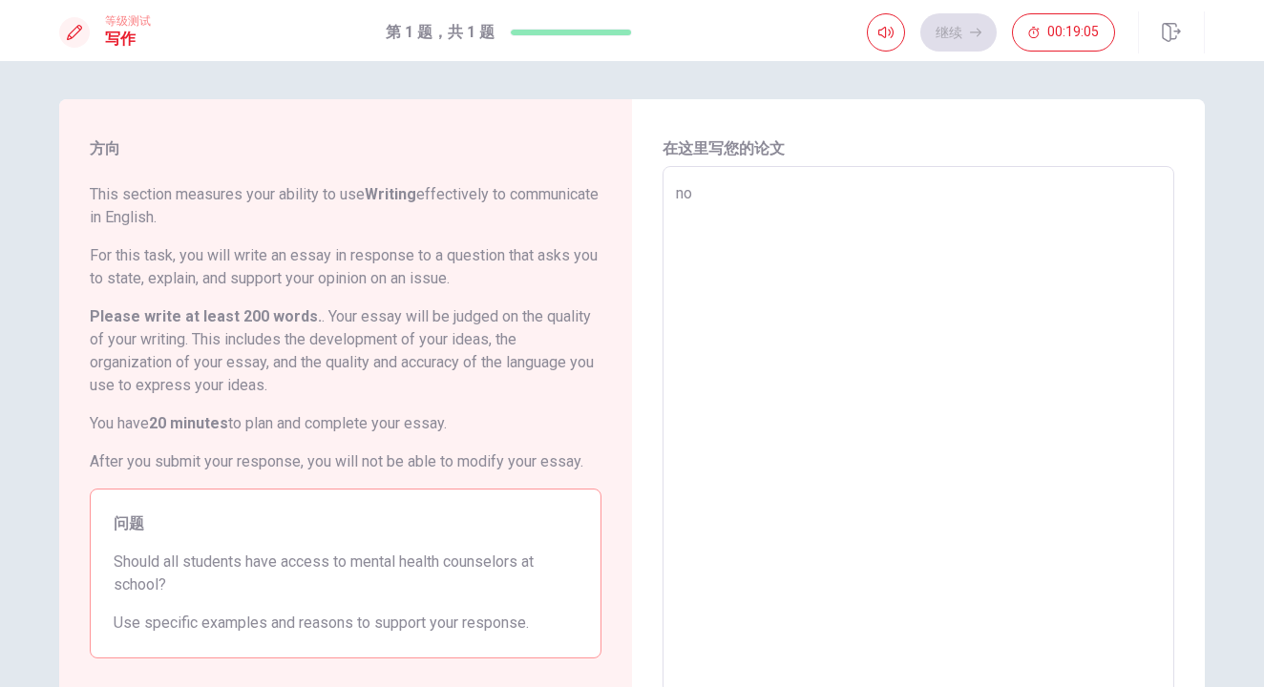
type textarea "x"
type textarea "no,"
type textarea "x"
type textarea "no,"
type textarea "x"
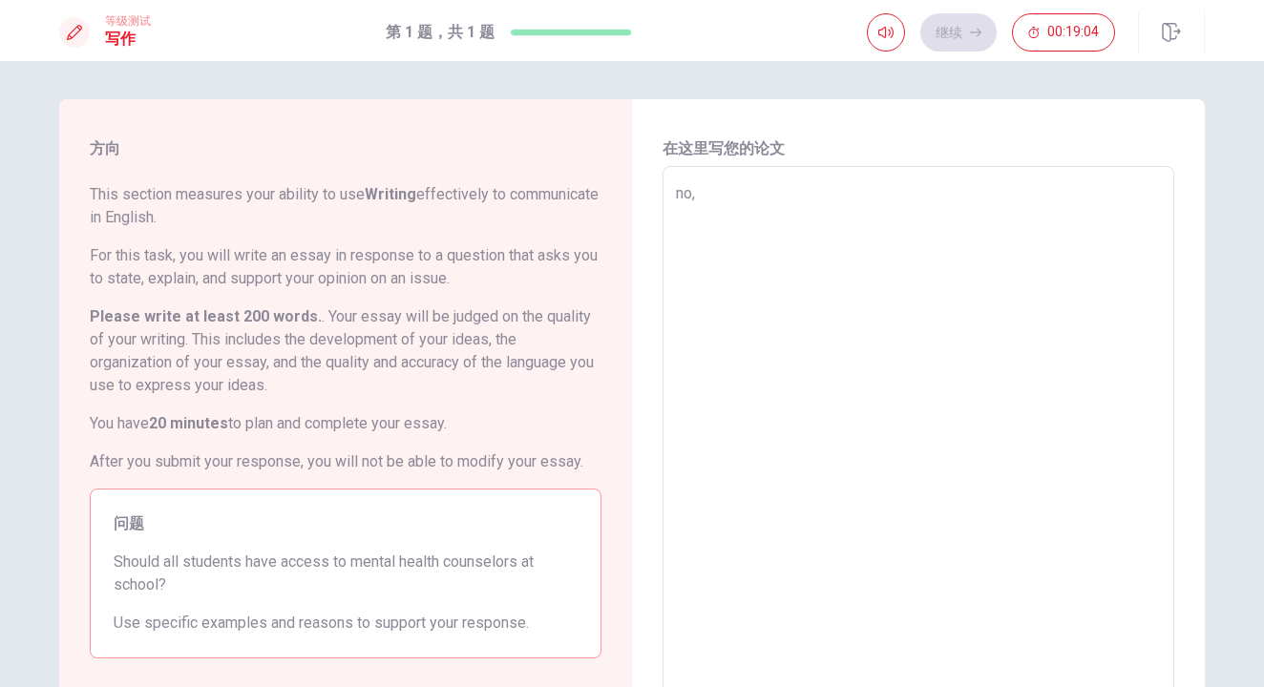
type textarea "no, ㄛ"
type textarea "x"
type textarea "no,"
type textarea "x"
type textarea "no, Ｉ"
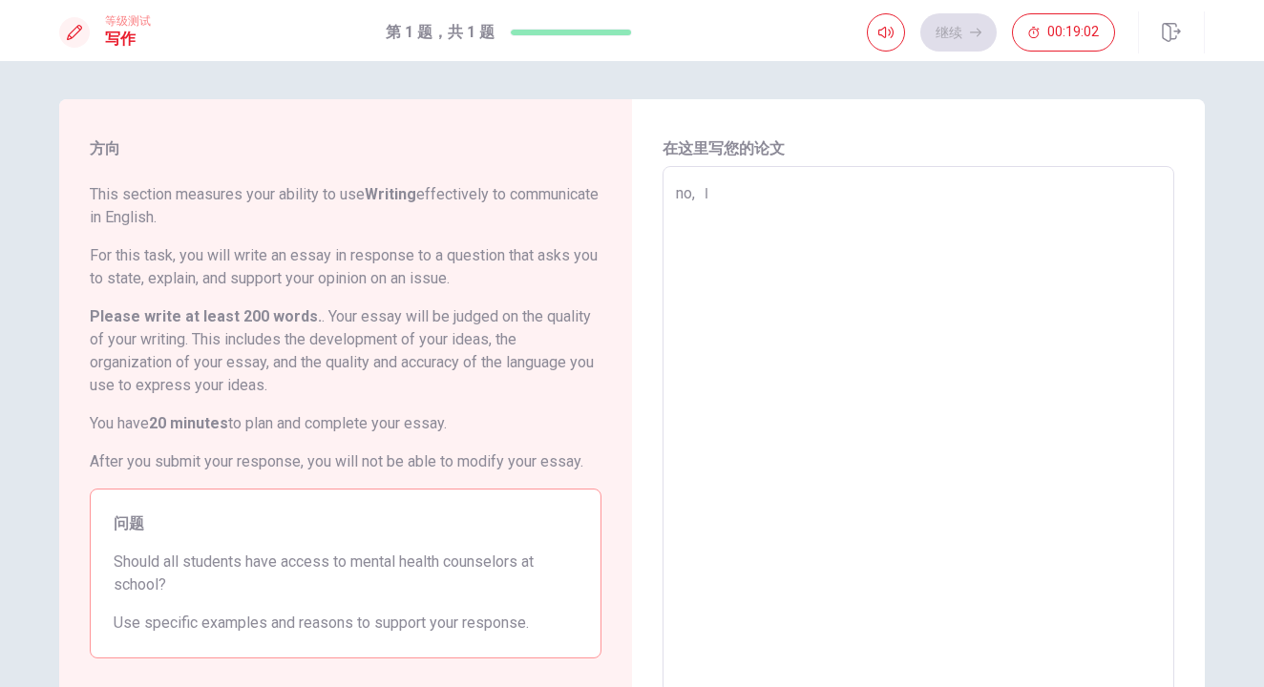
type textarea "x"
type textarea "no,"
type textarea "x"
type textarea "no,"
type textarea "x"
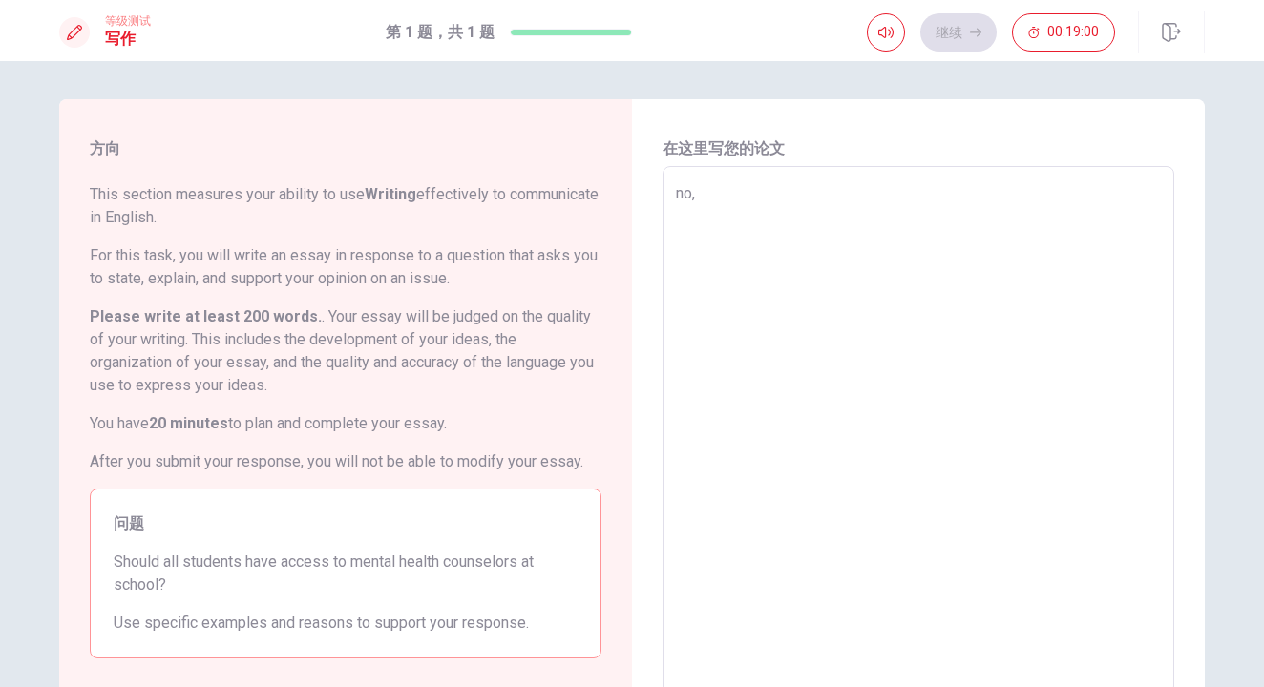
type textarea "no, Ｉ"
type textarea "x"
type textarea "no,"
type textarea "x"
type textarea "no, ｉ"
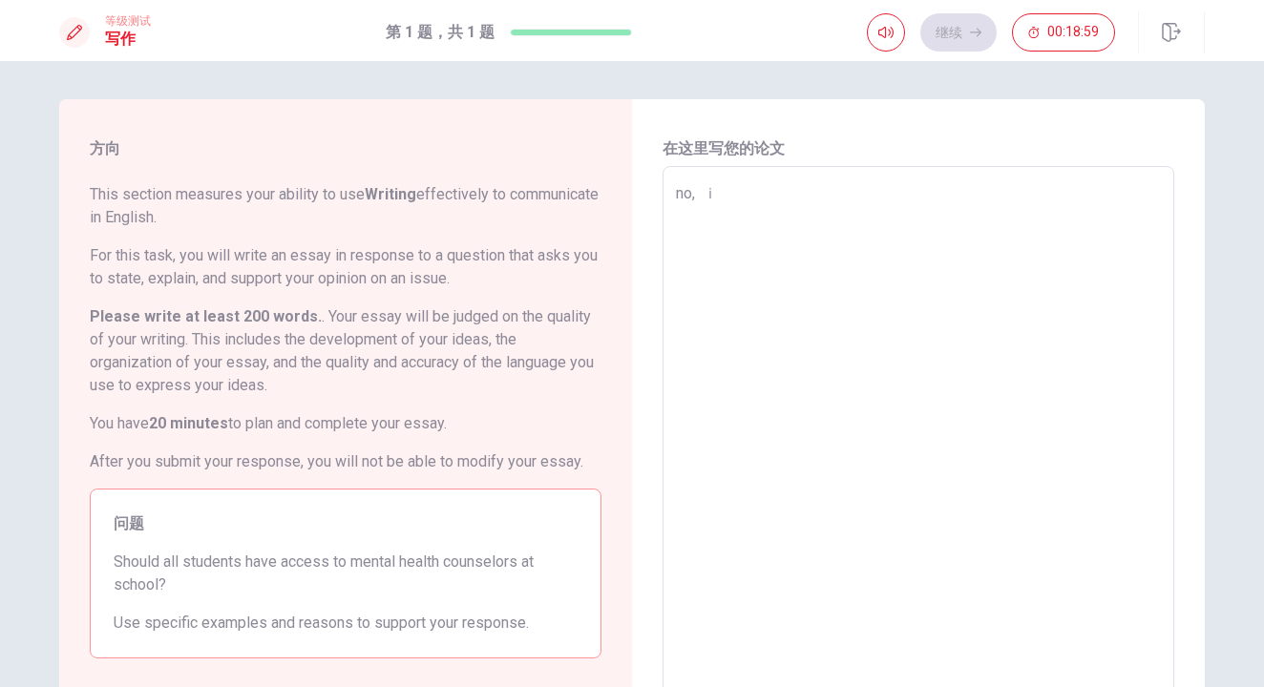
type textarea "x"
type textarea "no,"
type textarea "x"
type textarea "no,"
type textarea "x"
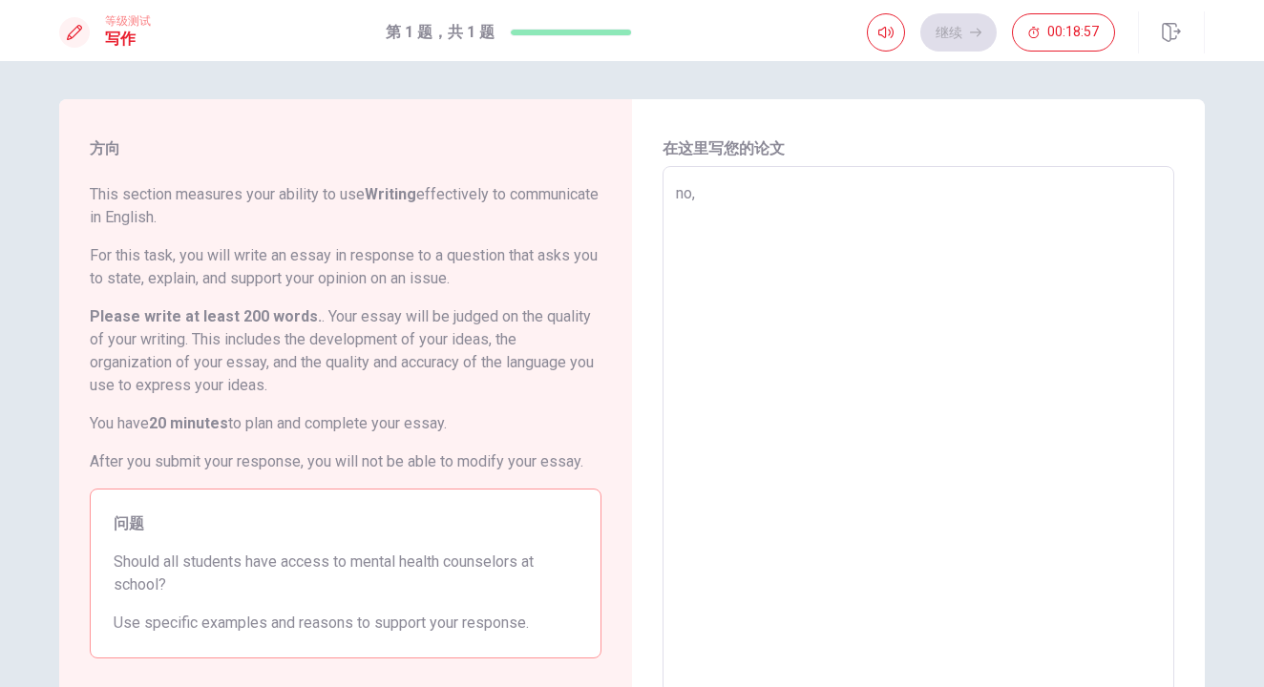
type textarea "no, ｉ"
type textarea "x"
type textarea "no,"
type textarea "x"
type textarea "no,"
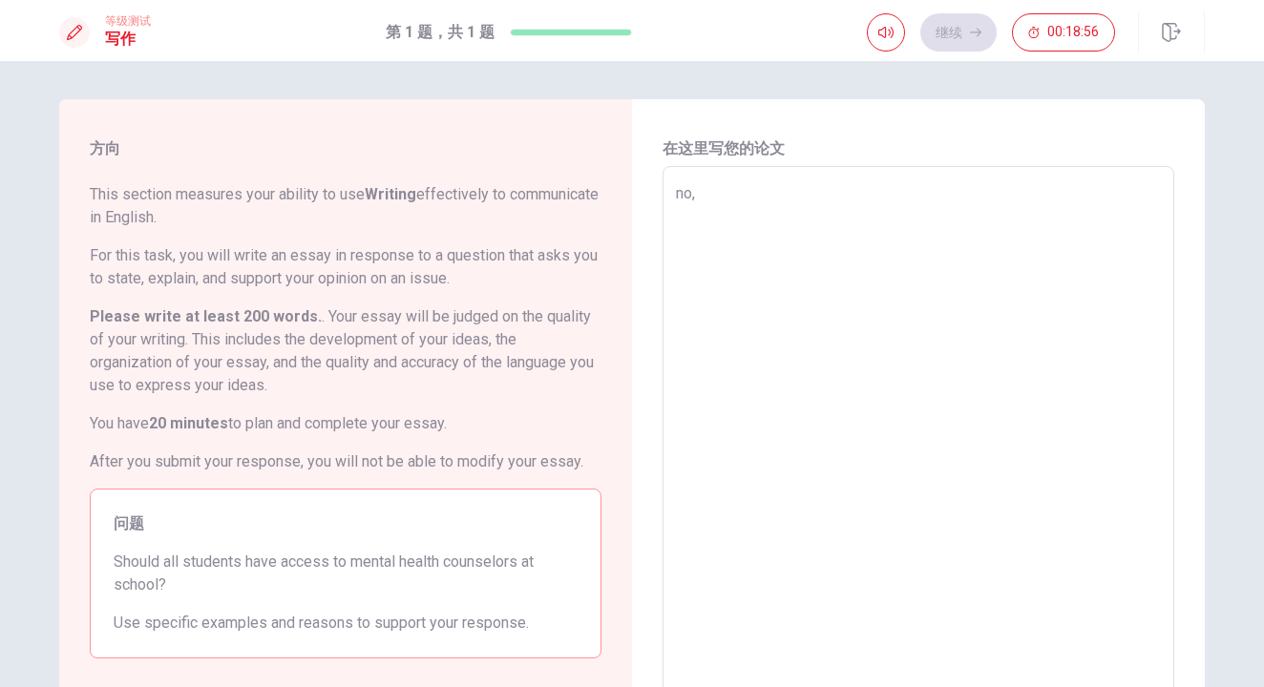
type textarea "x"
type textarea "no, ｕ"
type textarea "x"
type textarea "no,"
type textarea "x"
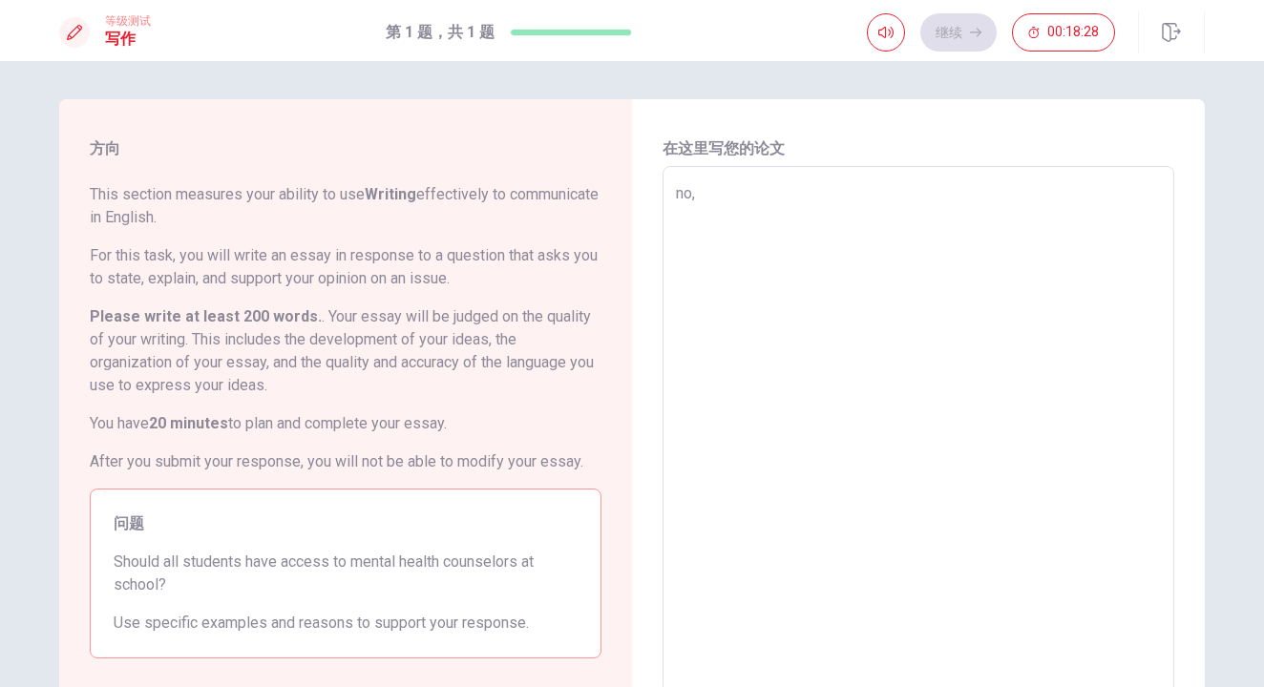
type textarea "no, j"
type textarea "x"
type textarea "no,"
type textarea "x"
type textarea "no,"
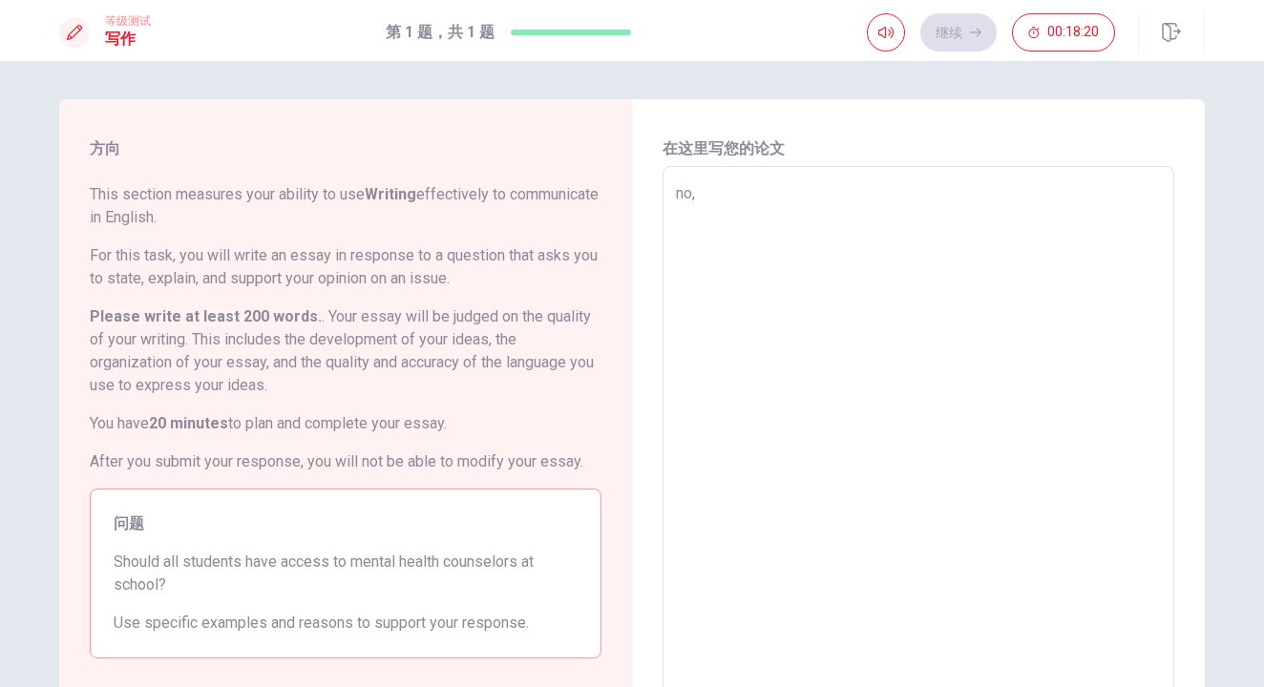
type textarea "x"
type textarea "no,"
type textarea "x"
type textarea "n"
type textarea "x"
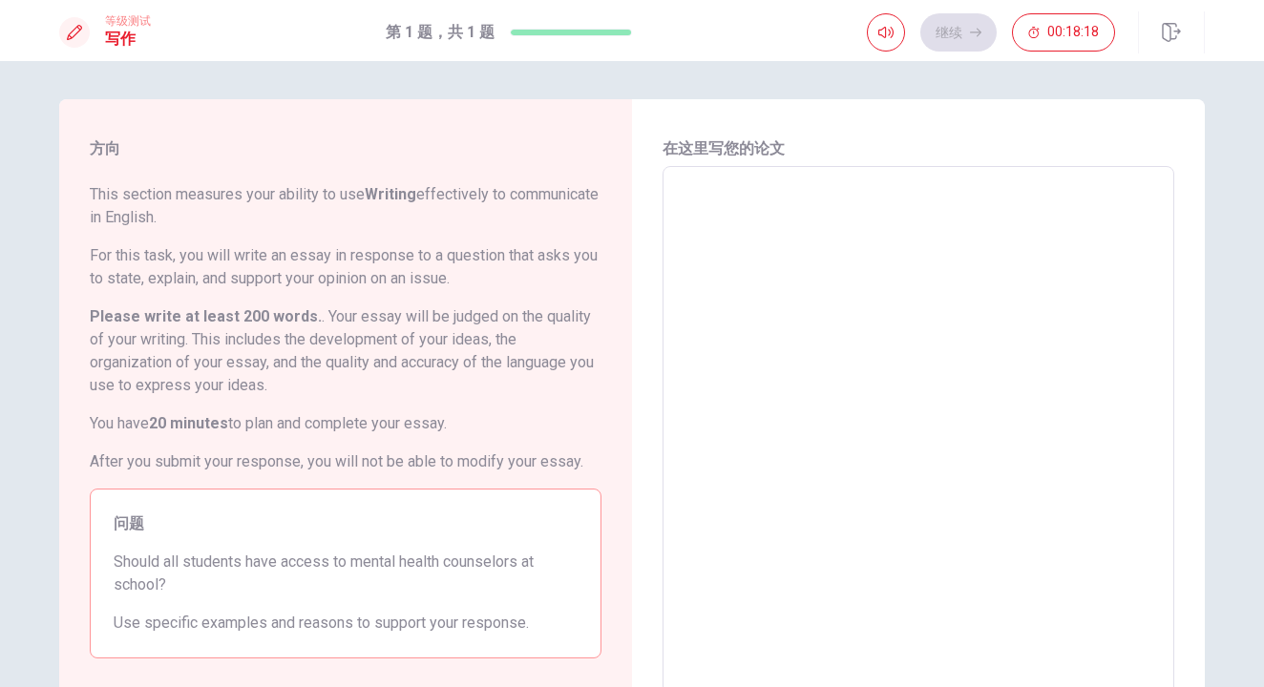
type textarea "y"
type textarea "x"
type textarea "ye"
type textarea "x"
type textarea "yes,"
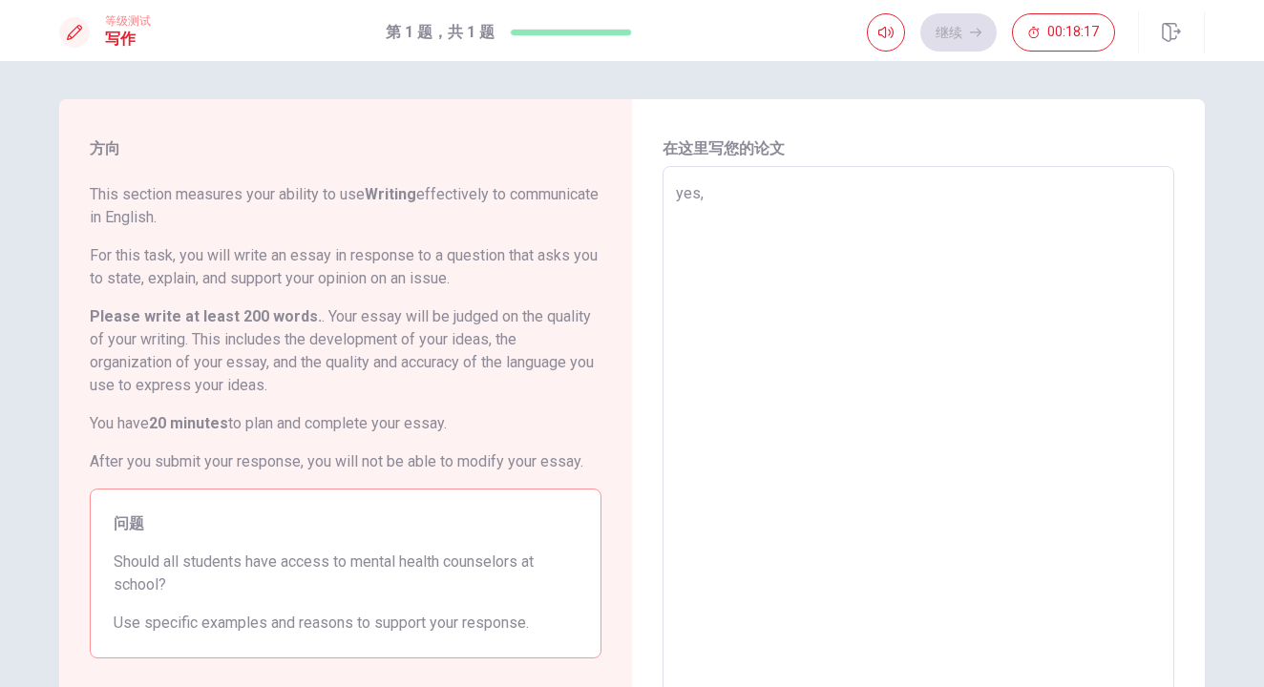
type textarea "x"
type textarea "yes,"
type textarea "x"
type textarea "yes, b"
type textarea "x"
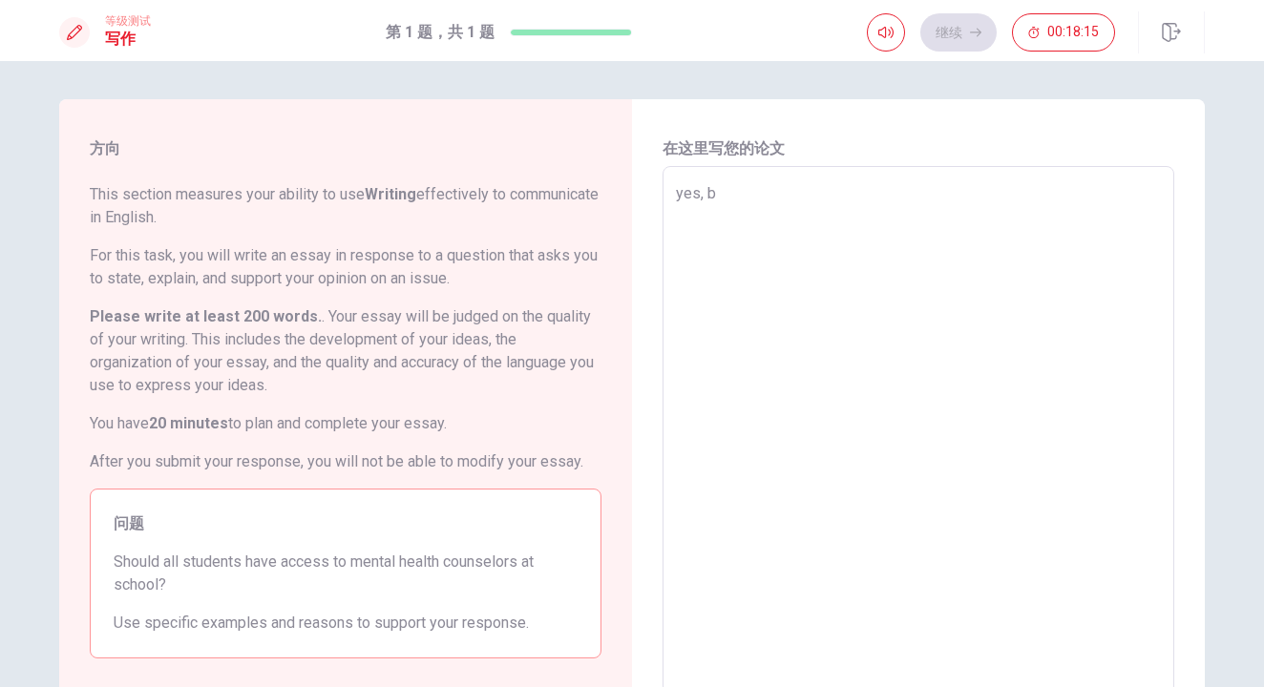
type textarea "yes,"
type textarea "x"
type textarea "yes, i"
type textarea "x"
type textarea "yes, it"
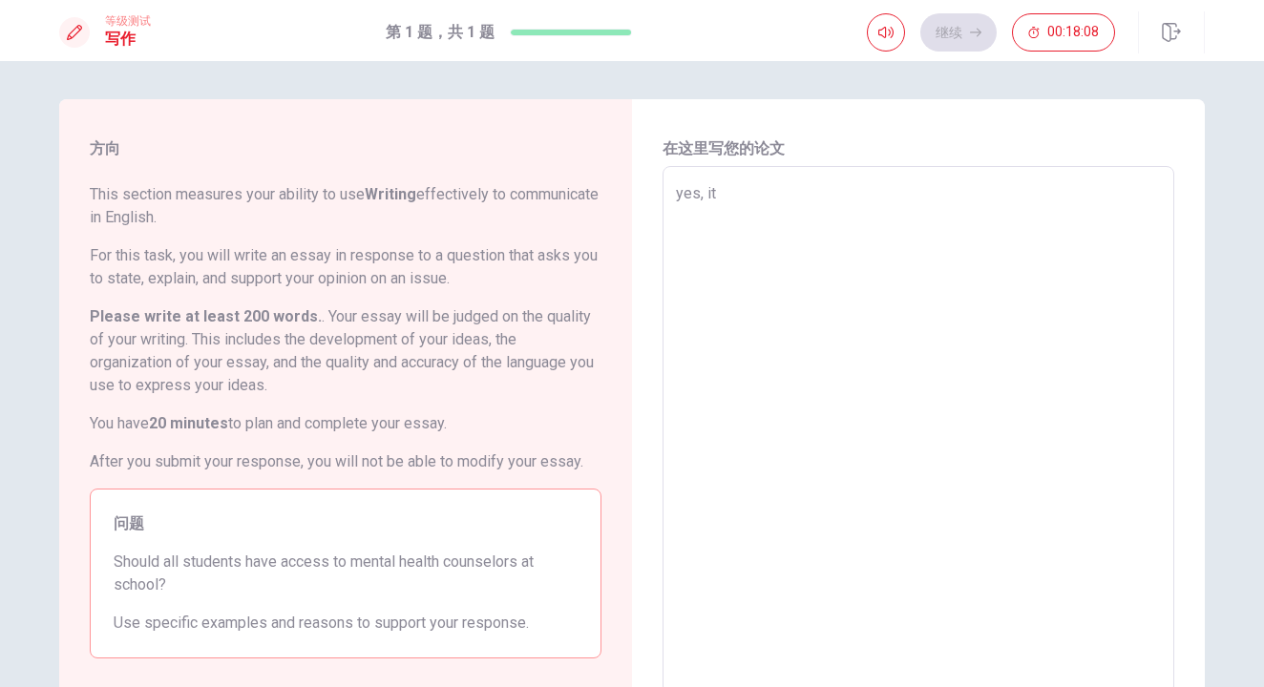
type textarea "x"
type textarea "yes, i"
type textarea "x"
type textarea "yes,"
type textarea "x"
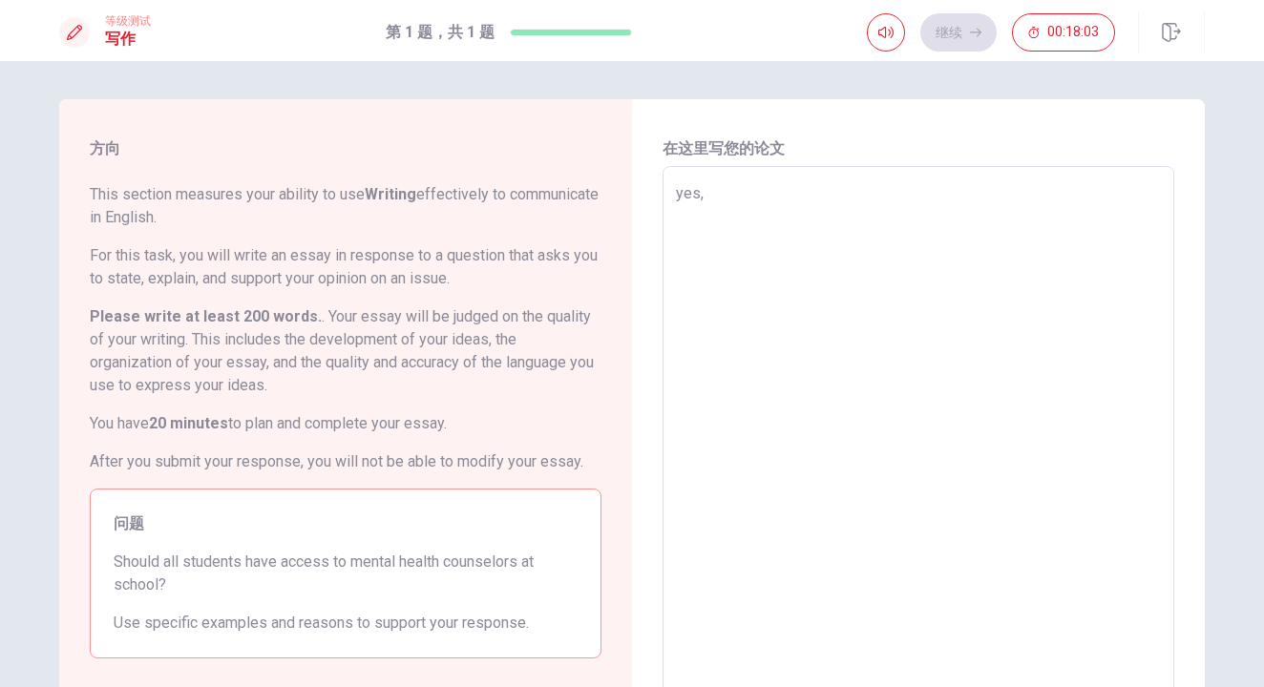
type textarea "yes, t"
type textarea "x"
type textarea "yes, tg"
type textarea "x"
type textarea "yes, tge"
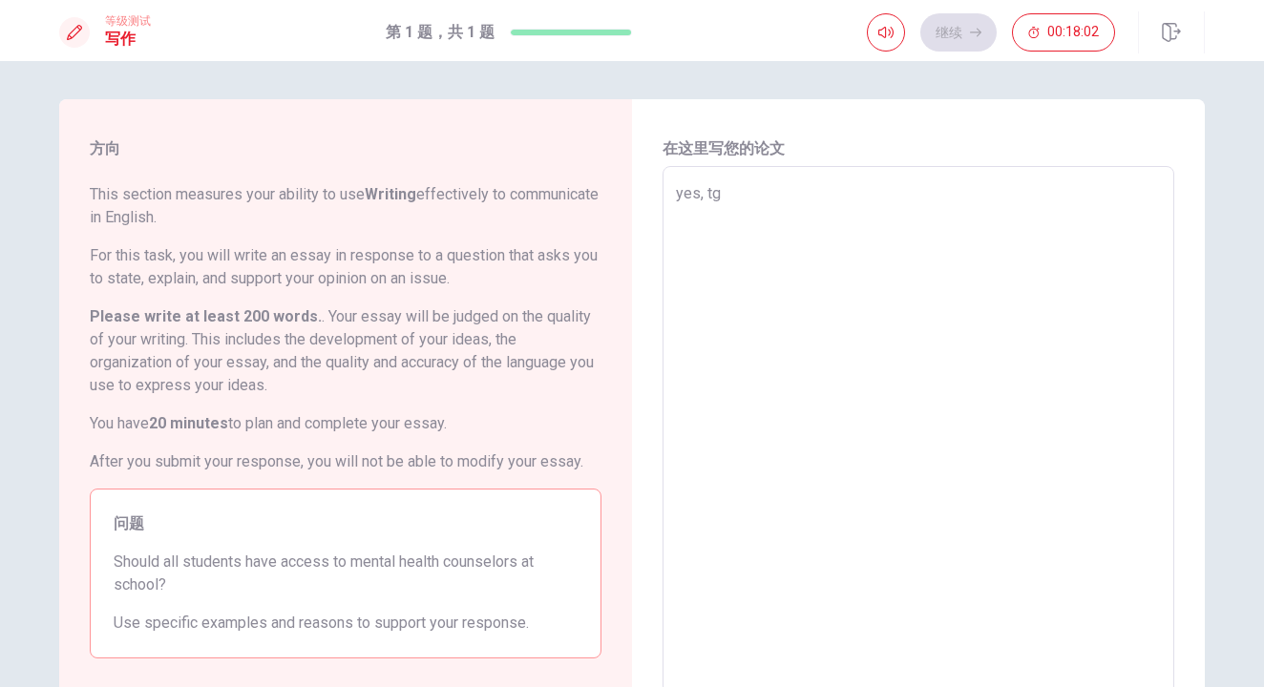
type textarea "x"
type textarea "yes, tget"
type textarea "x"
type textarea "yes, tge"
type textarea "x"
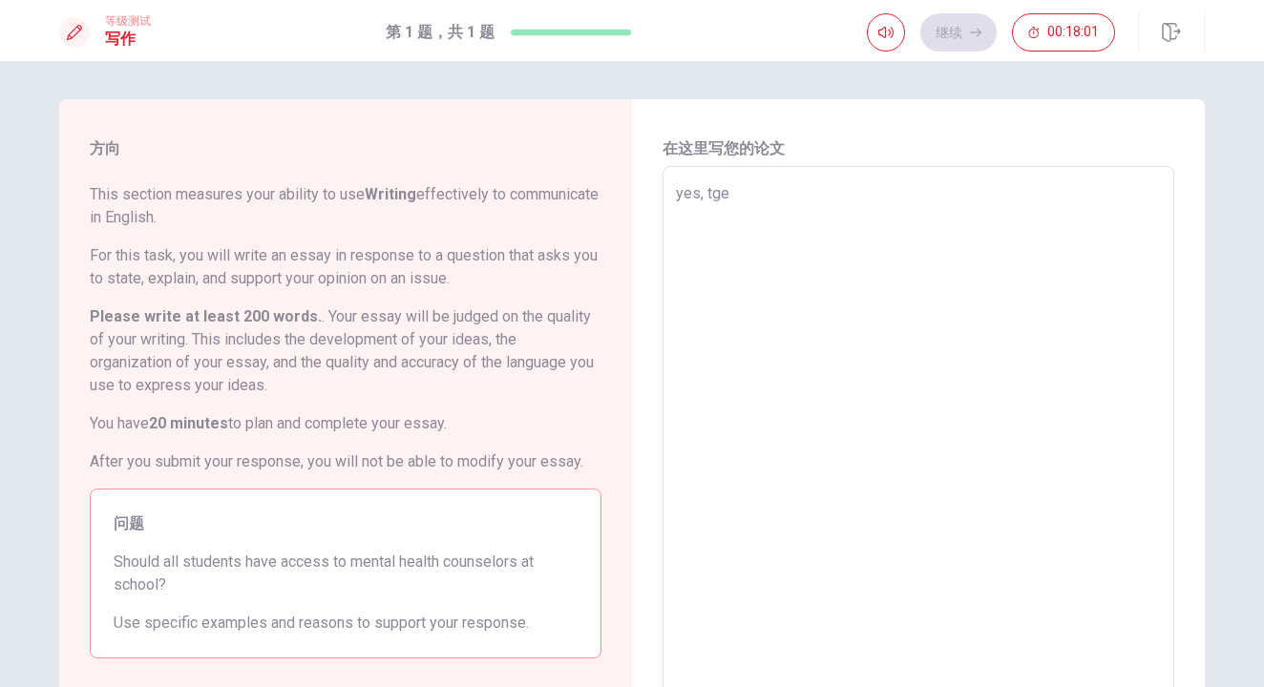
type textarea "yes, tg"
type textarea "x"
type textarea "yes, t"
type textarea "x"
type textarea "yes,"
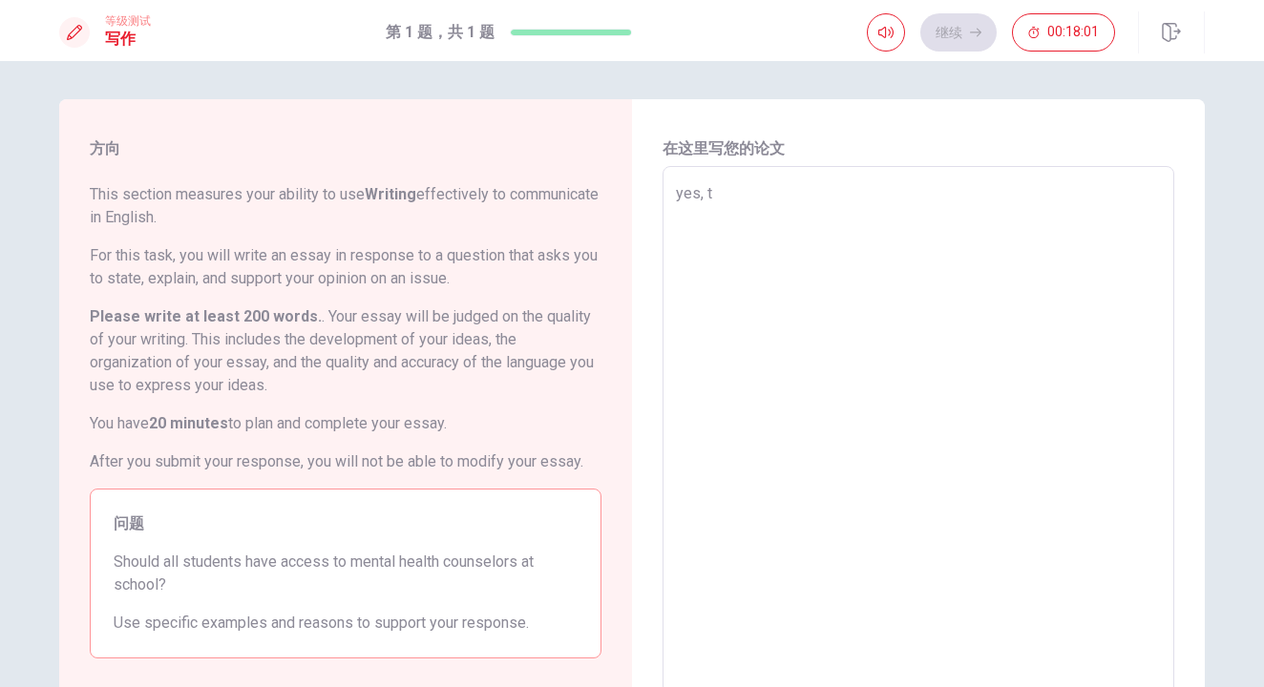
type textarea "x"
type textarea "yes, a"
type textarea "x"
type textarea "yes, al"
type textarea "x"
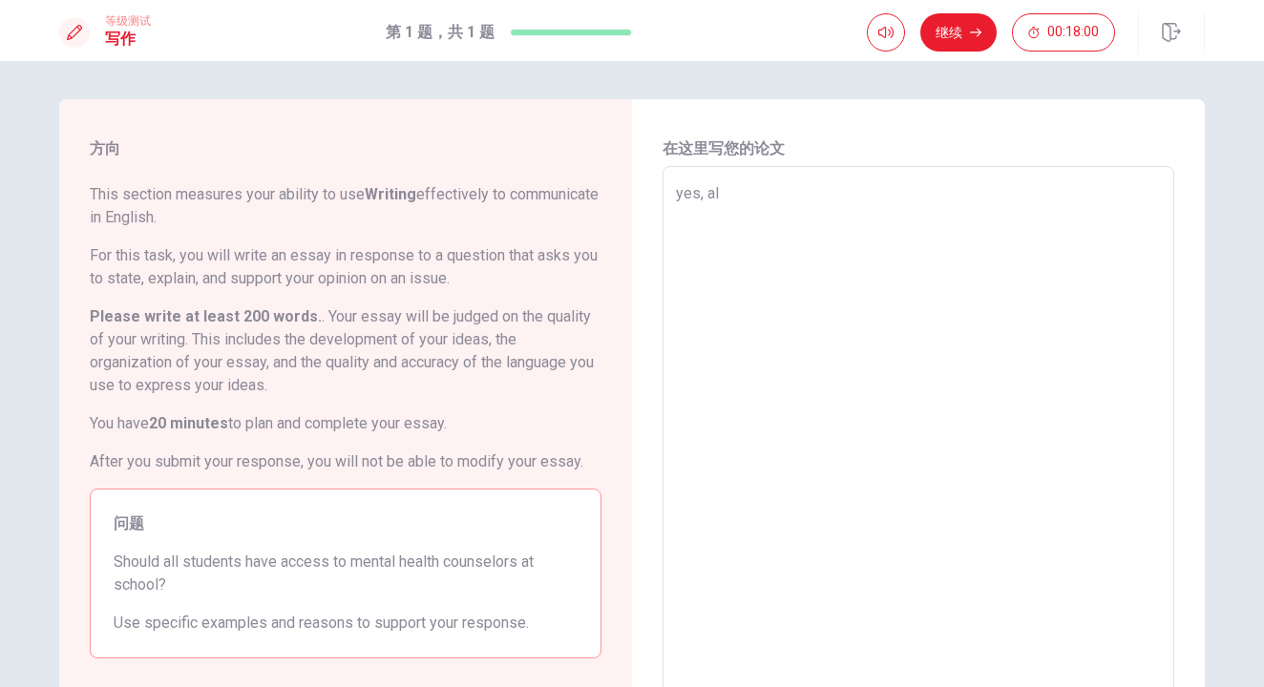
type textarea "yes, all"
type textarea "x"
type textarea "yes, all"
type textarea "x"
type textarea "yes, all s"
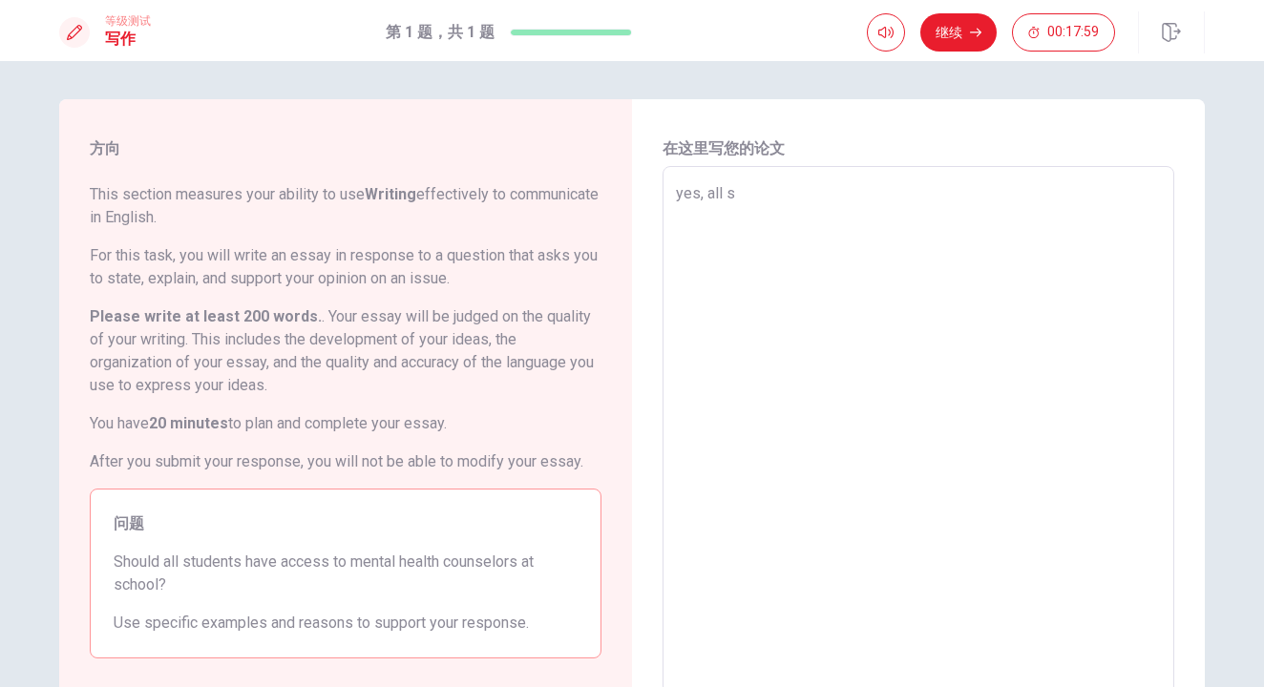
type textarea "x"
type textarea "yes, all st"
type textarea "x"
type textarea "yes, all stu"
type textarea "x"
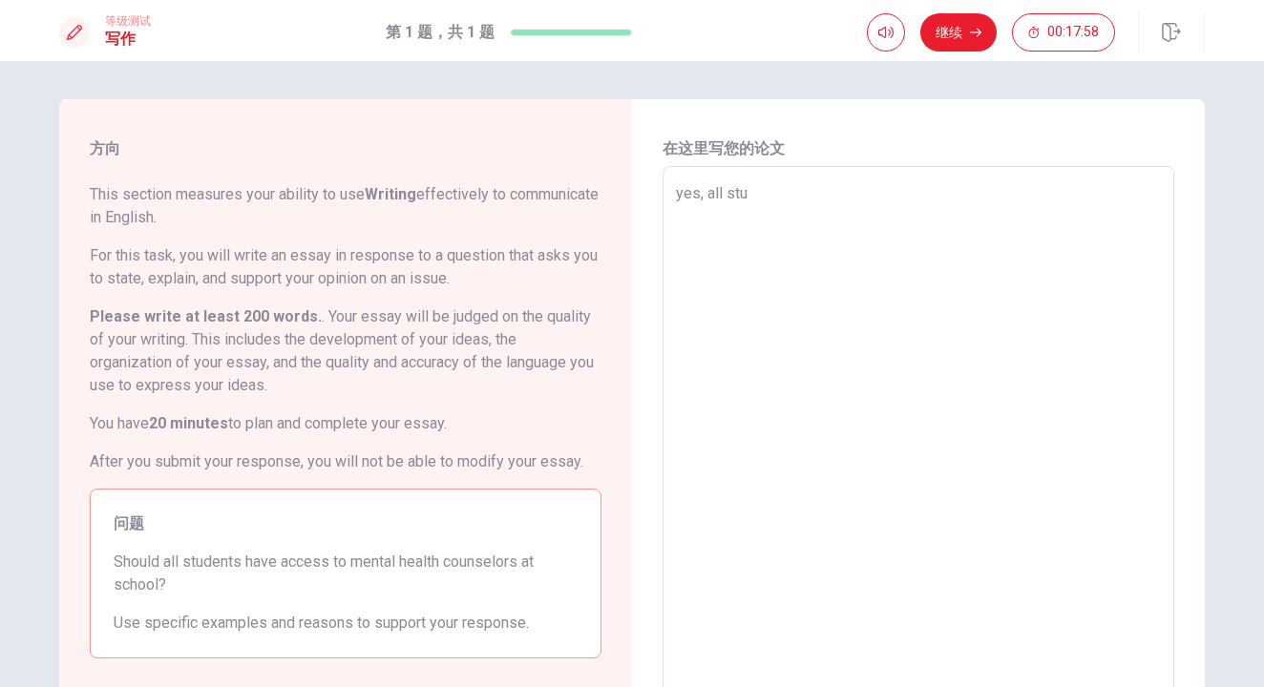
type textarea "yes, all stud"
type textarea "x"
type textarea "yes, all stude"
type textarea "x"
type textarea "yes, all studen"
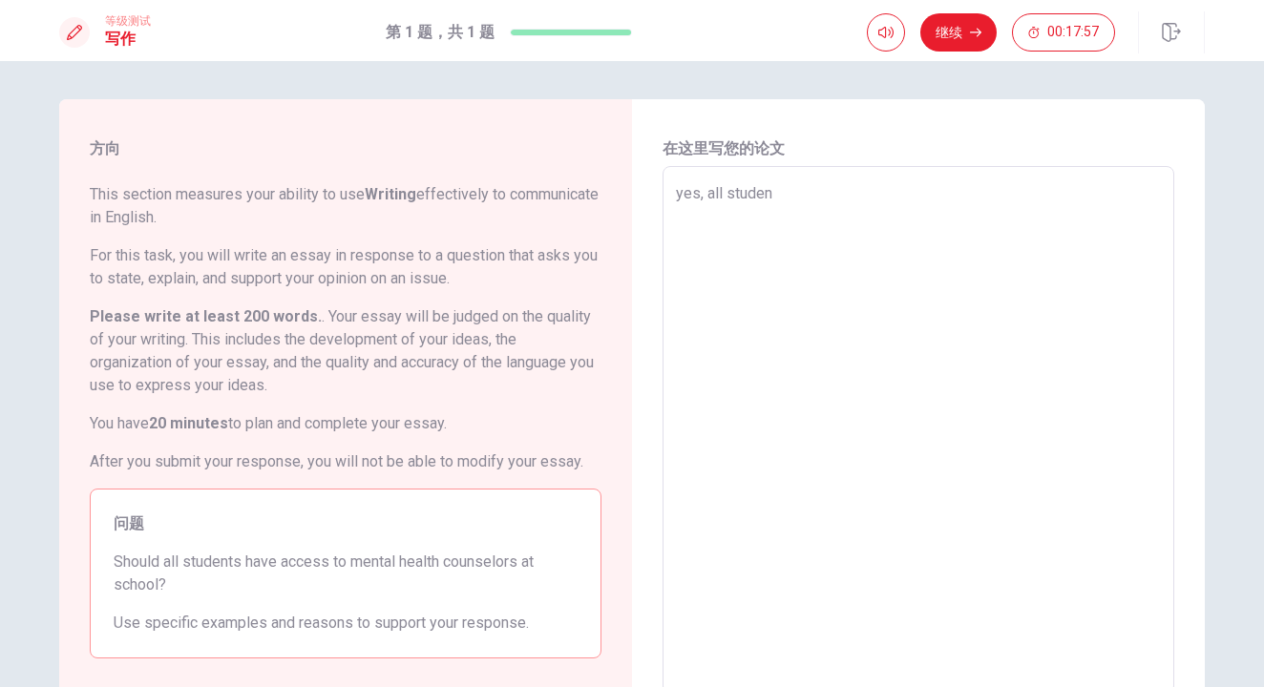
type textarea "x"
type textarea "yes, all student"
type textarea "x"
type textarea "yes, all students"
type textarea "x"
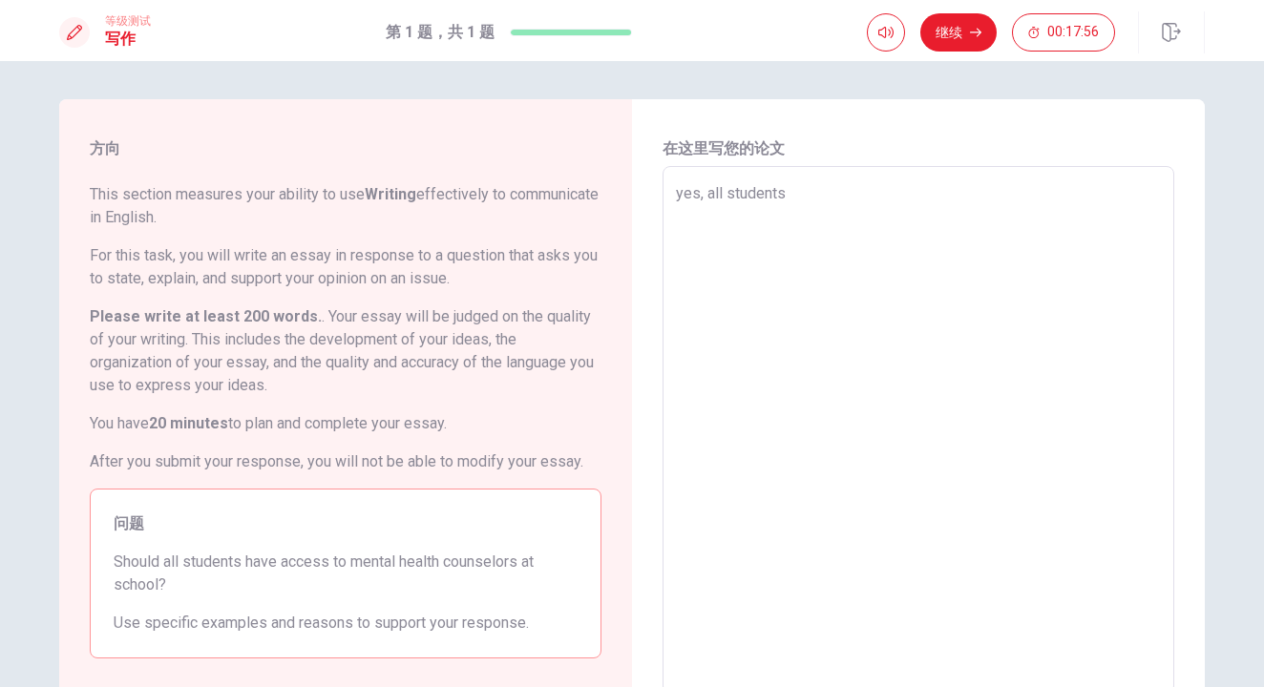
type textarea "yes, all students"
type textarea "x"
type textarea "yes, all students s"
type textarea "x"
type textarea "yes, all students sh"
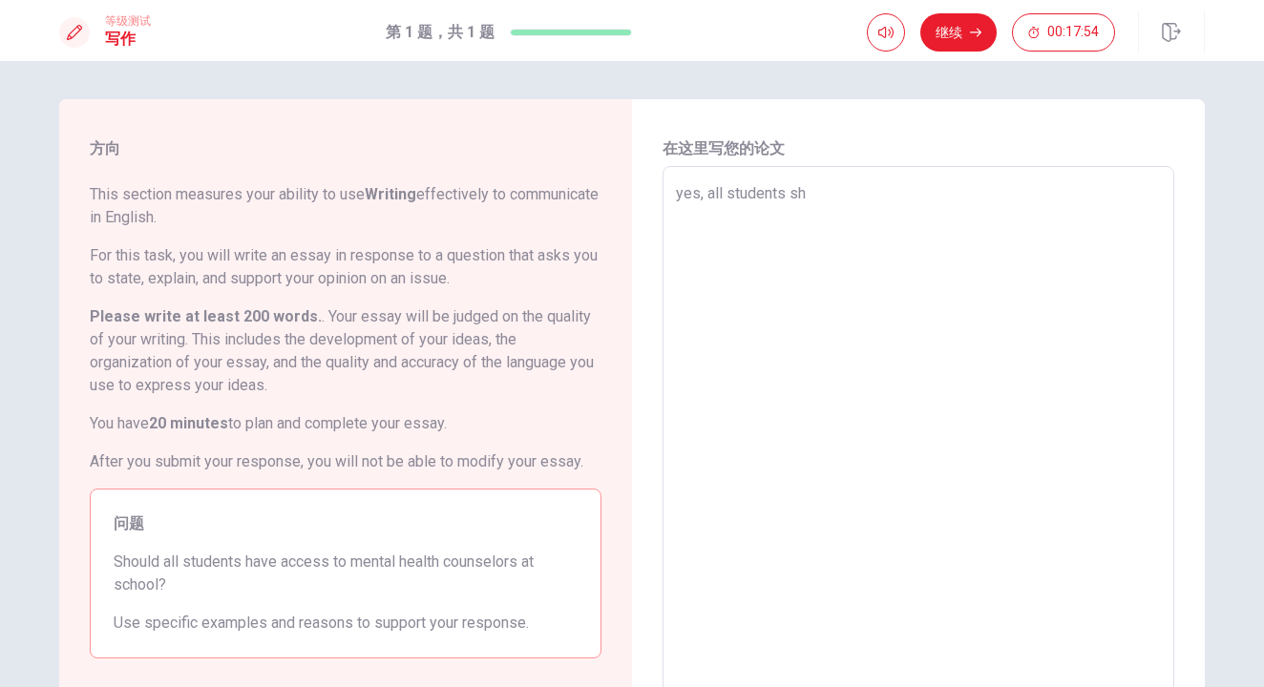
type textarea "x"
type textarea "yes, all students sho"
type textarea "x"
type textarea "yes, all students shol"
type textarea "x"
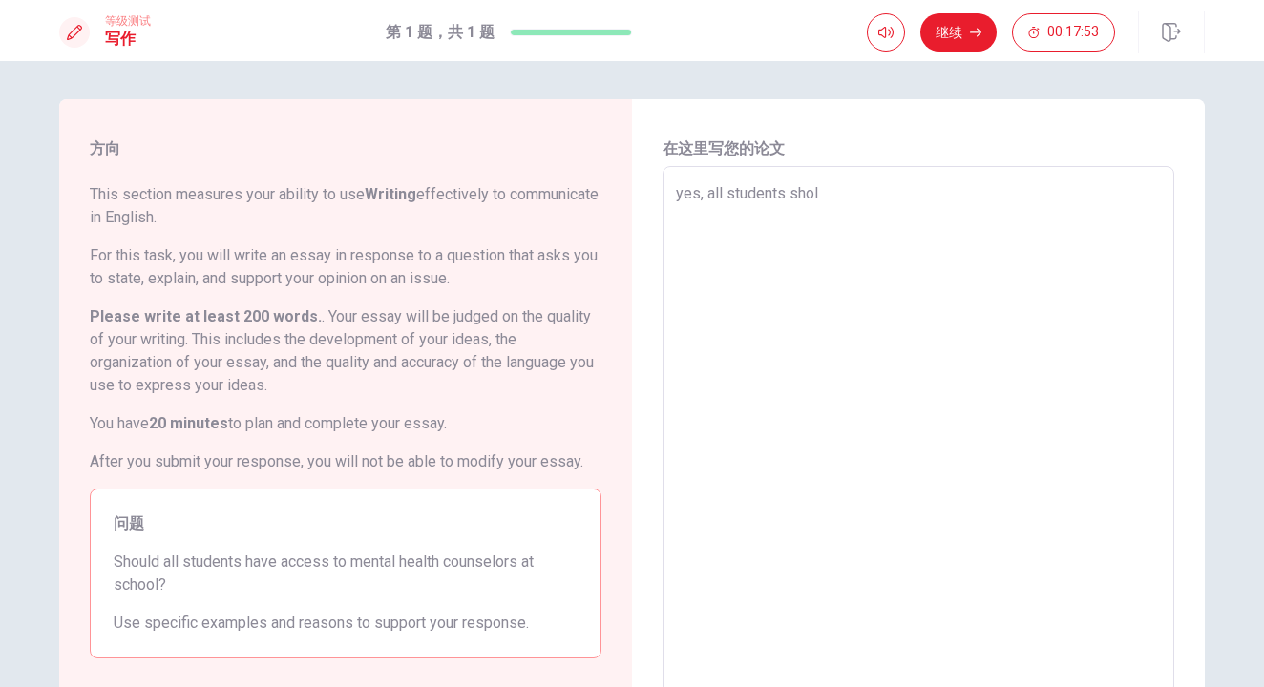
type textarea "yes, all students sho"
type textarea "x"
type textarea "yes, all students shou"
type textarea "x"
type textarea "yes, all students should"
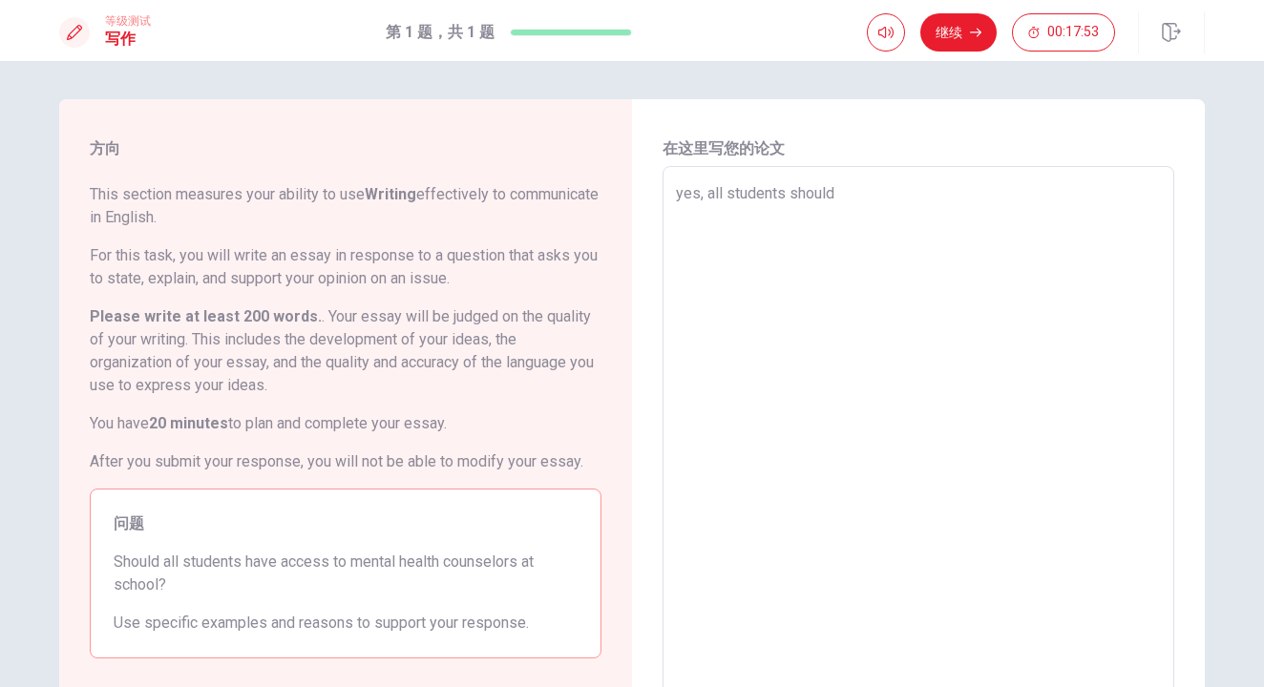
type textarea "x"
type textarea "yes, all students should"
type textarea "x"
type textarea "yes, all students should h"
type textarea "x"
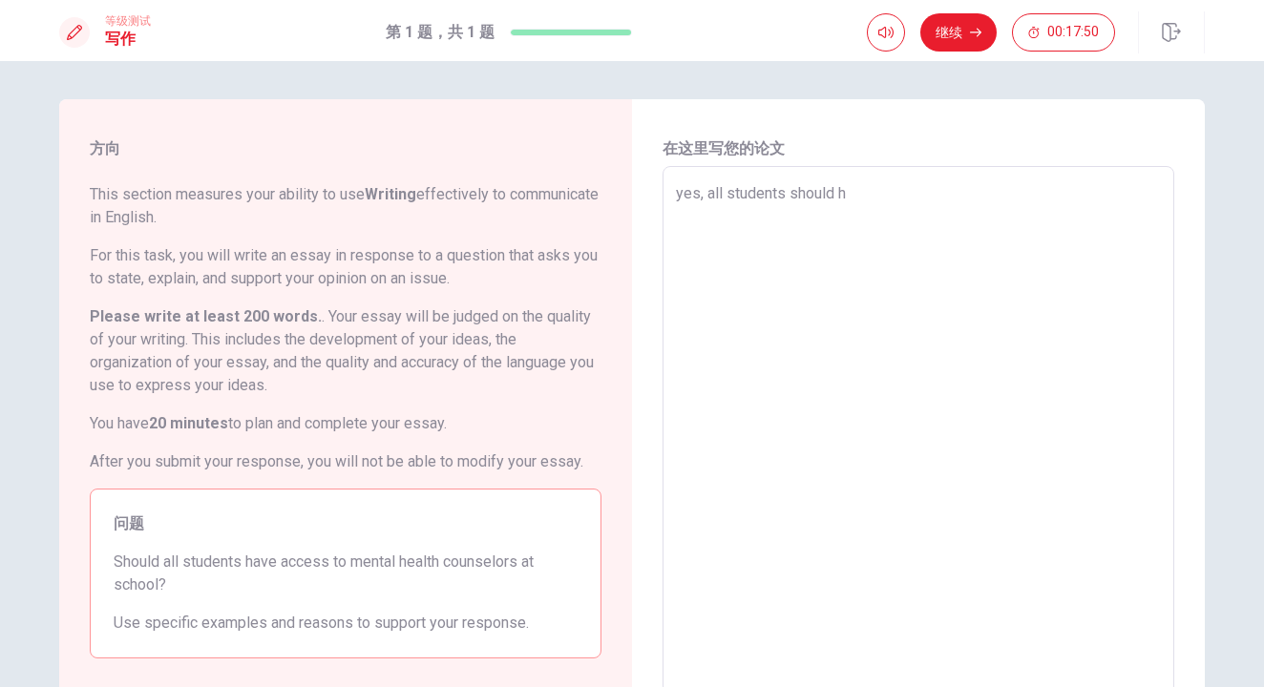
type textarea "yes, all students should ha"
type textarea "x"
type textarea "yes, all students should hav"
type textarea "x"
type textarea "yes, all students should have"
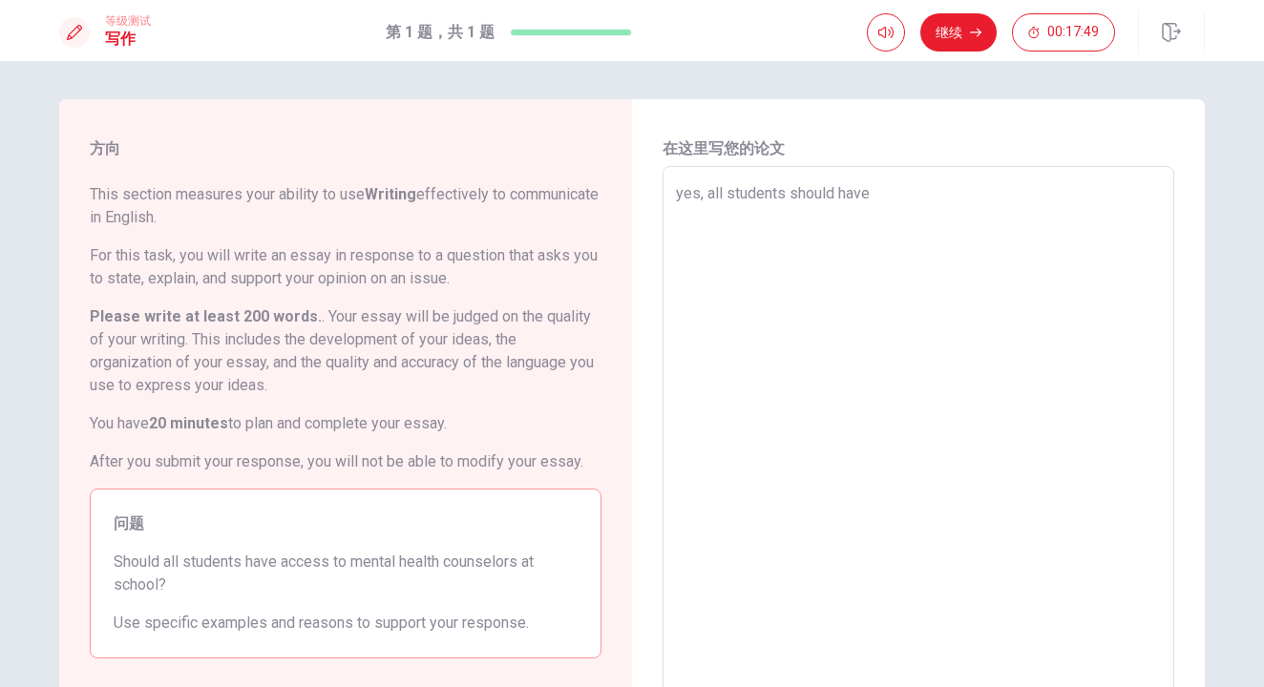
type textarea "x"
type textarea "yes, all students should have"
type textarea "x"
type textarea "yes, all students should have i"
type textarea "x"
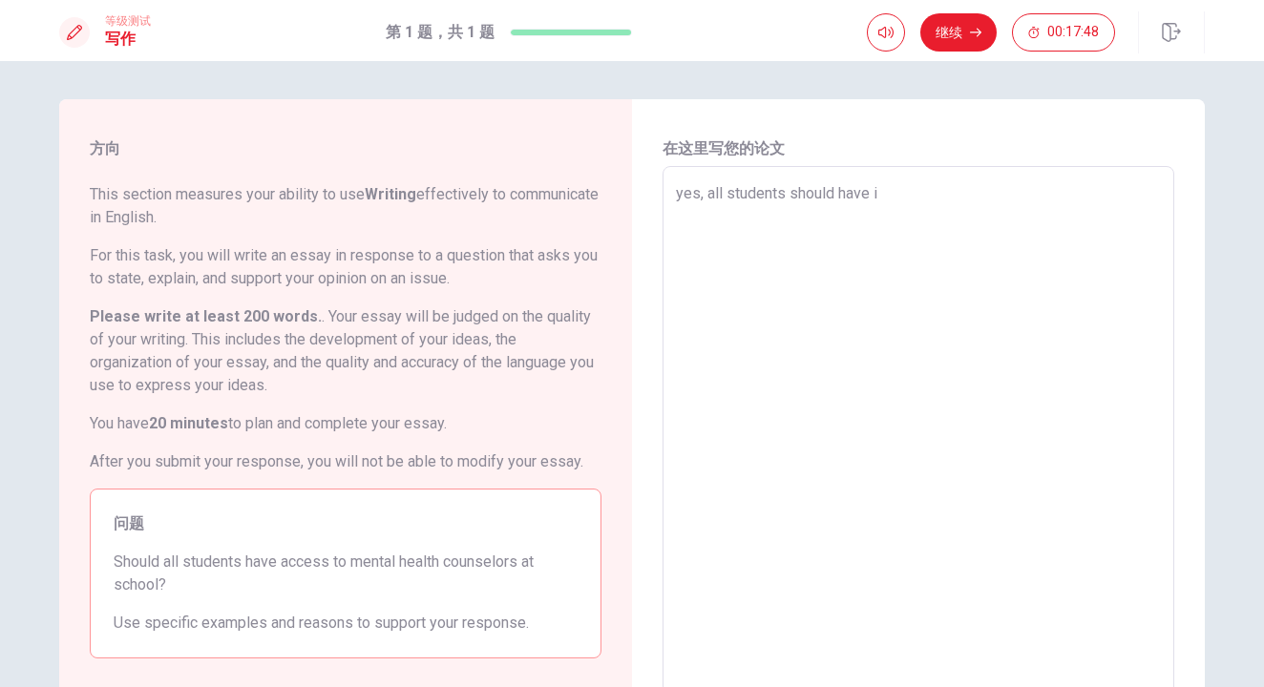
type textarea "yes, all students should have it"
type textarea "x"
type textarea "yes, all students should have it."
type textarea "x"
type textarea "yes, all students should have it"
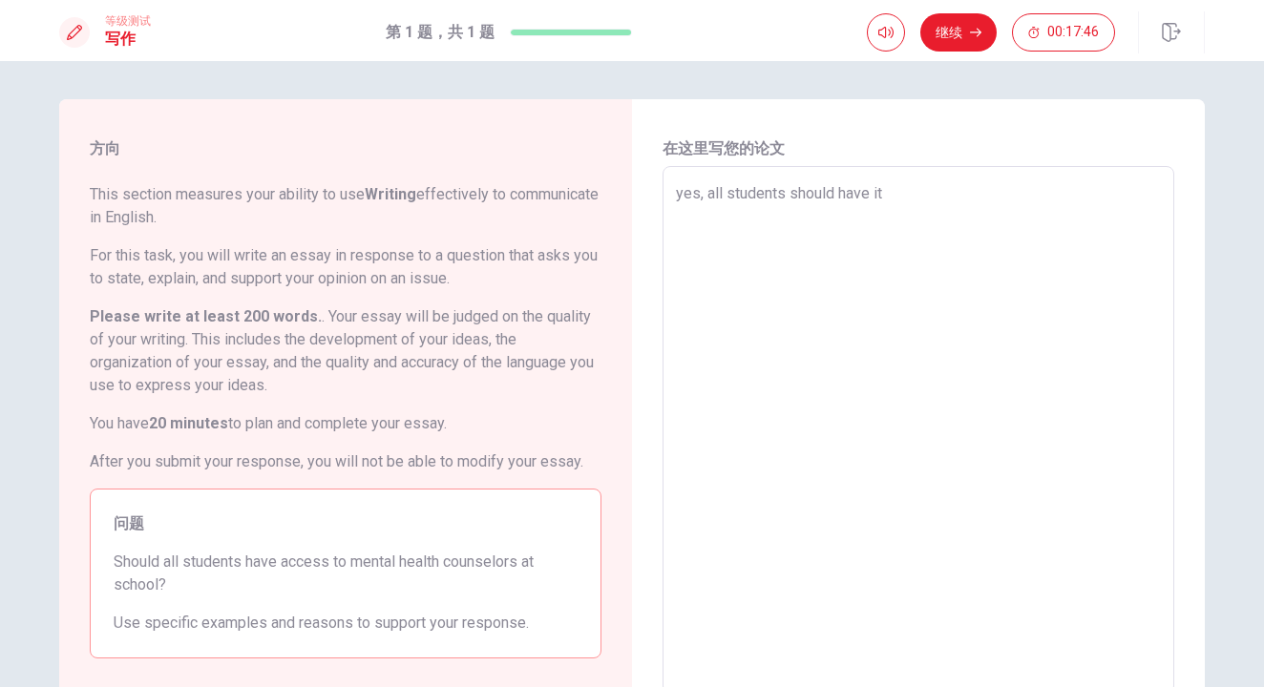
type textarea "x"
type textarea "yes, all students should have i"
type textarea "x"
type textarea "yes, all students should have"
type textarea "x"
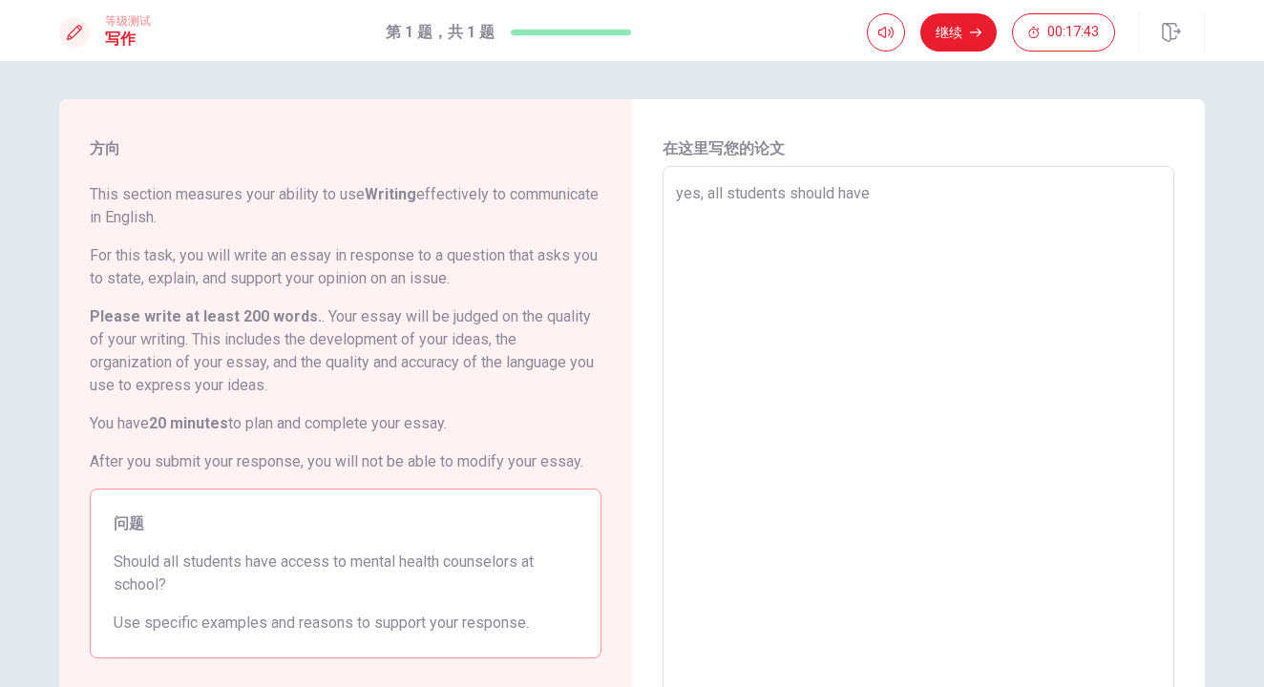
type textarea "yes, all students should have"
type textarea "x"
type textarea "yes, all students should hav"
type textarea "x"
type textarea "yes, all students should ha"
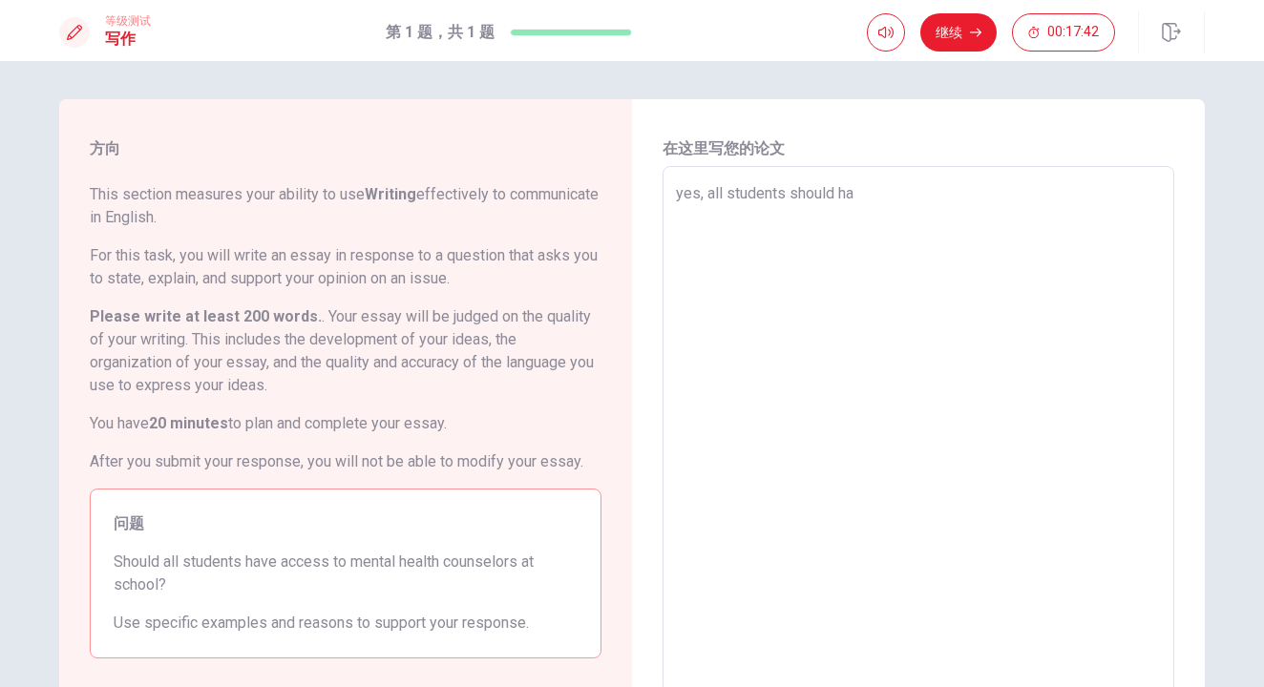
type textarea "x"
type textarea "yes, all students should h"
type textarea "x"
type textarea "yes, all students should"
type textarea "x"
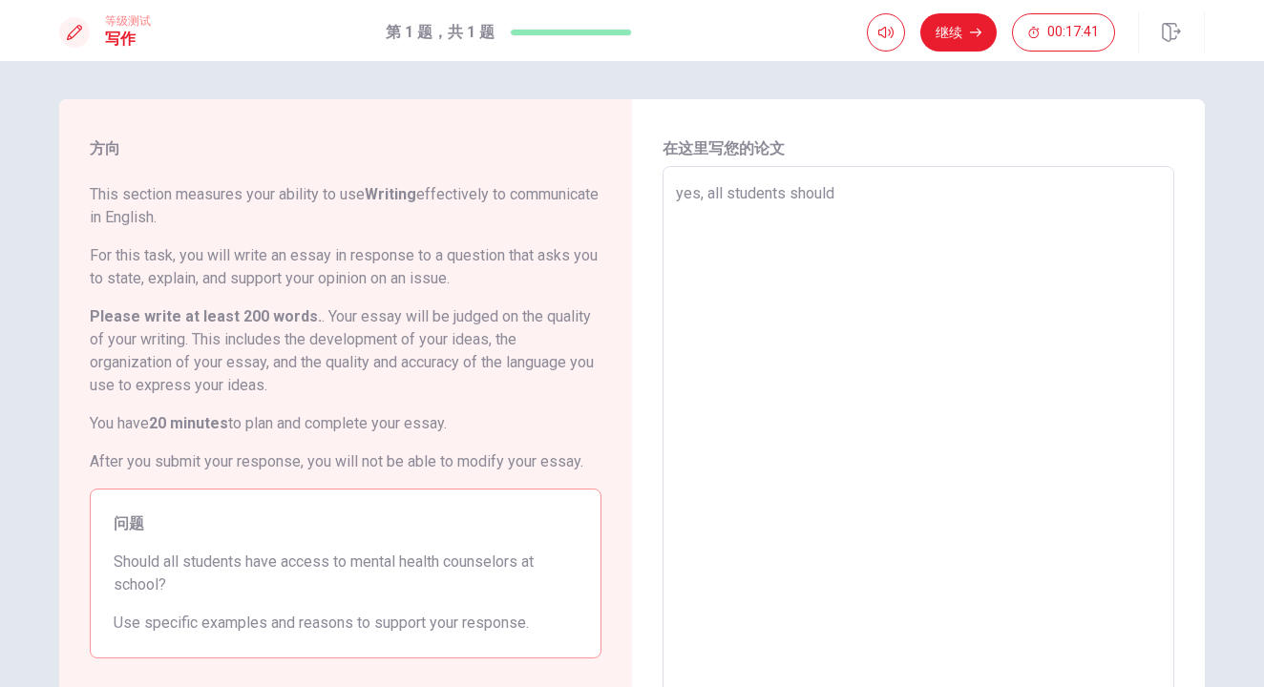
type textarea "yes, all students should"
type textarea "x"
type textarea "yes, all students should."
type textarea "x"
type textarea "yes, all students should."
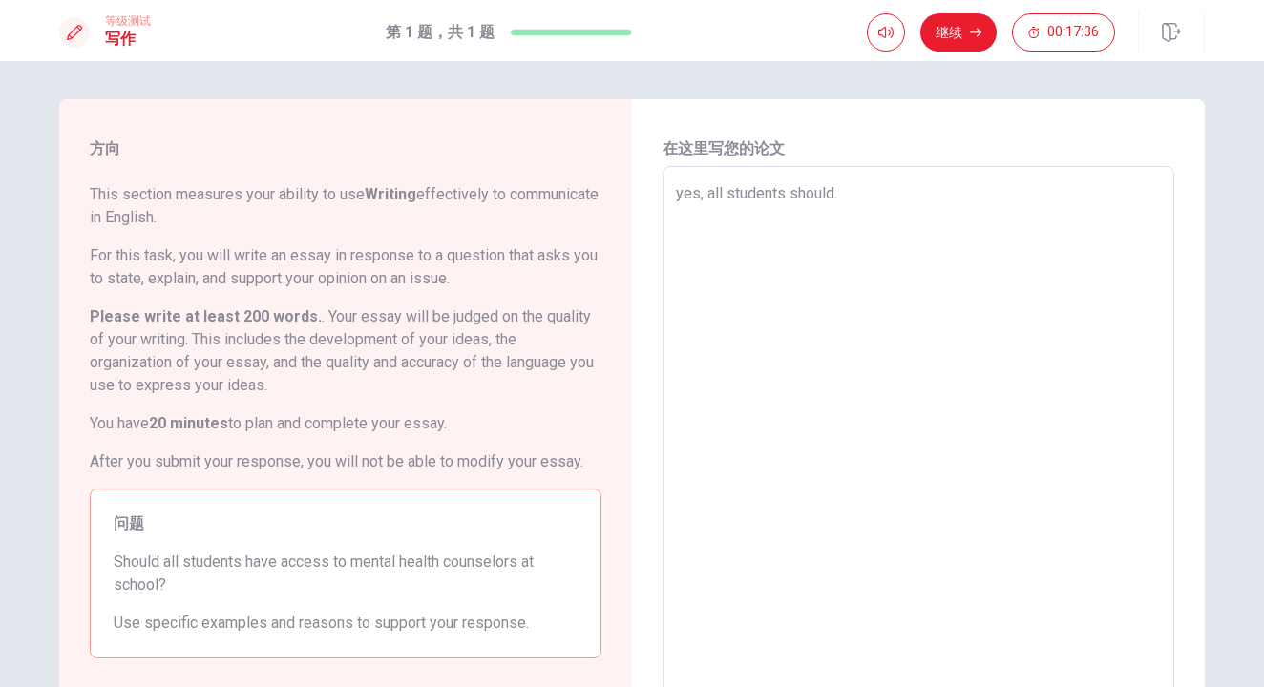
type textarea "x"
type textarea "yes, all students should. s"
type textarea "x"
type textarea "yes, all students should. si"
type textarea "x"
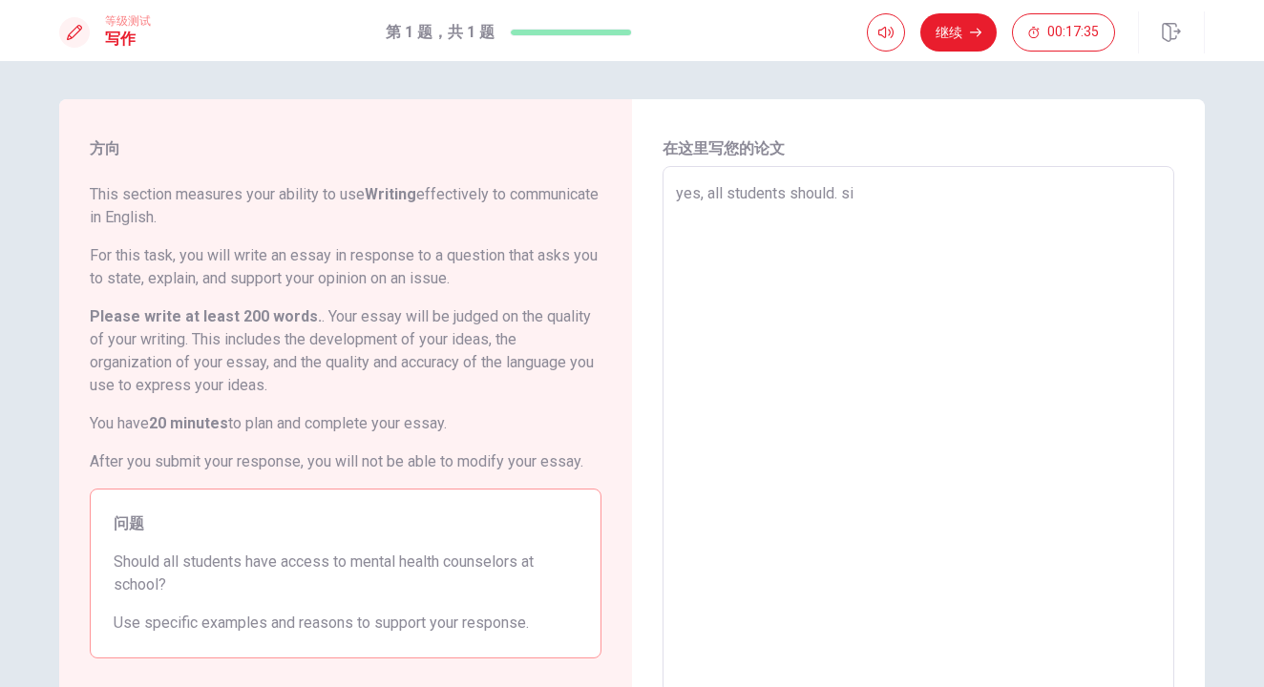
type textarea "yes, all students should. sin"
type textarea "x"
type textarea "yes, all students should. sine"
type textarea "x"
type textarea "yes, all students should. sinec"
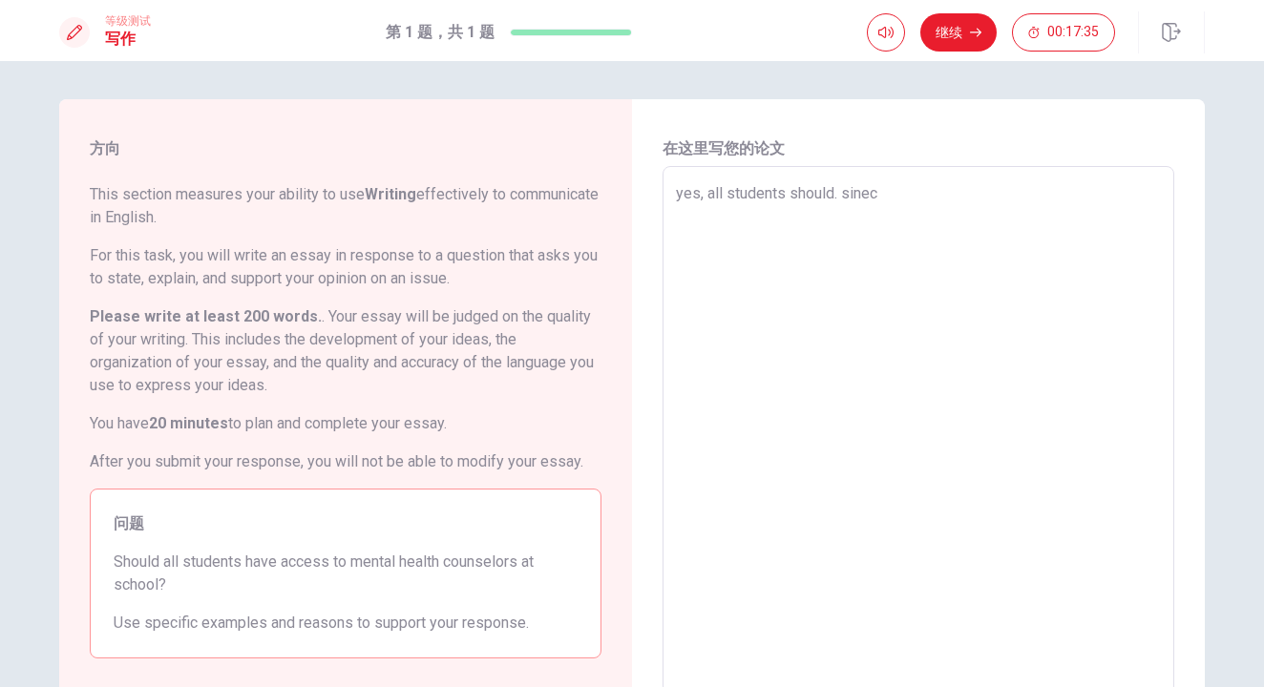
type textarea "x"
type textarea "yes, all students should. sinece"
type textarea "x"
type textarea "yes, all students should. sinece"
type textarea "x"
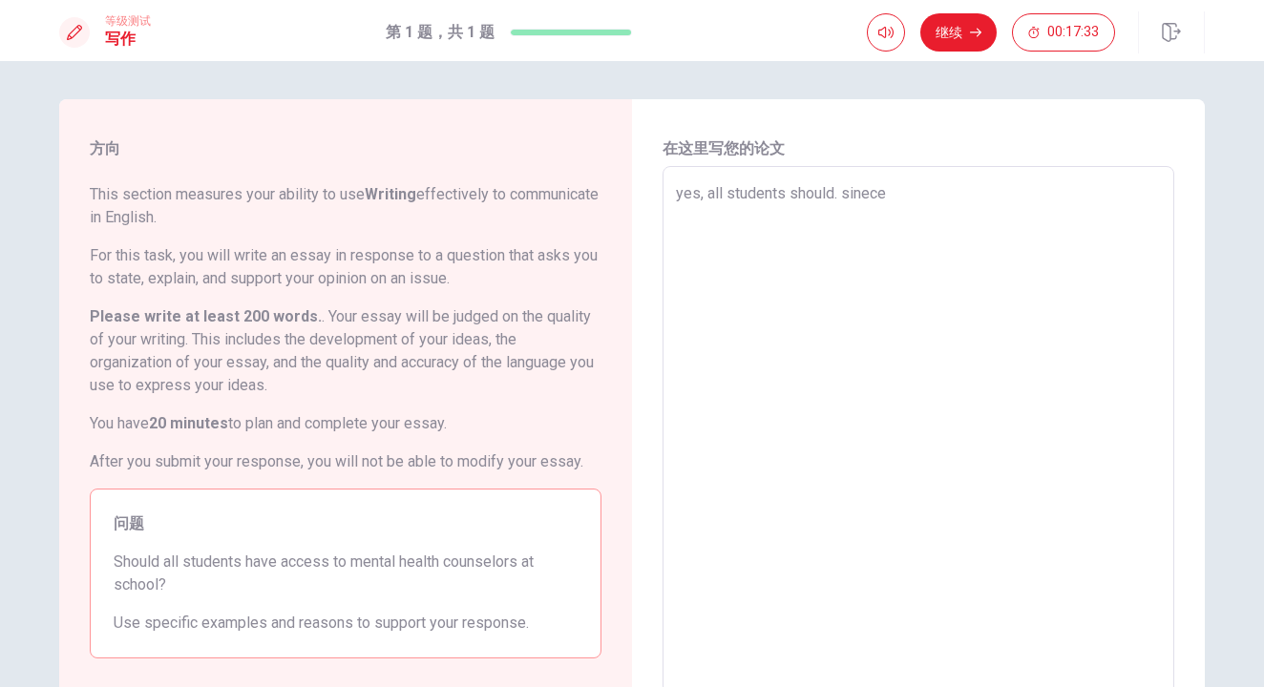
type textarea "yes, all students should. sinece"
type textarea "x"
click at [1061, 234] on textarea "yes, all students should. students only takes 6 to 8 hours at school," at bounding box center [918, 430] width 485 height 497
click at [1042, 241] on textarea "yes, all students should. students only takes 6 to 8 hours at school, and they …" at bounding box center [918, 430] width 485 height 497
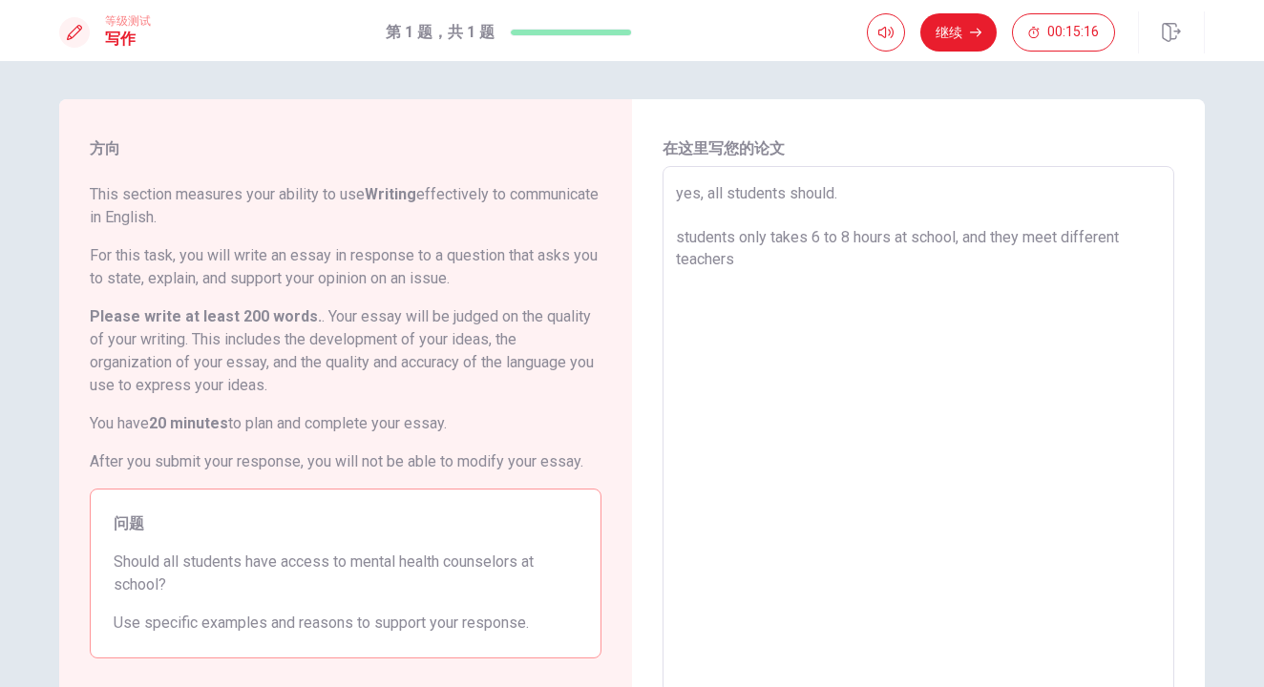
click at [1041, 264] on textarea "yes, all students should. students only takes 6 to 8 hours at school, and they …" at bounding box center [918, 430] width 485 height 497
click at [1006, 261] on textarea "yes, all students should. students only takes 6 to 8 hours at school, and they …" at bounding box center [918, 430] width 485 height 497
